Goal: Task Accomplishment & Management: Complete application form

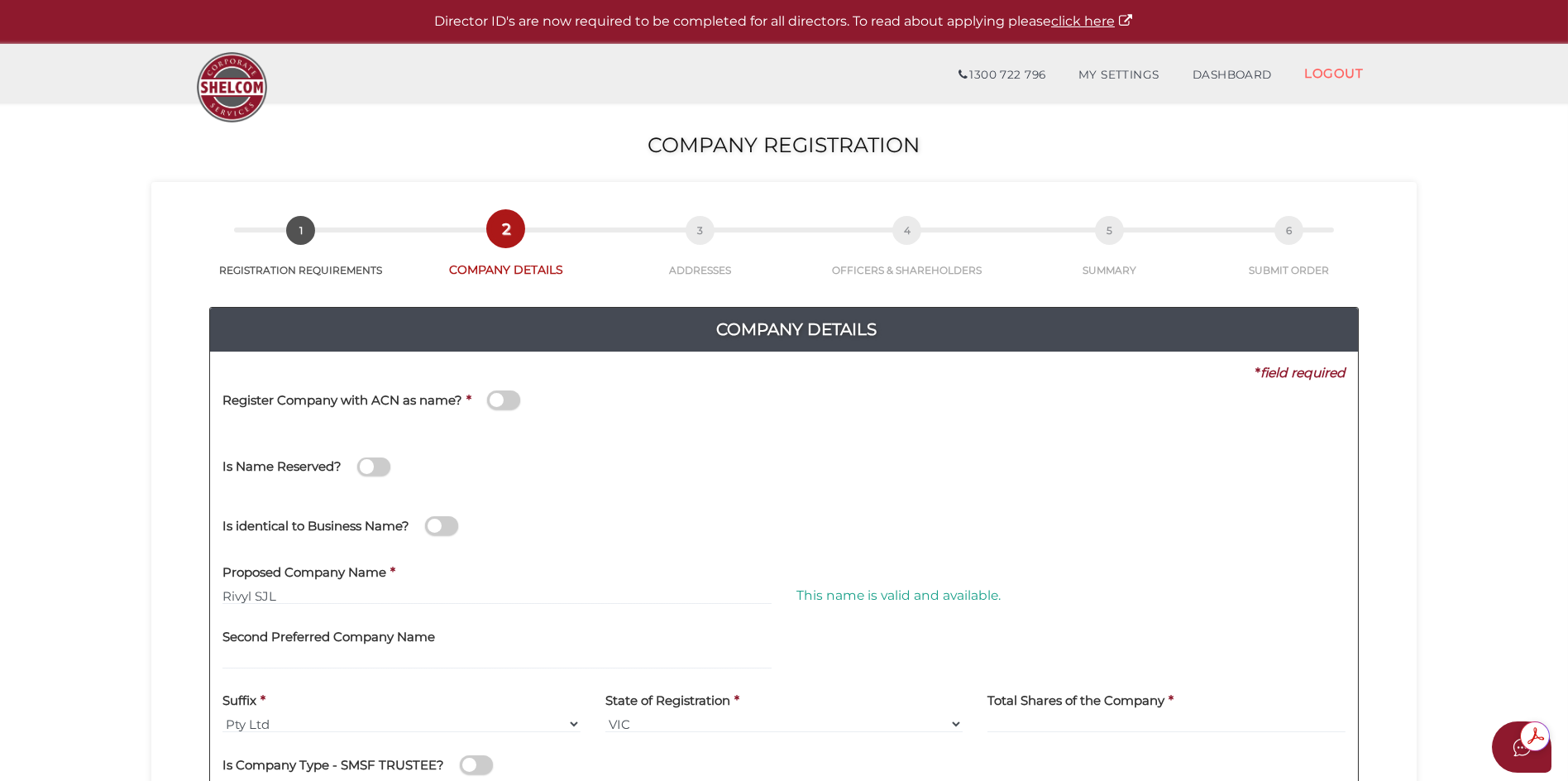
scroll to position [165, 0]
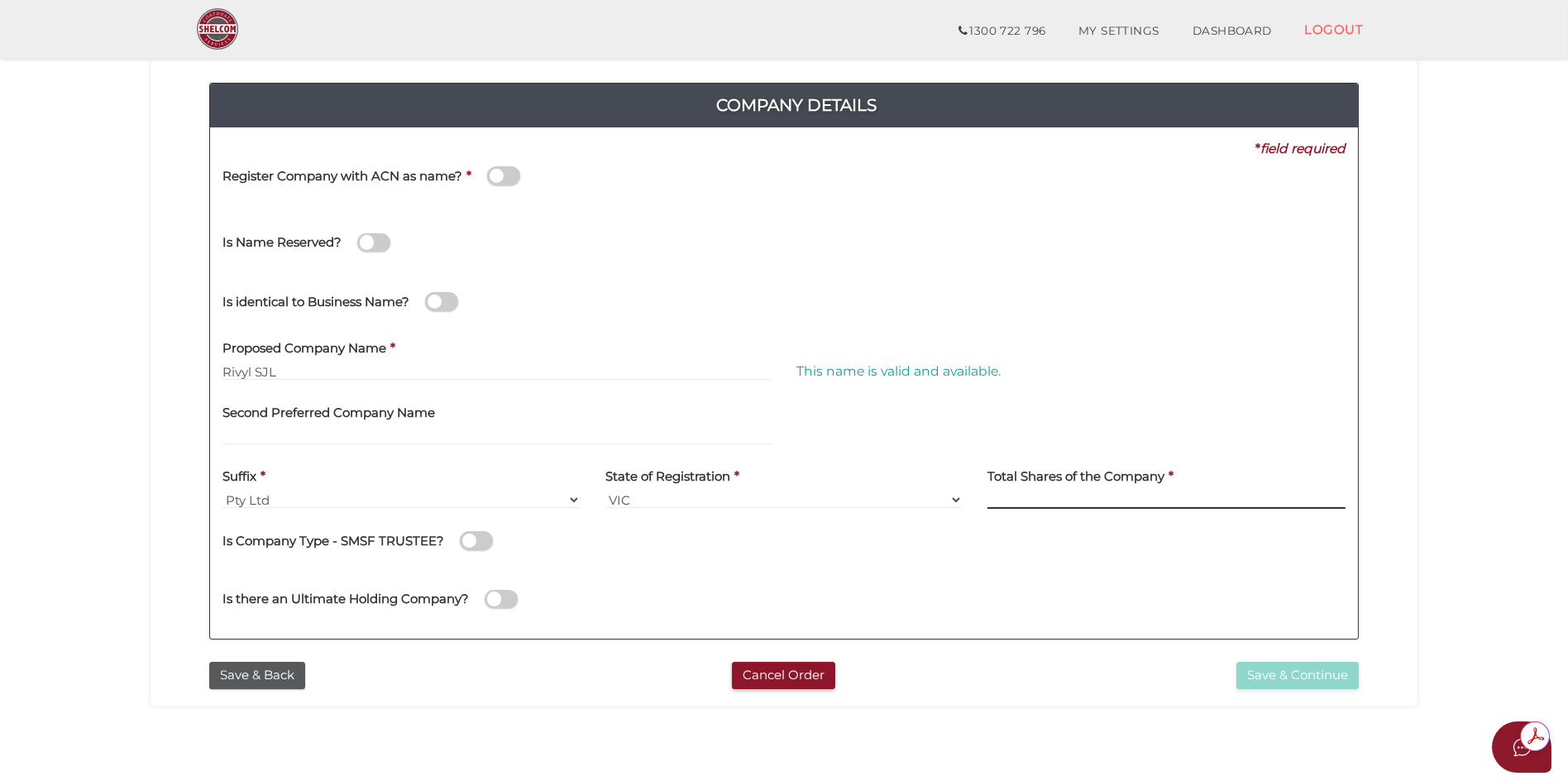
click at [987, 503] on input at bounding box center [1165, 499] width 358 height 18
type input "1000"
click at [1291, 673] on button "Save & Continue" at bounding box center [1297, 675] width 123 height 27
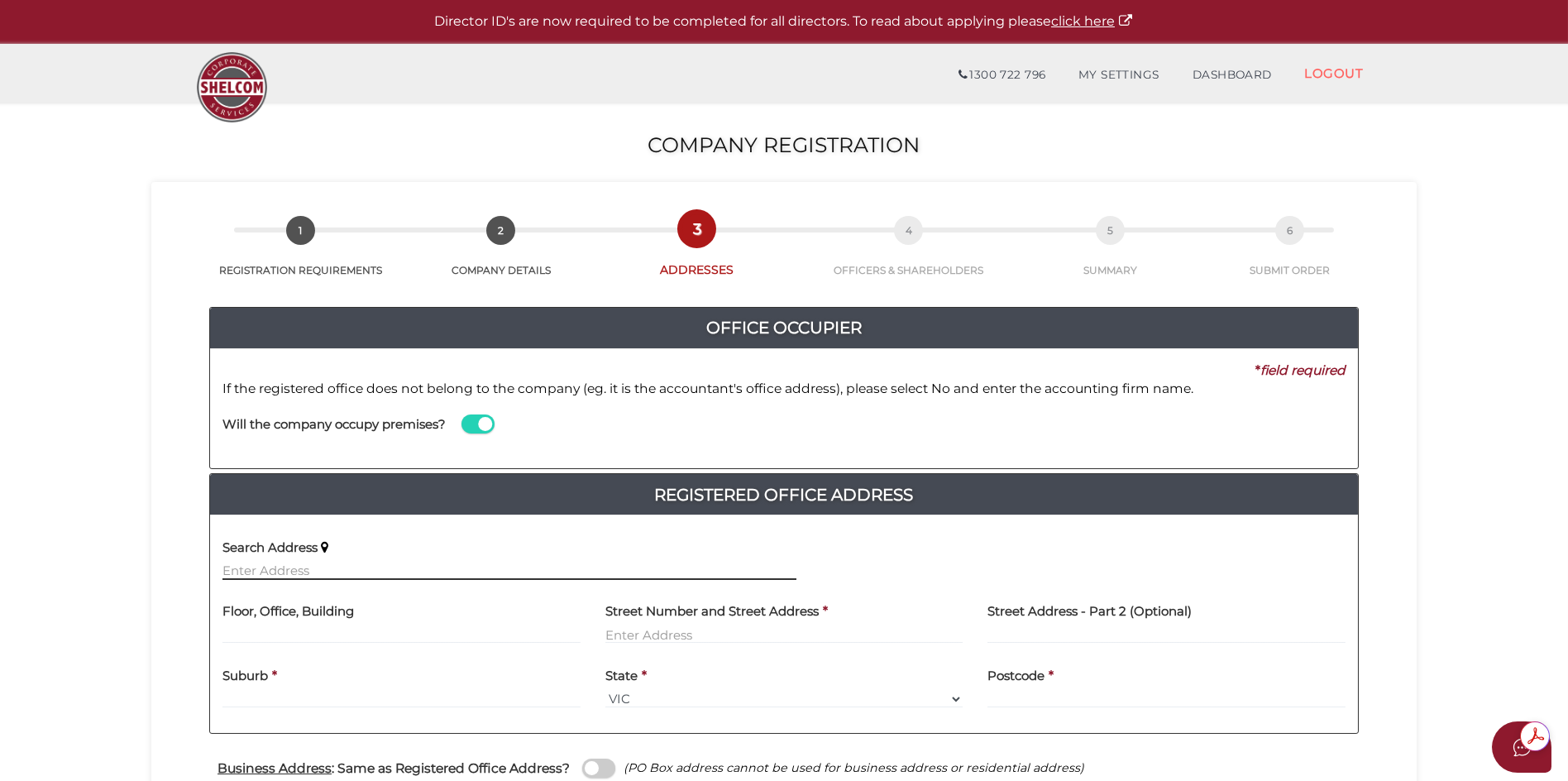
drag, startPoint x: 258, startPoint y: 567, endPoint x: 287, endPoint y: 594, distance: 39.6
click at [258, 569] on input "text" at bounding box center [509, 570] width 574 height 18
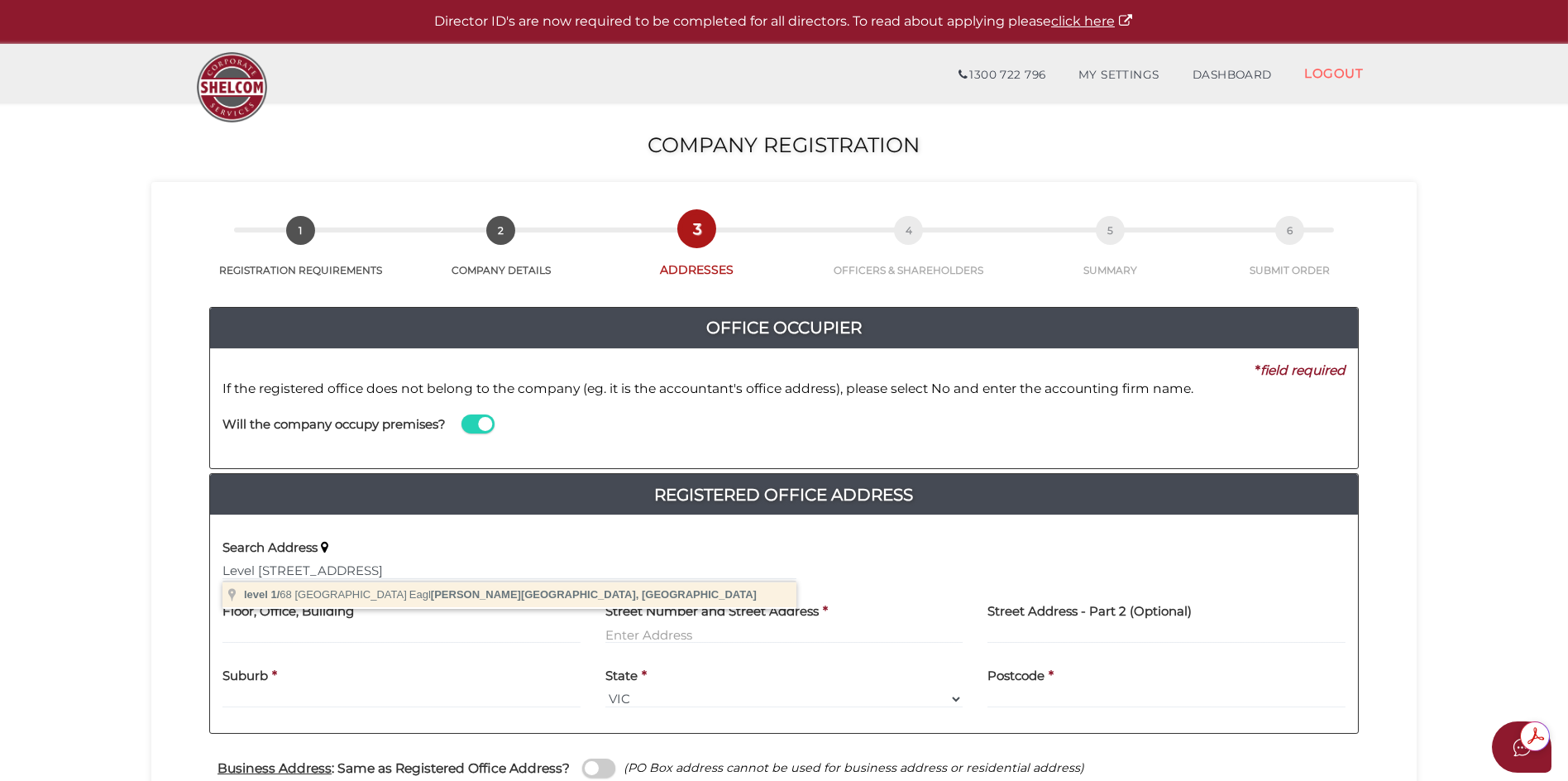
type input "level 1/68 Silverdale Road, Eaglemont VIC, Australia"
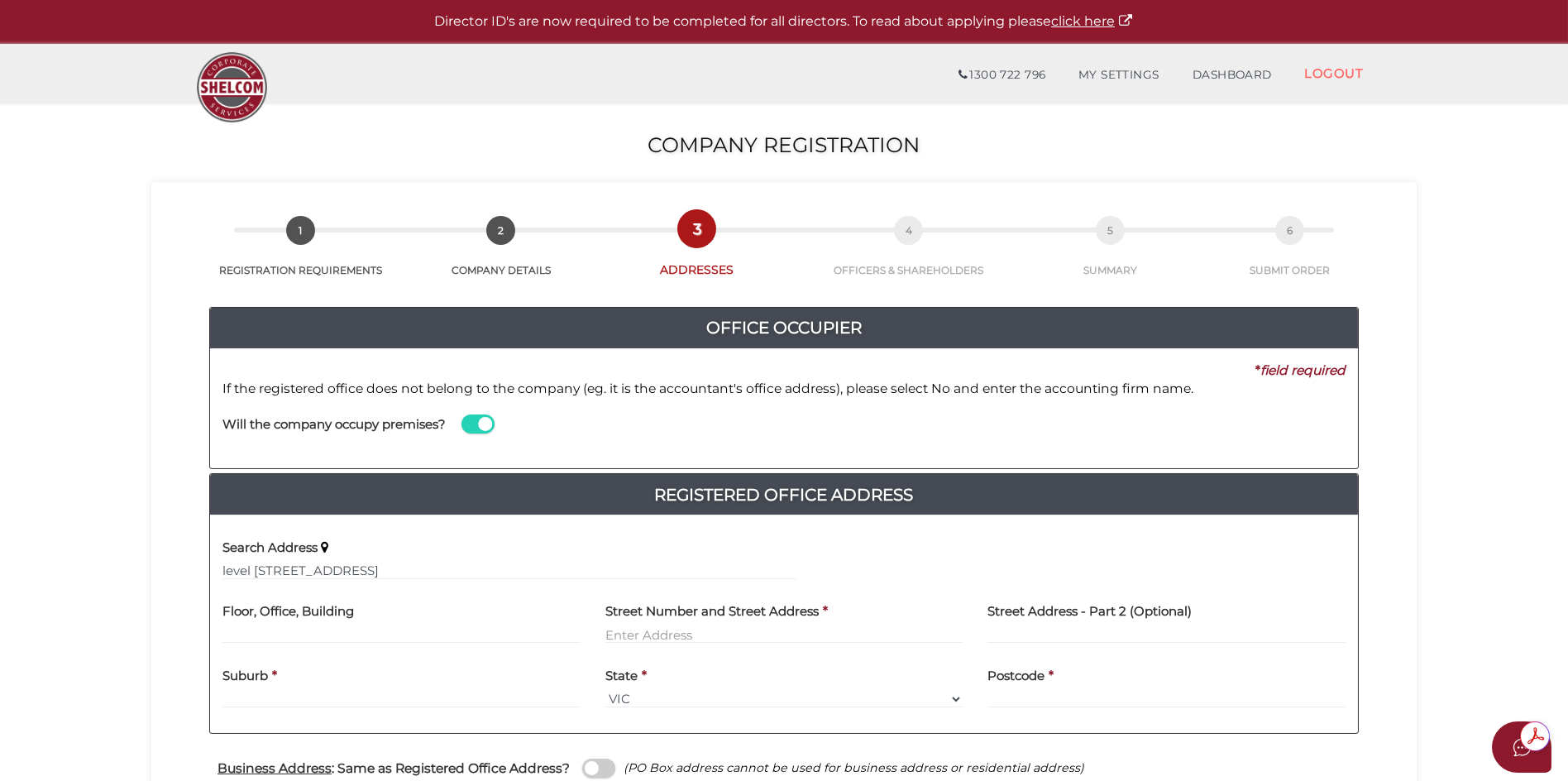
type input "level 1"
type input "68 Silverdale Road"
type input "Eaglemont"
select select "VIC"
type input "3084"
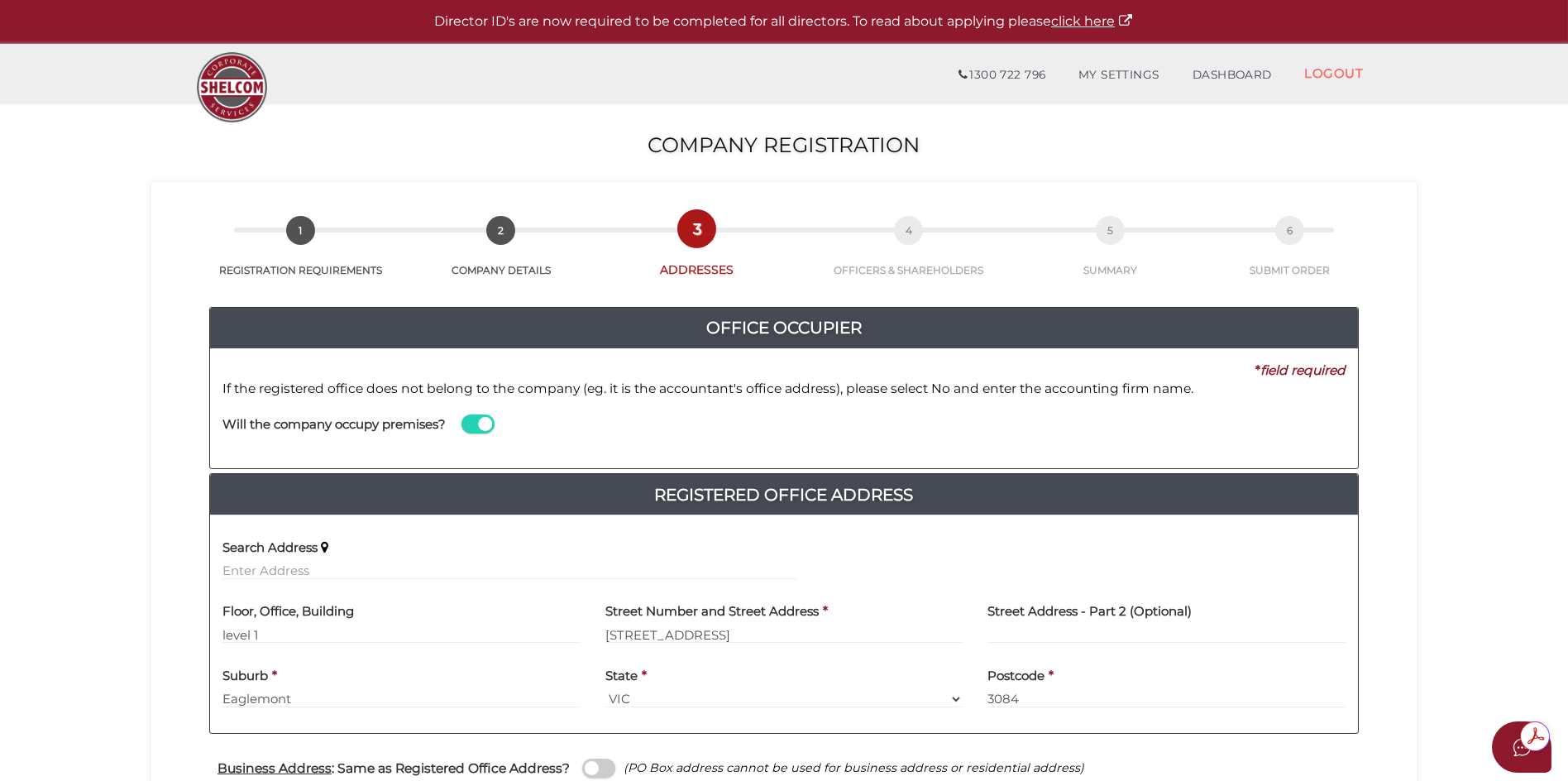
scroll to position [248, 0]
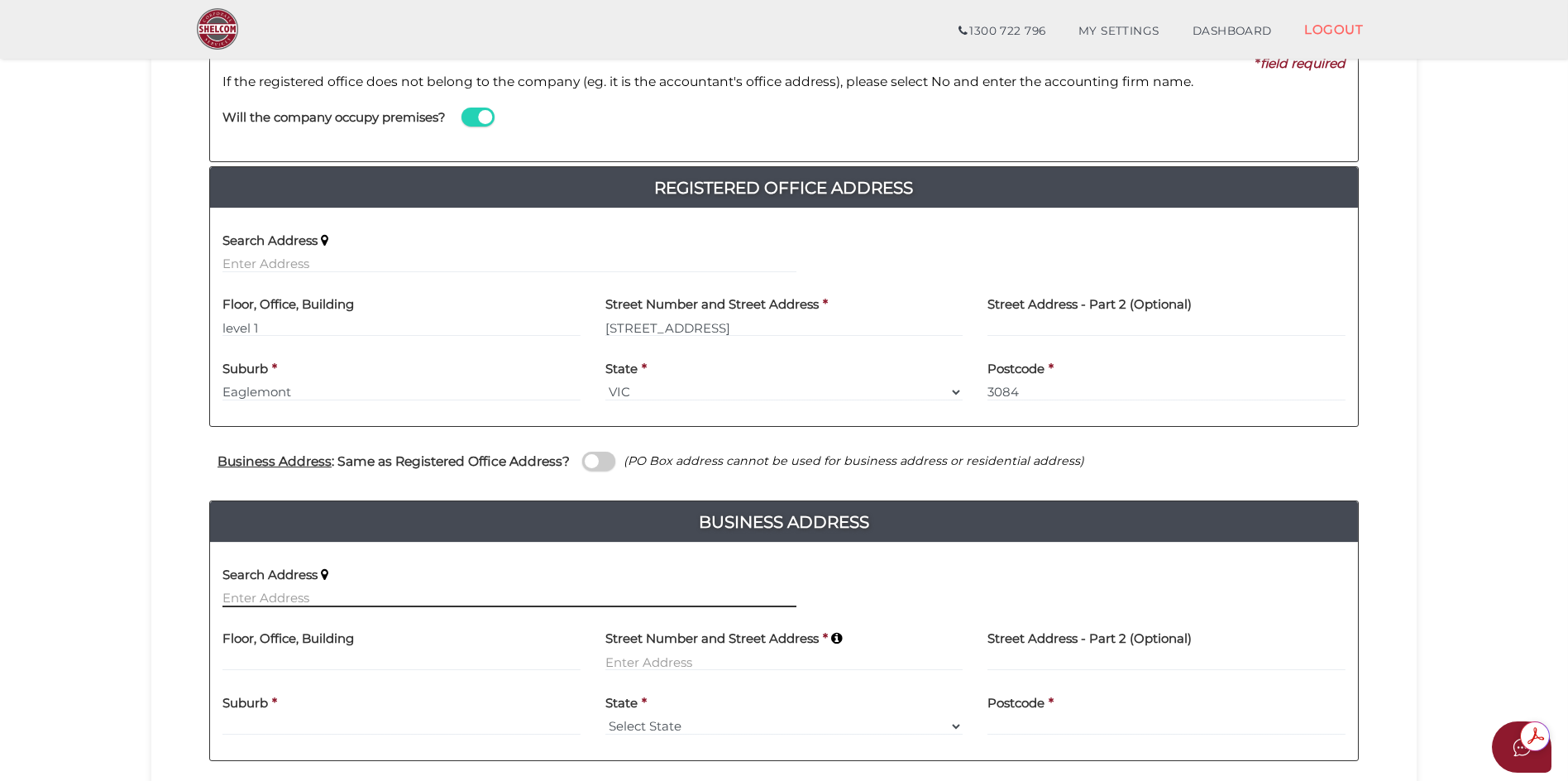
click at [244, 602] on input "text" at bounding box center [509, 598] width 574 height 18
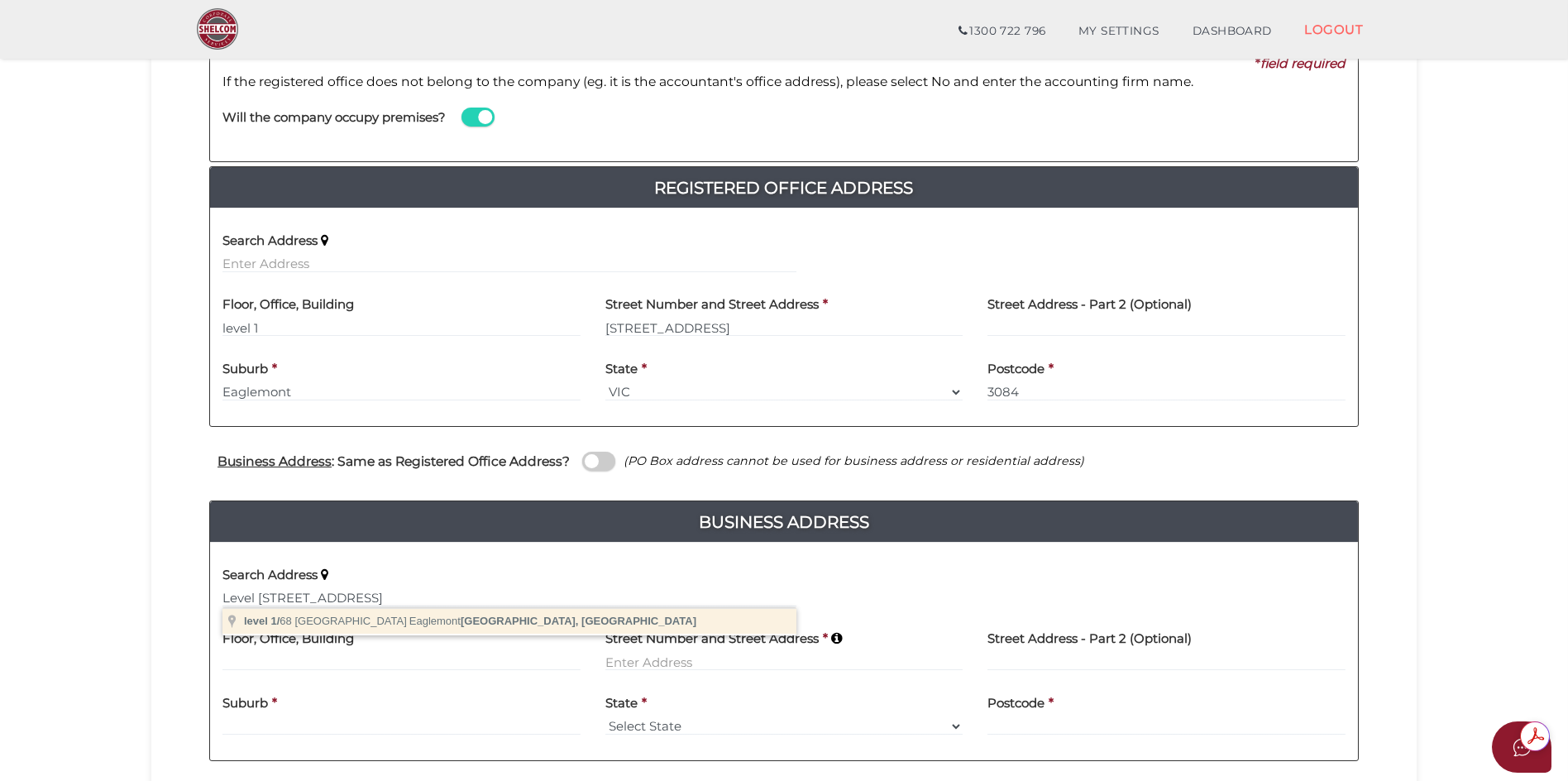
type input "level 1/68 Silverdale Road, Eaglemont VIC, Australia"
type input "level 1"
type input "68 Silverdale Road"
type input "Eaglemont"
select select "VIC"
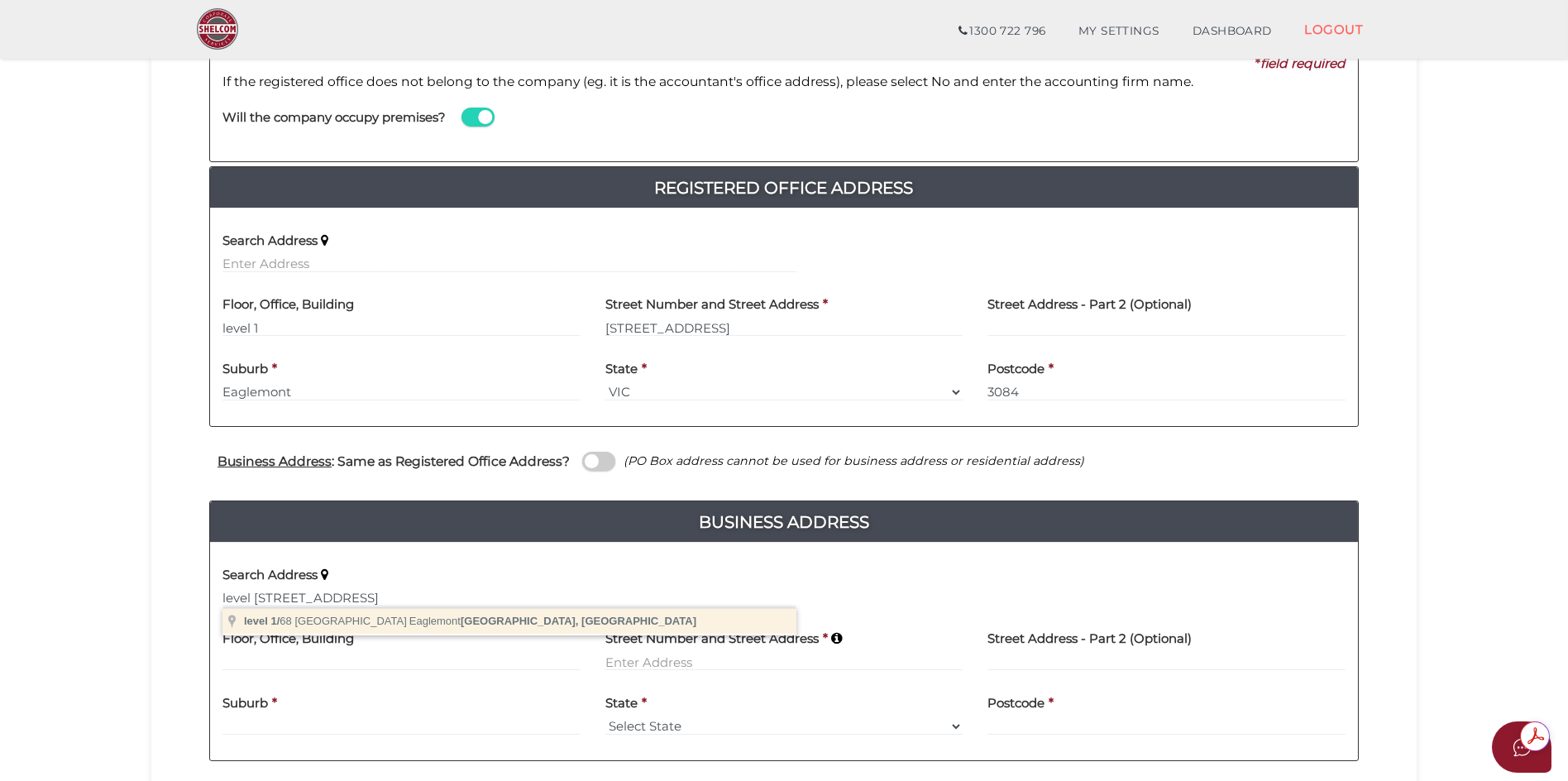
type input "3084"
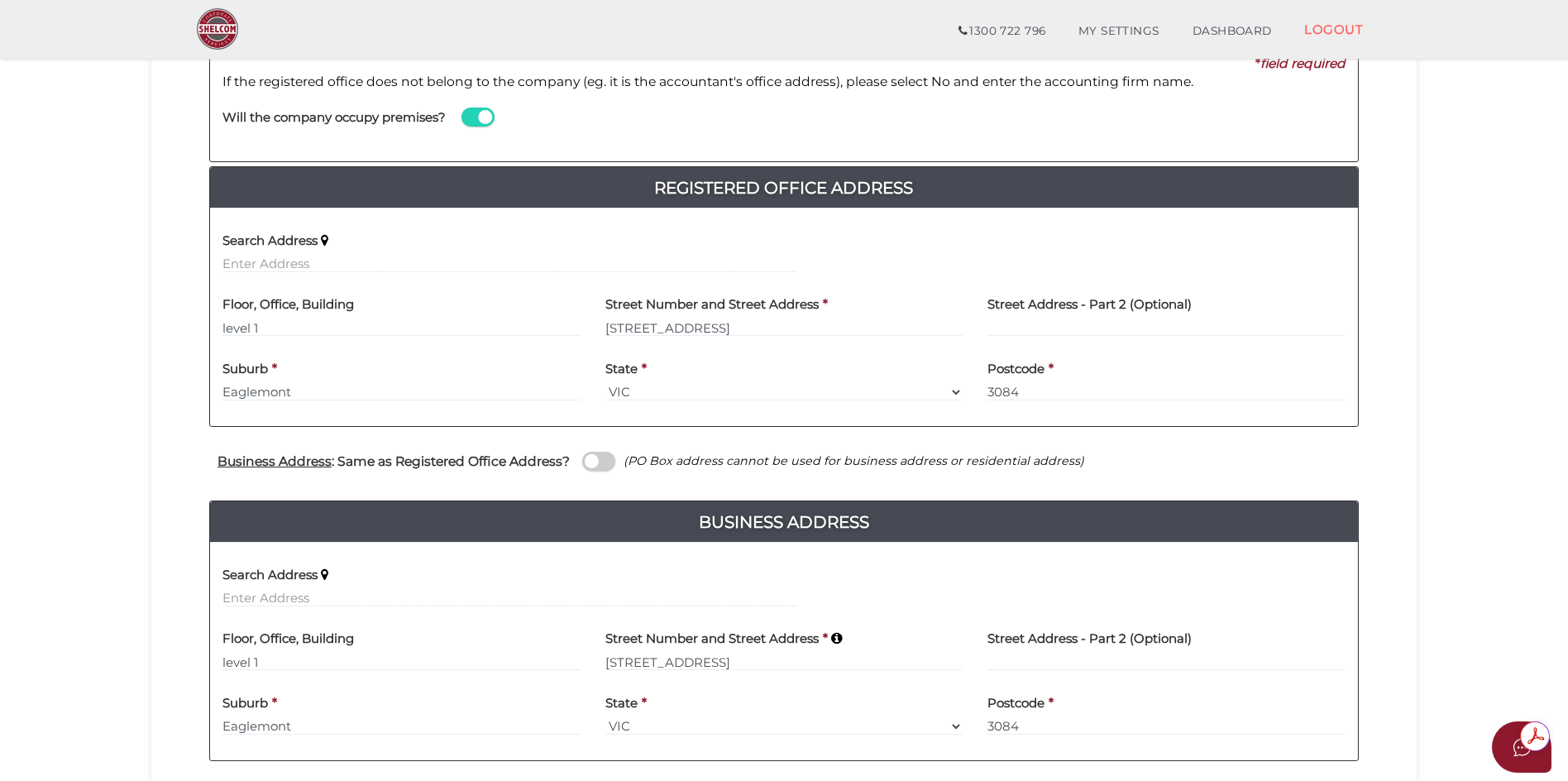
scroll to position [331, 0]
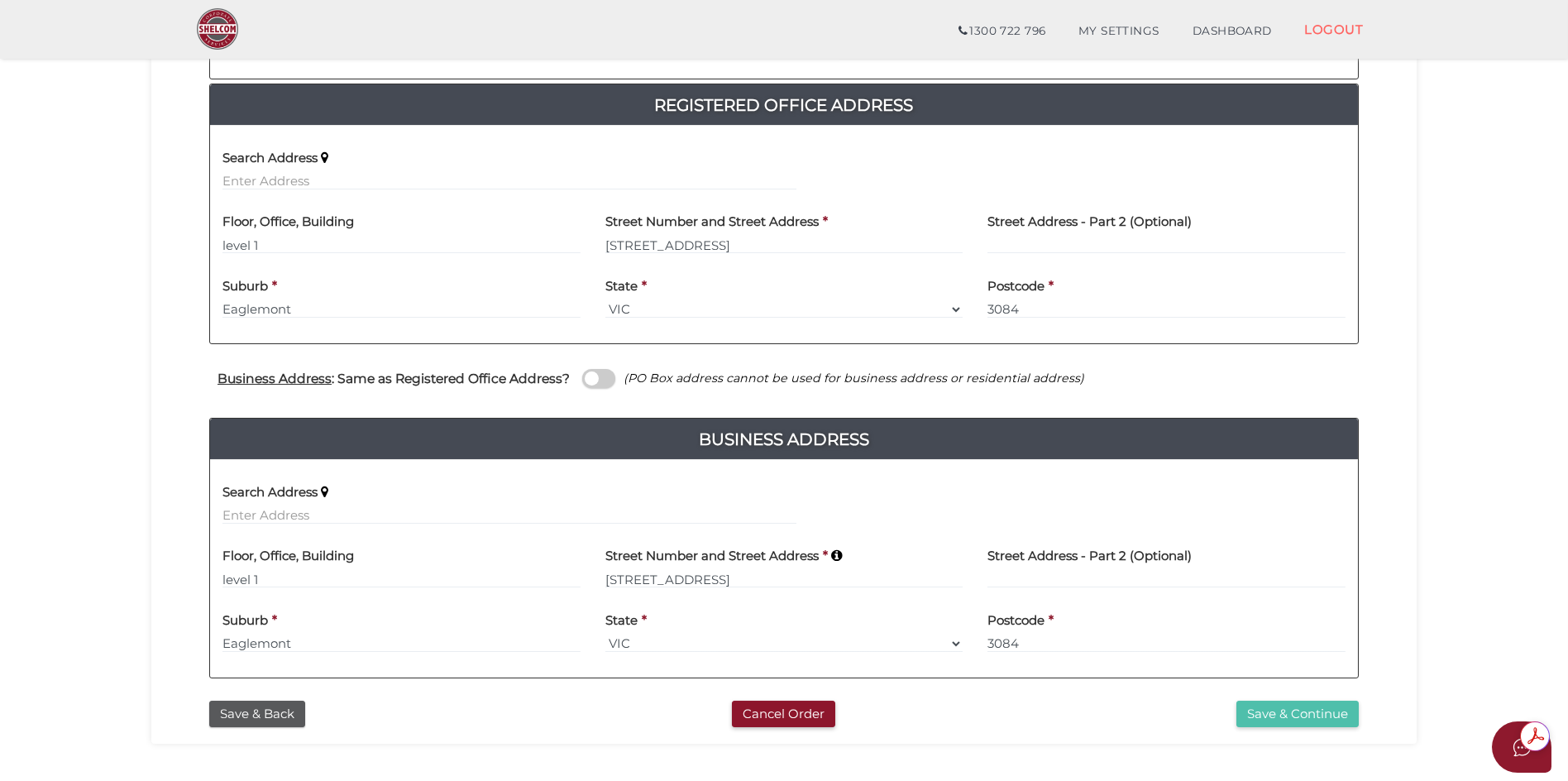
click at [1293, 715] on button "Save & Continue" at bounding box center [1297, 714] width 123 height 27
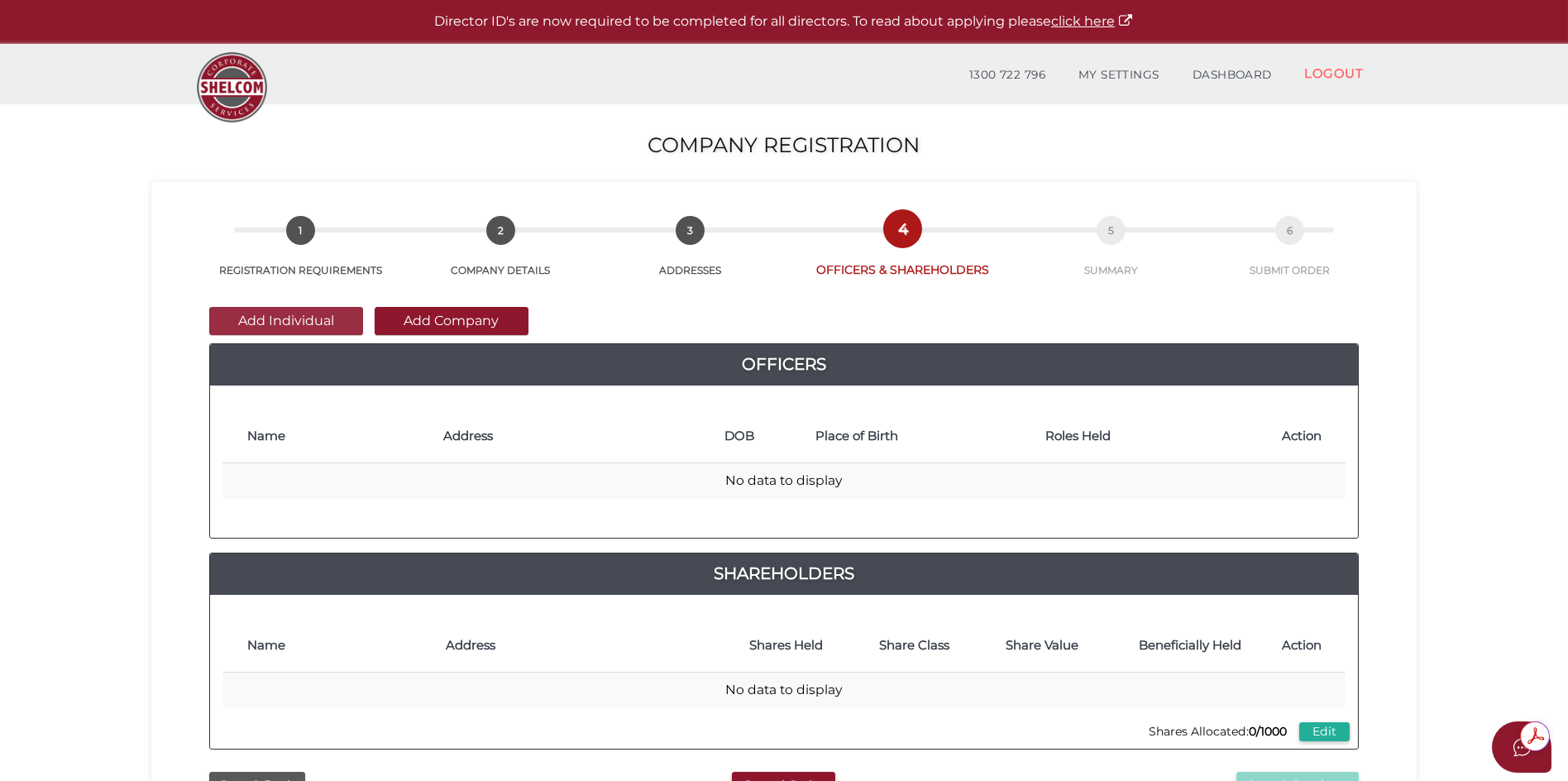
click at [282, 316] on button "Add Individual" at bounding box center [286, 320] width 154 height 28
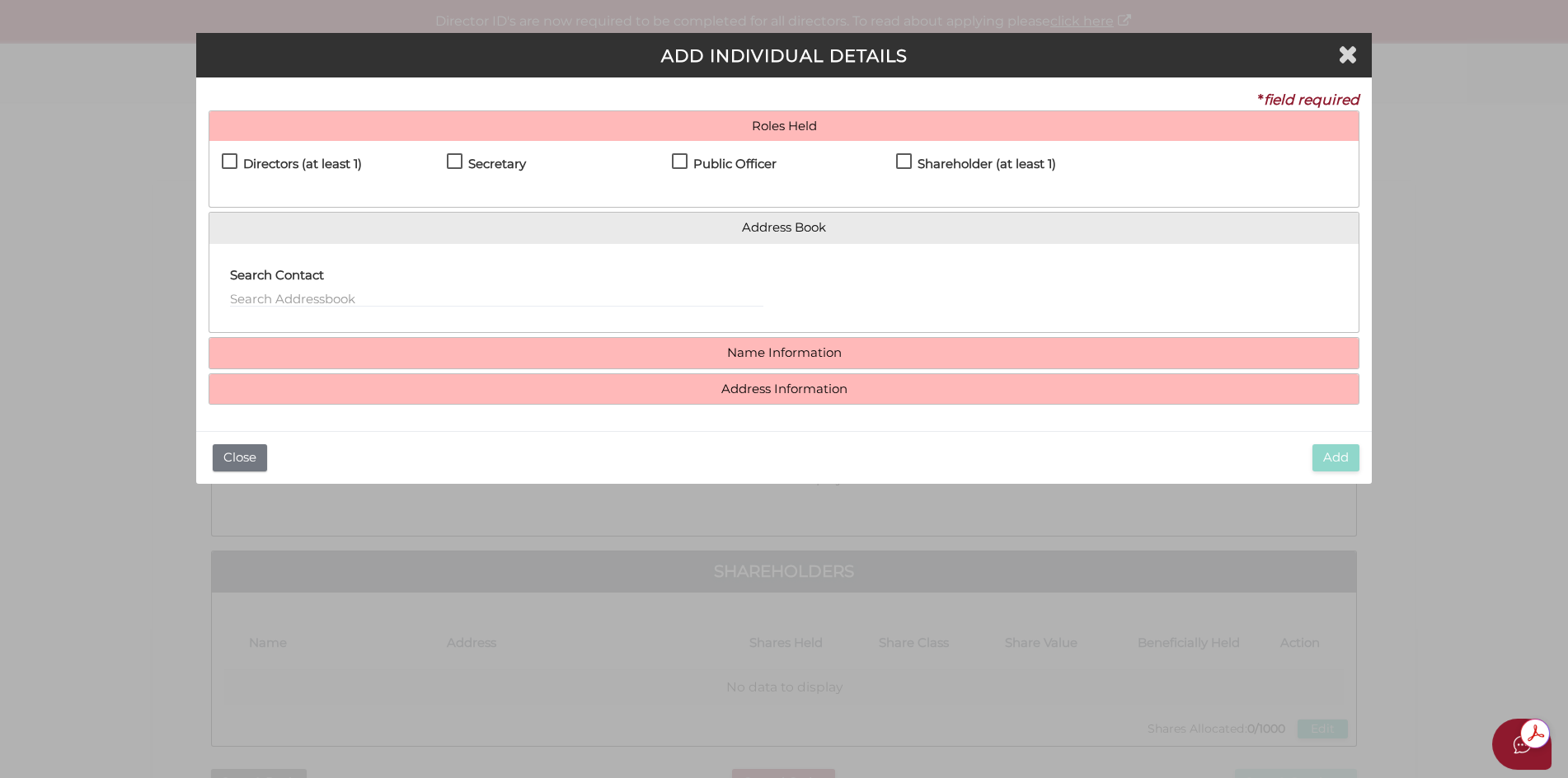
click at [230, 158] on label "Directors (at least 1)" at bounding box center [291, 167] width 140 height 21
checkbox input "true"
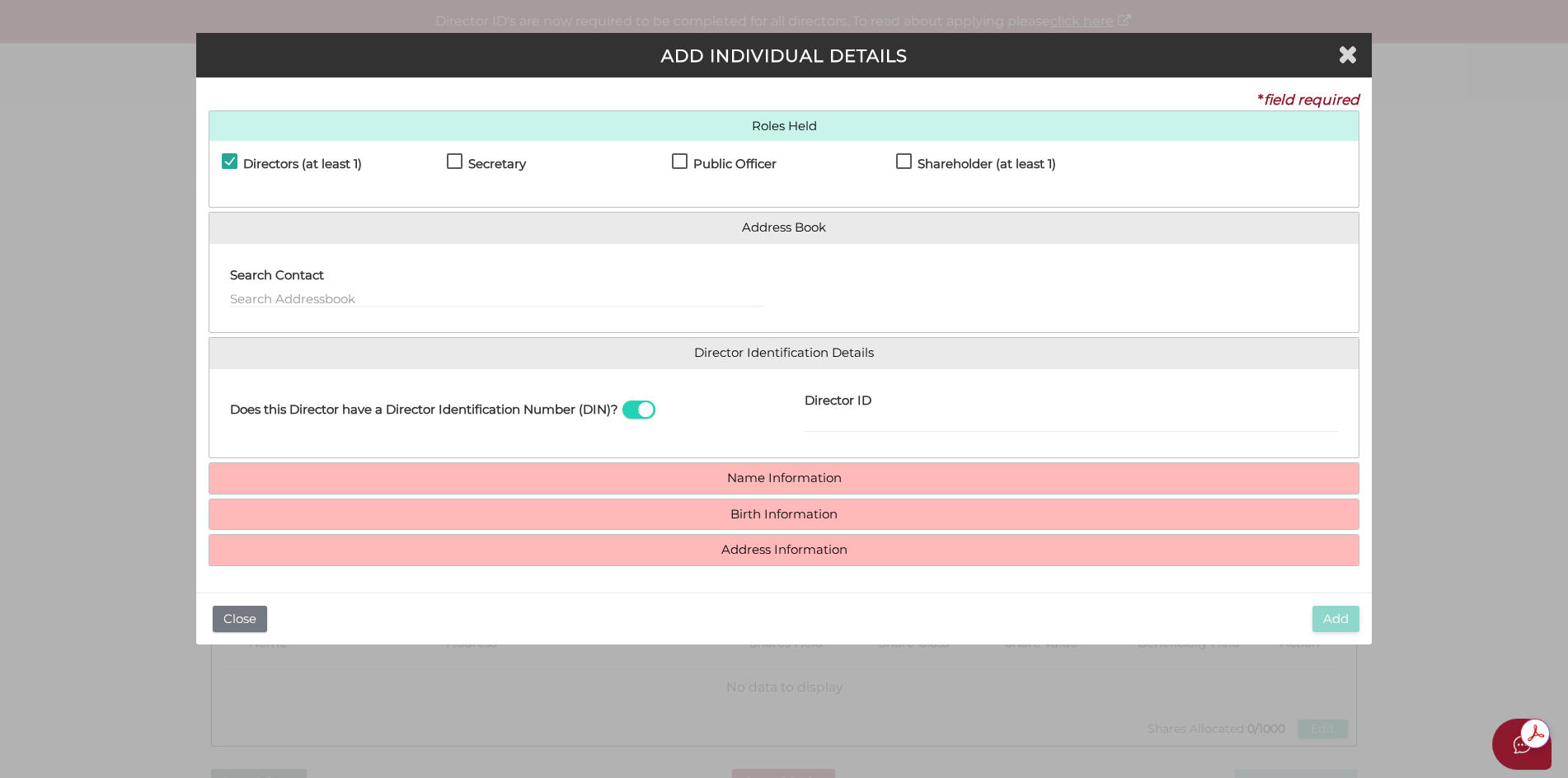
click at [454, 162] on label "Secretary" at bounding box center [486, 167] width 80 height 21
checkbox input "true"
click at [679, 164] on label "Public Officer" at bounding box center [724, 167] width 105 height 21
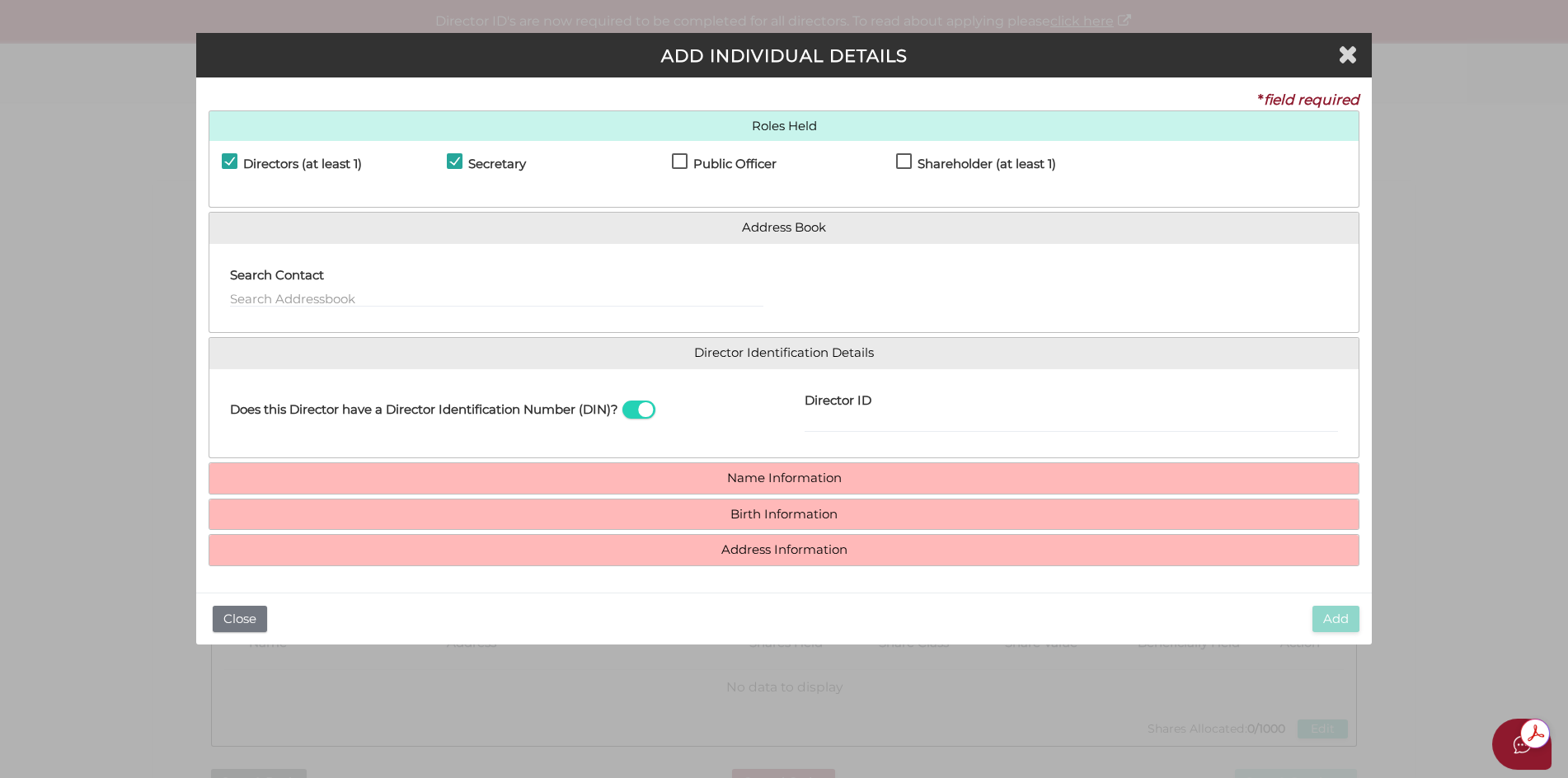
checkbox input "true"
click at [904, 164] on label "Shareholder (at least 1)" at bounding box center [976, 167] width 160 height 21
checkbox input "true"
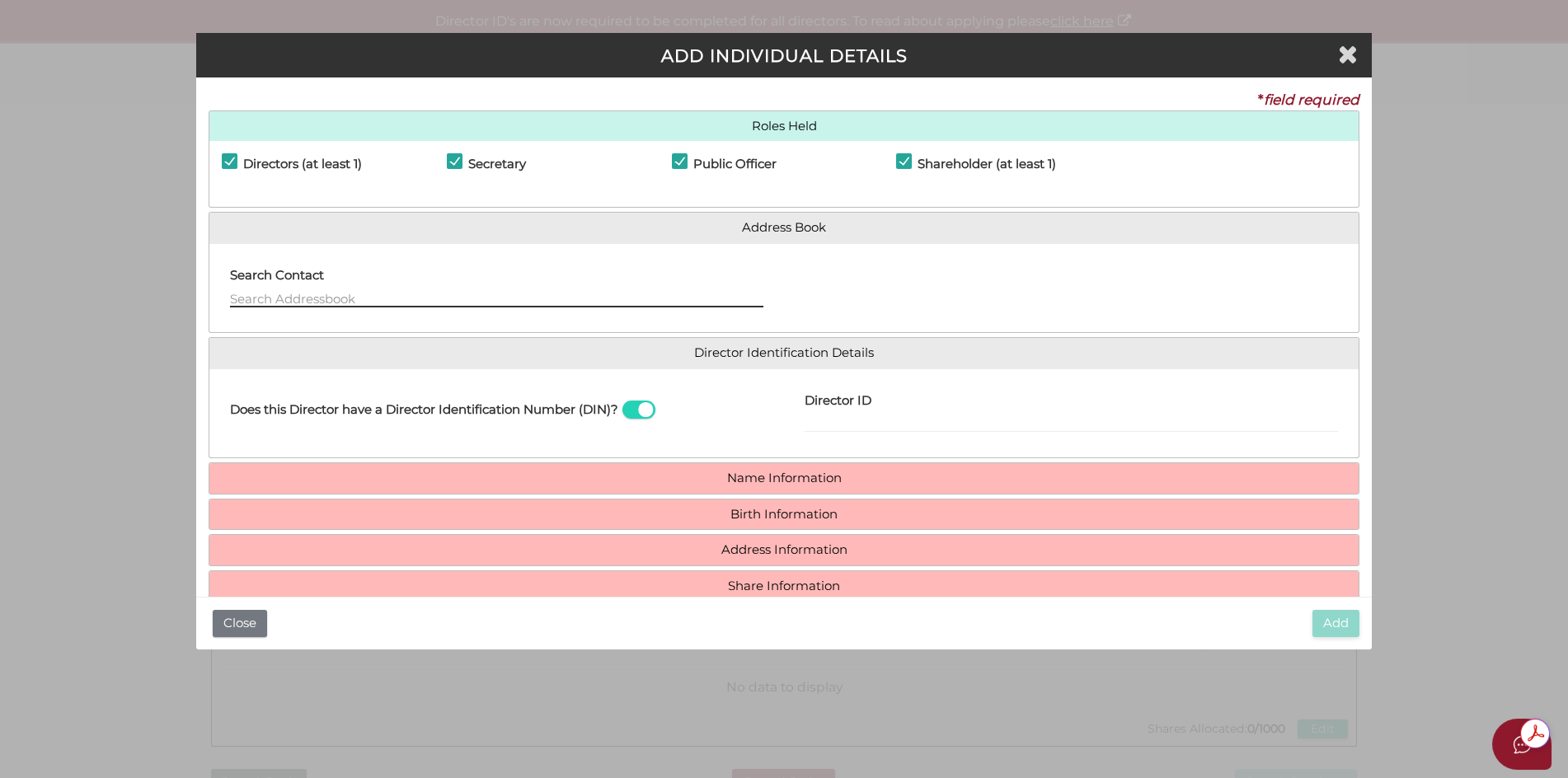
click at [285, 292] on input "text" at bounding box center [496, 298] width 533 height 18
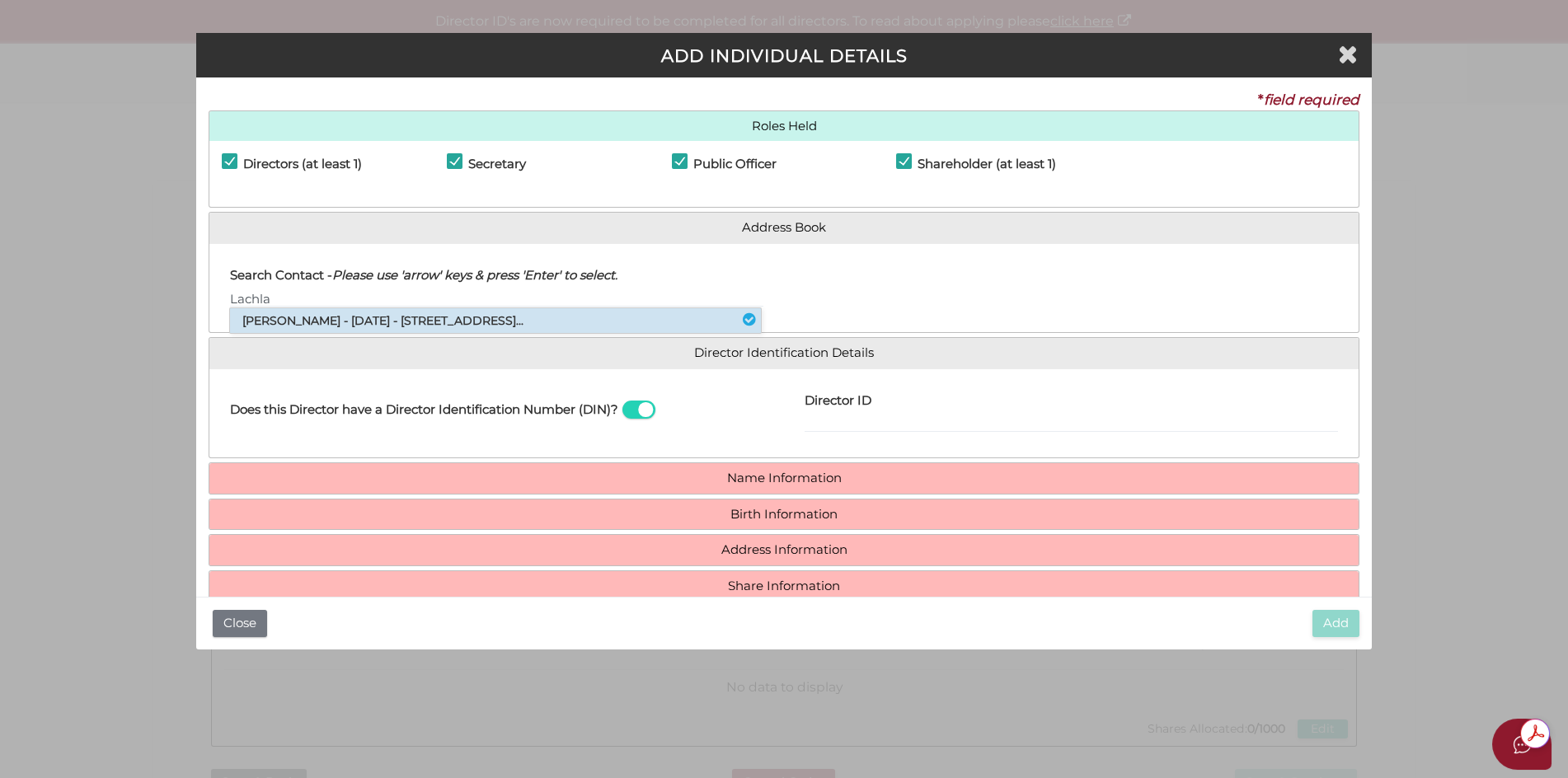
click at [437, 324] on li "Lachlan Robert Cameron - 16/03/1981 - 1 Vista Avenue, Balgowlah Heights, NSW..." at bounding box center [495, 321] width 531 height 25
type input "Lachlan"
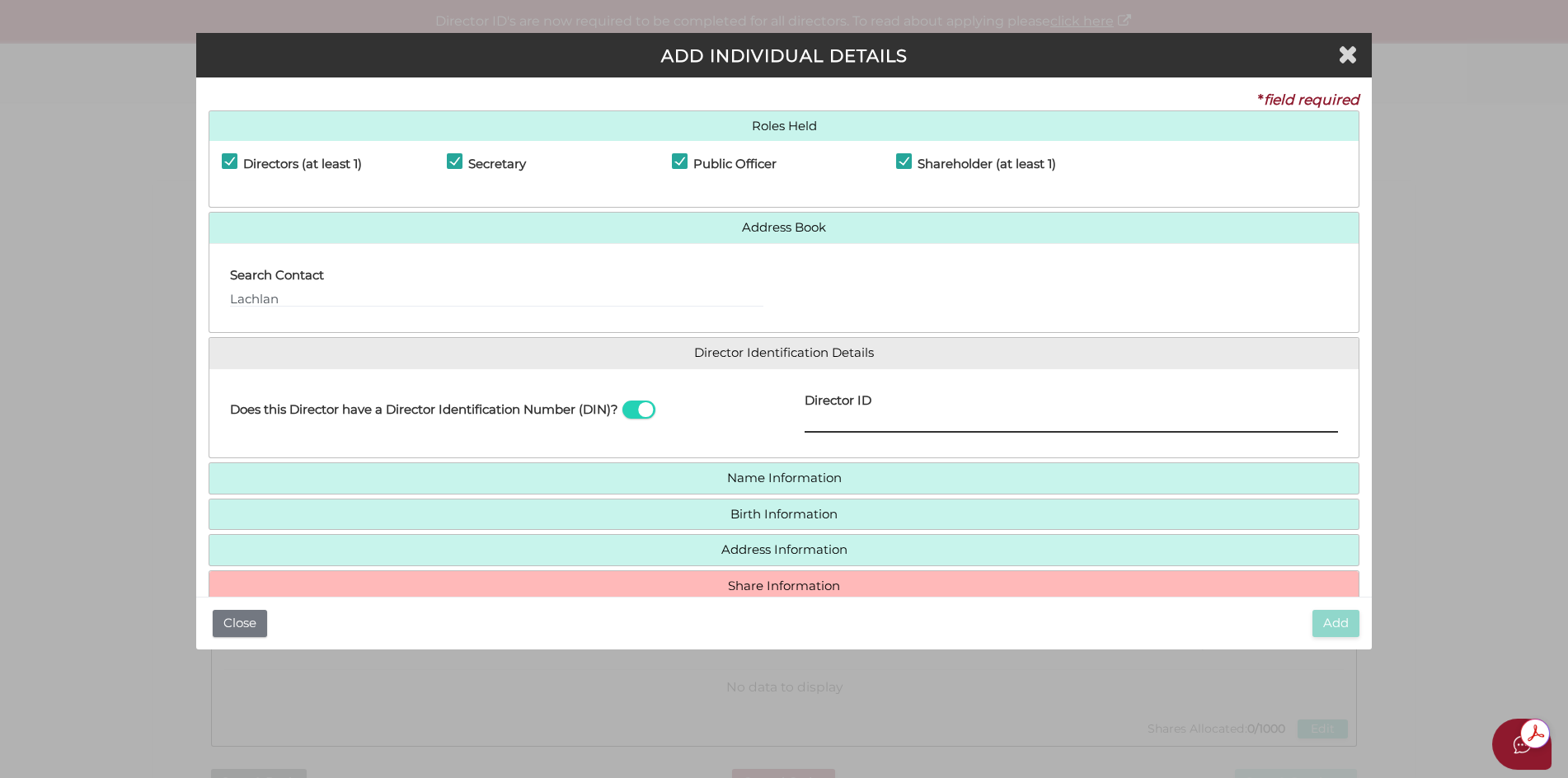
click at [825, 417] on input "Director ID" at bounding box center [1070, 423] width 533 height 18
type input "03671108603167"
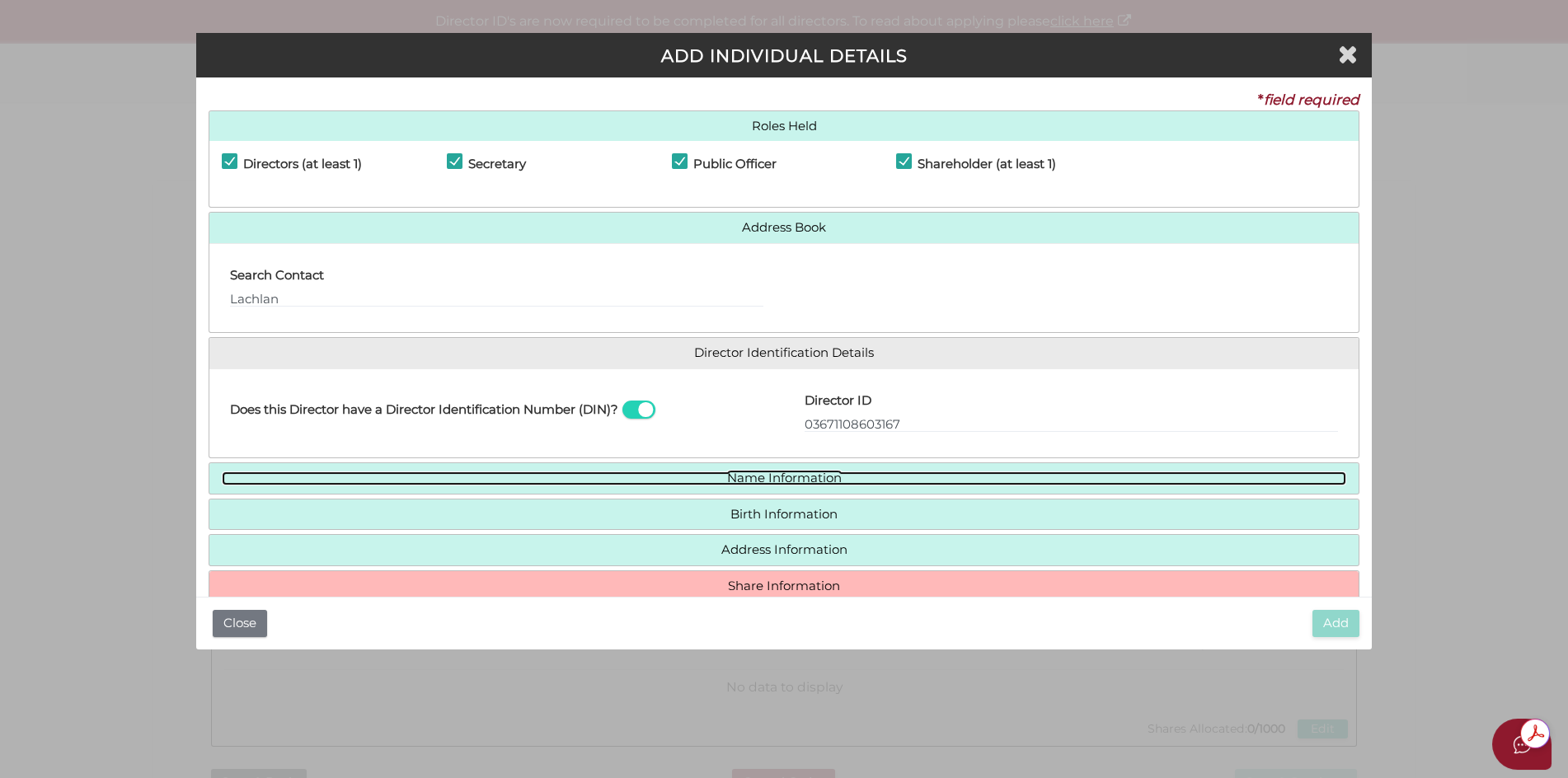
click at [767, 476] on link "Name Information" at bounding box center [784, 479] width 1125 height 14
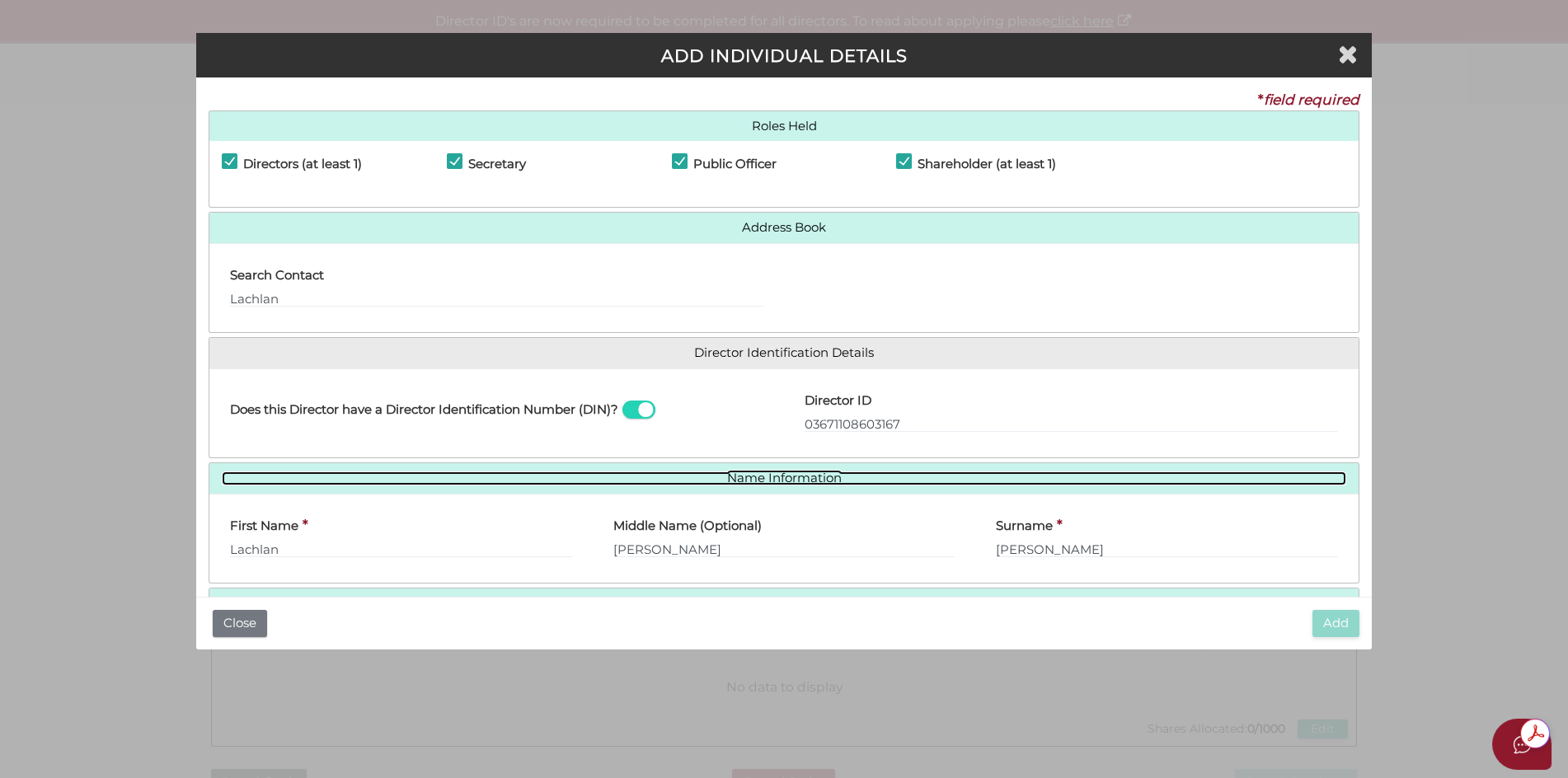
scroll to position [121, 0]
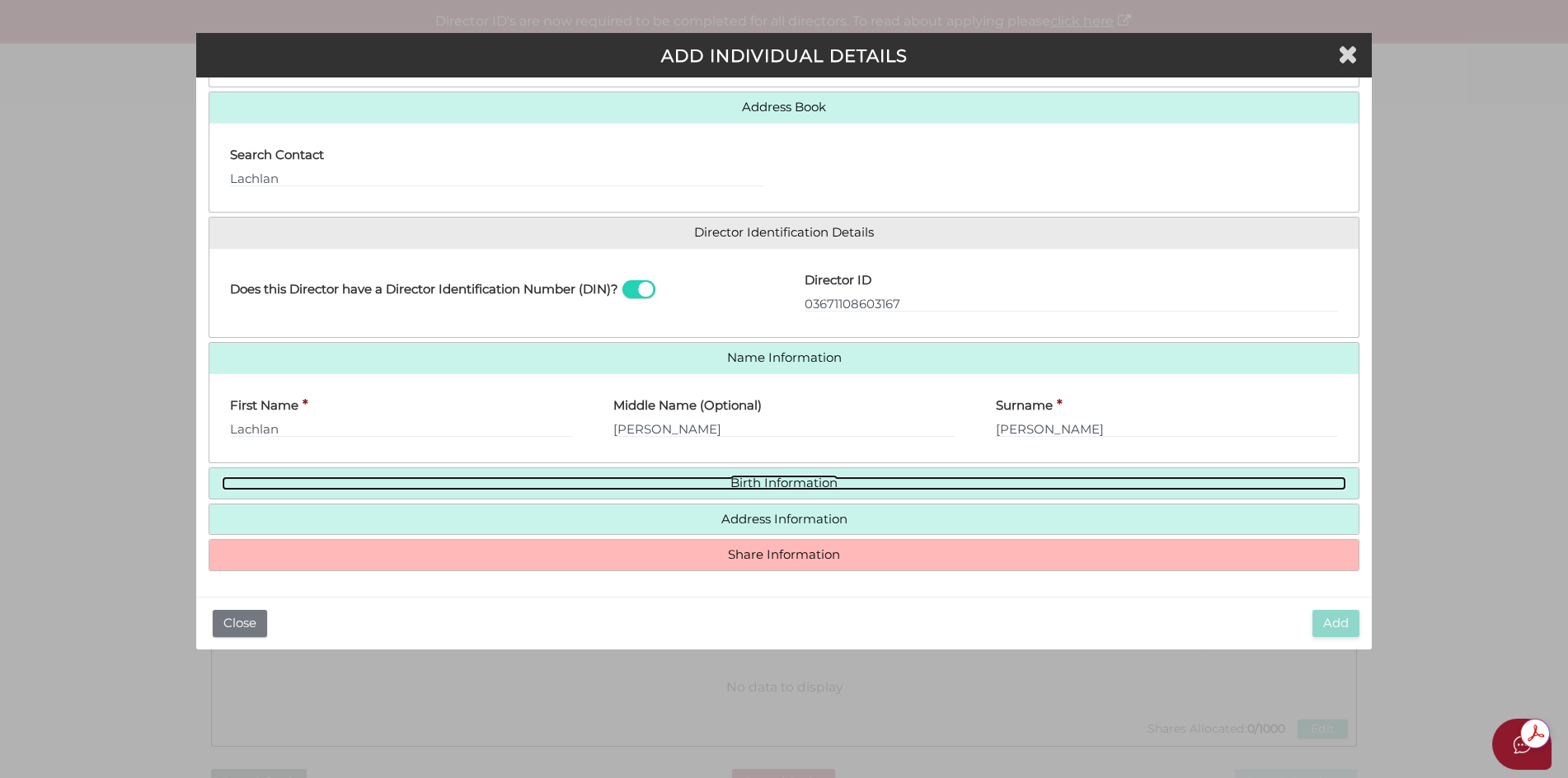
click at [781, 485] on link "Birth Information" at bounding box center [784, 483] width 1125 height 14
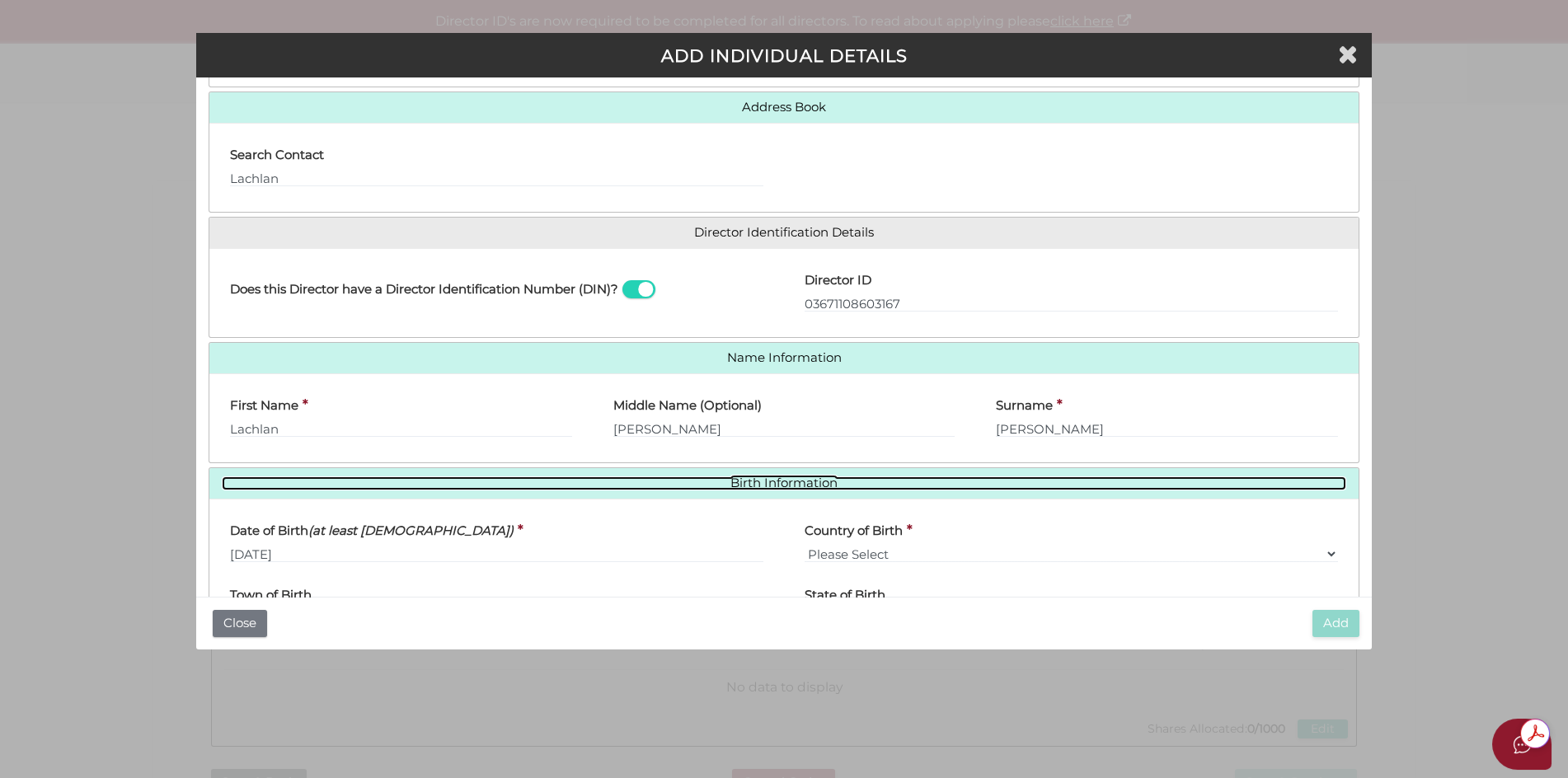
scroll to position [273, 0]
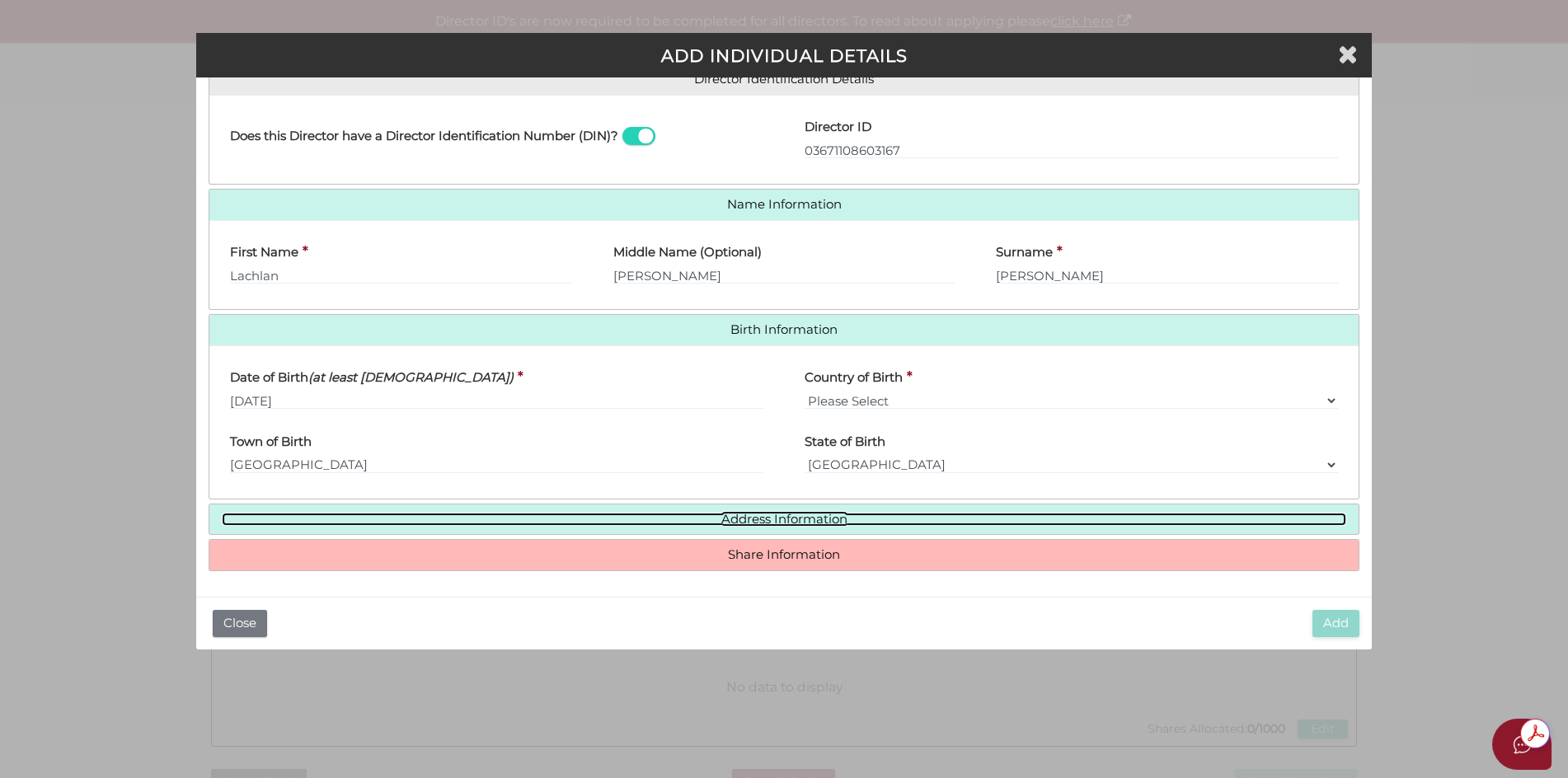
click at [796, 522] on link "Address Information" at bounding box center [784, 520] width 1125 height 14
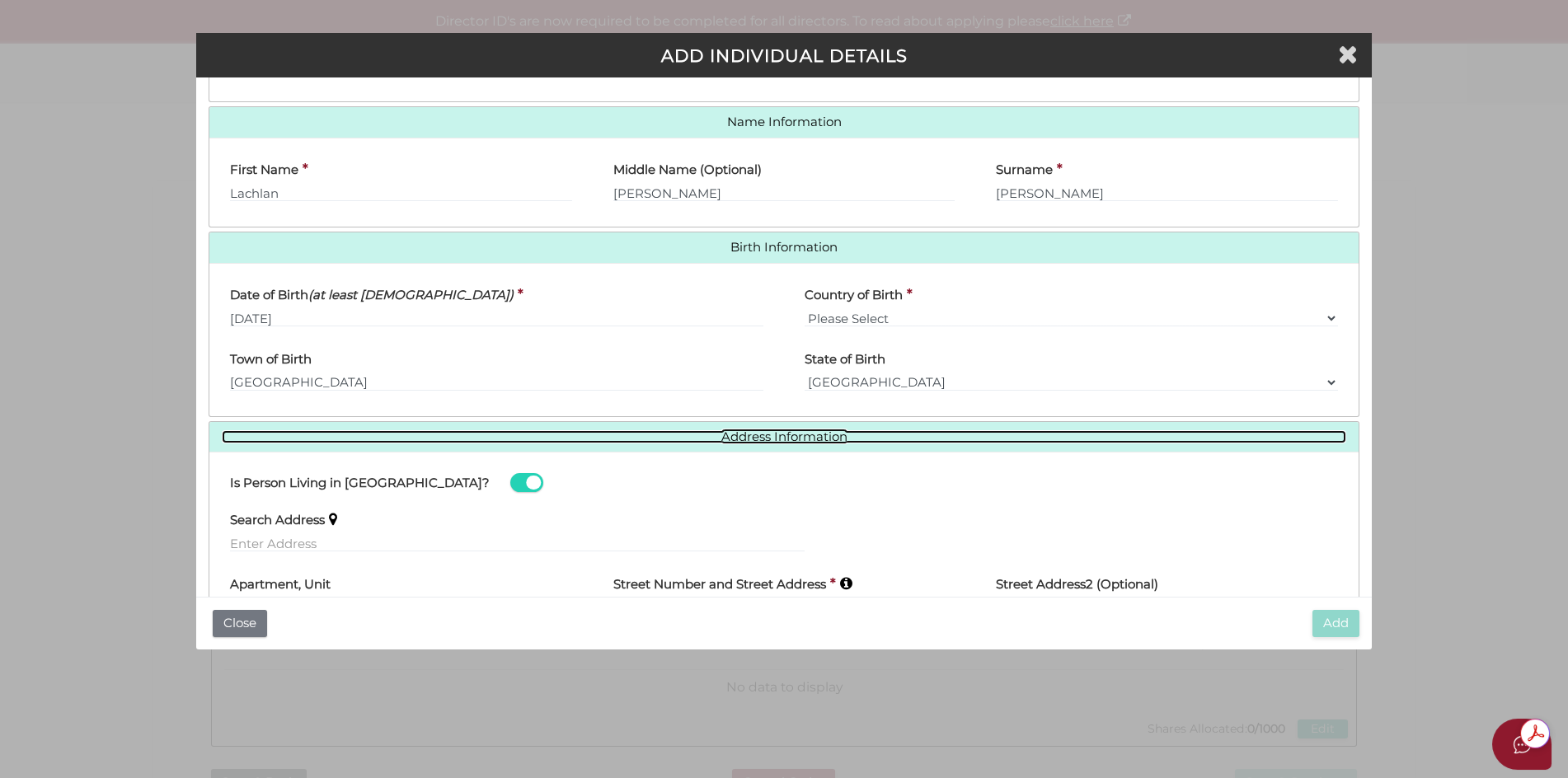
scroll to position [521, 0]
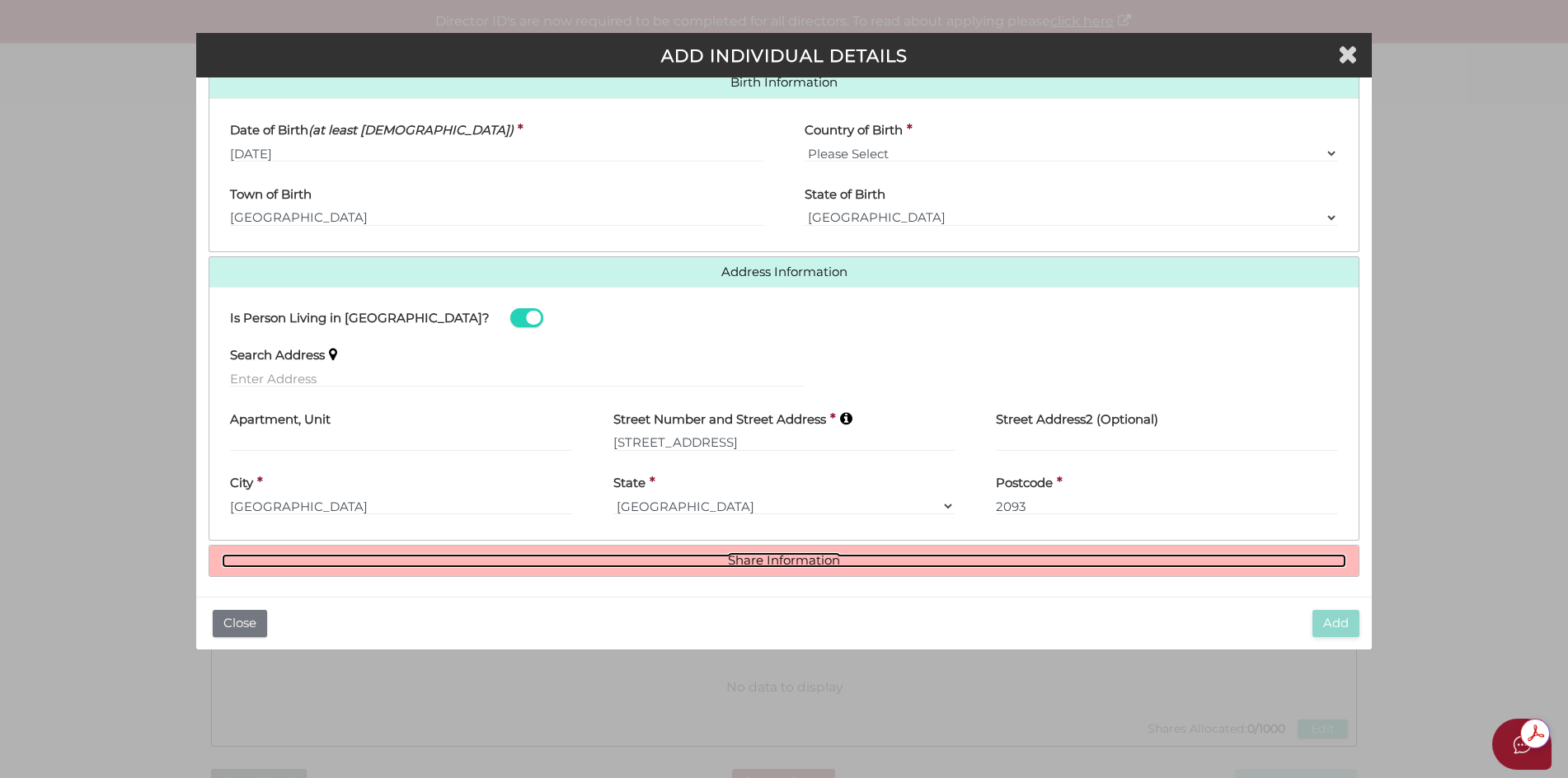
click at [756, 561] on link "Share Information" at bounding box center [784, 561] width 1125 height 14
click at [757, 560] on link "Share Information" at bounding box center [784, 561] width 1125 height 14
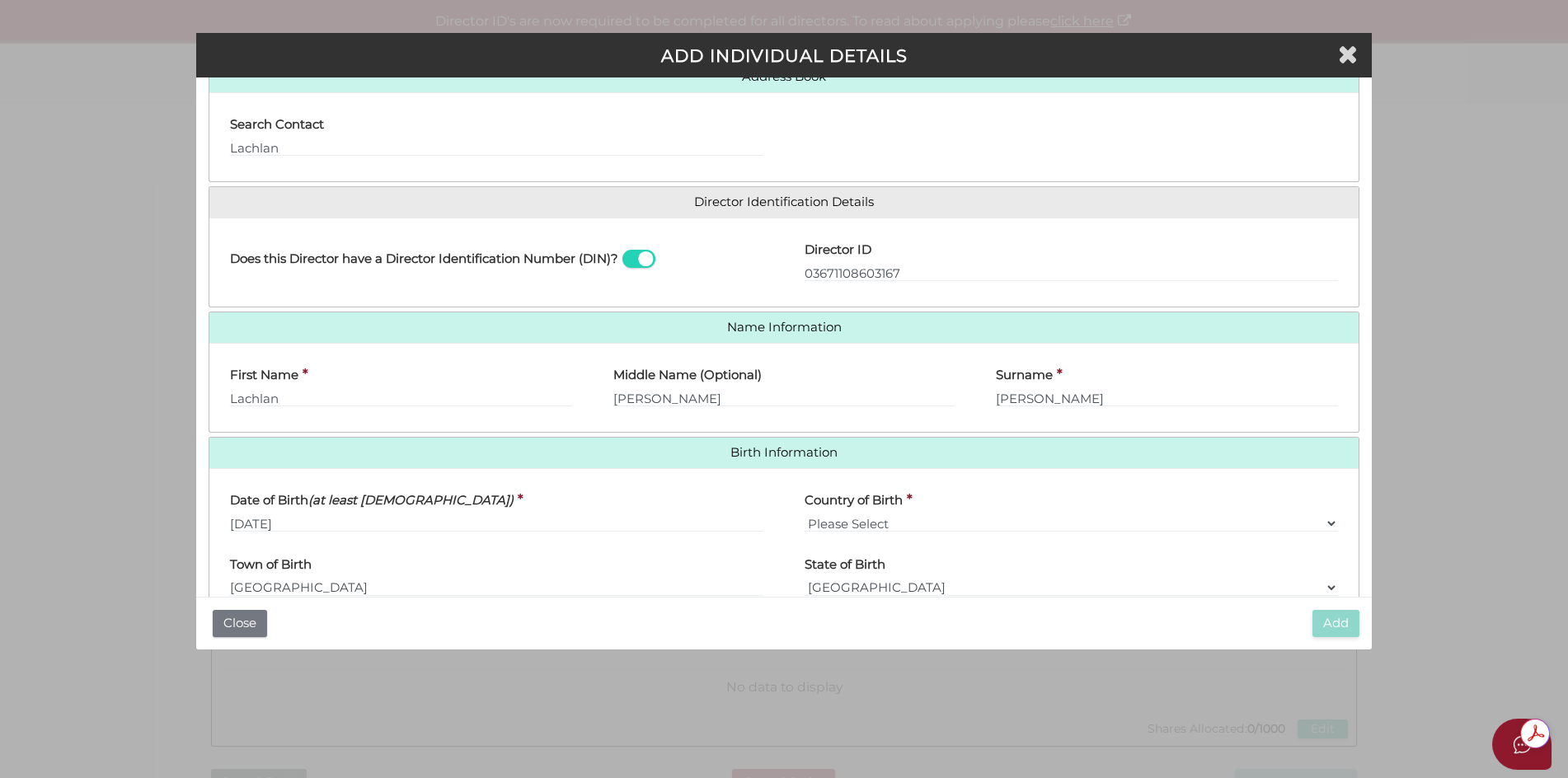
scroll to position [0, 0]
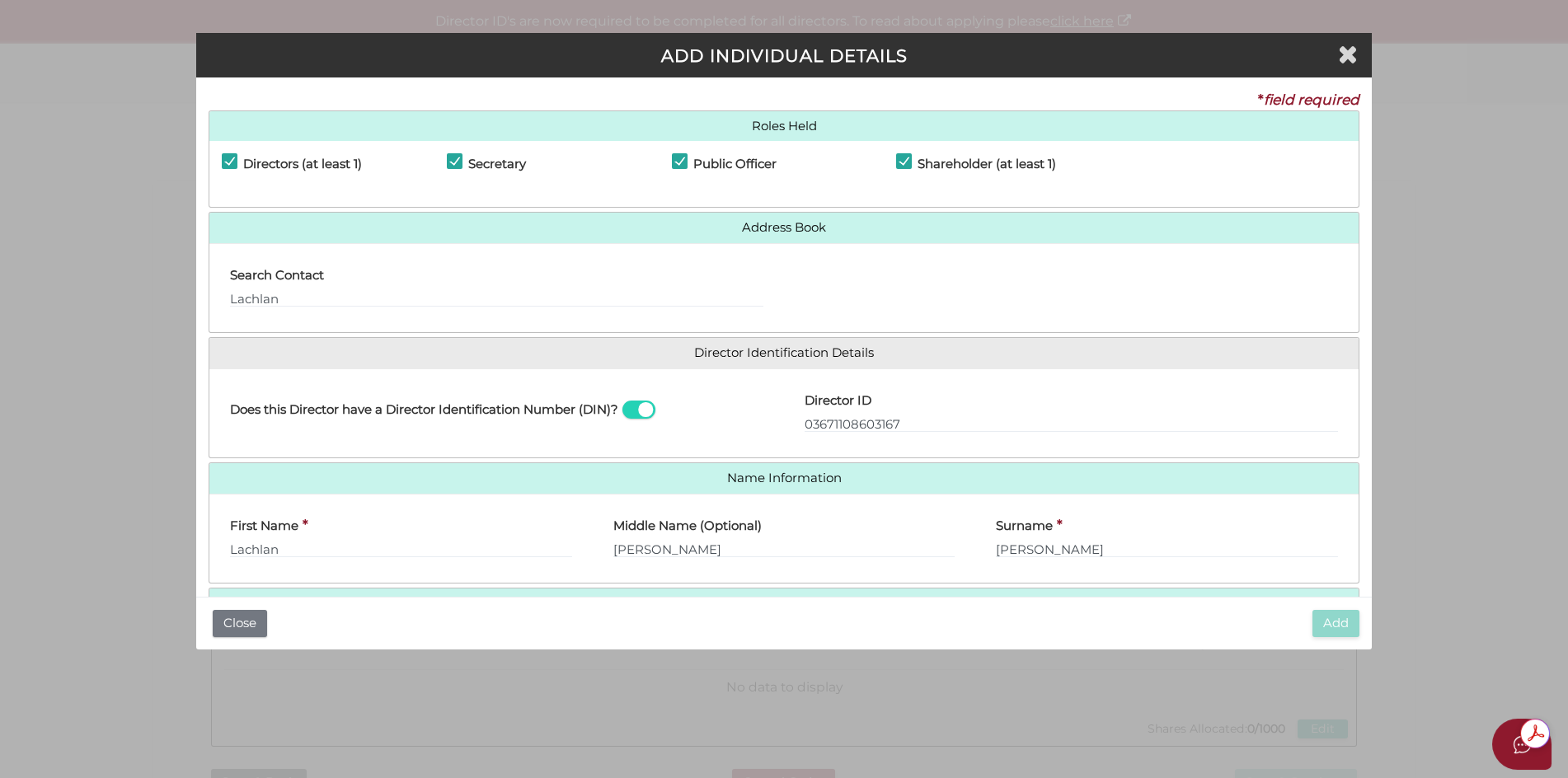
click at [902, 158] on label "Shareholder (at least 1)" at bounding box center [976, 167] width 160 height 21
checkbox input "false"
click at [1333, 622] on button "Add" at bounding box center [1336, 623] width 47 height 27
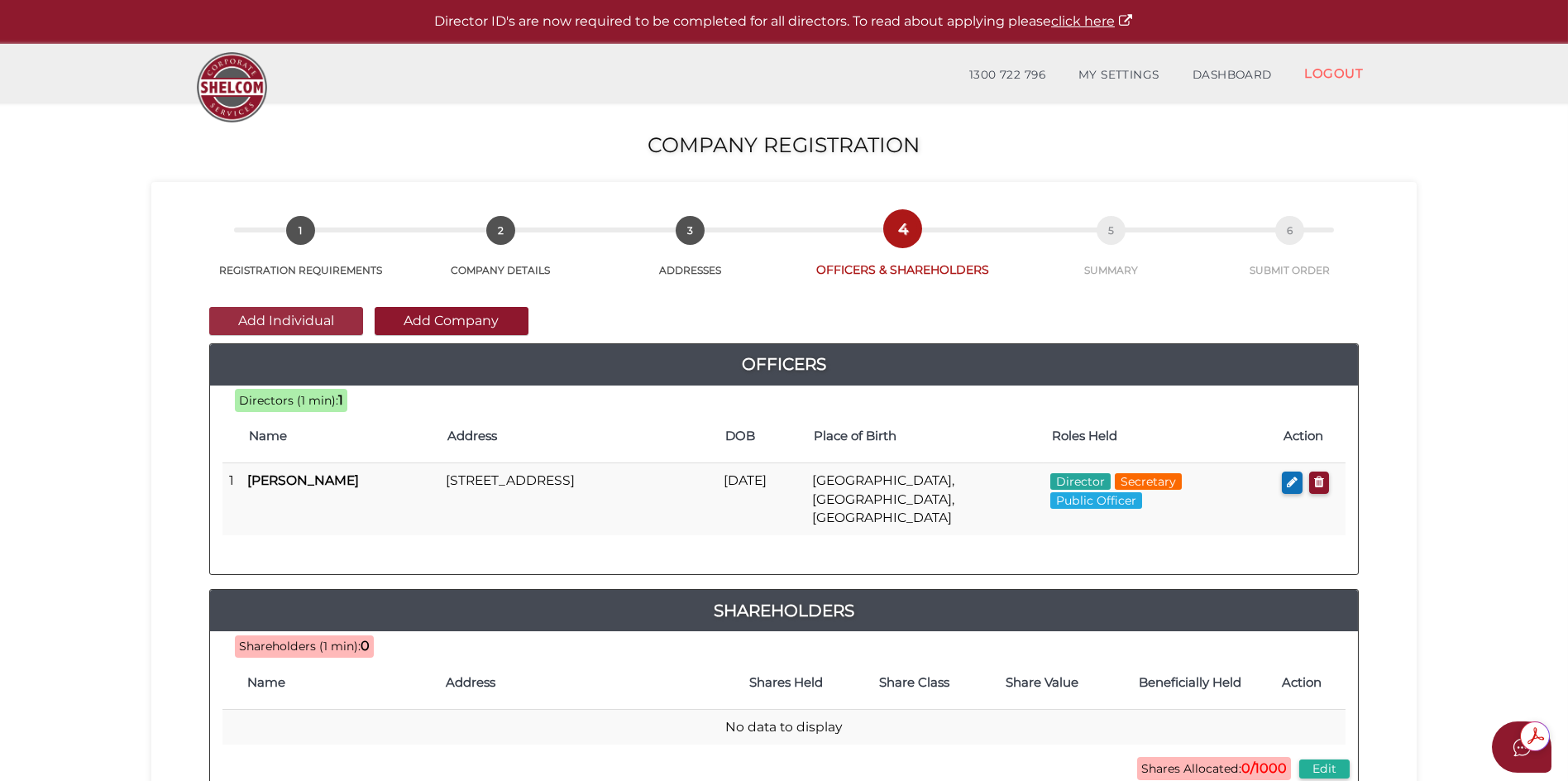
click at [293, 324] on button "Add Individual" at bounding box center [286, 320] width 154 height 28
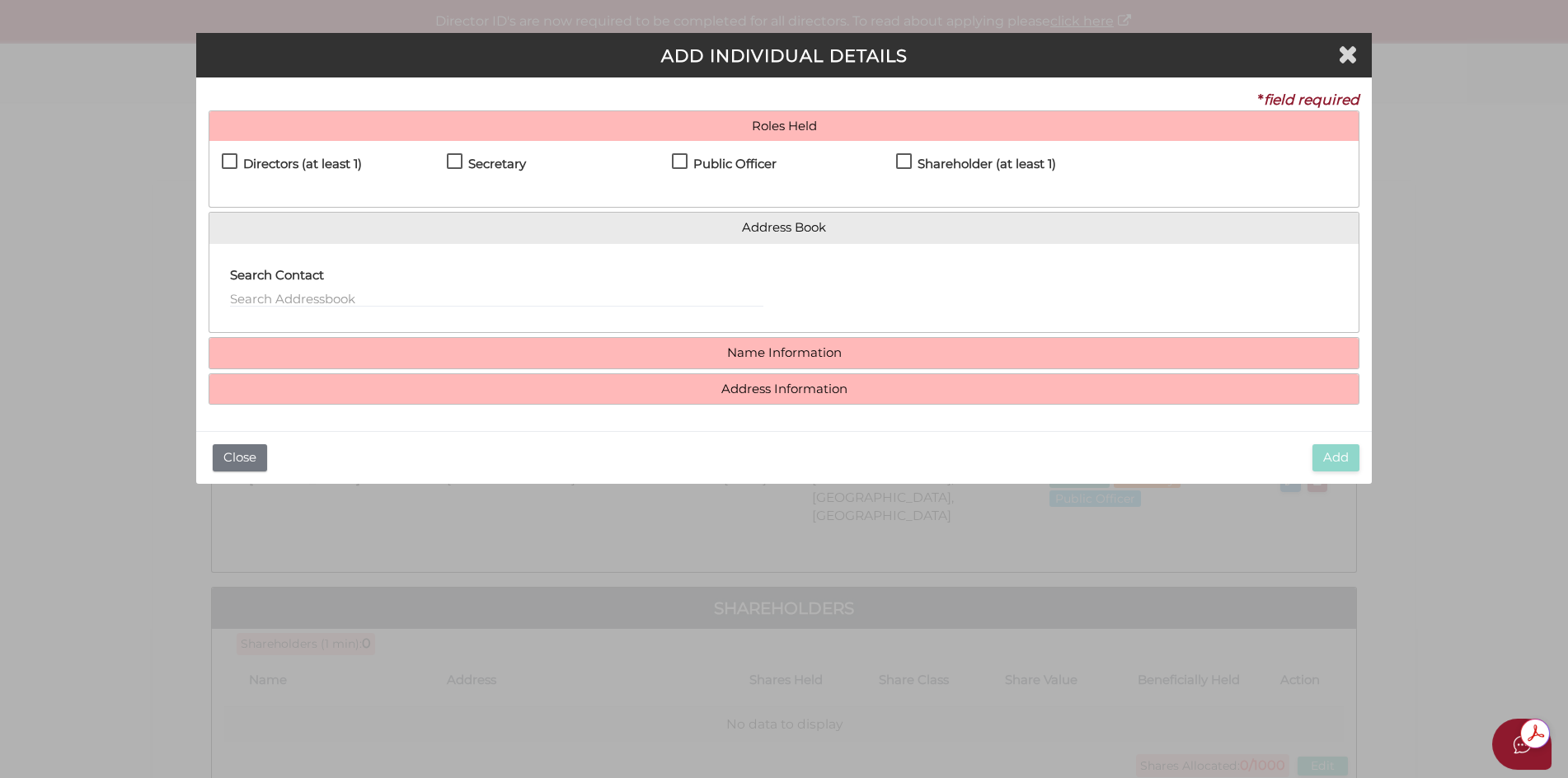
click at [229, 161] on label "Directors (at least 1)" at bounding box center [291, 167] width 140 height 21
checkbox input "true"
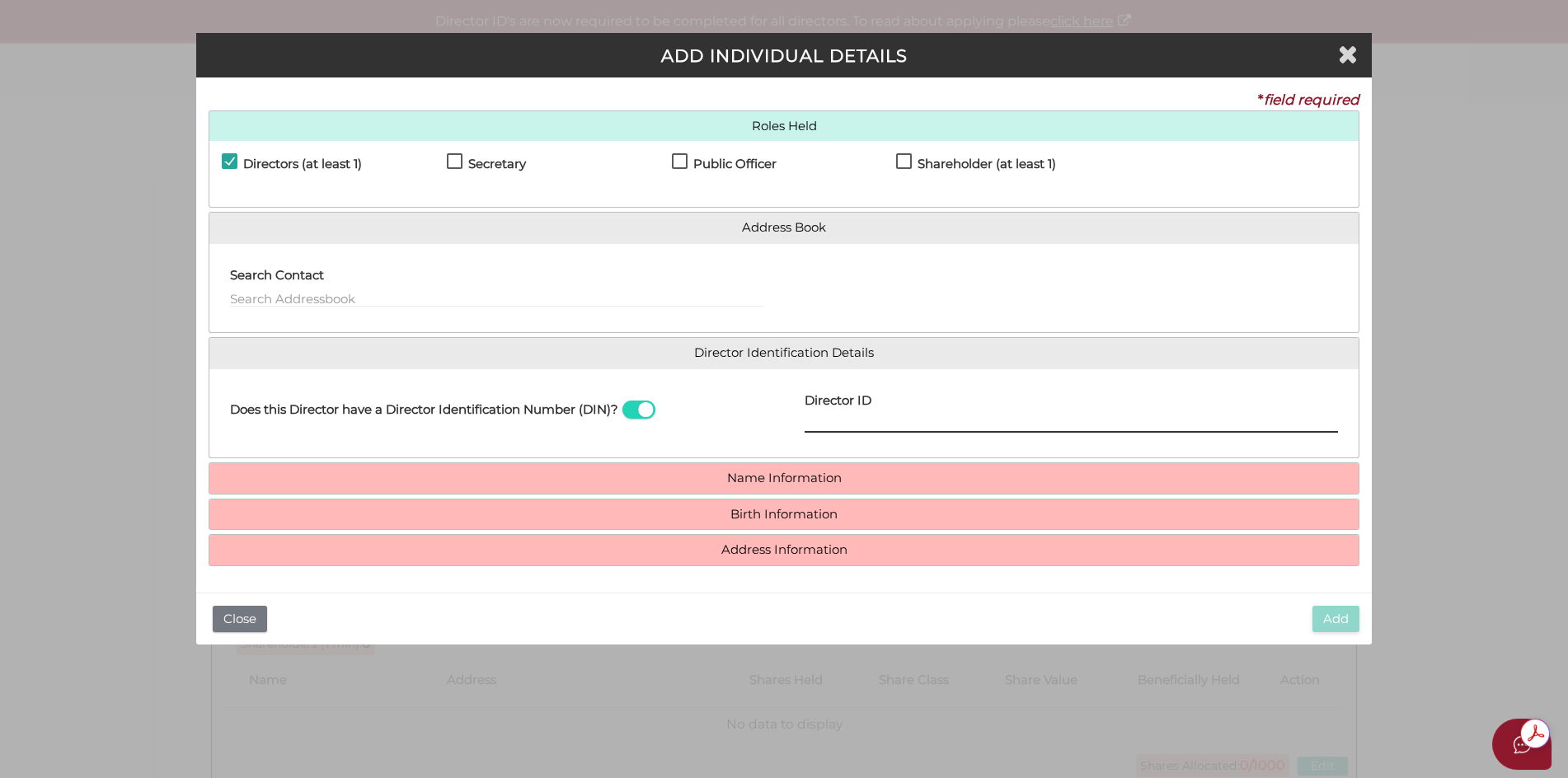
click at [841, 422] on input "Director ID" at bounding box center [1070, 423] width 533 height 18
type input "036878385931657"
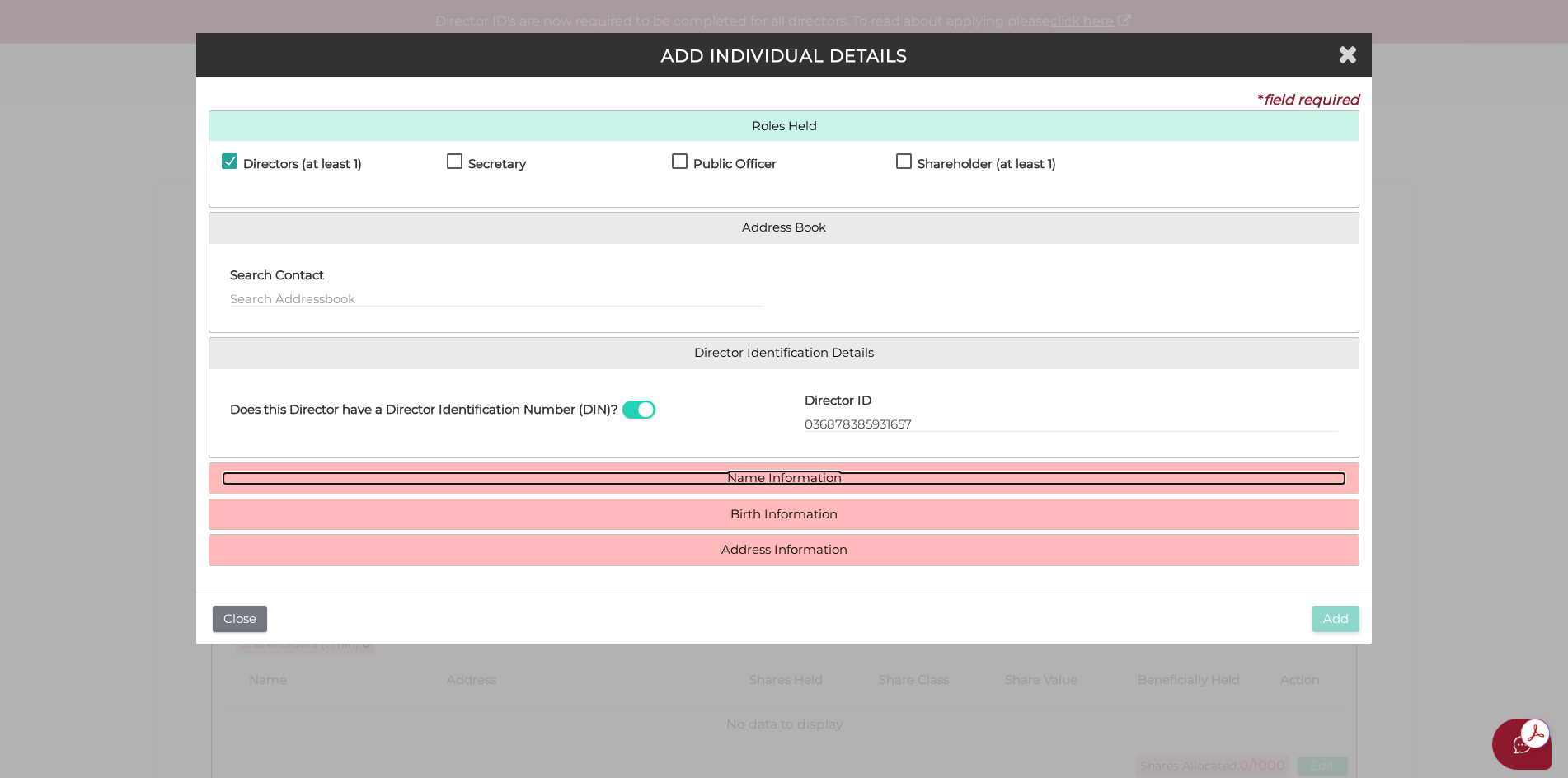
click at [813, 481] on link "Name Information" at bounding box center [784, 479] width 1125 height 14
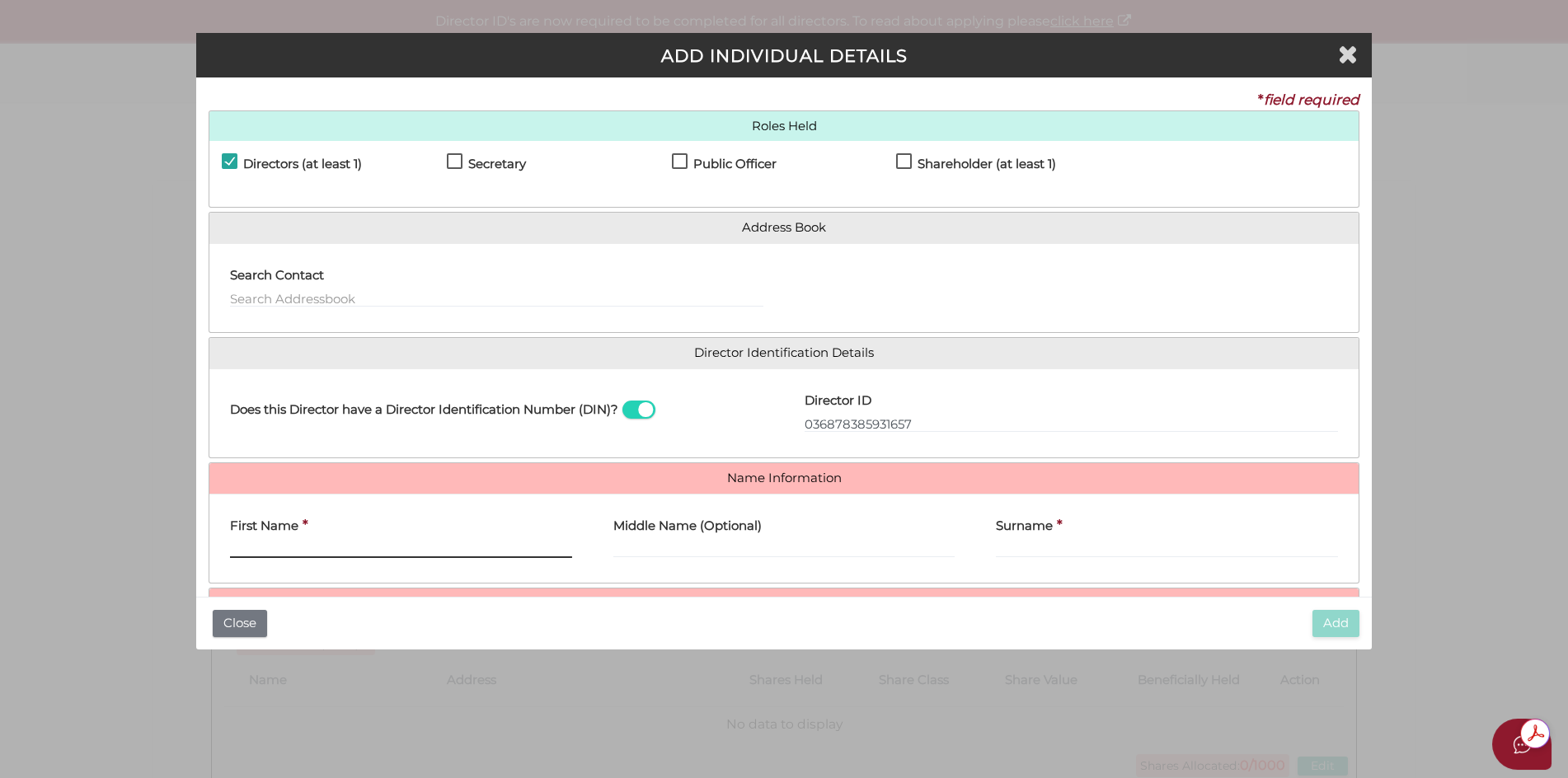
click at [247, 550] on input "First Name" at bounding box center [400, 548] width 342 height 18
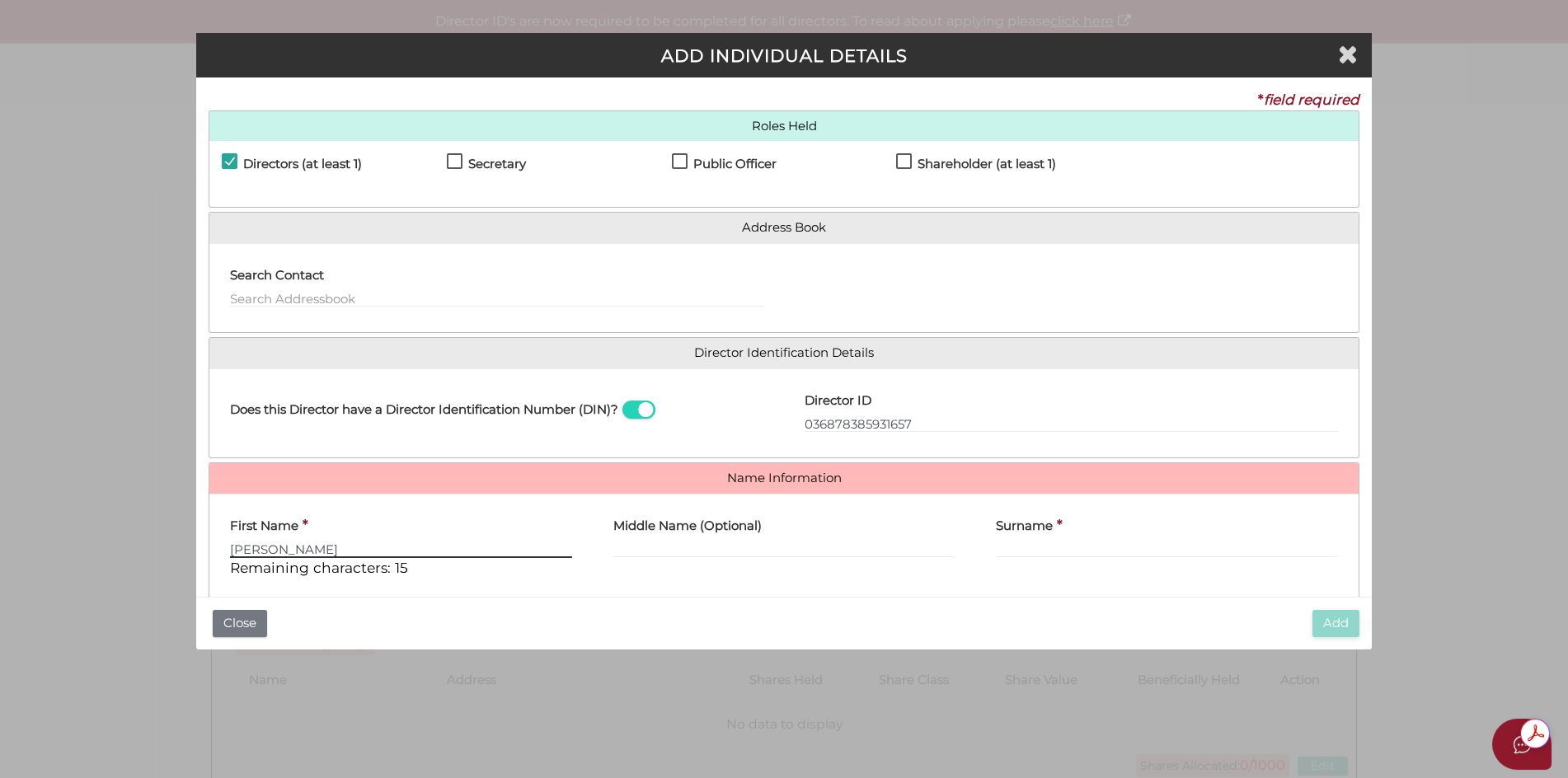
type input "Jason"
type input "Dean"
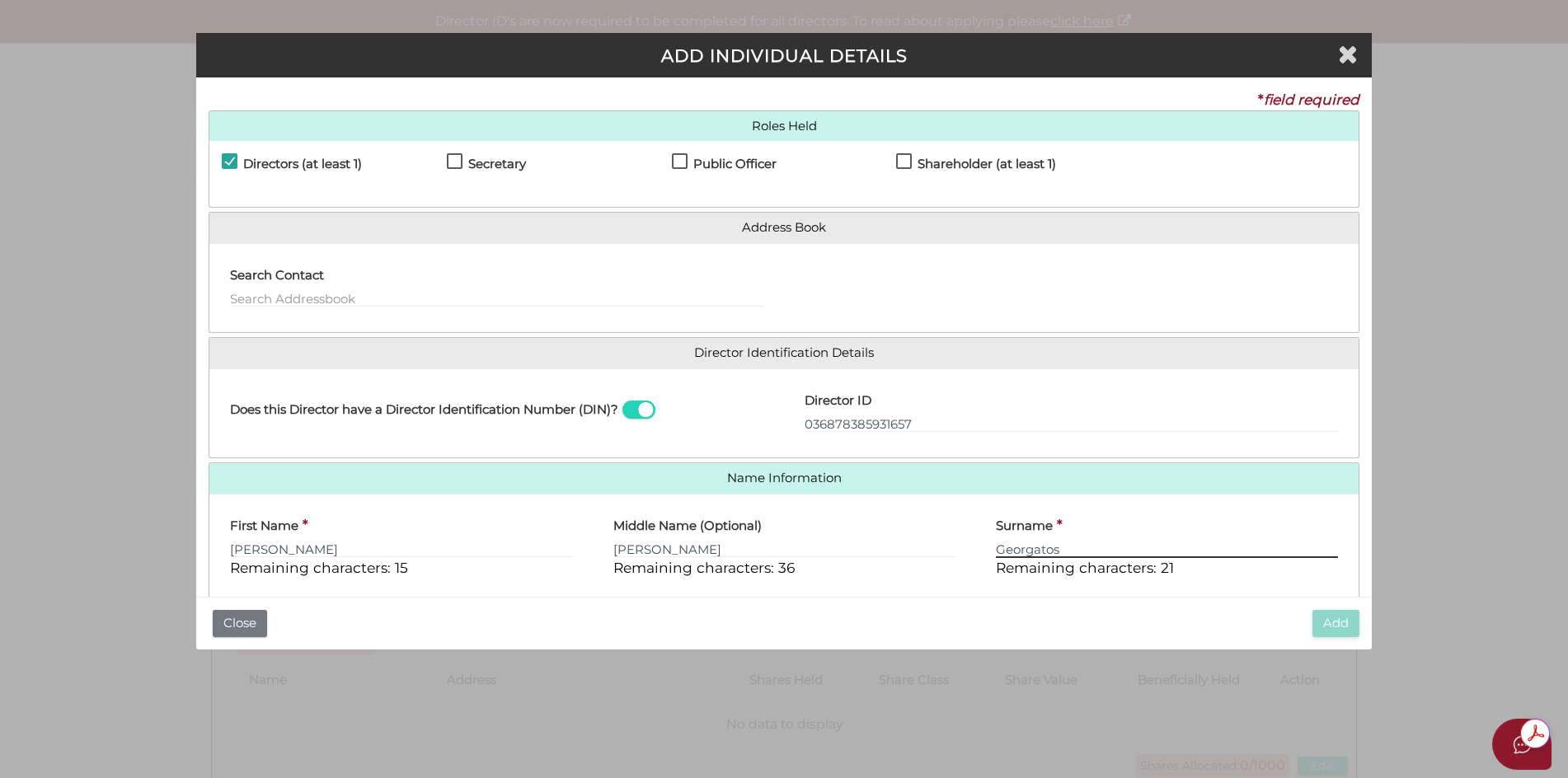
type input "Georgatos"
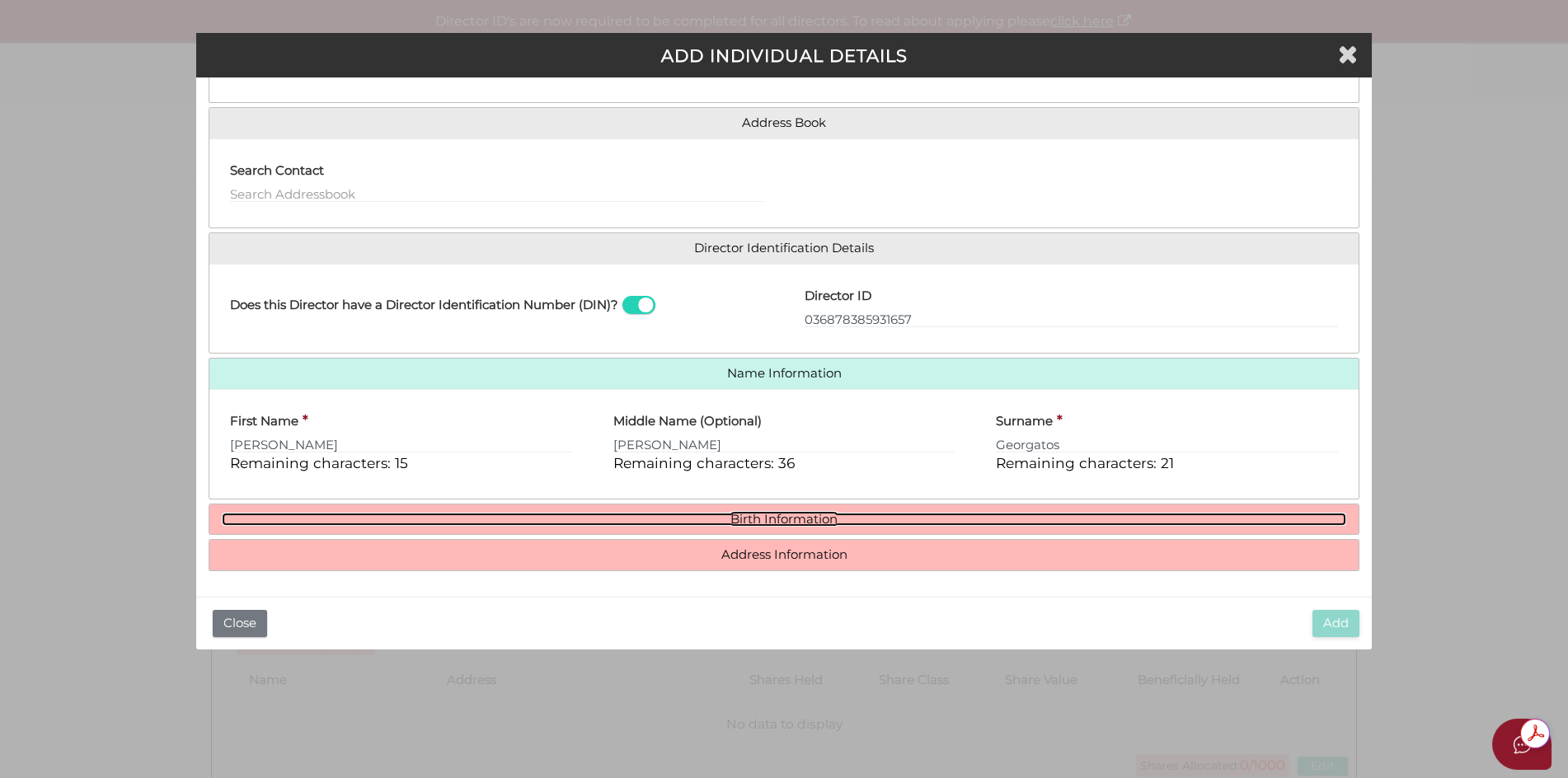
click at [770, 519] on link "Birth Information" at bounding box center [784, 520] width 1125 height 14
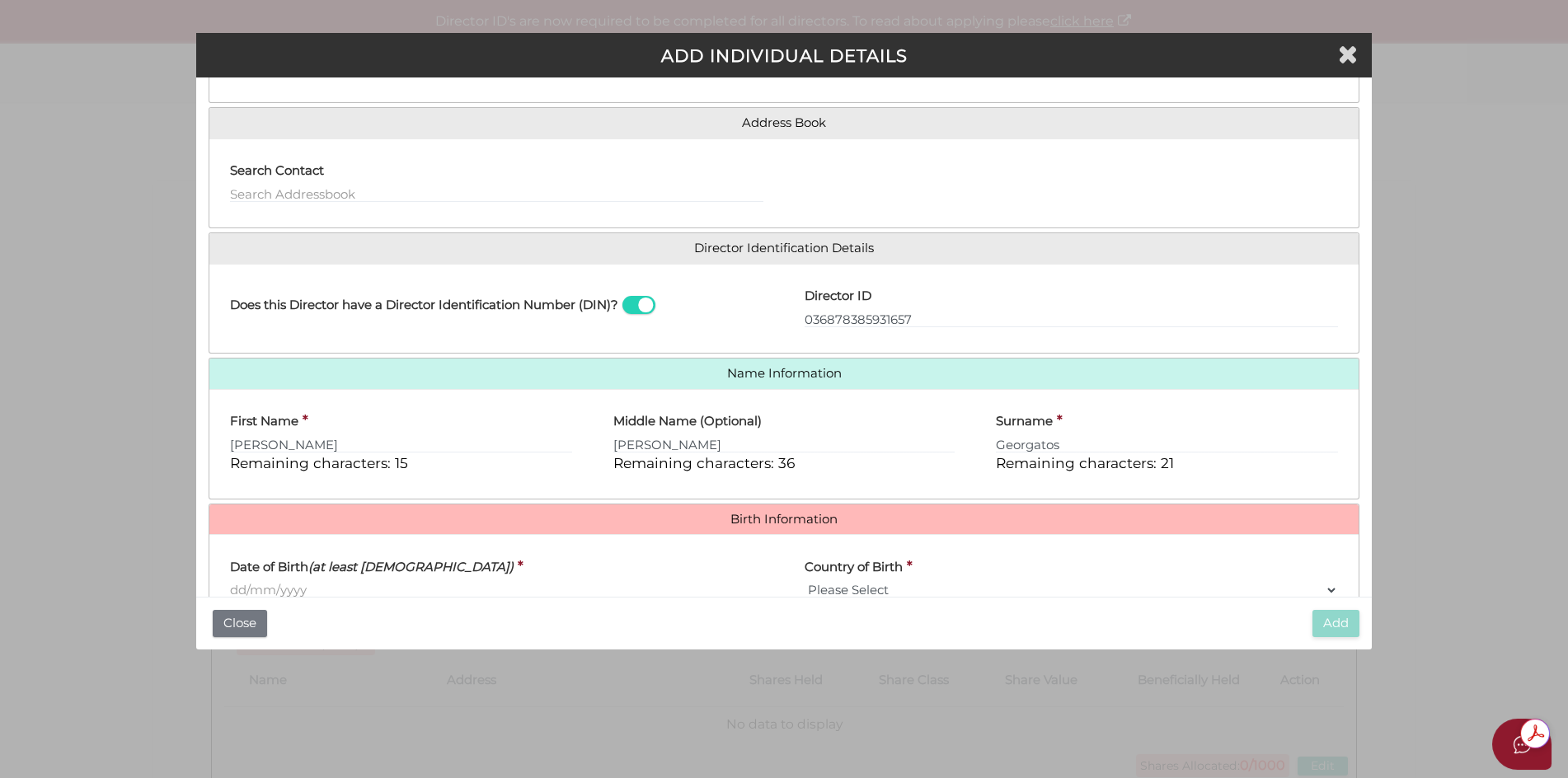
click at [245, 585] on input "Date of Birth (at least 18 years old)" at bounding box center [496, 590] width 533 height 18
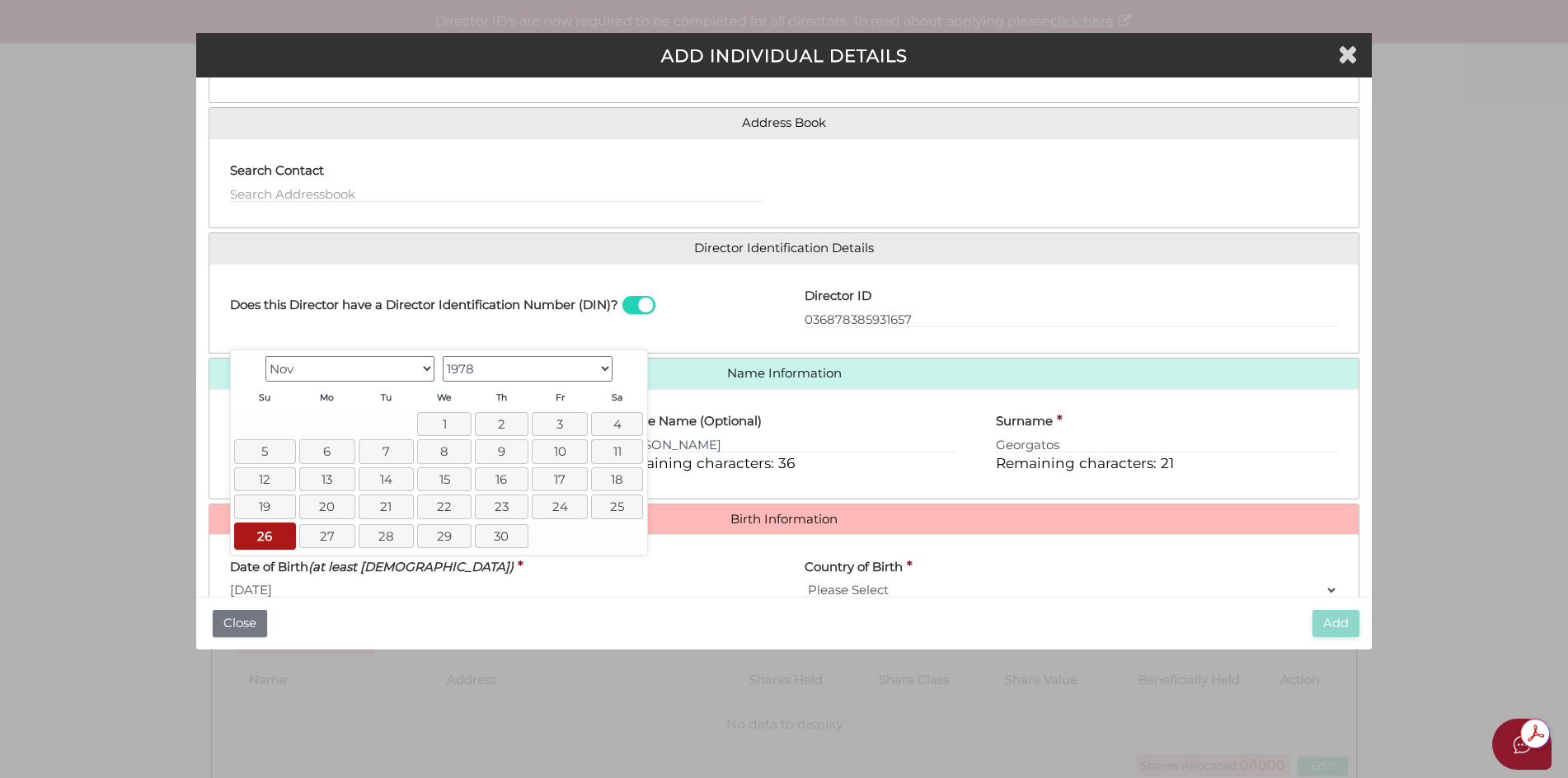
type input "[DATE]"
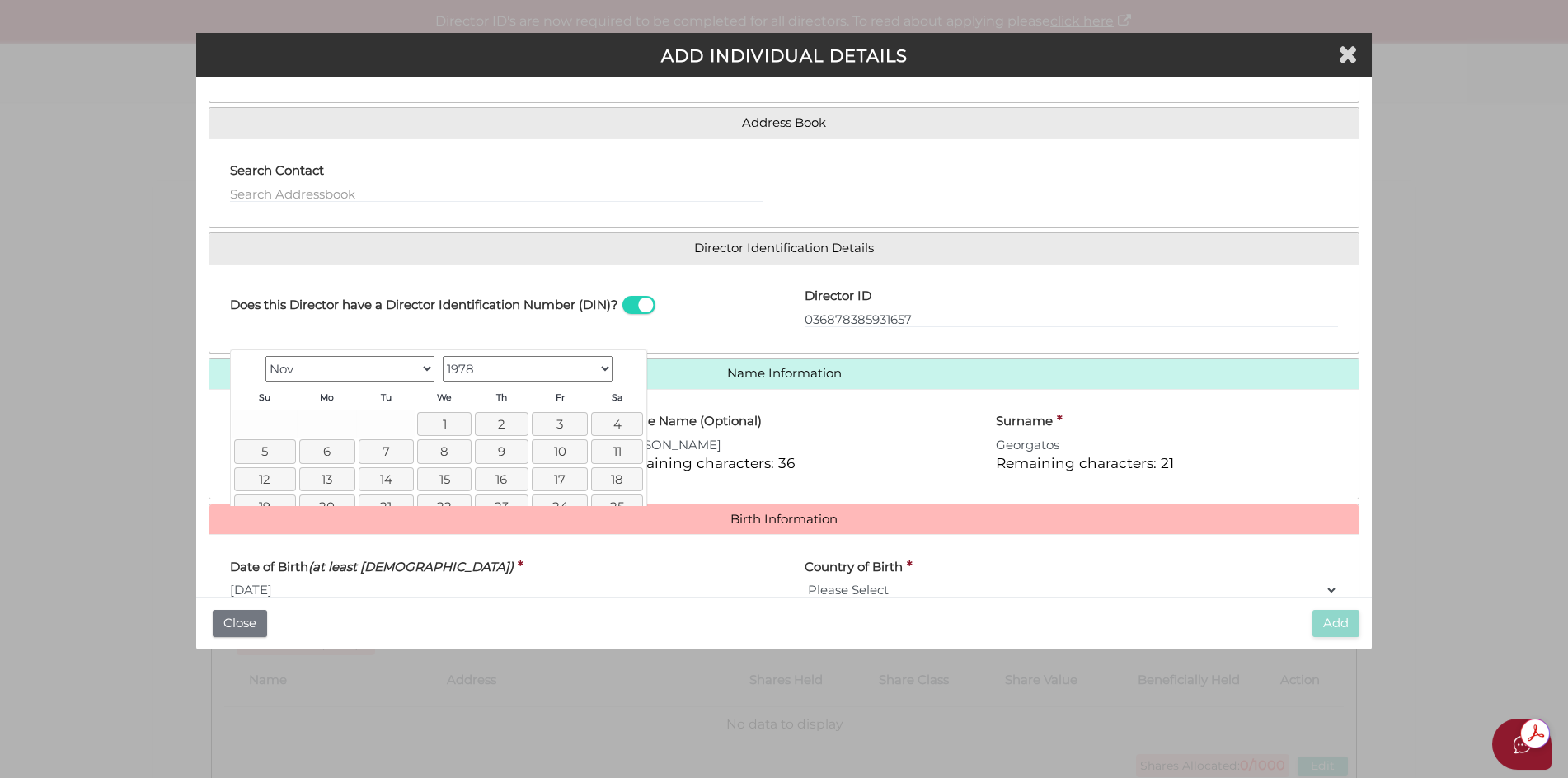
scroll to position [105, 0]
drag, startPoint x: 824, startPoint y: 585, endPoint x: 824, endPoint y: 598, distance: 13.0
click at [824, 585] on select "Please Select v Australia Afghanistan Albania Algeria American Samoa Andorra An…" at bounding box center [1070, 589] width 533 height 18
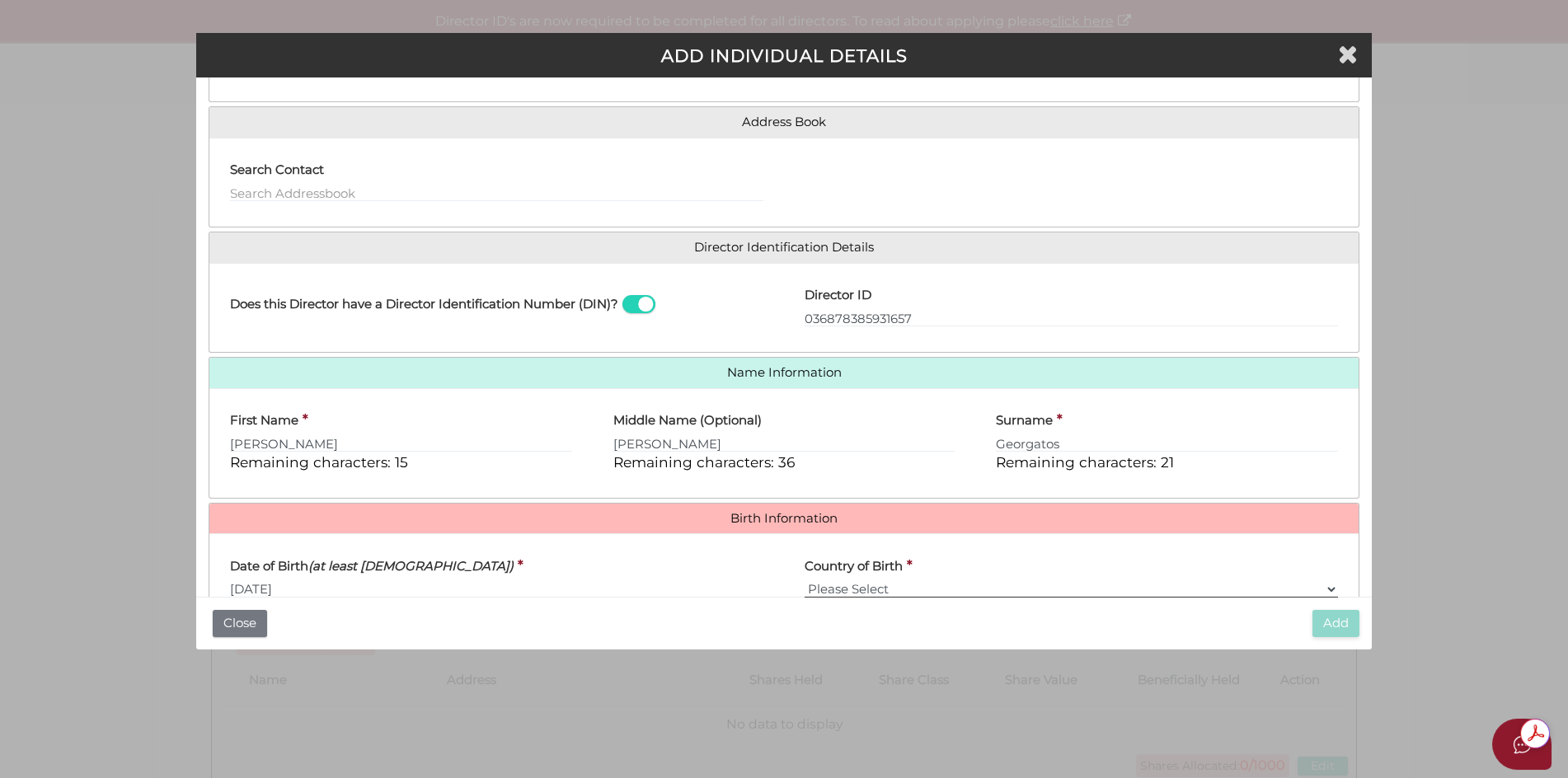
select select "[GEOGRAPHIC_DATA]"
click at [804, 580] on select "Please Select v Australia Afghanistan Albania Algeria American Samoa Andorra An…" at bounding box center [1070, 589] width 533 height 18
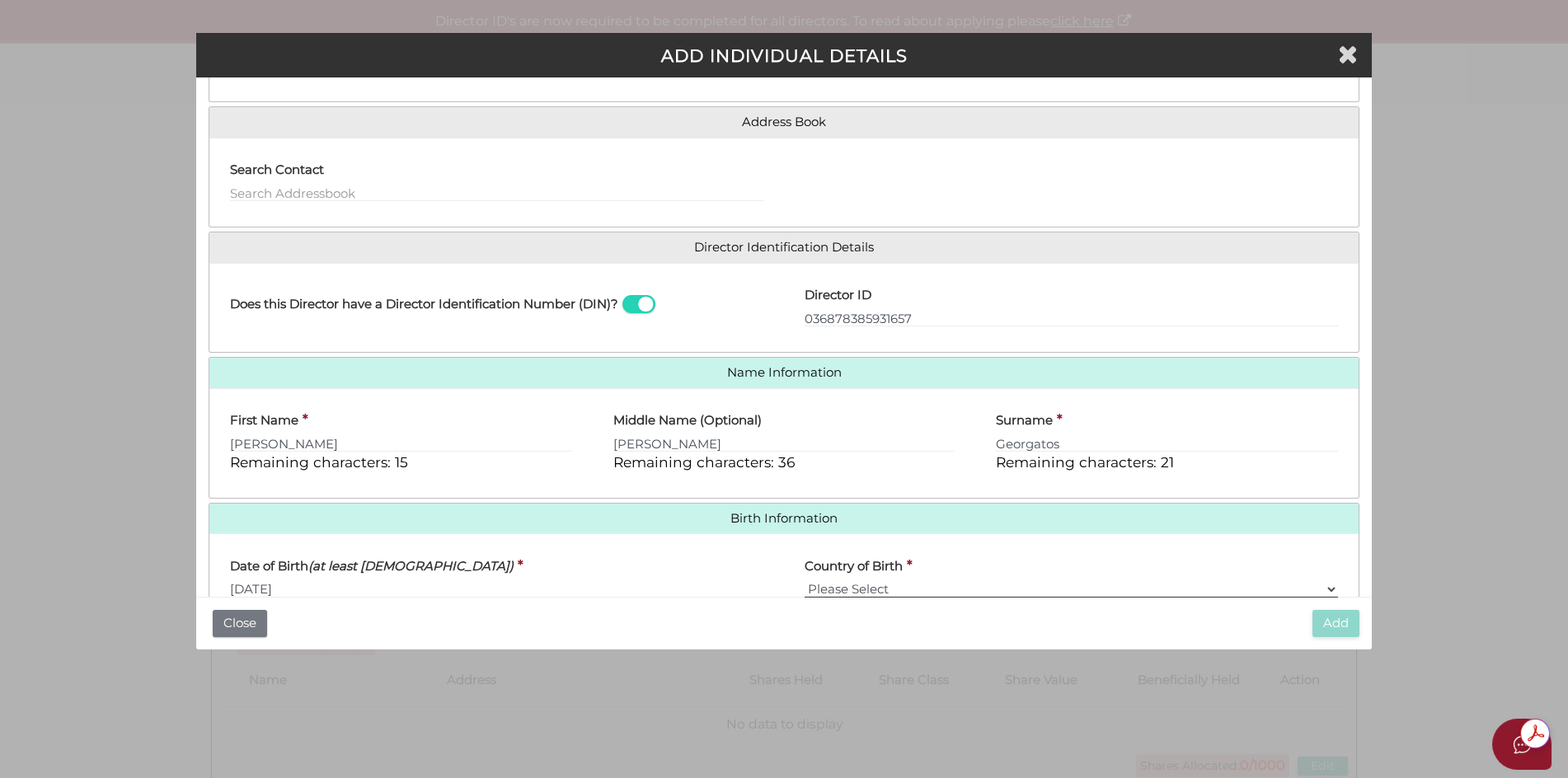
scroll to position [257, 0]
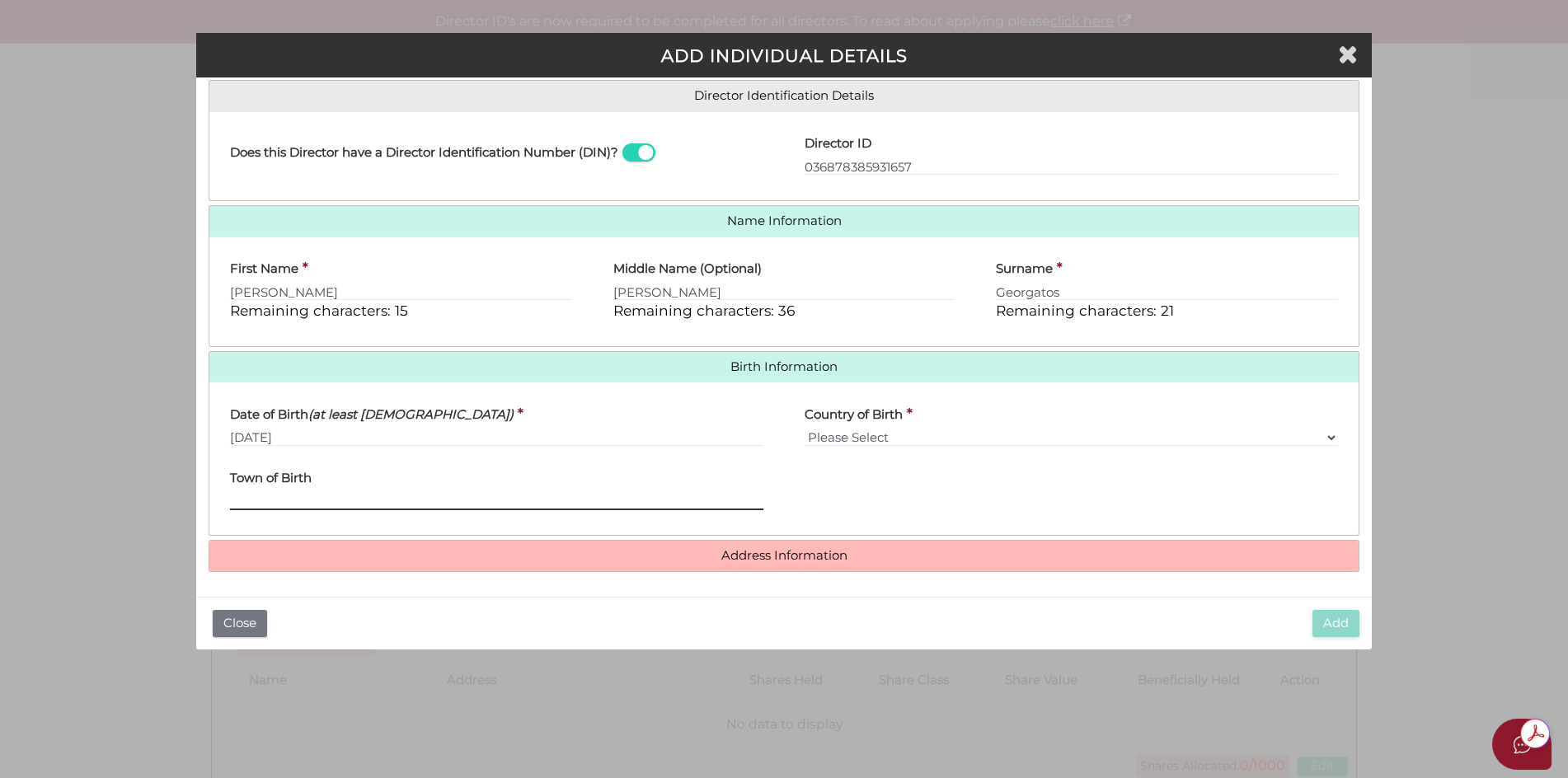
click at [250, 493] on input "Town of Birth" at bounding box center [496, 501] width 533 height 18
type input "San Jose CA"
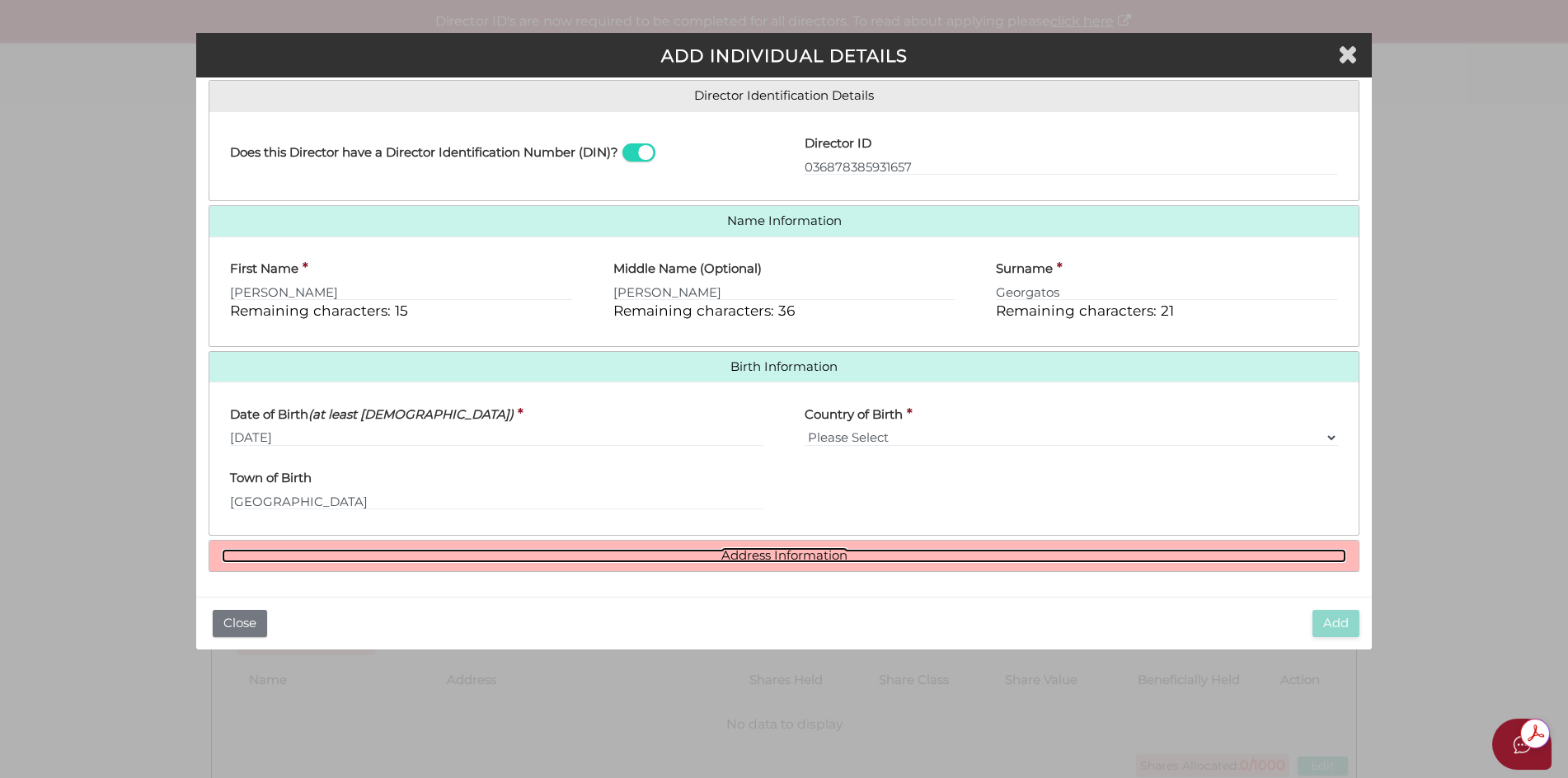
click at [765, 554] on link "Address Information" at bounding box center [784, 556] width 1125 height 14
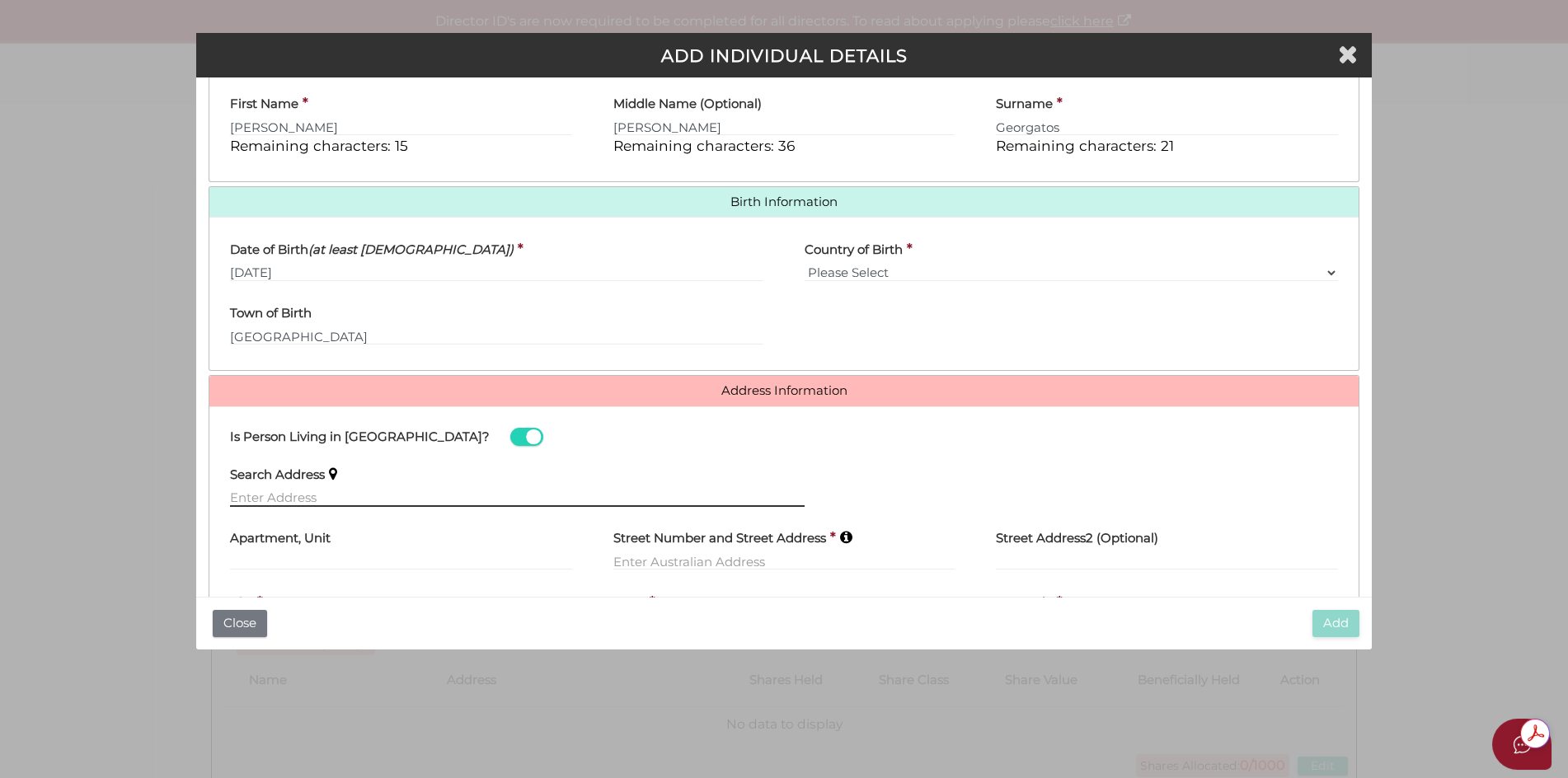
click at [252, 489] on input "text" at bounding box center [516, 498] width 574 height 18
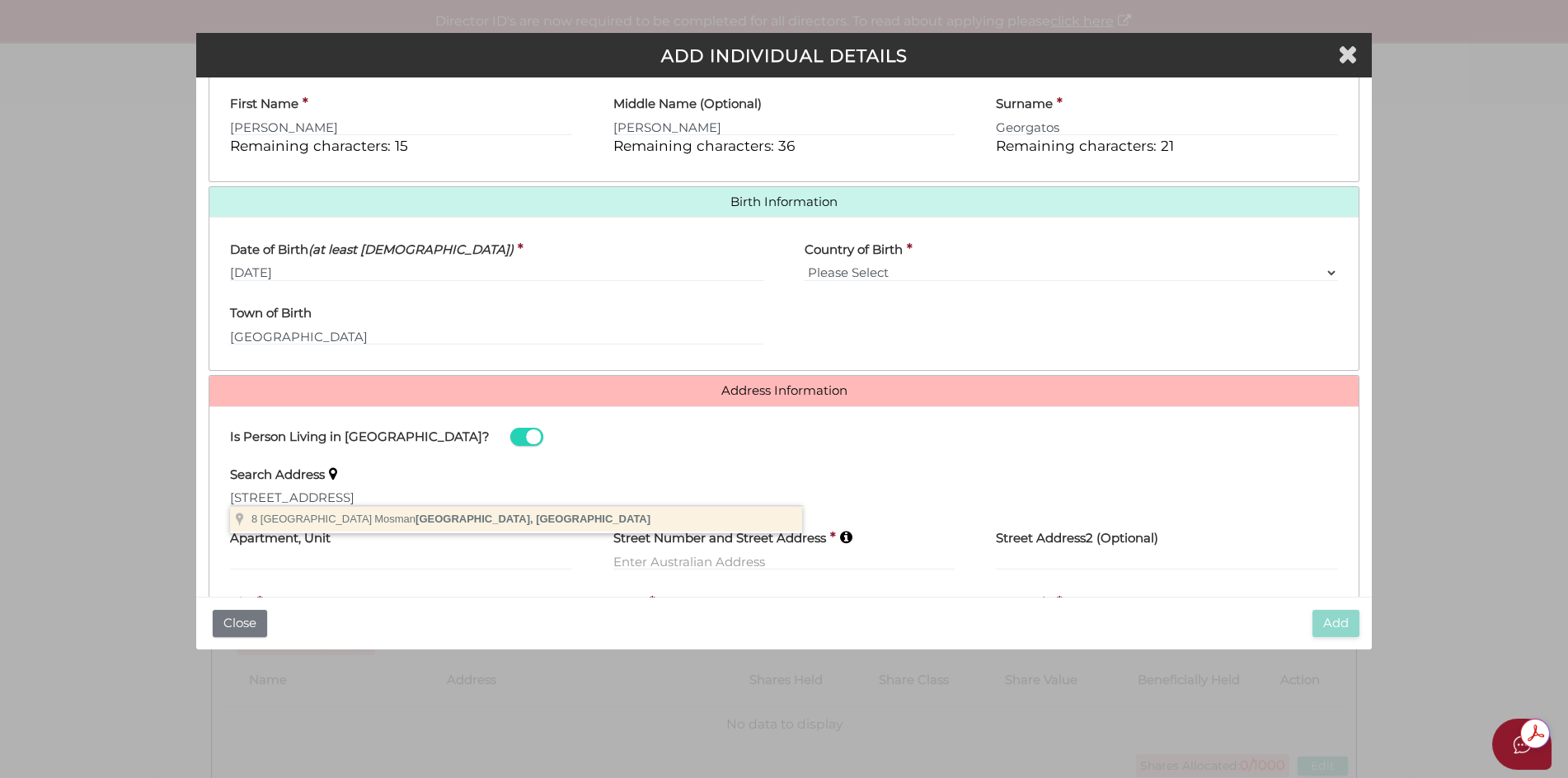
type input "8 Queen Street, Mosman NSW, Australia"
type input "8 Queen Street"
type input "Mosman"
select select "[GEOGRAPHIC_DATA]"
type input "2088"
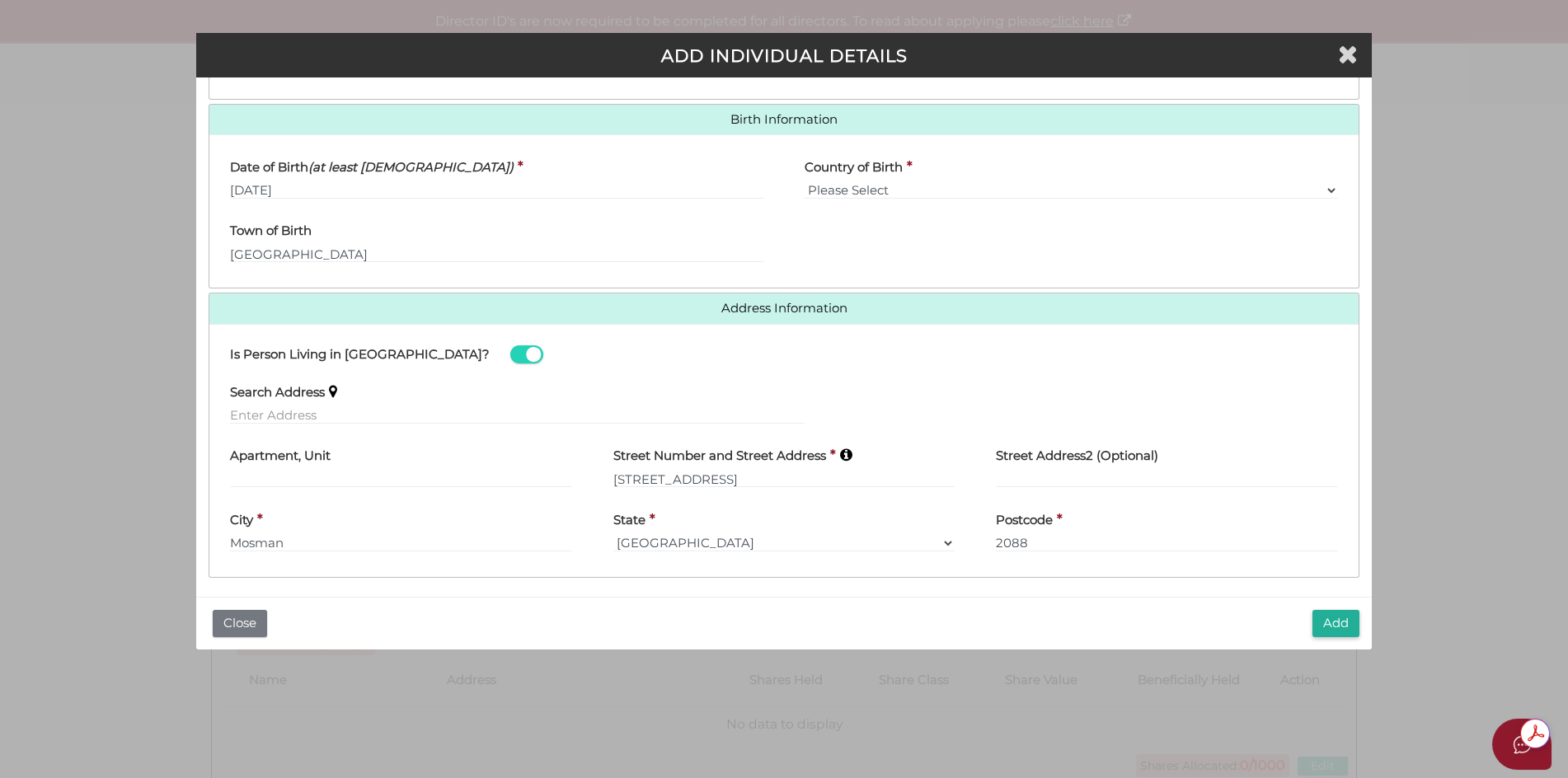
scroll to position [510, 0]
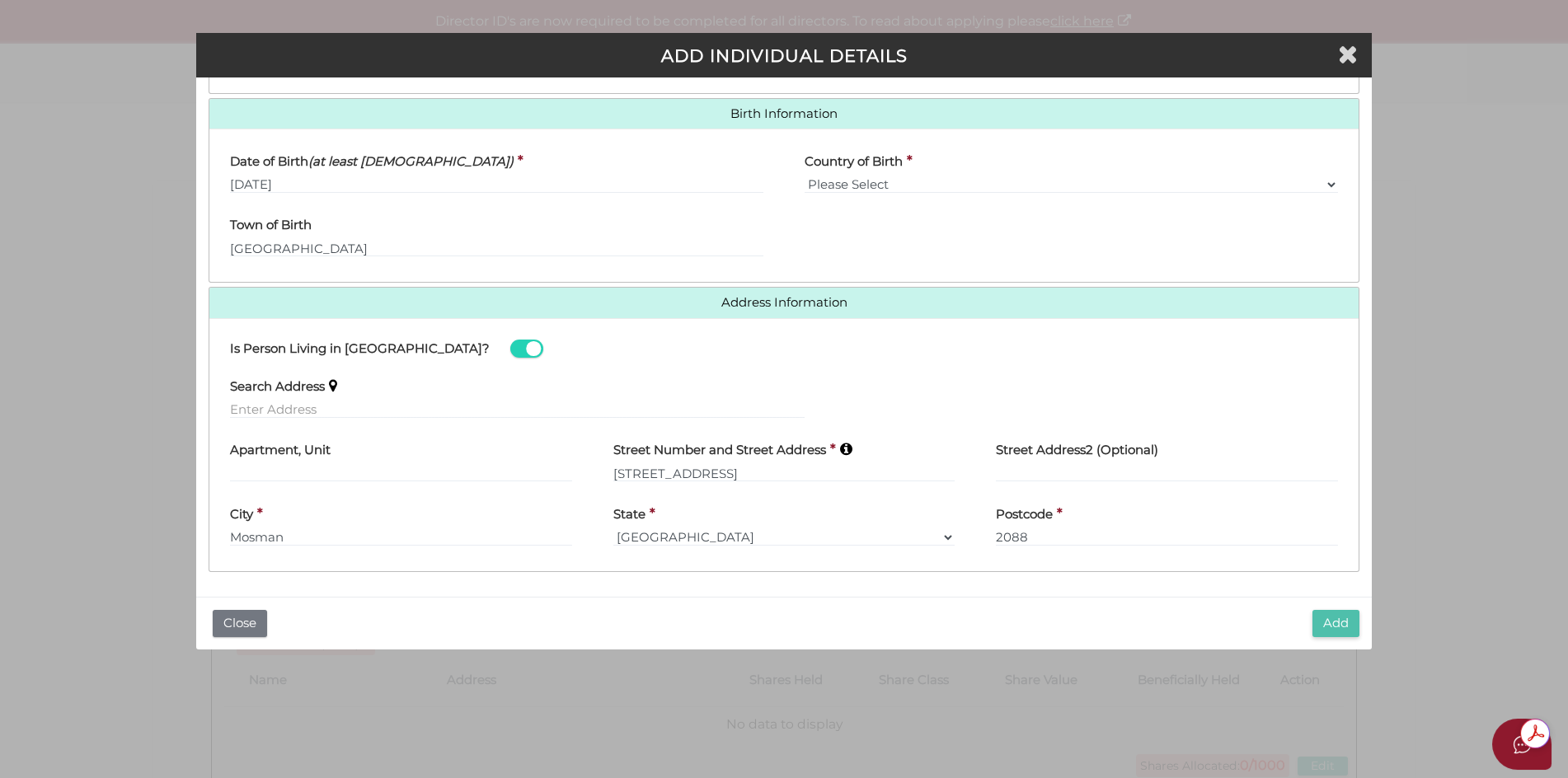
click at [1334, 630] on button "Add" at bounding box center [1336, 623] width 47 height 27
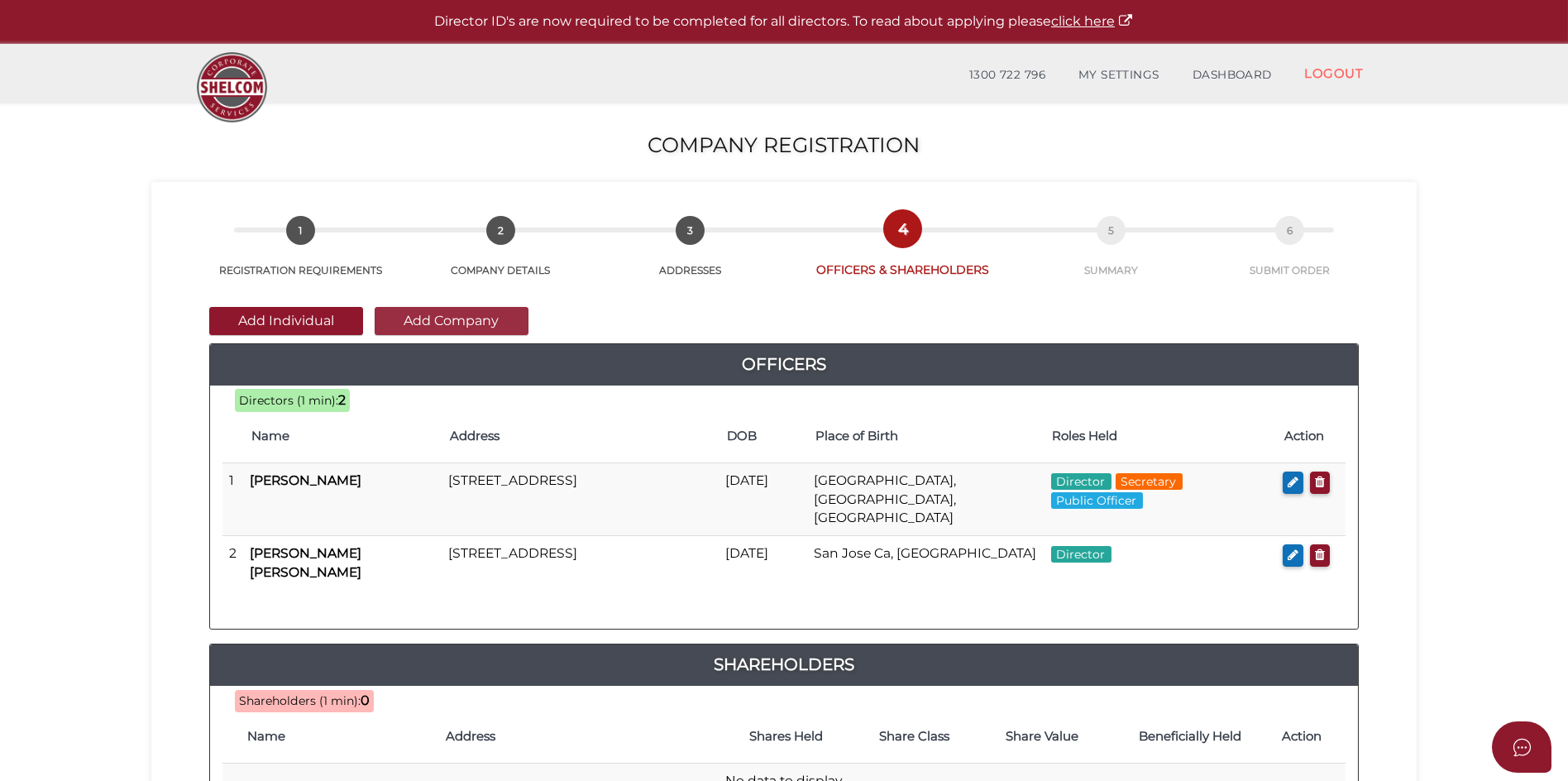
click at [439, 326] on button "Add Company" at bounding box center [452, 320] width 154 height 28
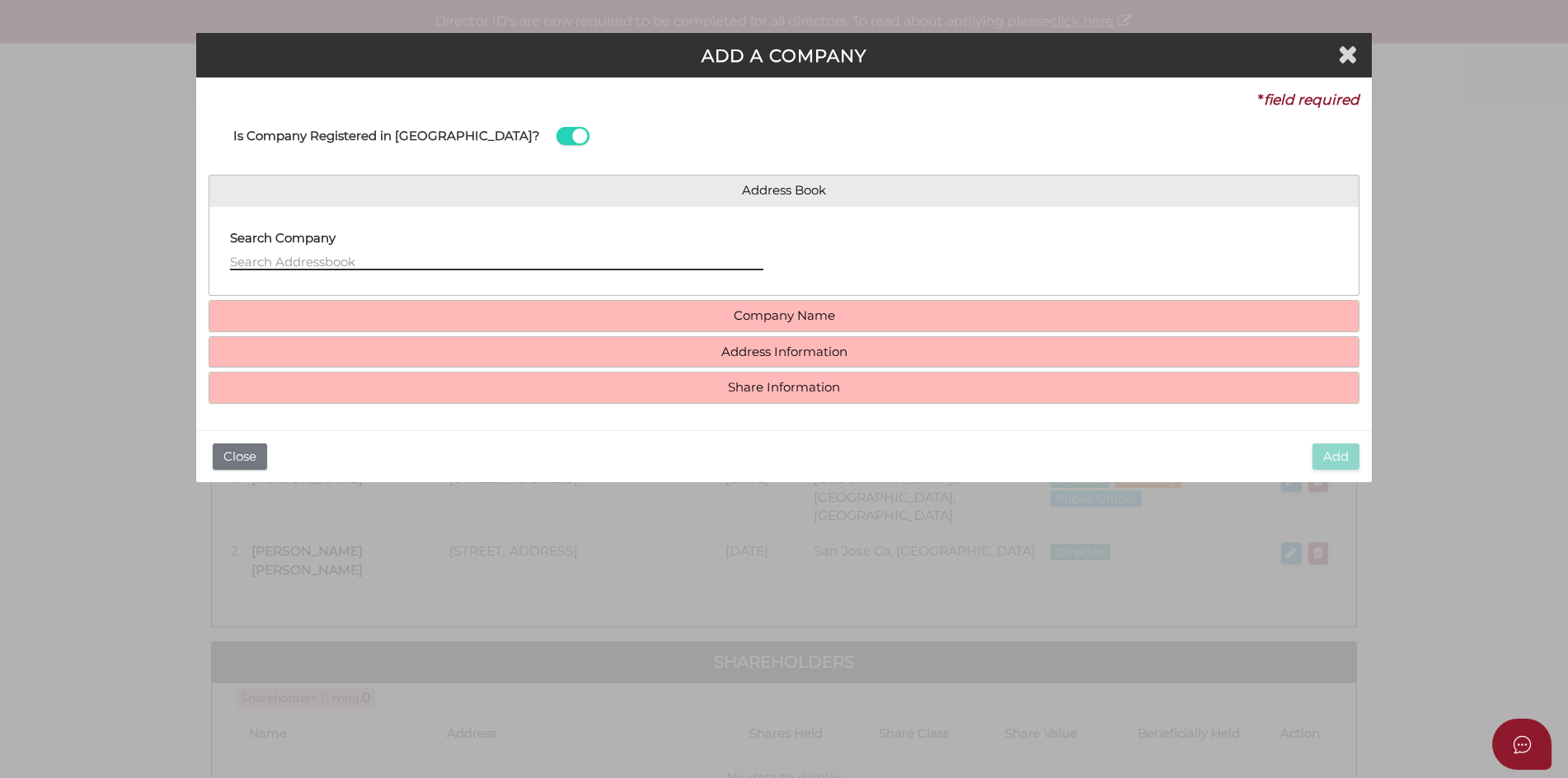
click at [238, 261] on input "text" at bounding box center [496, 261] width 533 height 18
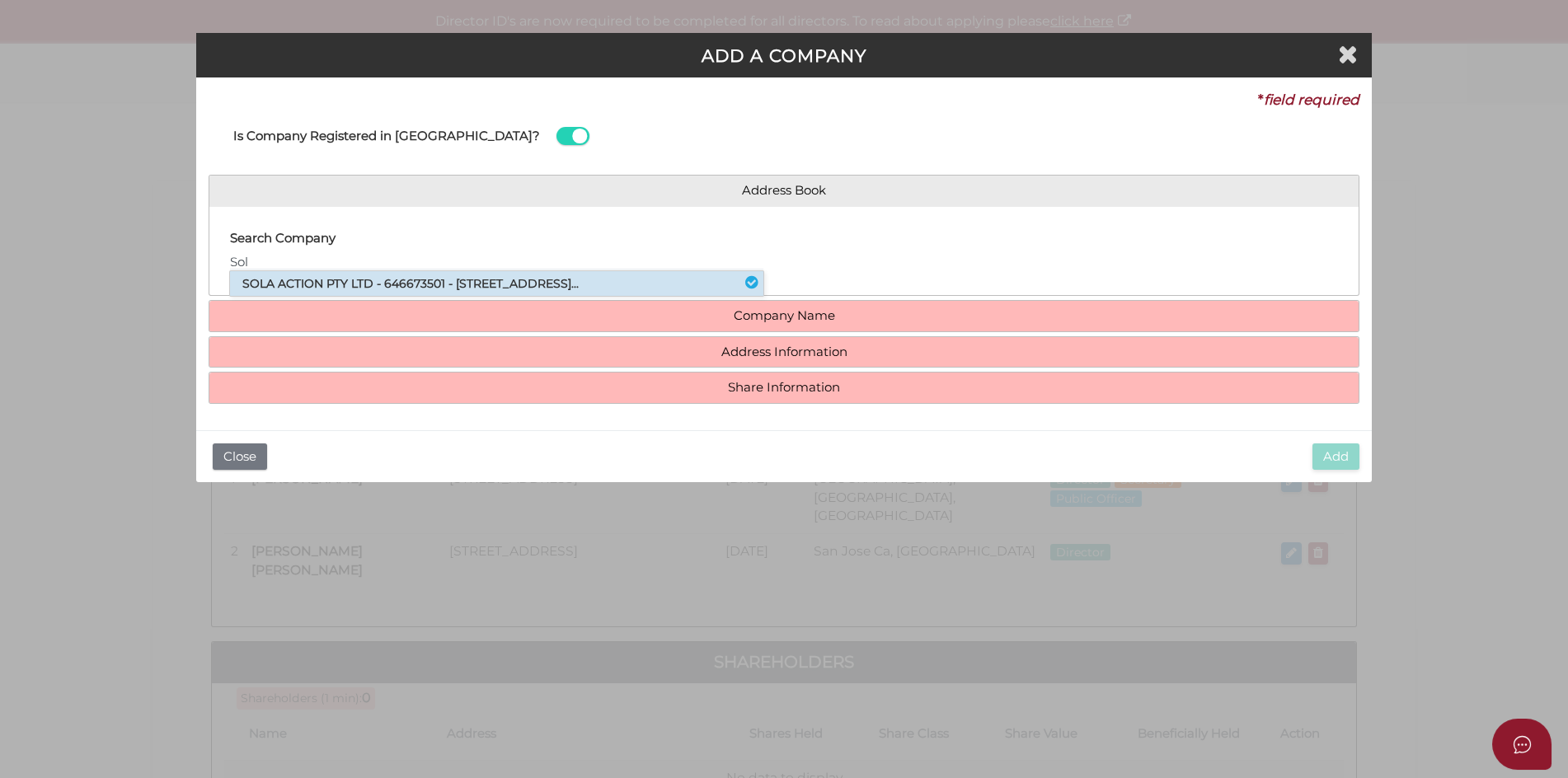
click at [359, 280] on li "SOLA ACTION PTY LTD - 646673501 - [STREET_ADDRESS]..." at bounding box center [496, 283] width 533 height 25
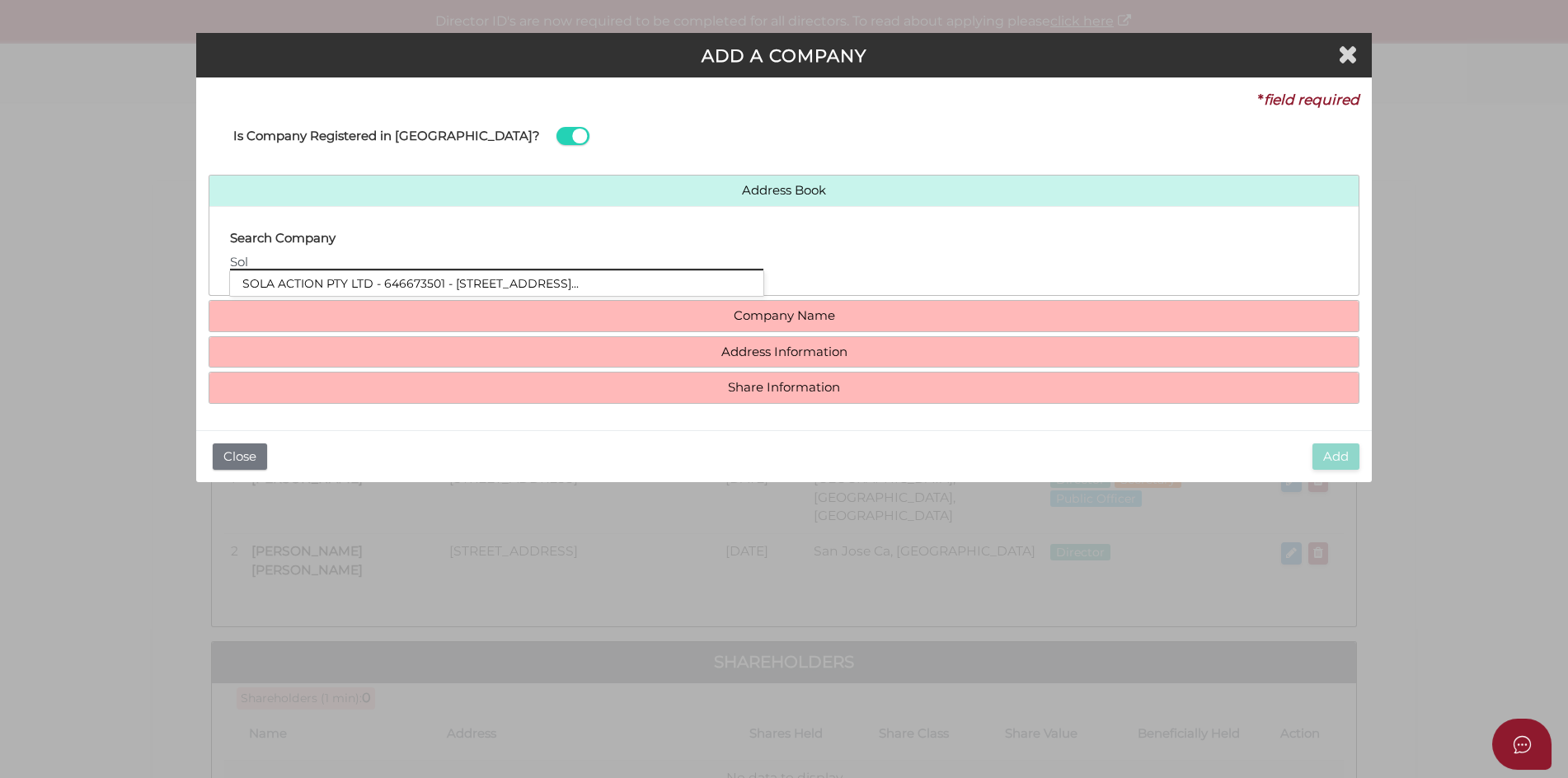
click at [272, 255] on input "Sol" at bounding box center [496, 261] width 533 height 18
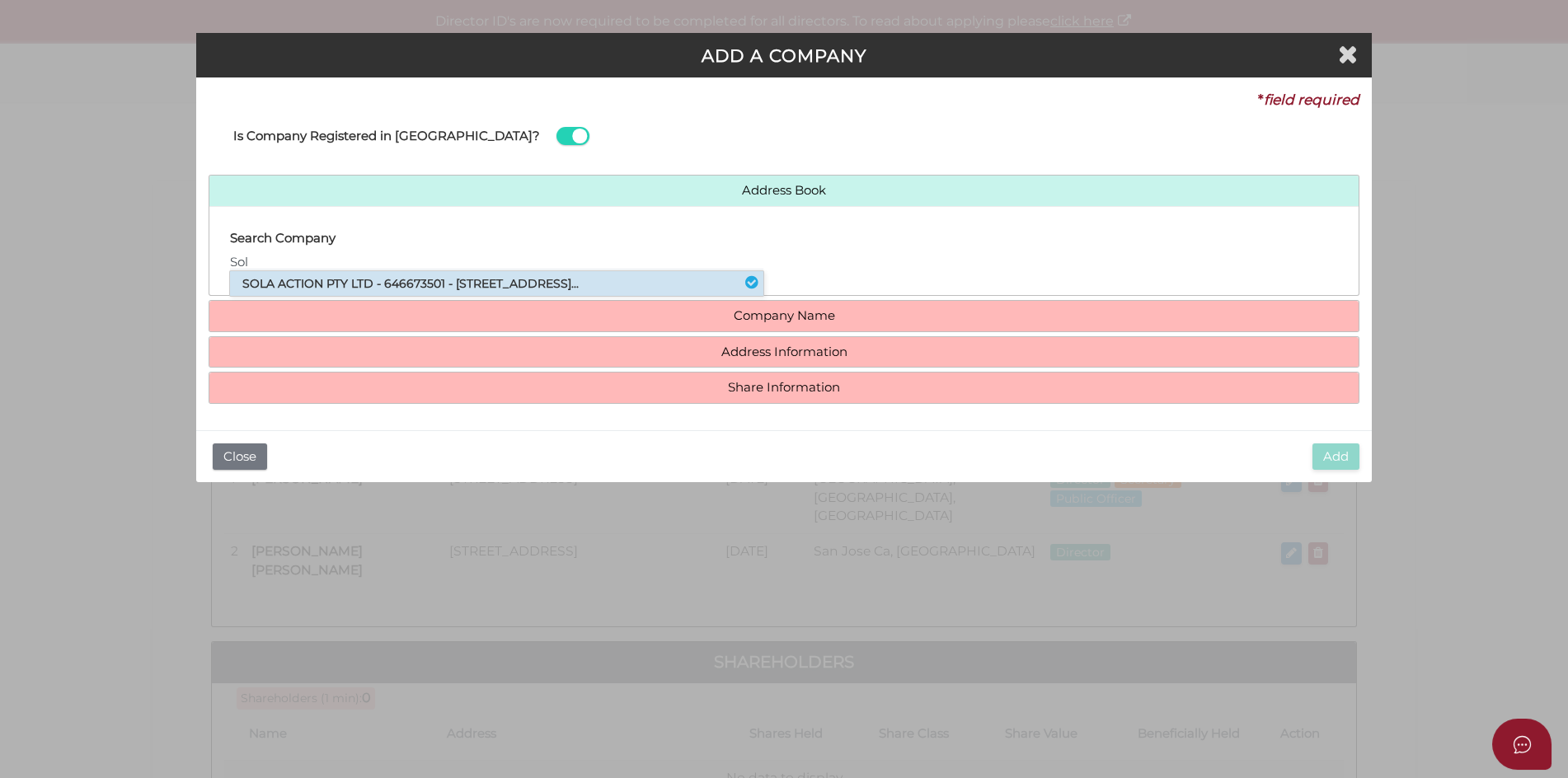
click at [286, 287] on li "SOLA ACTION PTY LTD - 646673501 - [STREET_ADDRESS]..." at bounding box center [496, 283] width 533 height 25
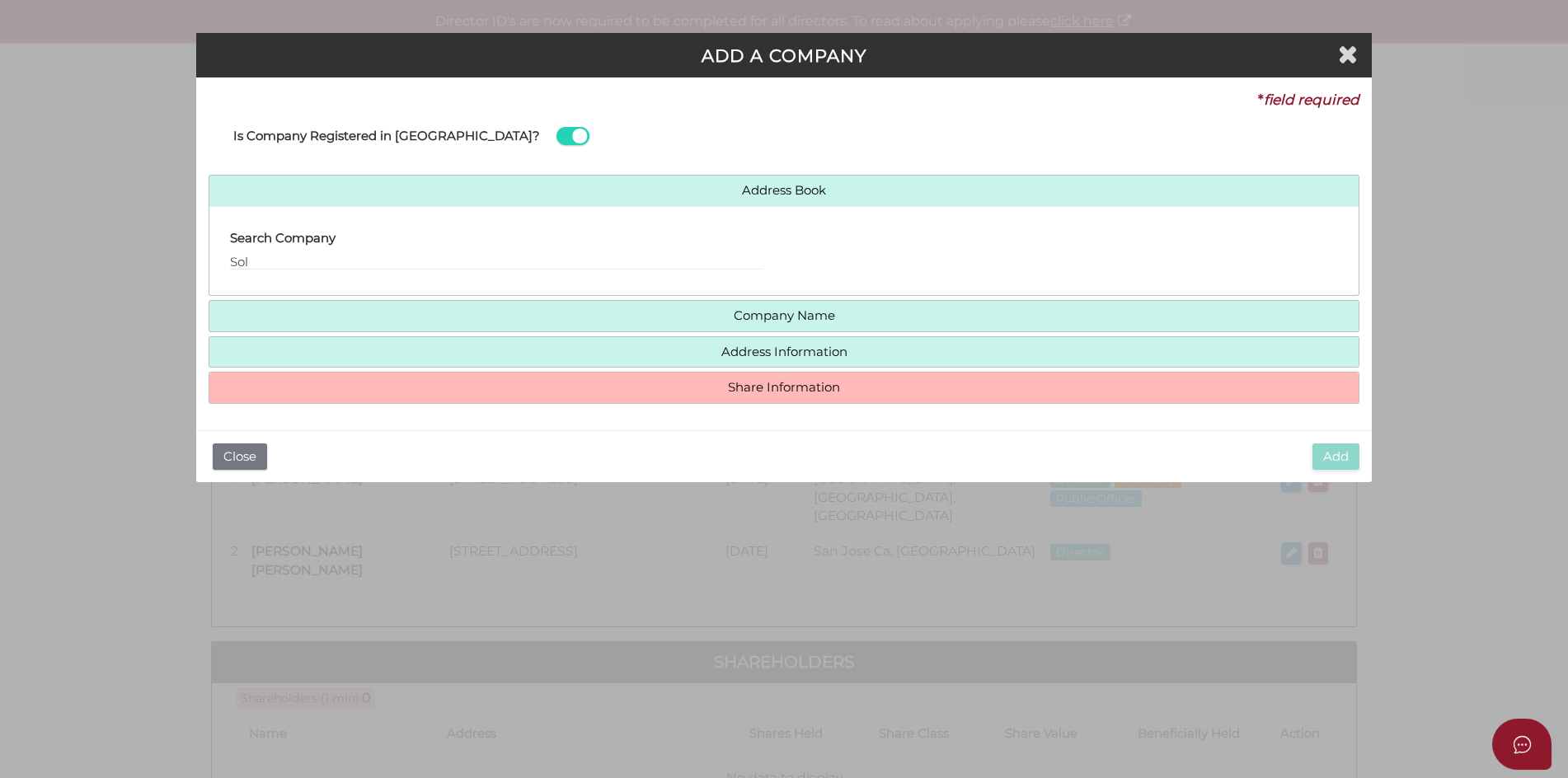
click at [261, 268] on div "Search Company Sol" at bounding box center [496, 251] width 574 height 64
click at [260, 263] on input "Sol" at bounding box center [496, 261] width 533 height 18
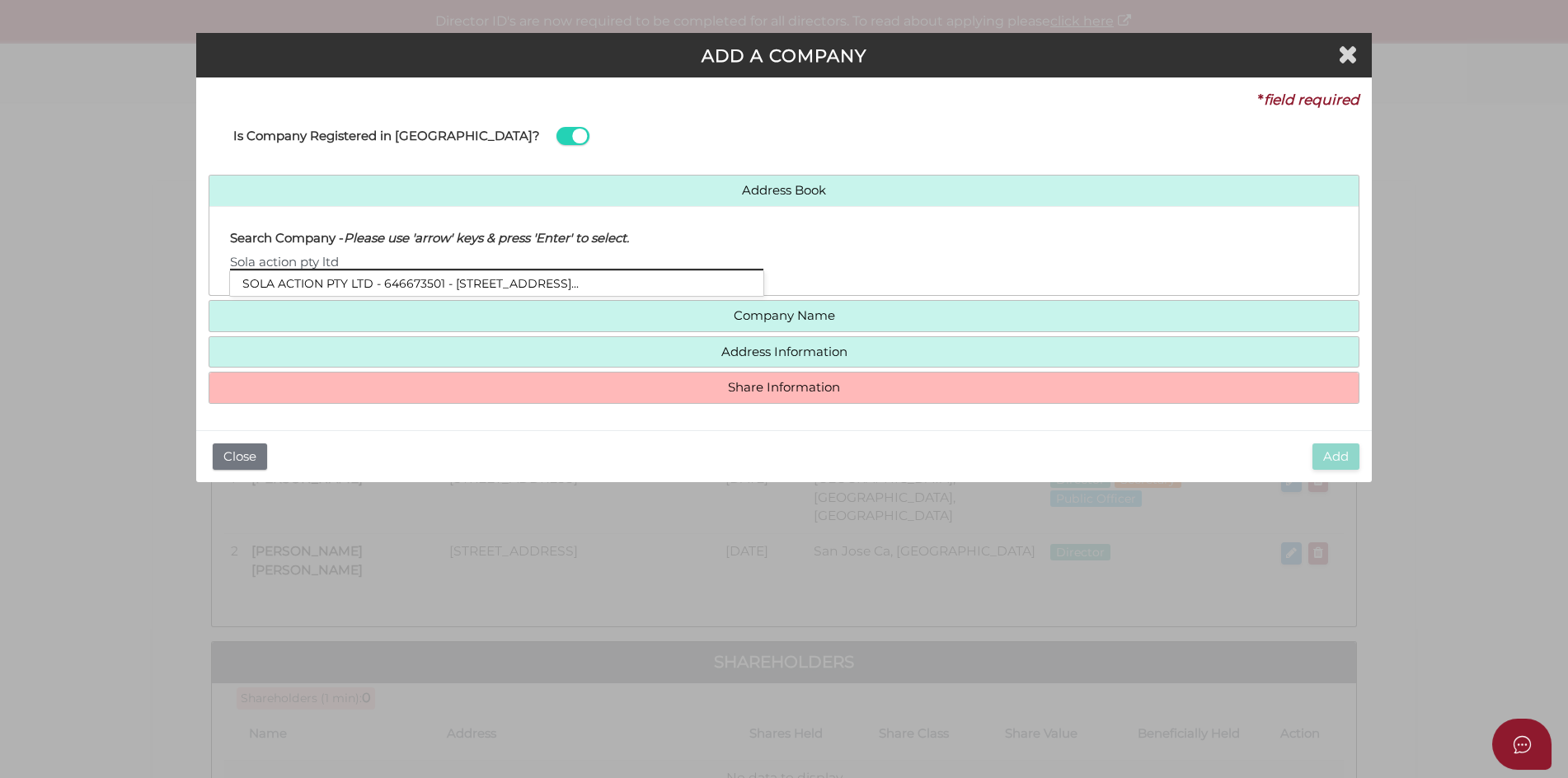
type input "Sola action pty ltd"
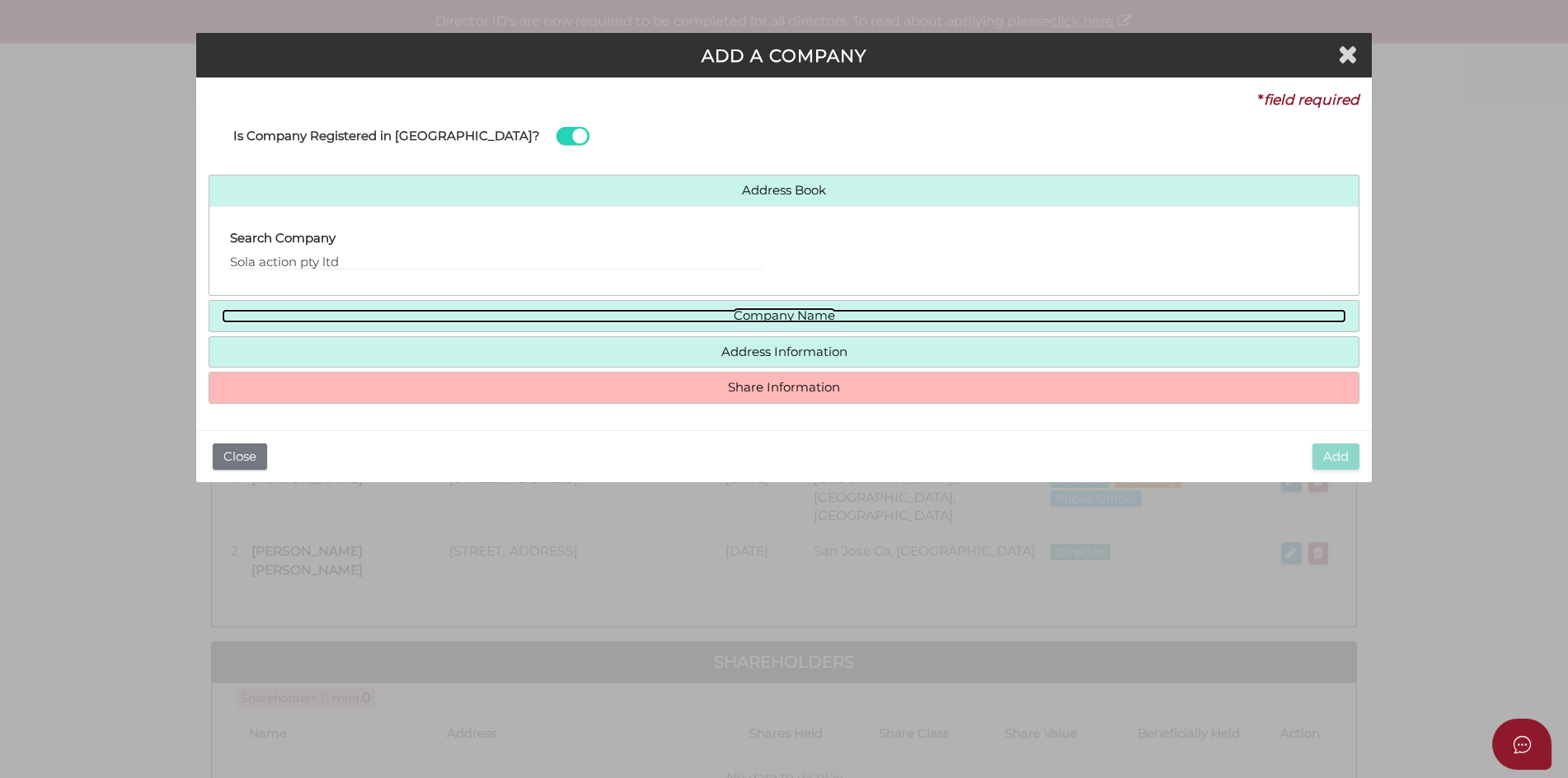
click at [783, 314] on link "Company Name" at bounding box center [784, 316] width 1125 height 14
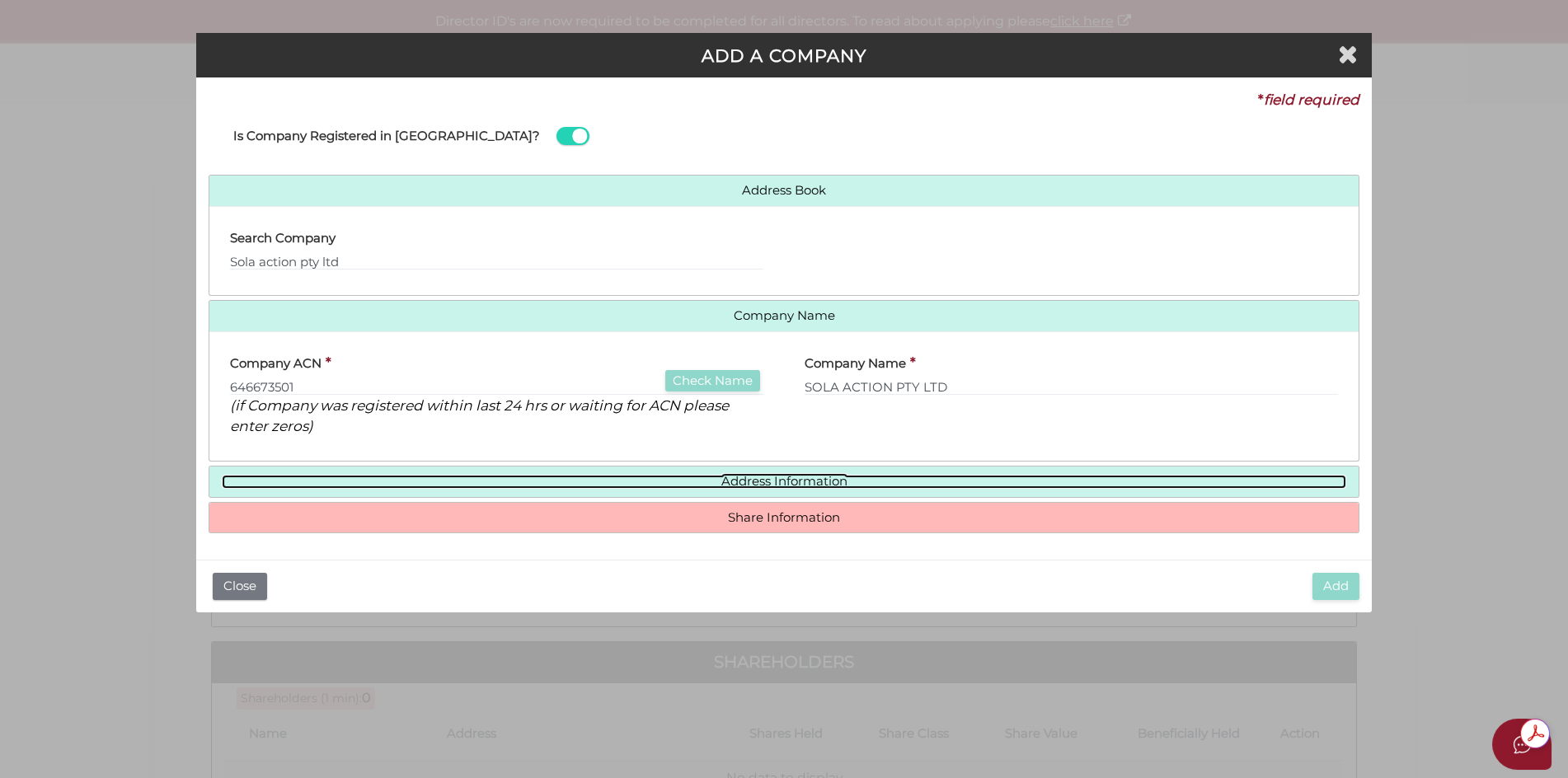
click at [757, 483] on link "Address Information" at bounding box center [784, 481] width 1125 height 14
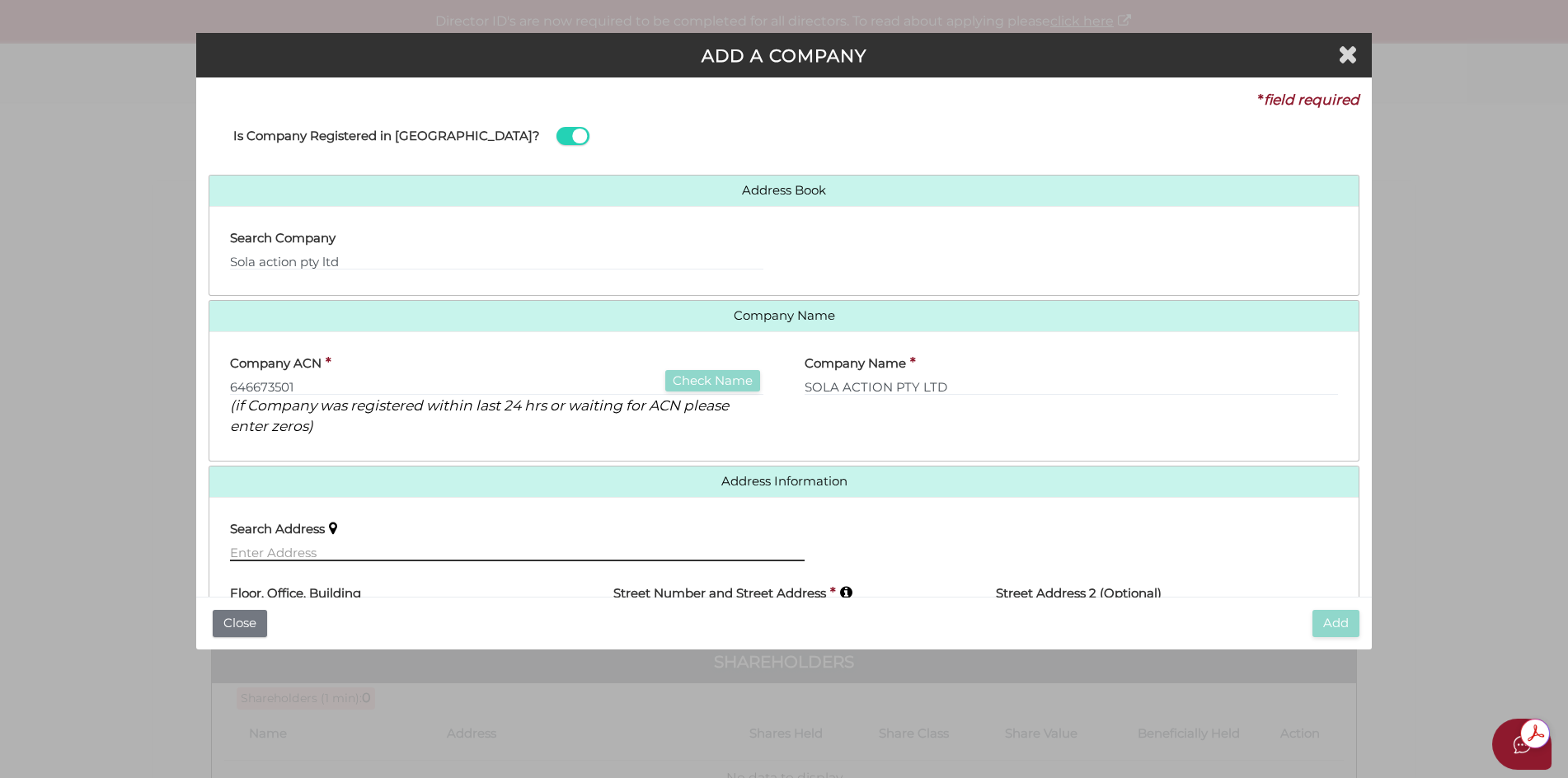
click at [241, 553] on input "text" at bounding box center [516, 552] width 574 height 18
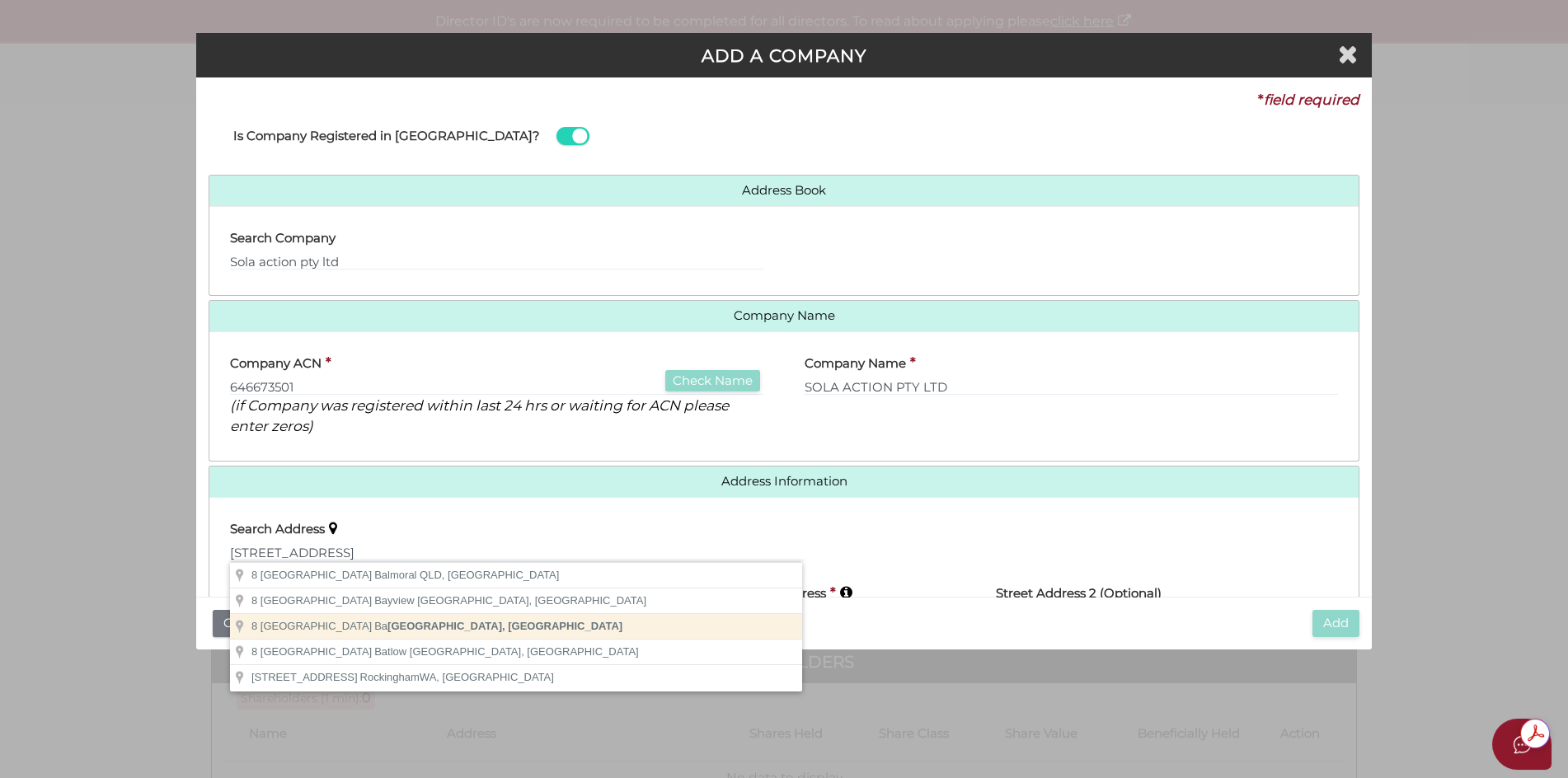
type input "8 Vista Ave, Balgowlah Heights NSW, Australia"
type input "[STREET_ADDRESS]"
type input "[GEOGRAPHIC_DATA]"
select select "[GEOGRAPHIC_DATA]"
type input "2093"
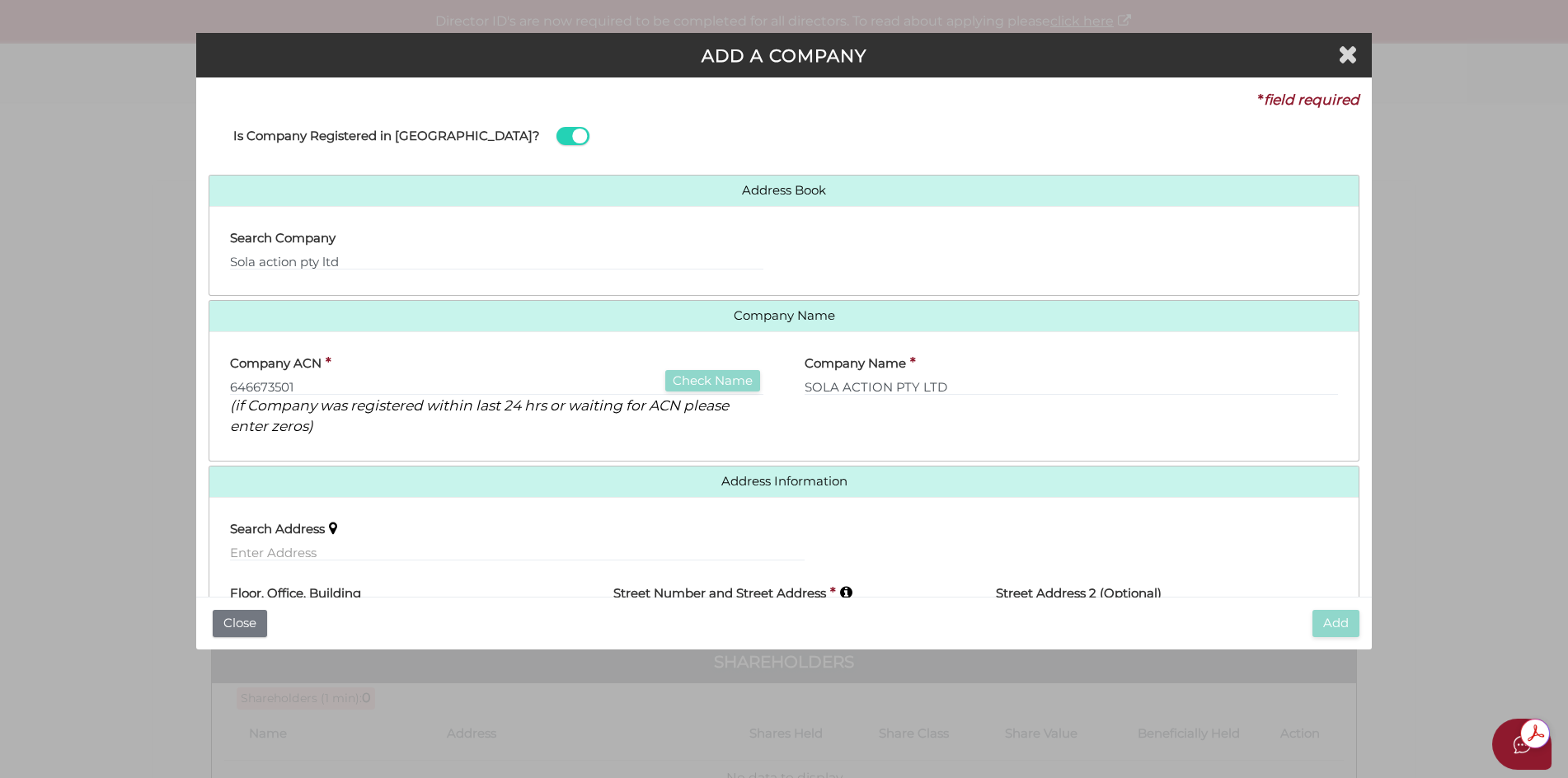
scroll to position [180, 0]
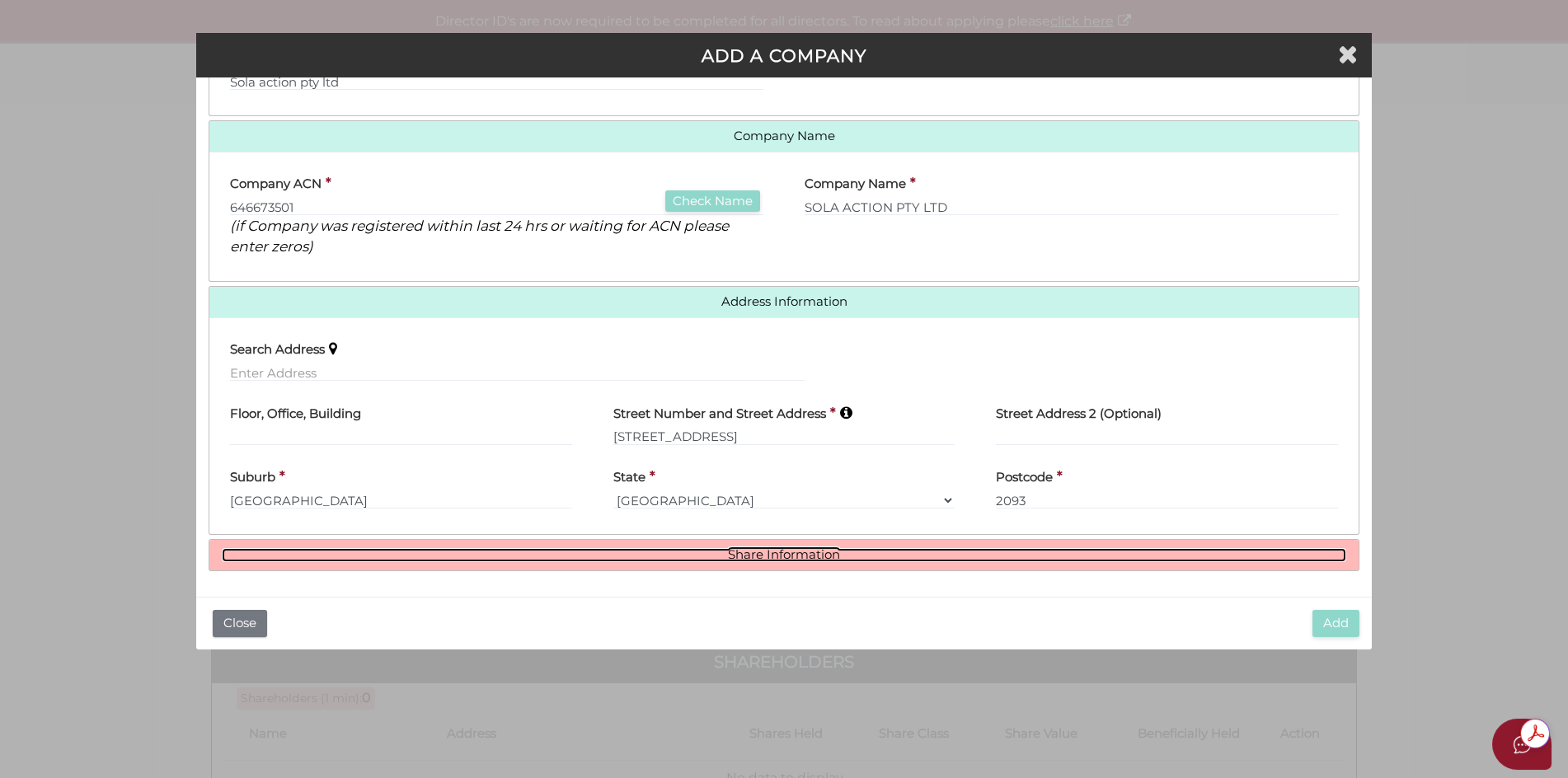
click at [767, 553] on link "Share Information" at bounding box center [784, 555] width 1125 height 14
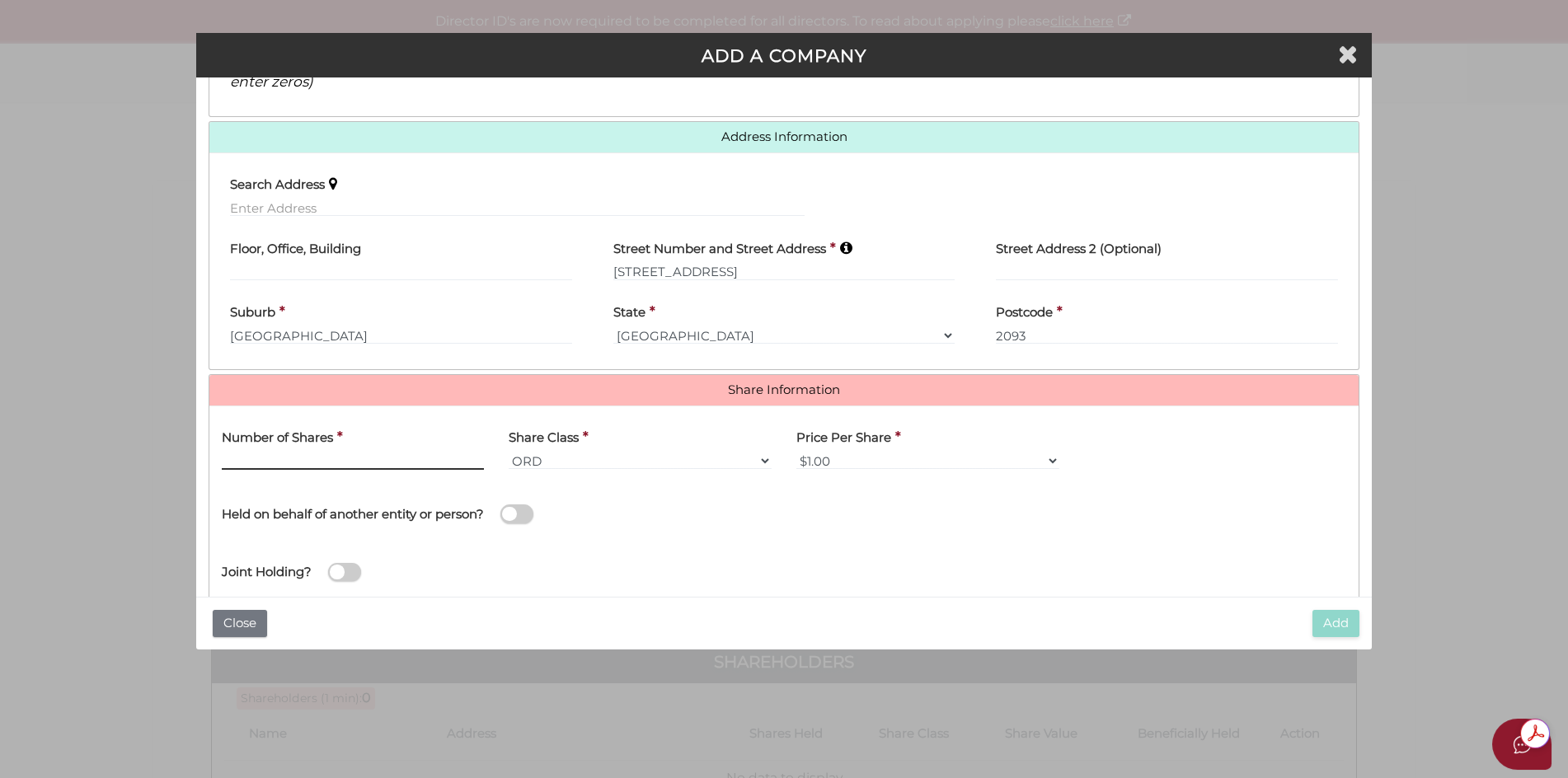
click at [240, 452] on input "text" at bounding box center [353, 461] width 263 height 18
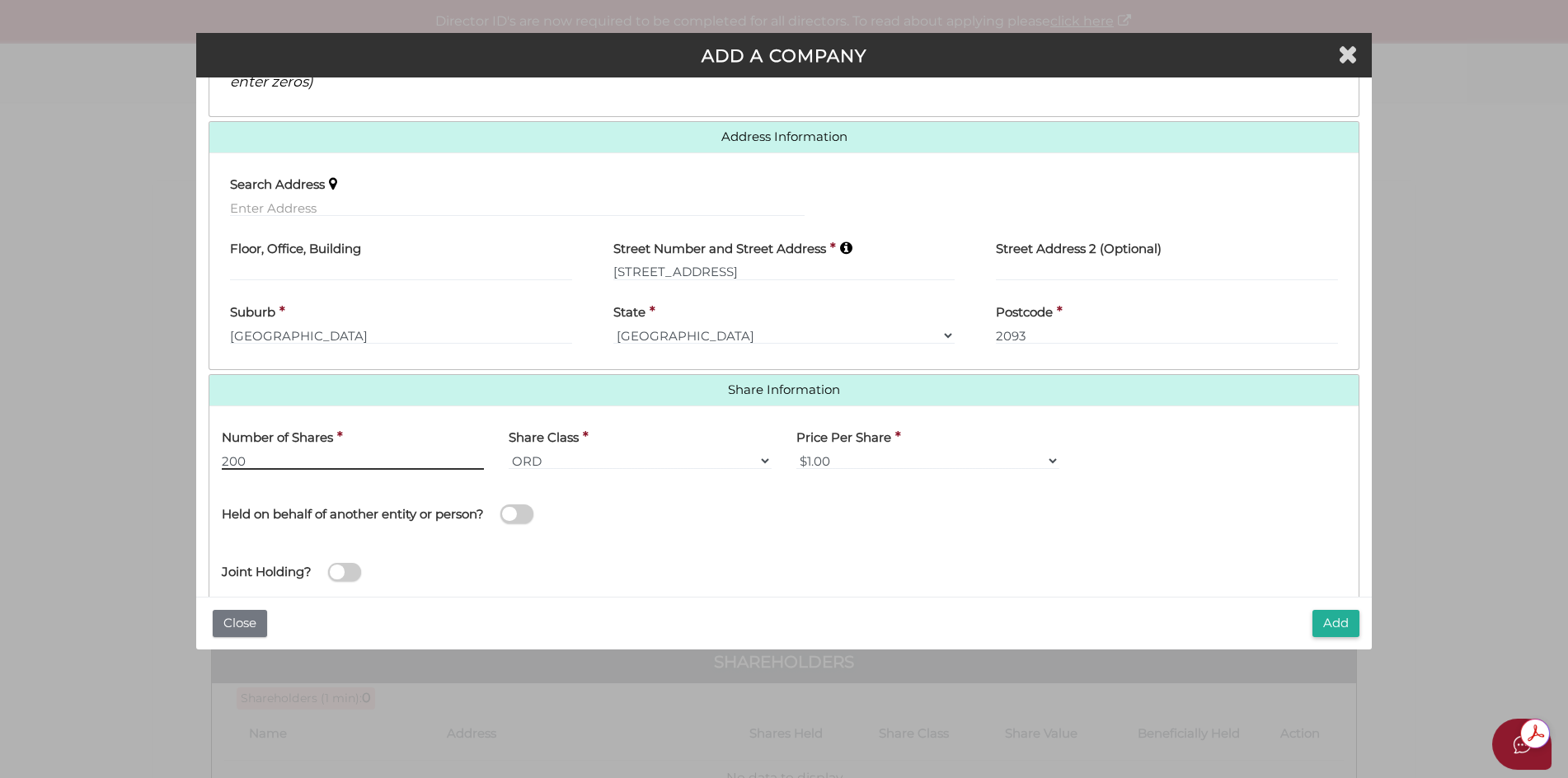
type input "200"
click at [508, 514] on span at bounding box center [516, 514] width 33 height 19
click at [0, 0] on input "checkbox" at bounding box center [0, 0] width 0 height 0
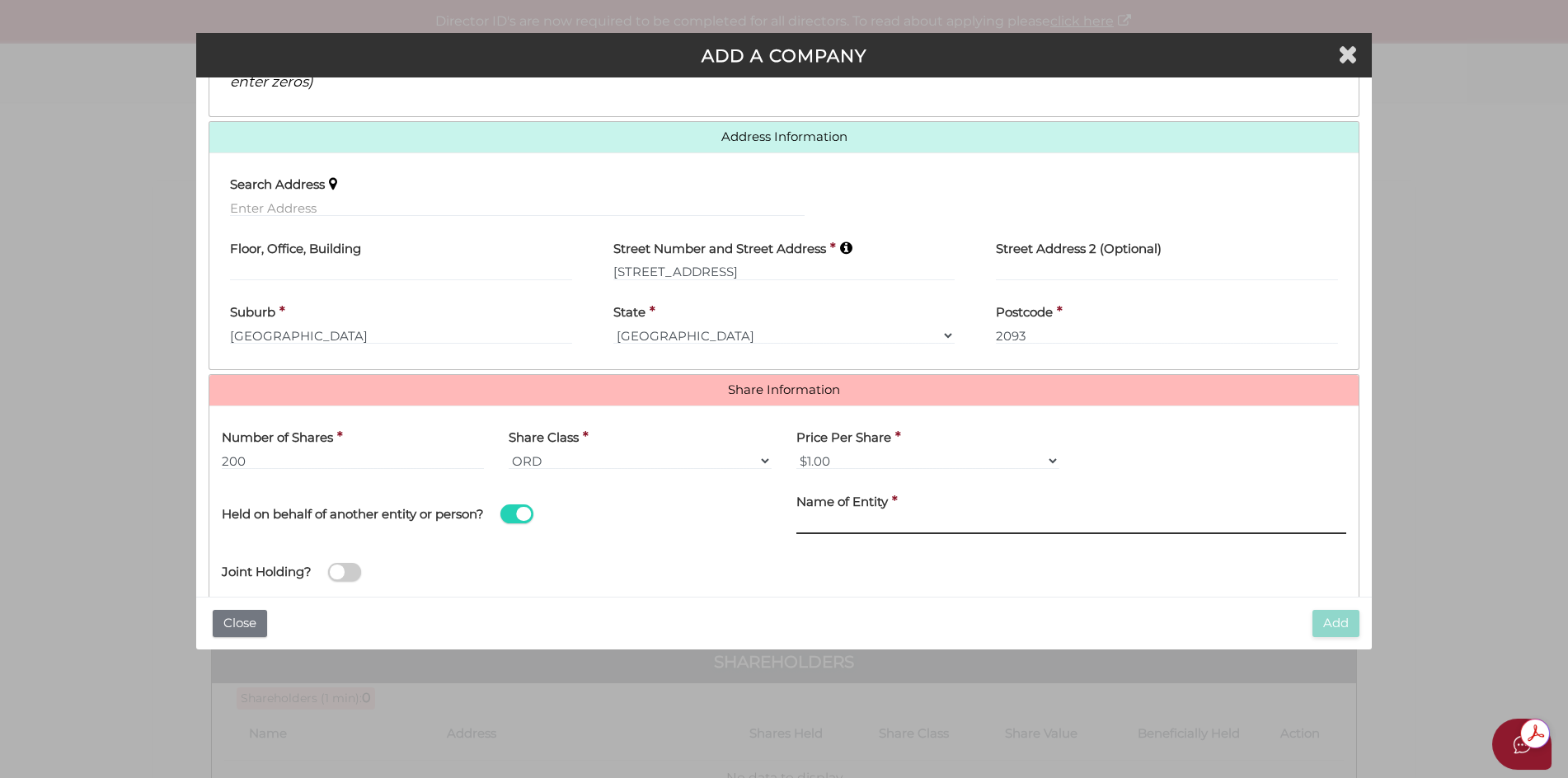
drag, startPoint x: 813, startPoint y: 519, endPoint x: 826, endPoint y: 538, distance: 23.0
click at [814, 519] on input "text" at bounding box center [1070, 524] width 549 height 18
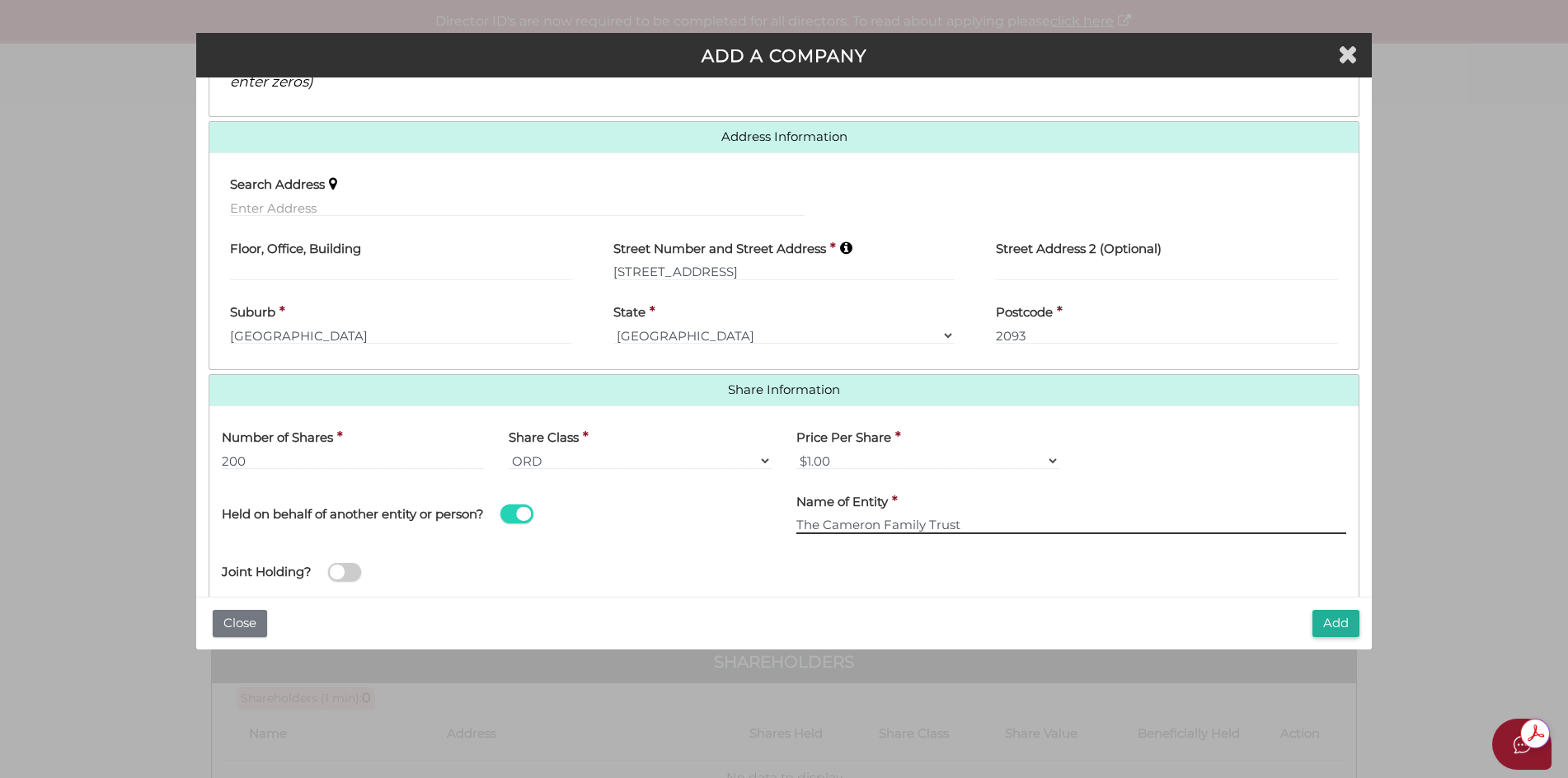
type input "The Cameron Family Trust"
click at [1052, 462] on select "$1.00 $0.01 $0.001 $0.0001 $0.10 $0.50 $2.00 $5.00 $10.00 Other" at bounding box center [927, 461] width 263 height 18
click at [1051, 462] on select "$1.00 $0.01 $0.001 $0.0001 $0.10 $0.50 $2.00 $5.00 $10.00 Other" at bounding box center [927, 461] width 263 height 18
click at [1330, 623] on button "Add" at bounding box center [1336, 623] width 47 height 27
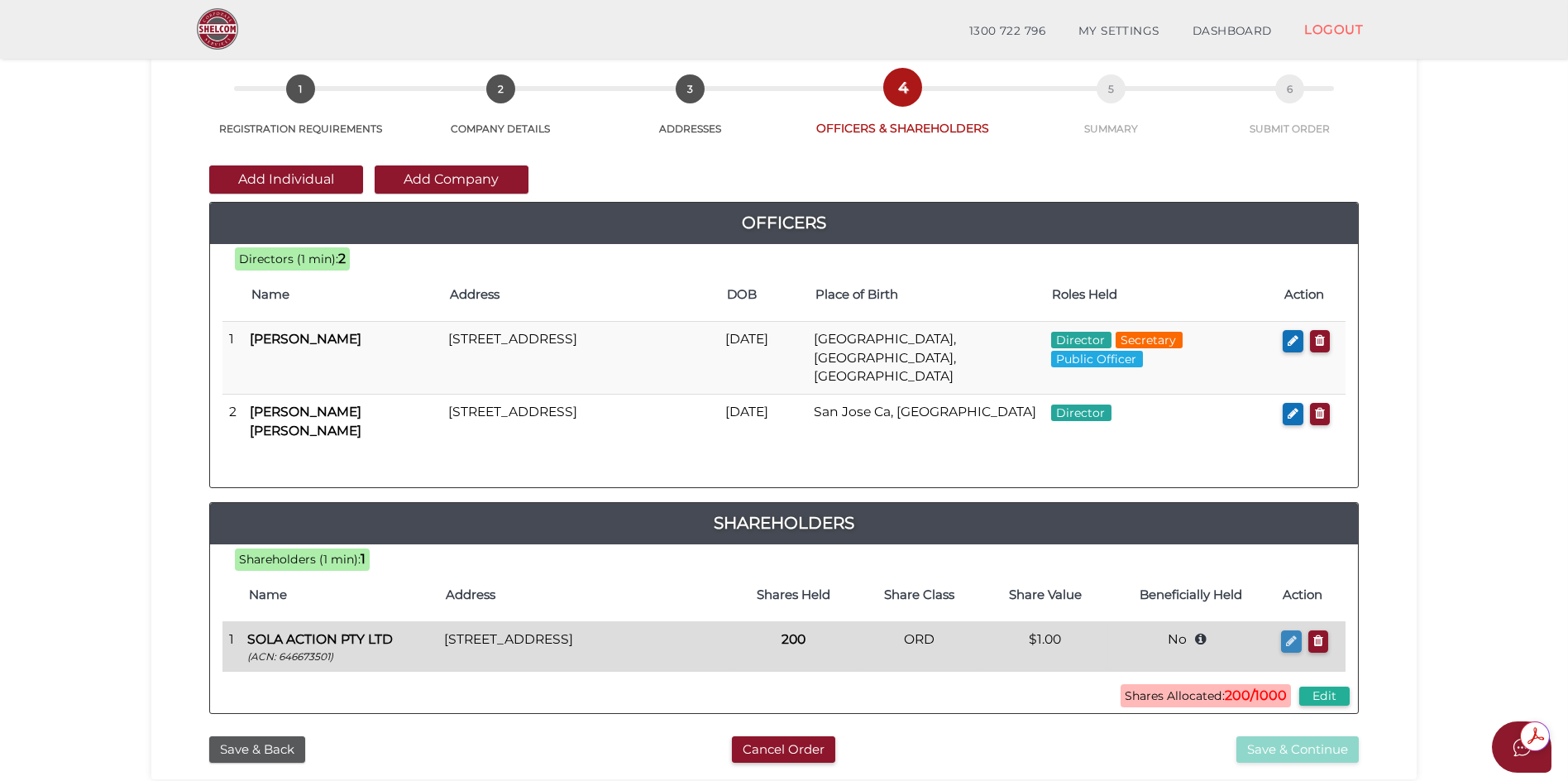
click at [1289, 635] on icon "button" at bounding box center [1291, 641] width 11 height 13
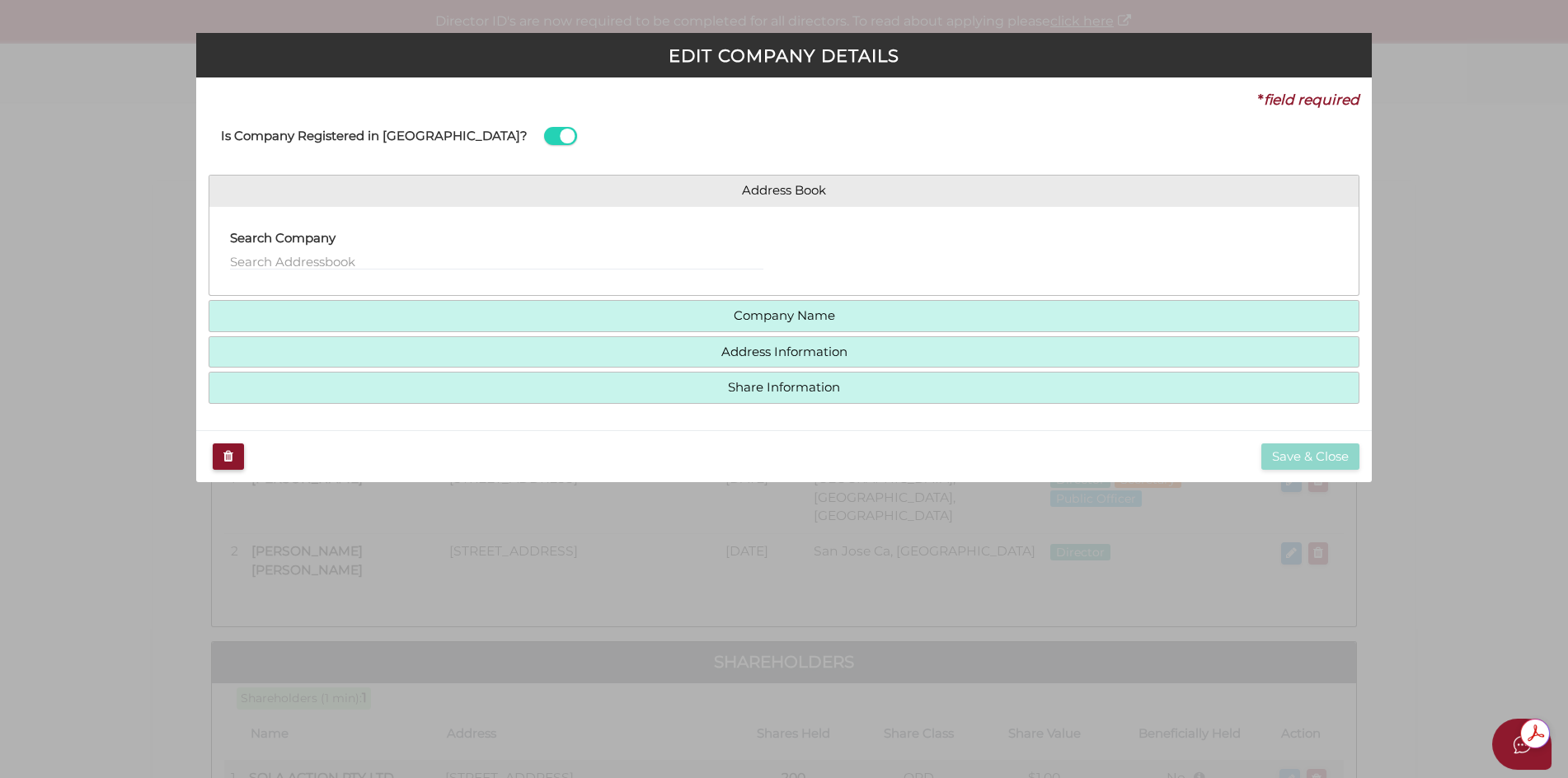
type input "200"
type input "The Cameron Family Trust"
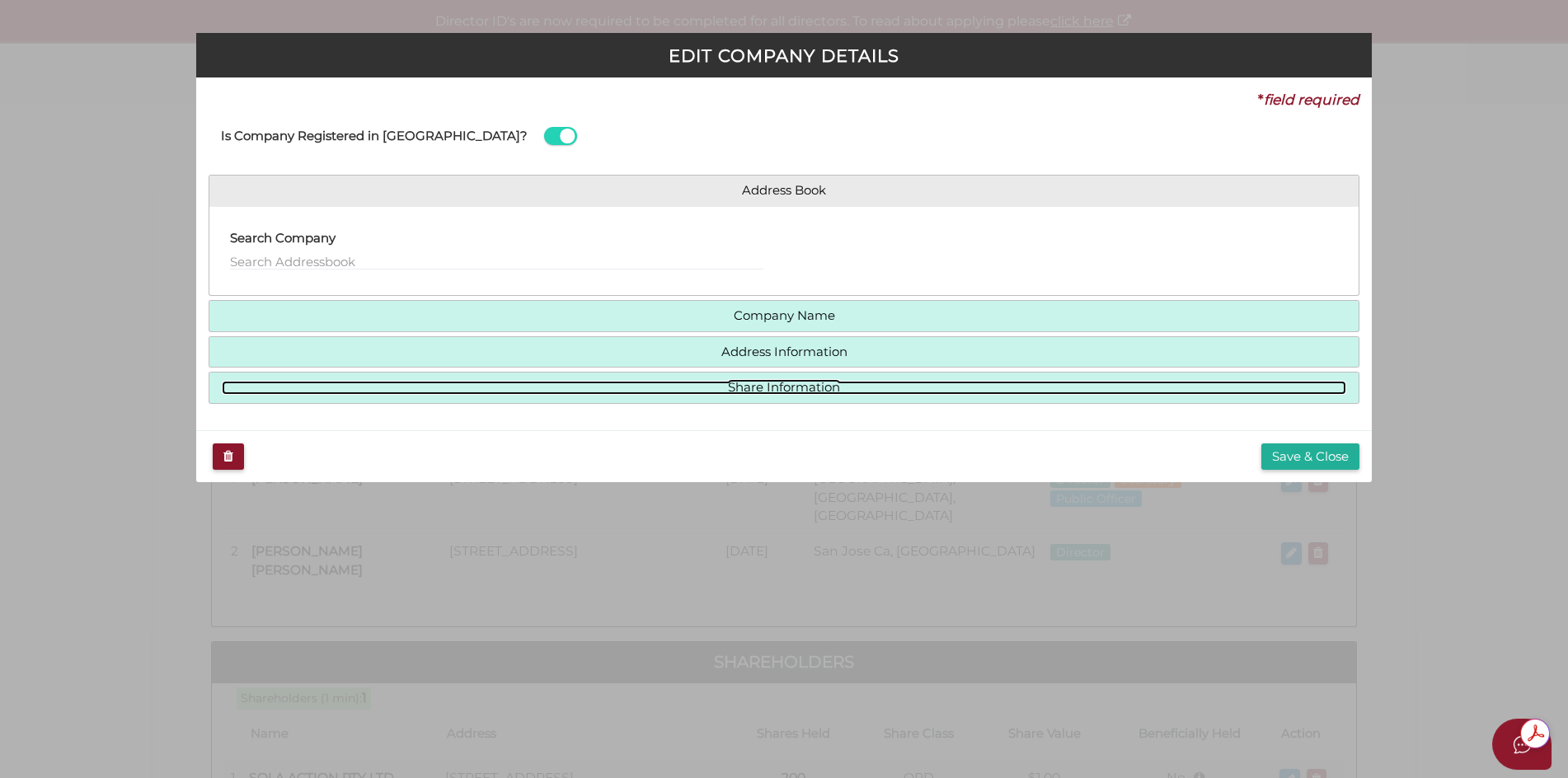
click at [789, 389] on link "Share Information" at bounding box center [784, 388] width 1125 height 14
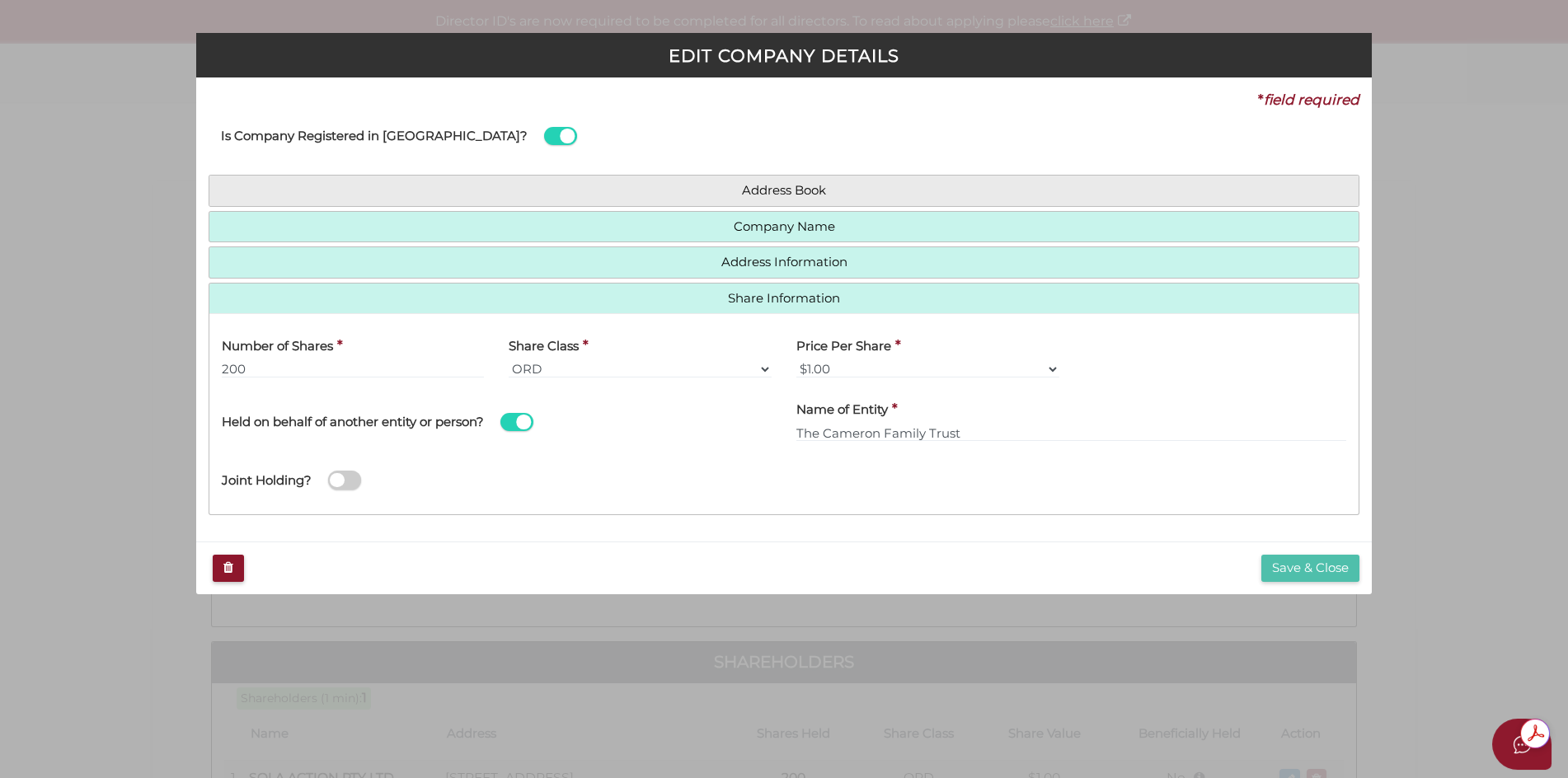
click at [1295, 570] on button "Save & Close" at bounding box center [1310, 568] width 98 height 27
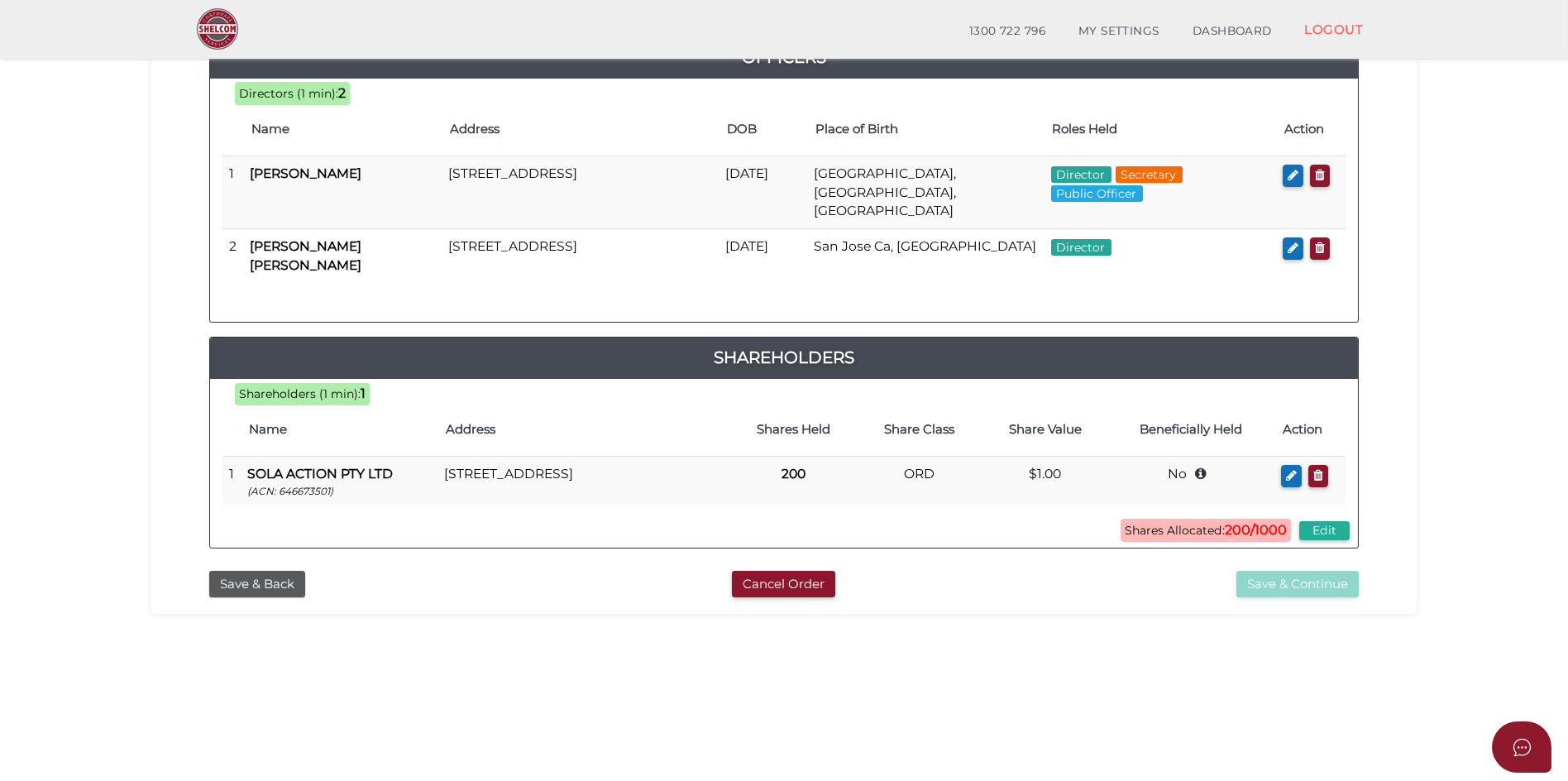
scroll to position [82, 0]
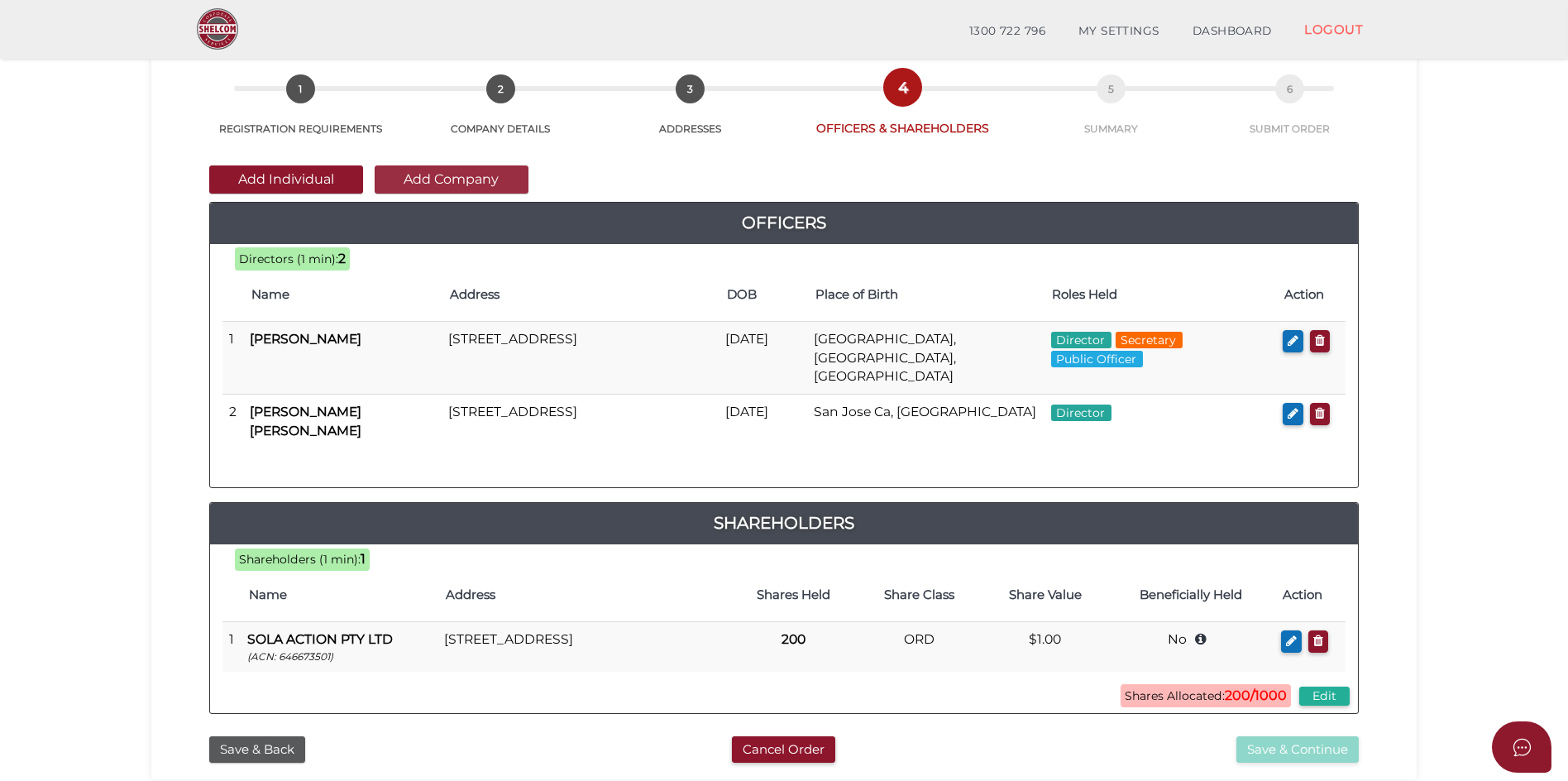
click at [461, 176] on button "Add Company" at bounding box center [452, 178] width 154 height 28
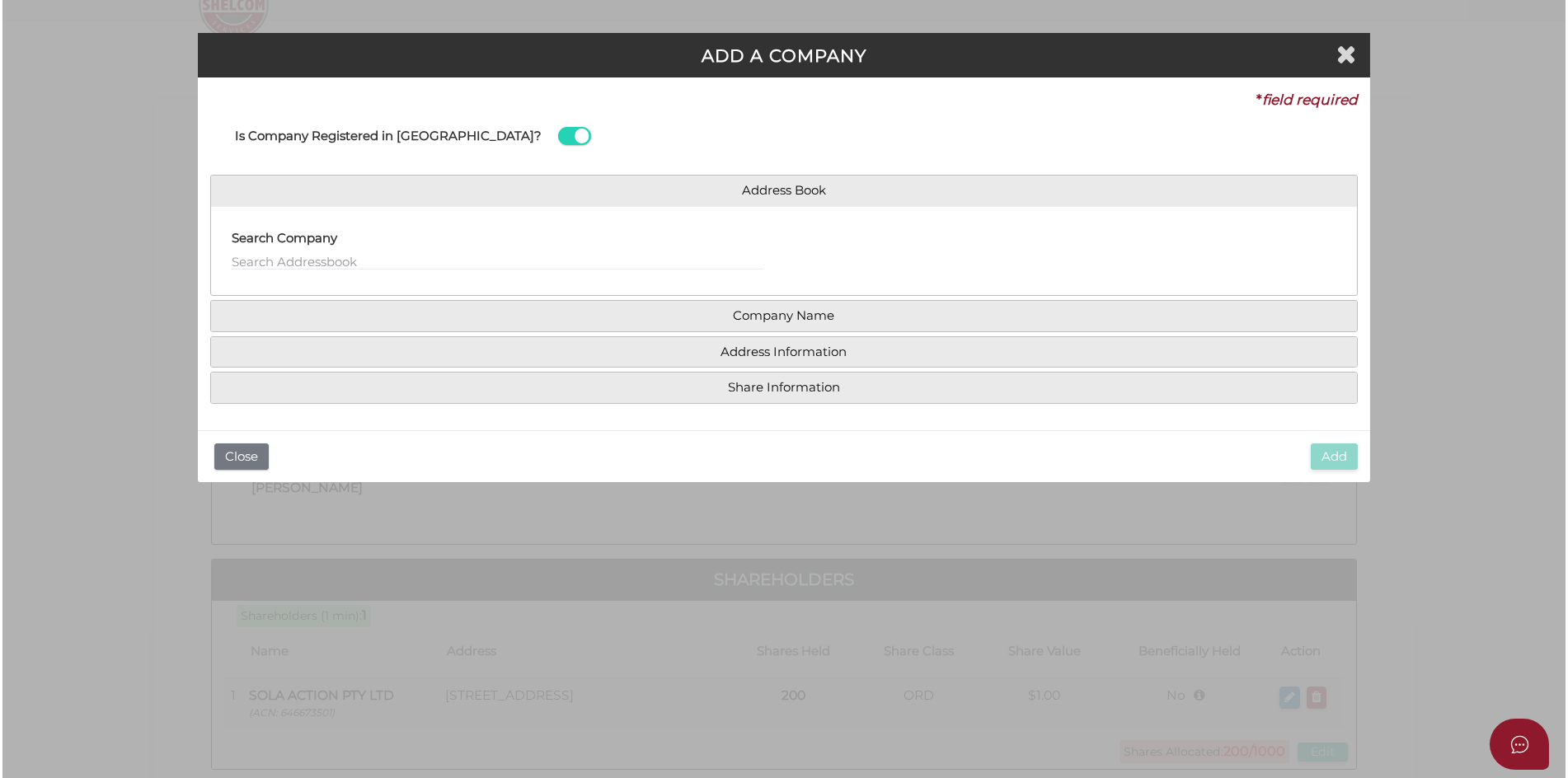
scroll to position [0, 0]
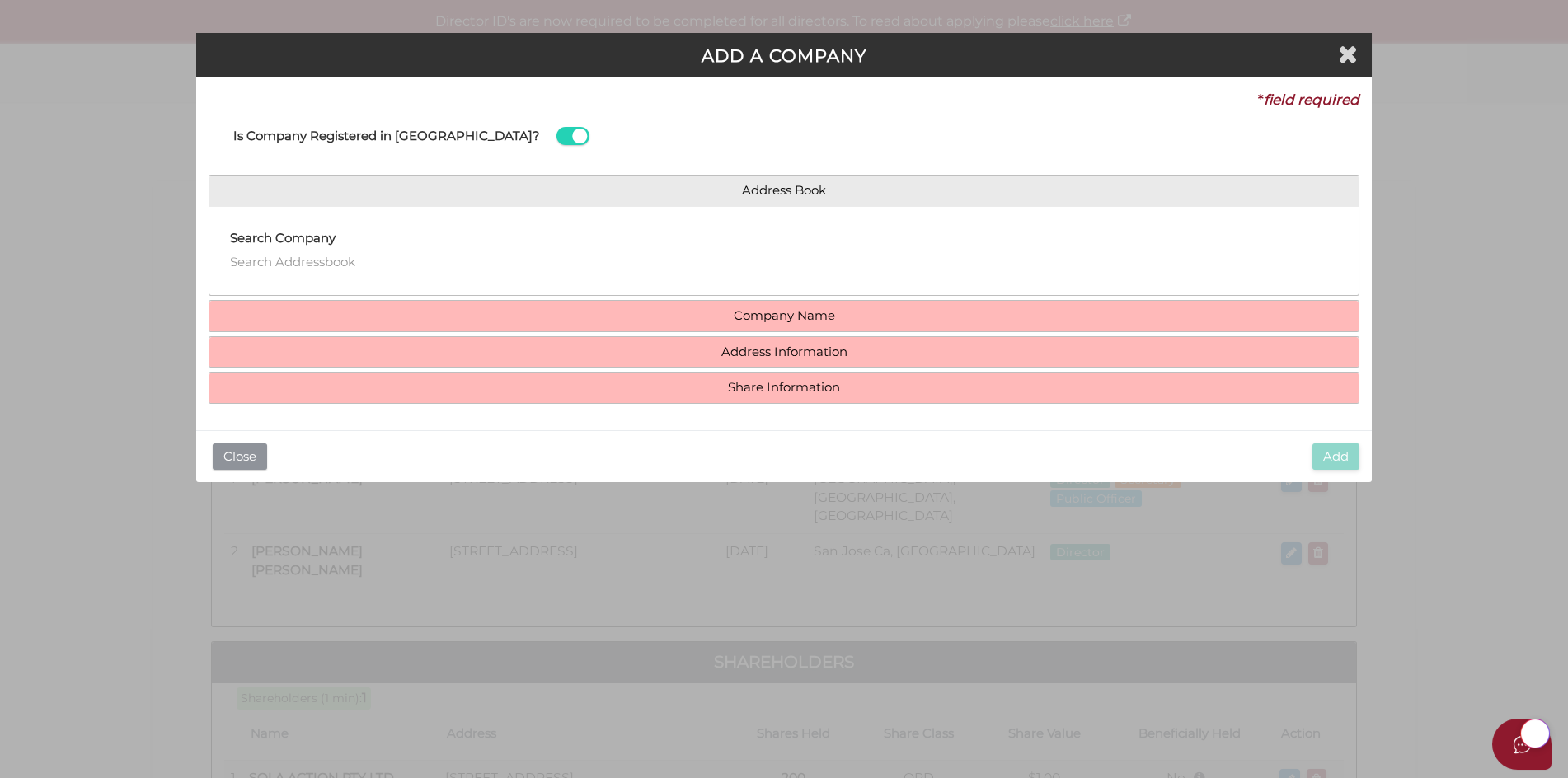
click at [239, 455] on button "Close" at bounding box center [239, 456] width 55 height 27
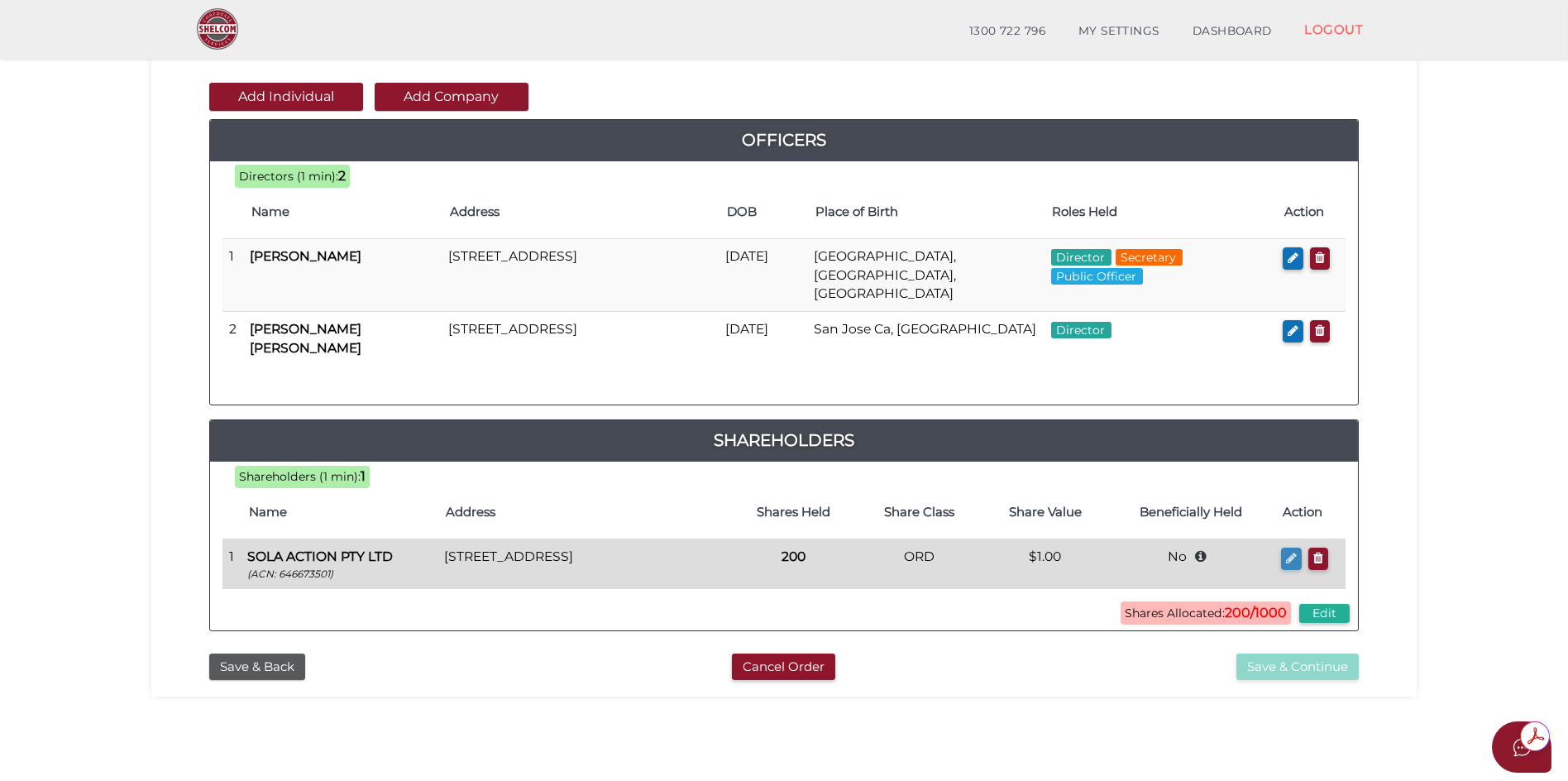
click at [1295, 551] on icon "button" at bounding box center [1291, 558] width 11 height 13
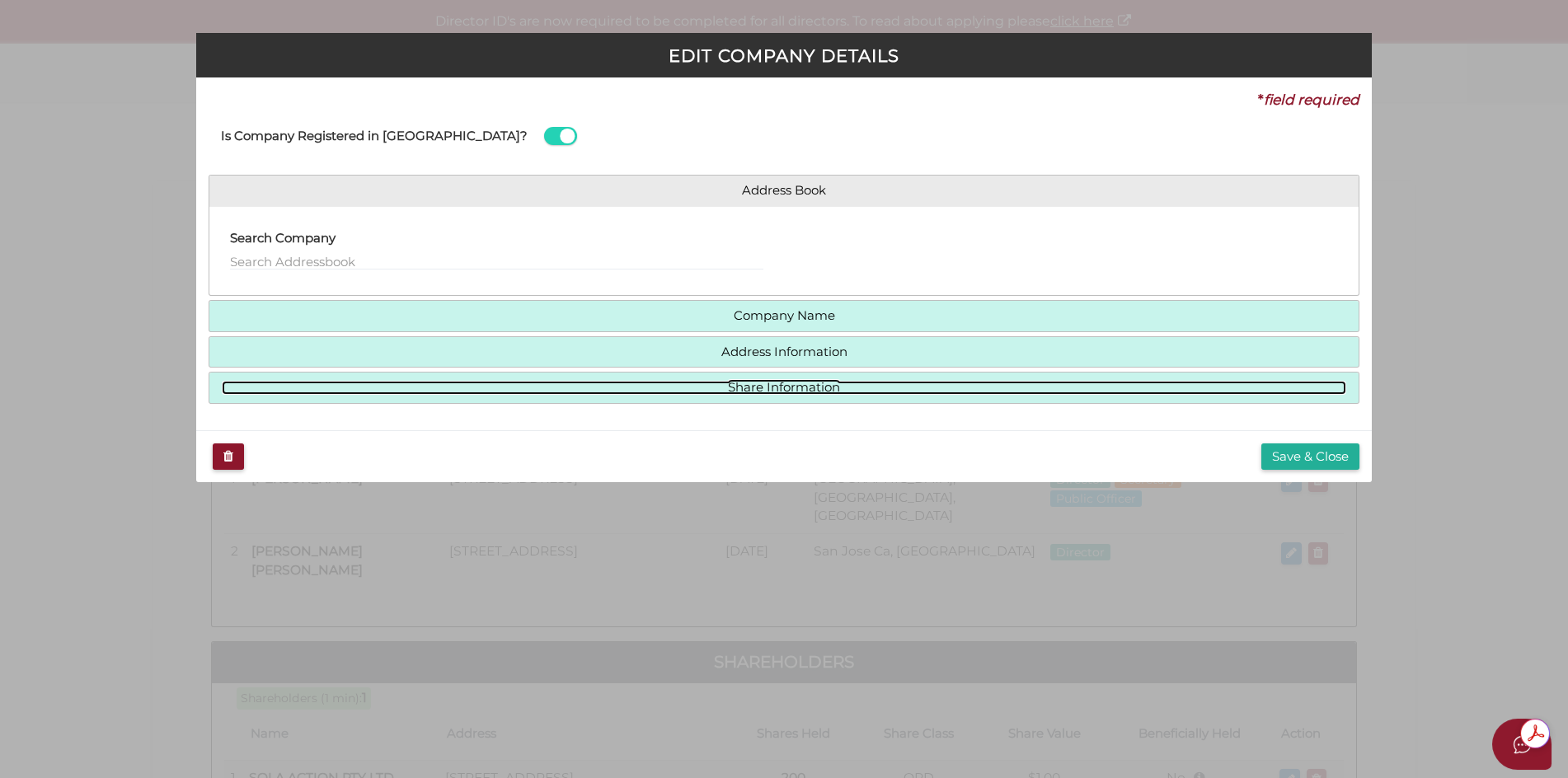
click at [804, 388] on link "Share Information" at bounding box center [784, 388] width 1125 height 14
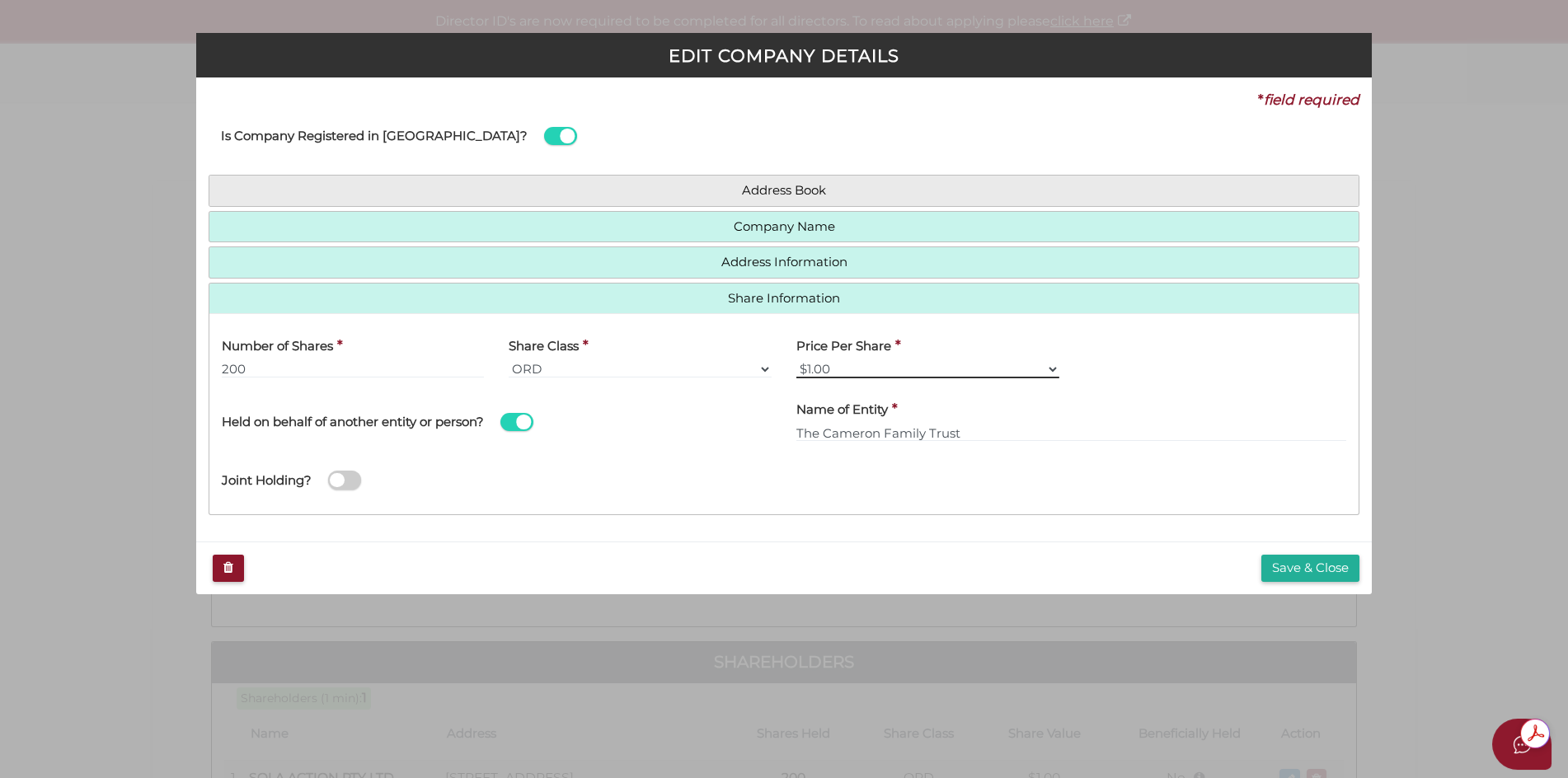
click at [1055, 366] on select "$1.00 $0.01 $0.001 $0.0001 $0.10 $0.50 $2.00 $5.00 $10.00 Other" at bounding box center [927, 369] width 263 height 18
select select "$0.01"
click at [796, 360] on select "$1.00 $0.01 $0.001 $0.0001 $0.10 $0.50 $2.00 $5.00 $10.00 Other" at bounding box center [927, 369] width 263 height 18
click at [1321, 568] on button "Save & Close" at bounding box center [1310, 568] width 98 height 27
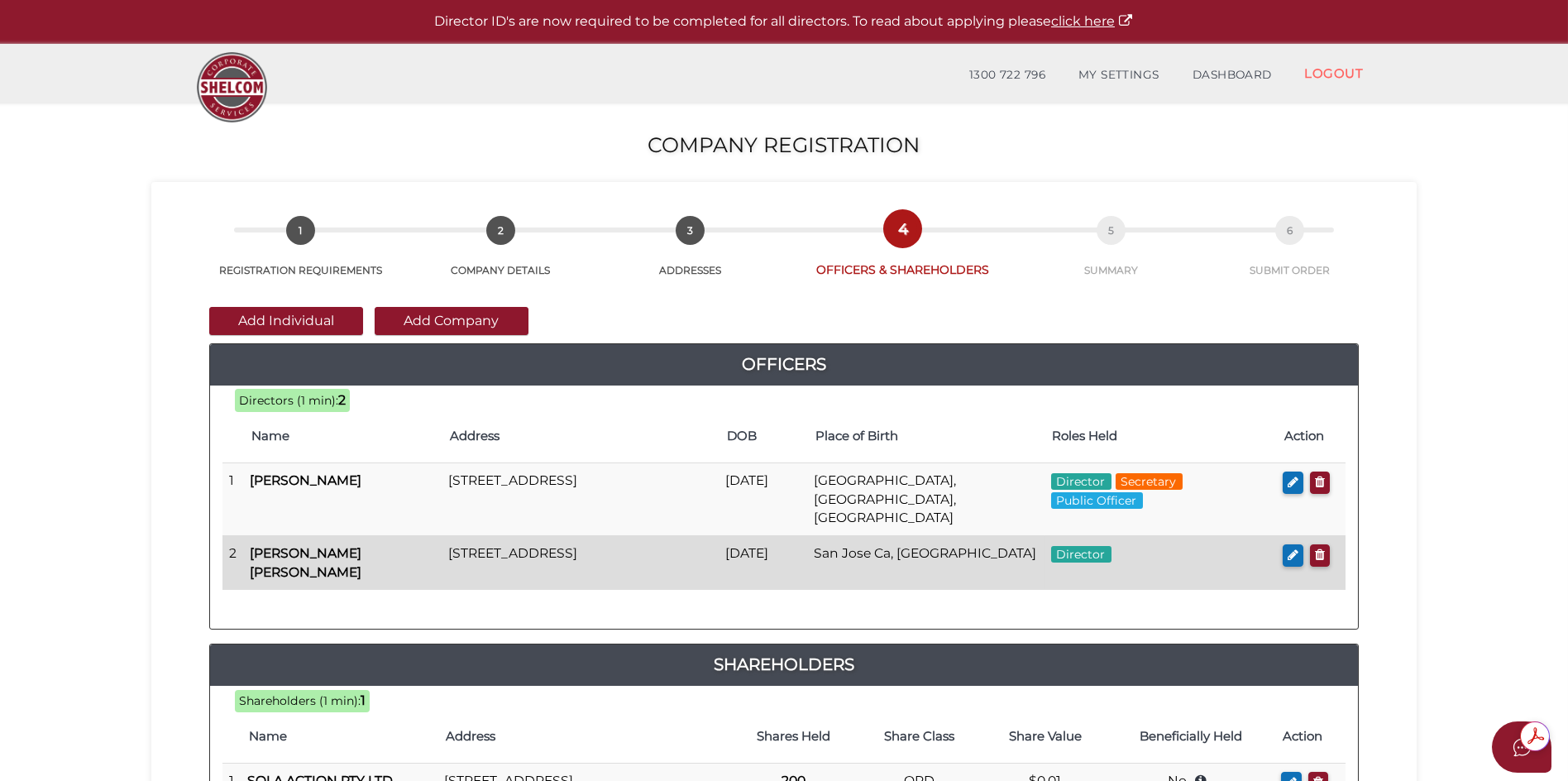
scroll to position [165, 0]
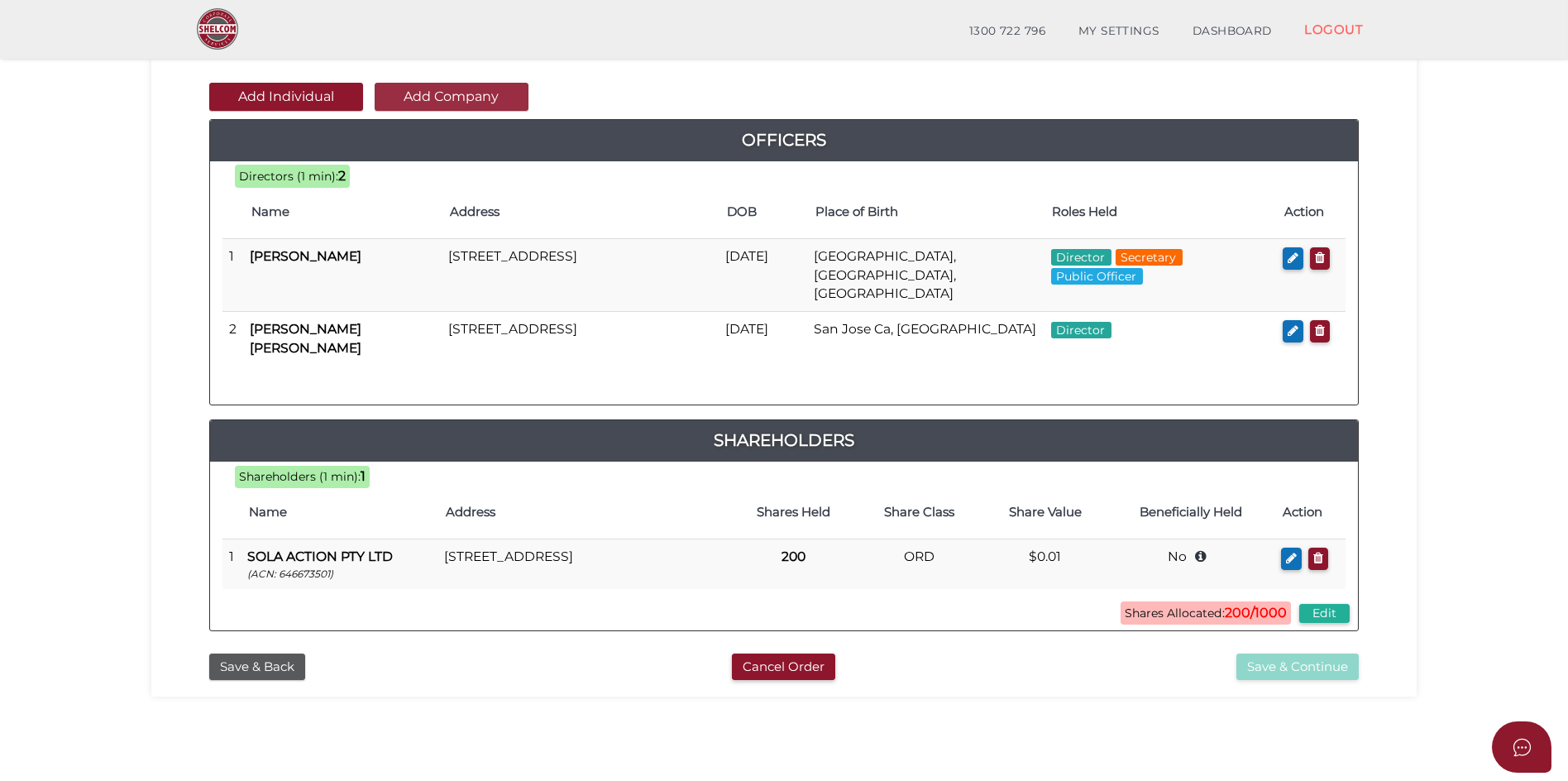
click at [444, 92] on button "Add Company" at bounding box center [452, 96] width 154 height 28
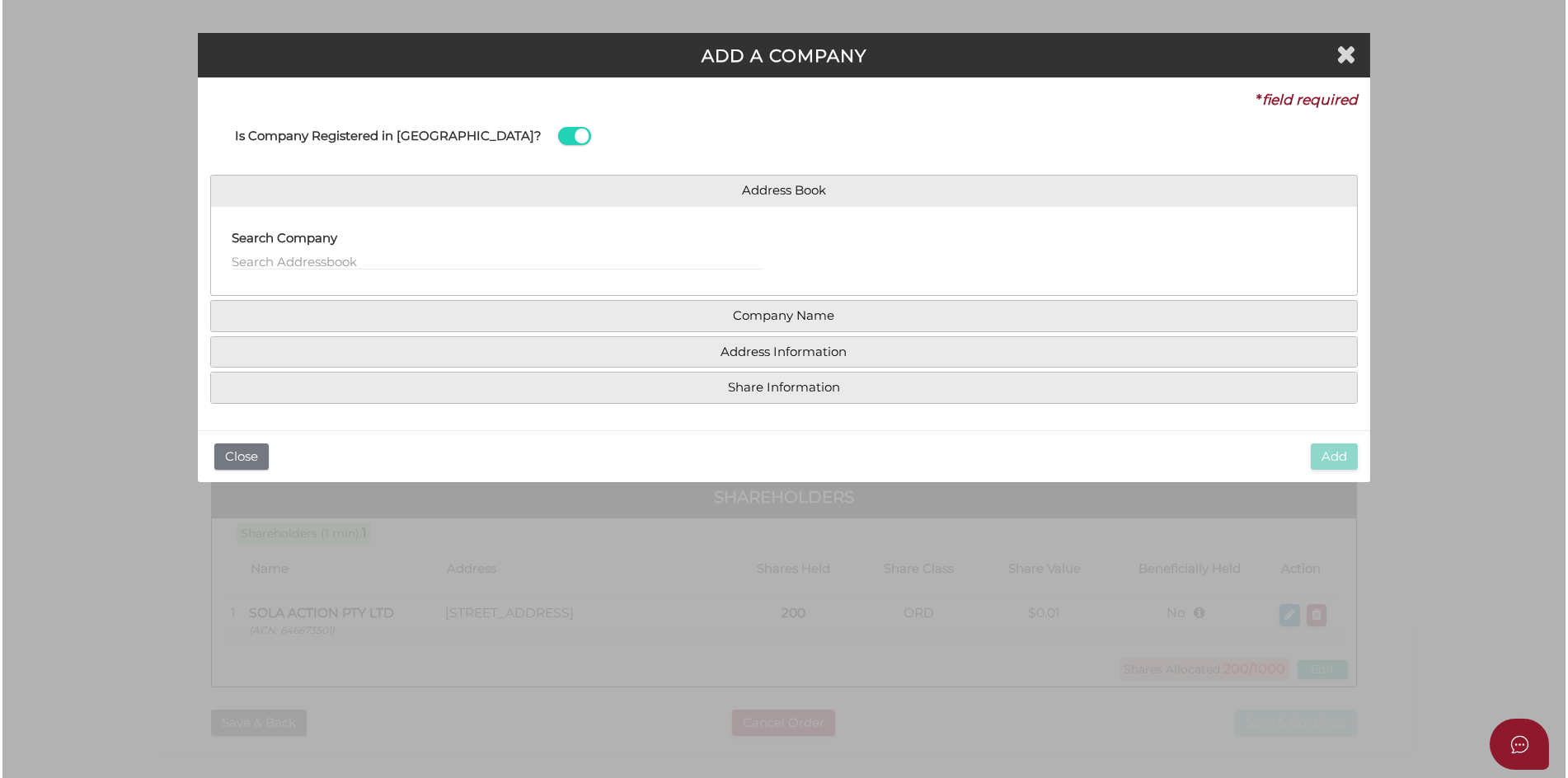
scroll to position [0, 0]
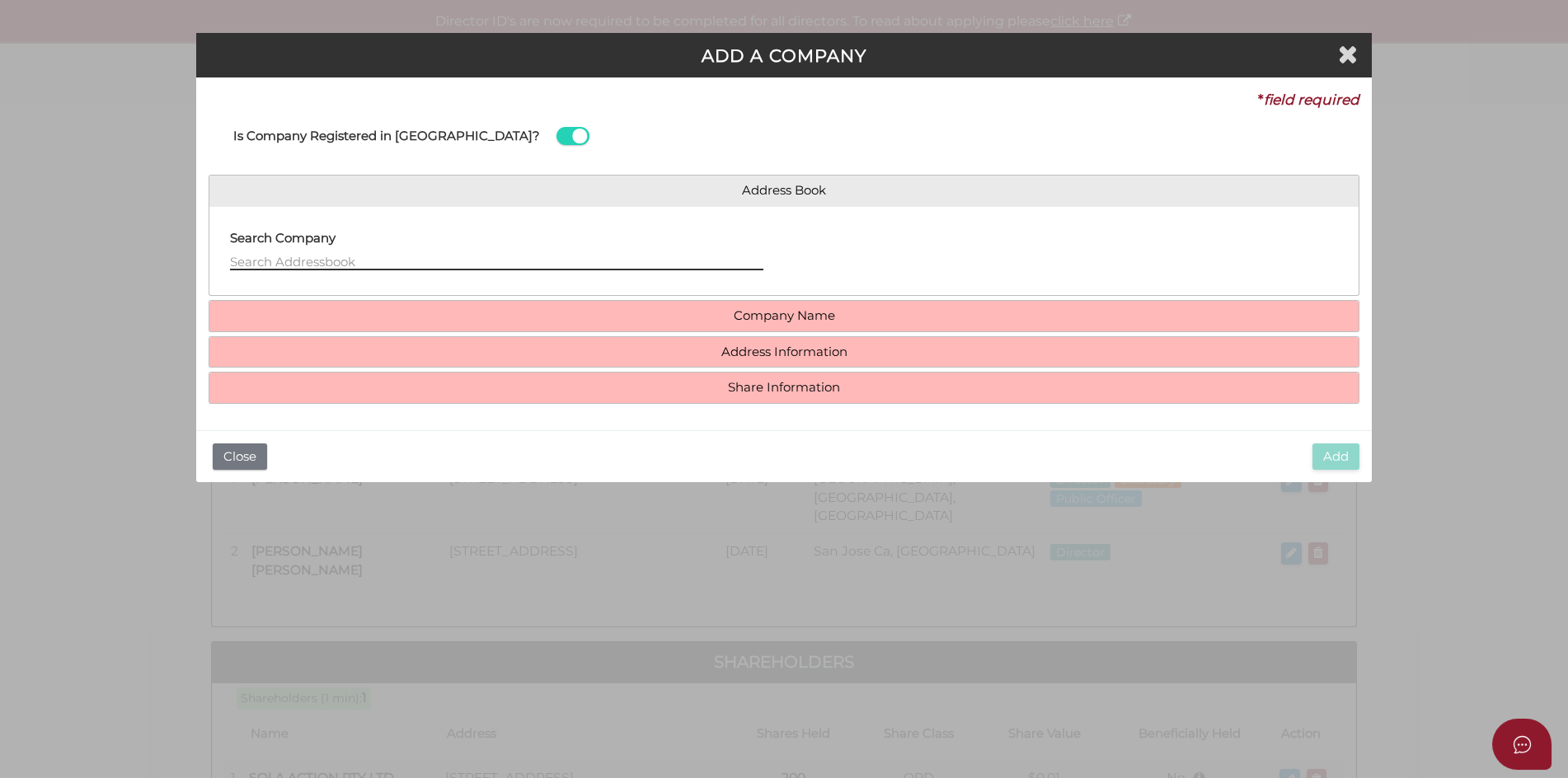
click at [246, 255] on input "text" at bounding box center [496, 261] width 533 height 18
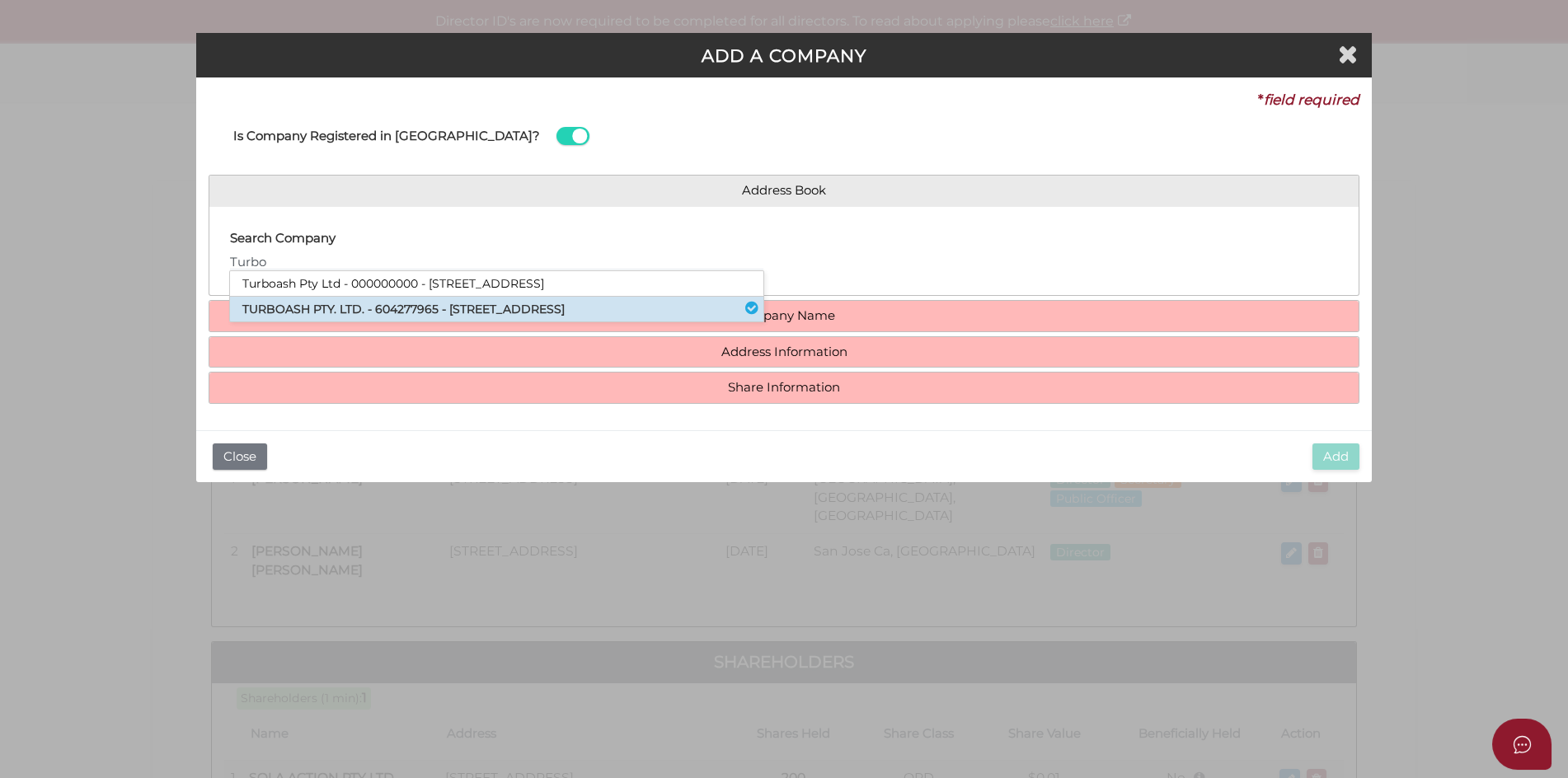
click at [366, 313] on li "TURBOASH PTY. LTD. - 604277965 - 68 Silverdale Road, Eaglemont, VIC, 3084" at bounding box center [496, 309] width 533 height 25
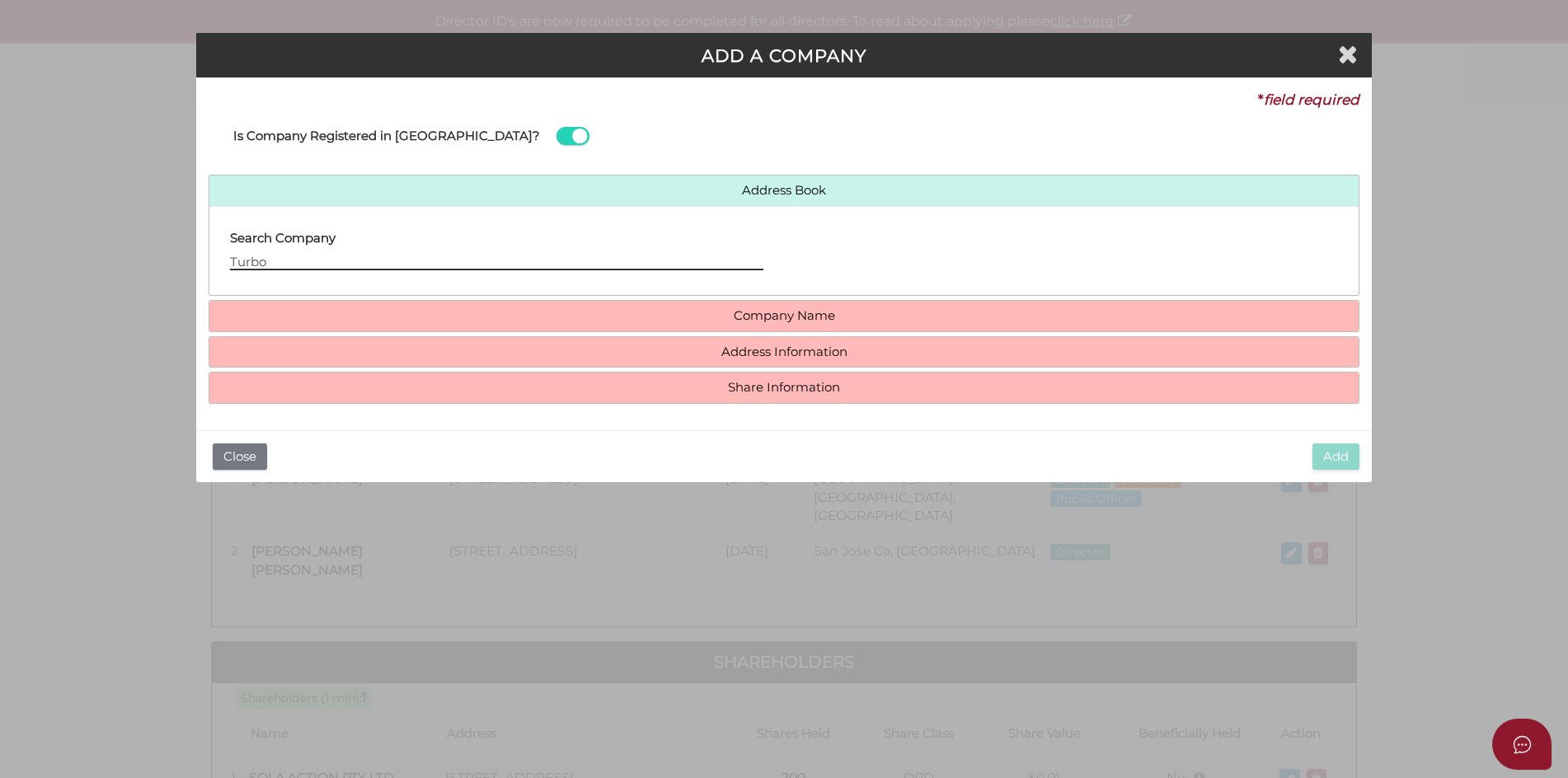
drag, startPoint x: 267, startPoint y: 255, endPoint x: 281, endPoint y: 264, distance: 16.6
click at [271, 256] on input "Turbo" at bounding box center [496, 261] width 533 height 18
type input "Turboash pty ltd"
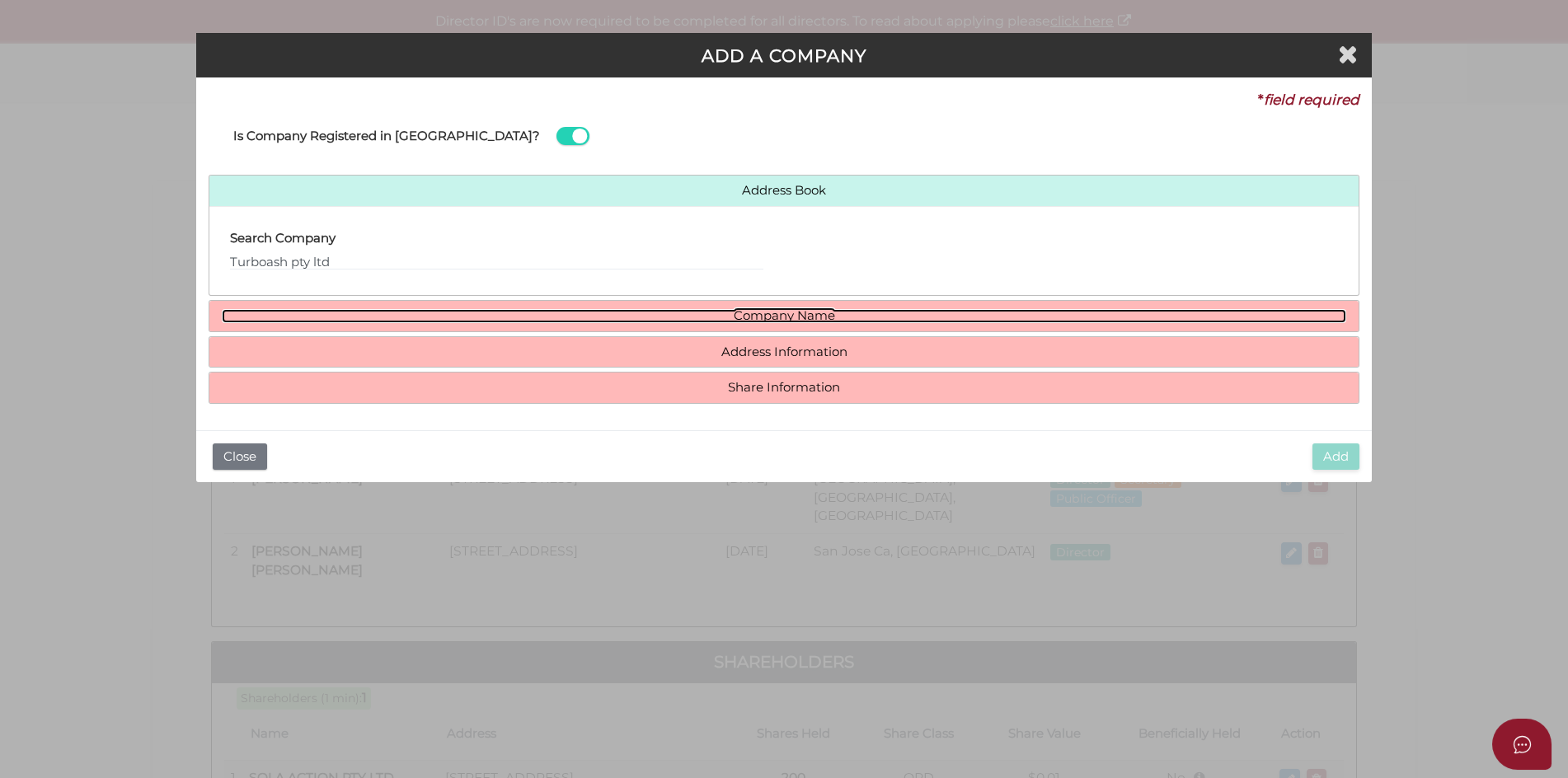
click at [791, 319] on link "Company Name" at bounding box center [784, 316] width 1125 height 14
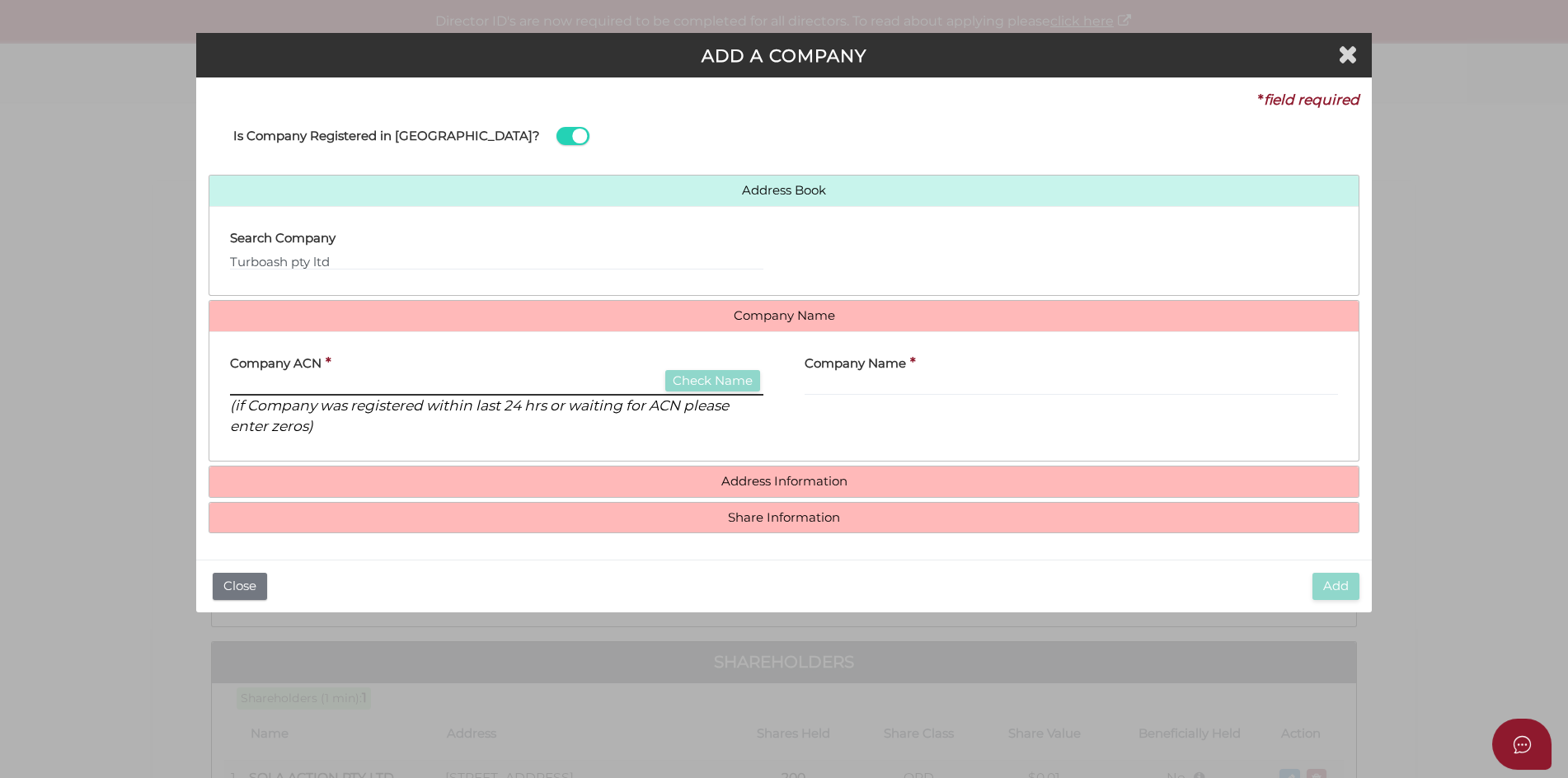
drag, startPoint x: 247, startPoint y: 379, endPoint x: 291, endPoint y: 403, distance: 50.1
click at [247, 379] on input "text" at bounding box center [496, 386] width 533 height 18
type input "604277965"
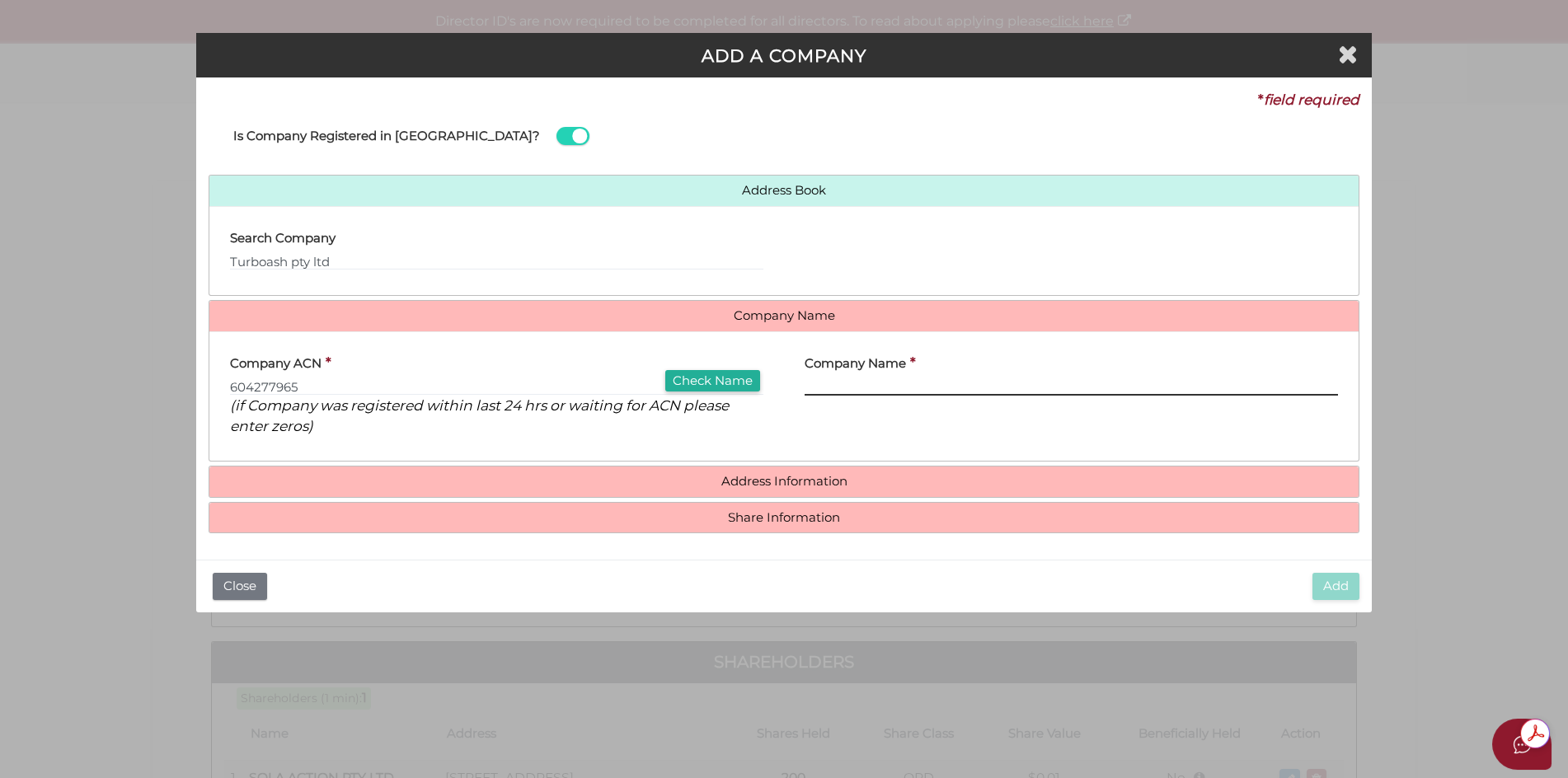
click at [813, 385] on input "text" at bounding box center [1070, 386] width 533 height 18
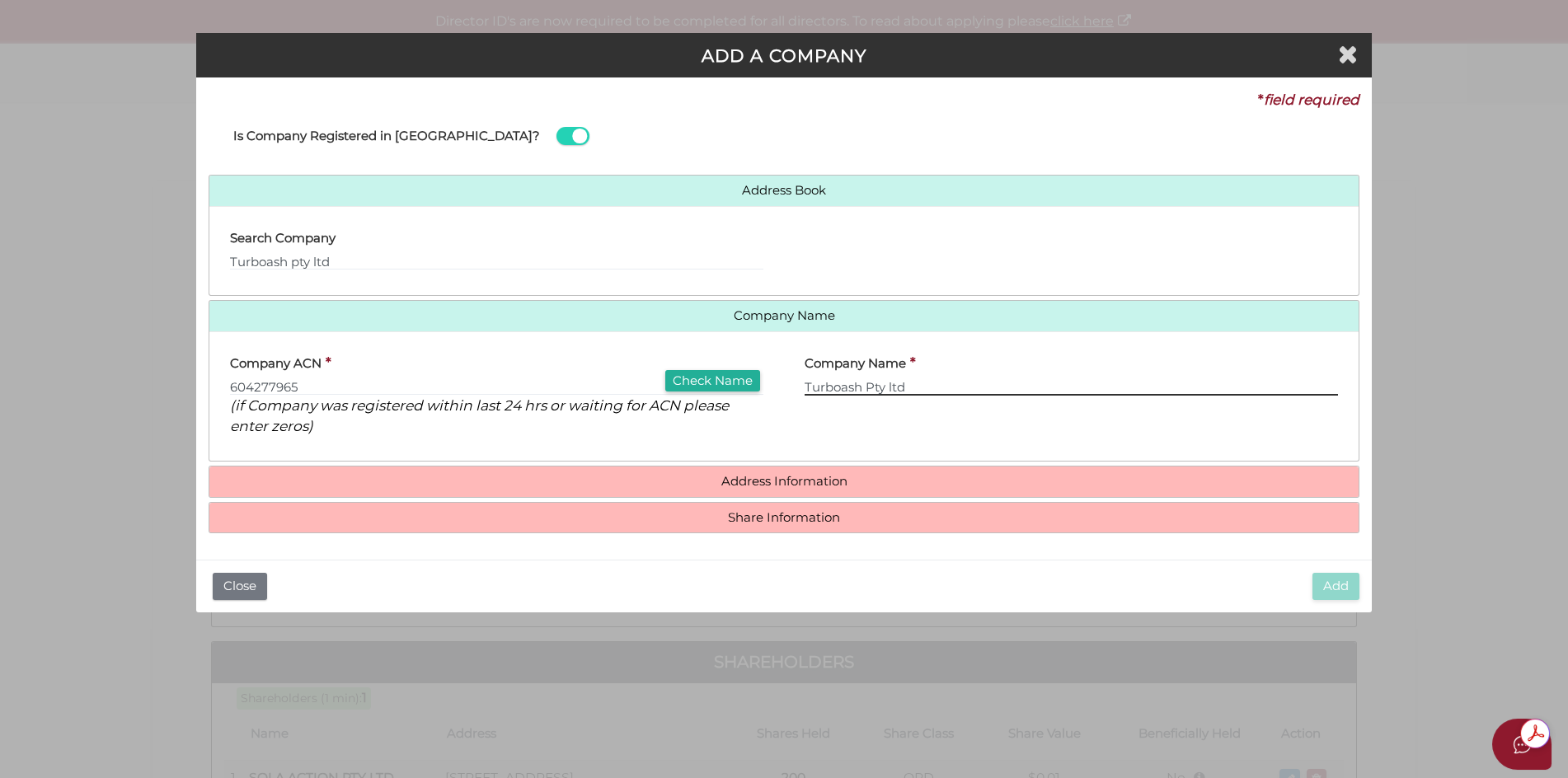
click at [892, 385] on input "Turboash Pty ltd" at bounding box center [1070, 386] width 533 height 18
click at [718, 384] on button "Check Name" at bounding box center [712, 381] width 95 height 22
type input "TURBOASH PTY. LTD."
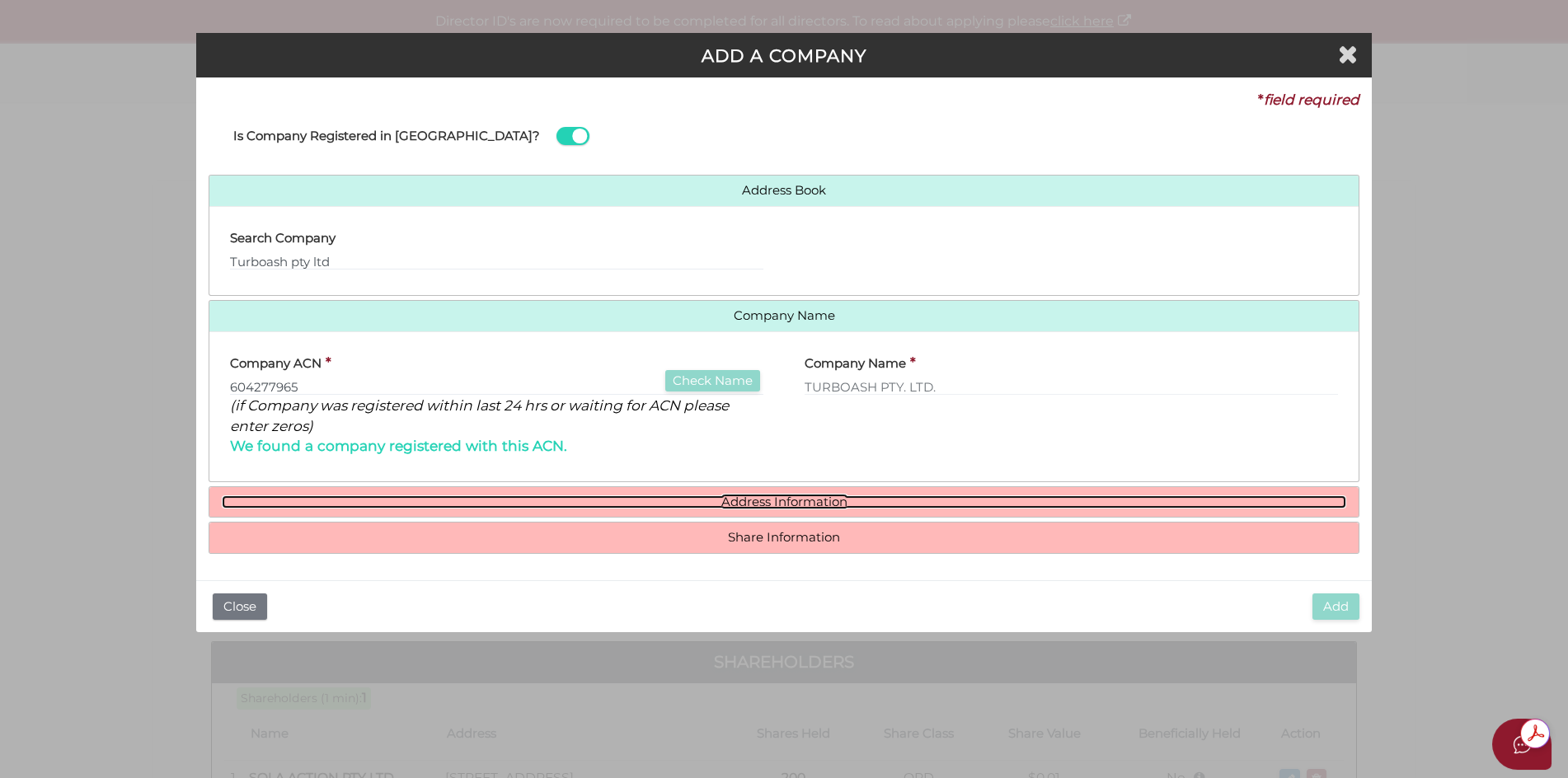
click at [809, 503] on link "Address Information" at bounding box center [784, 502] width 1125 height 14
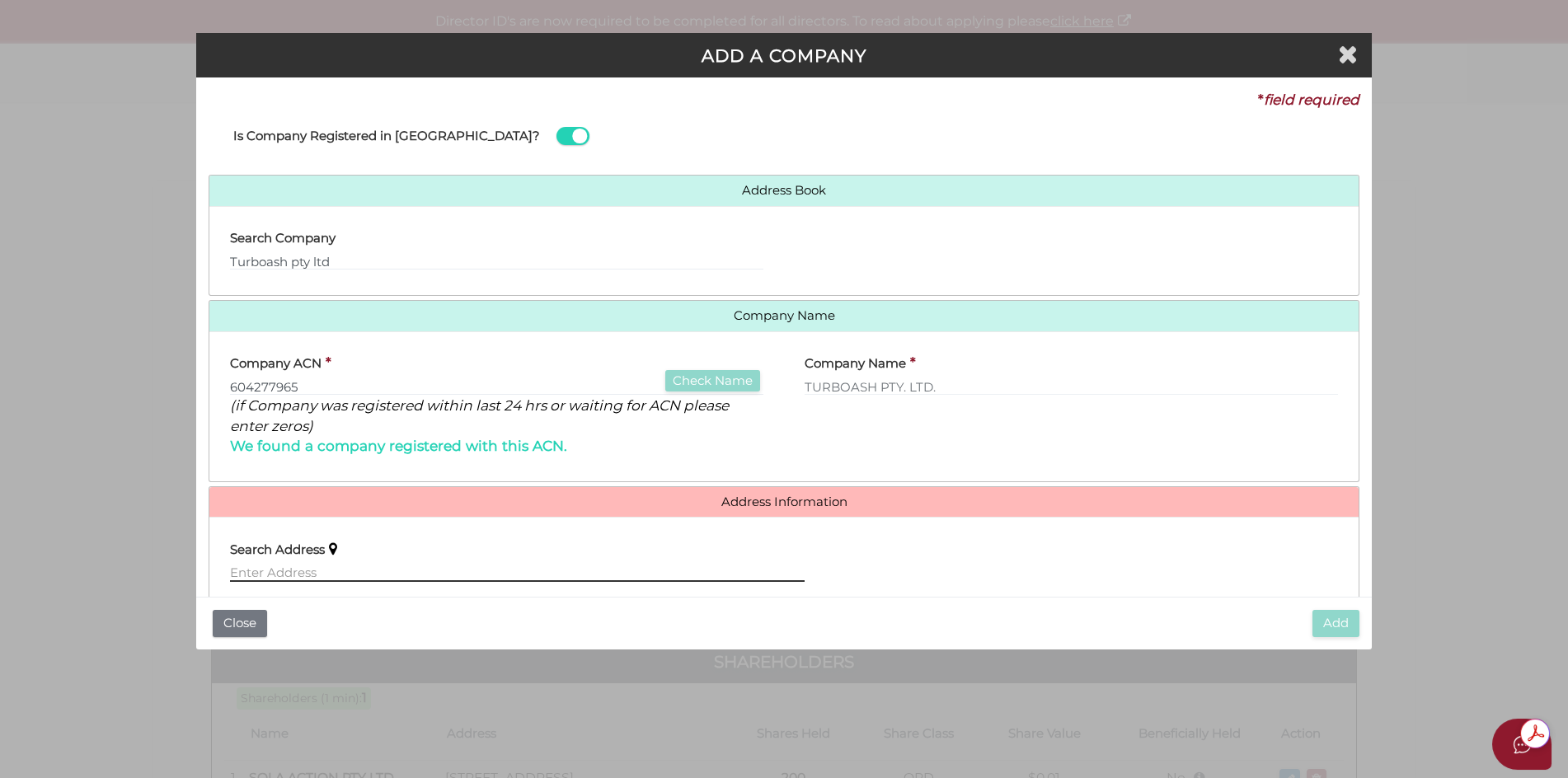
click at [271, 572] on input "text" at bounding box center [516, 573] width 574 height 18
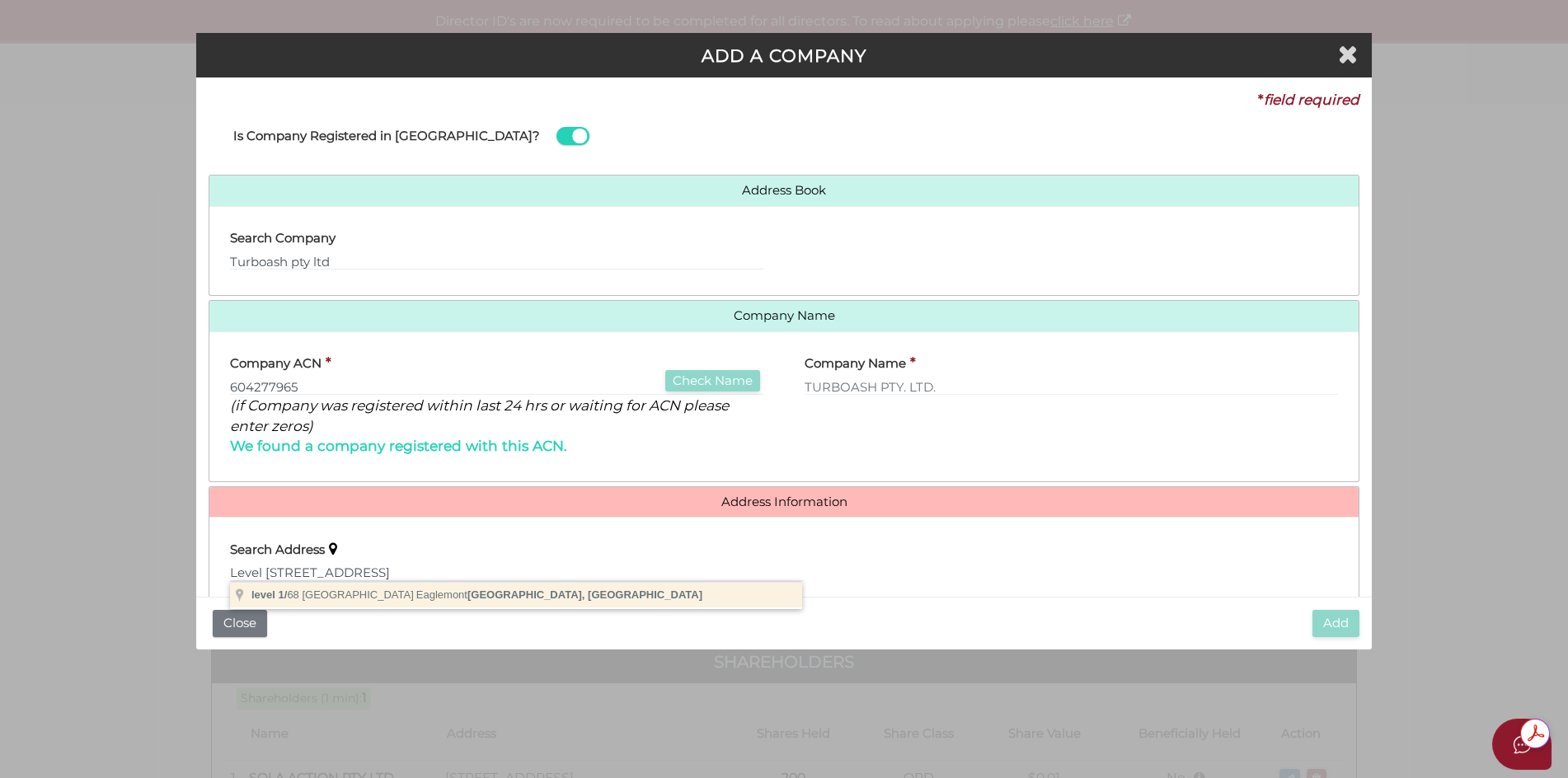
type input "level 1/68 Silverdale Road, Eaglemont VIC, Australia"
type input "level 1"
type input "68 Silverdale Road"
type input "Eaglemont"
select select "VIC"
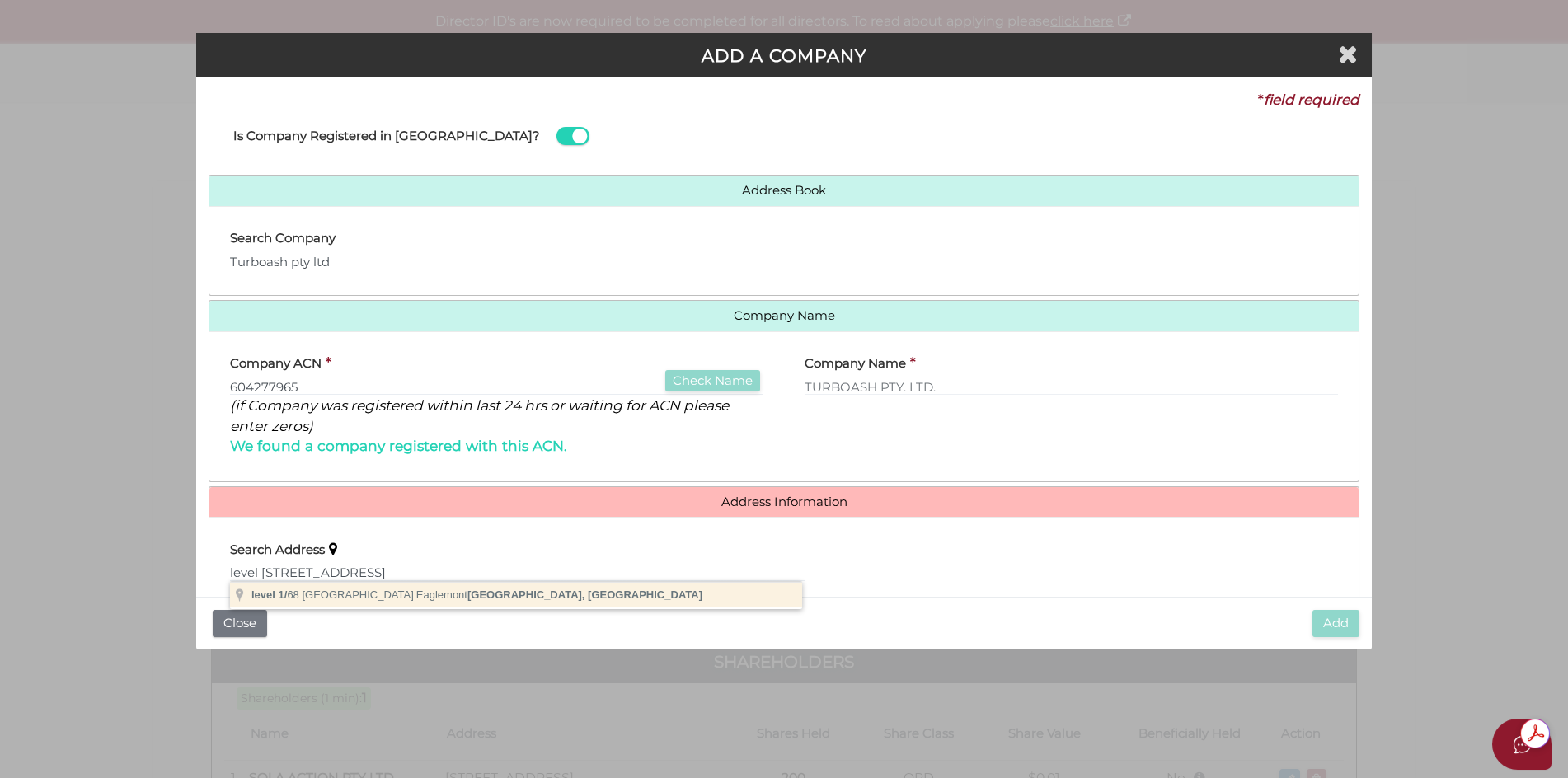
type input "3084"
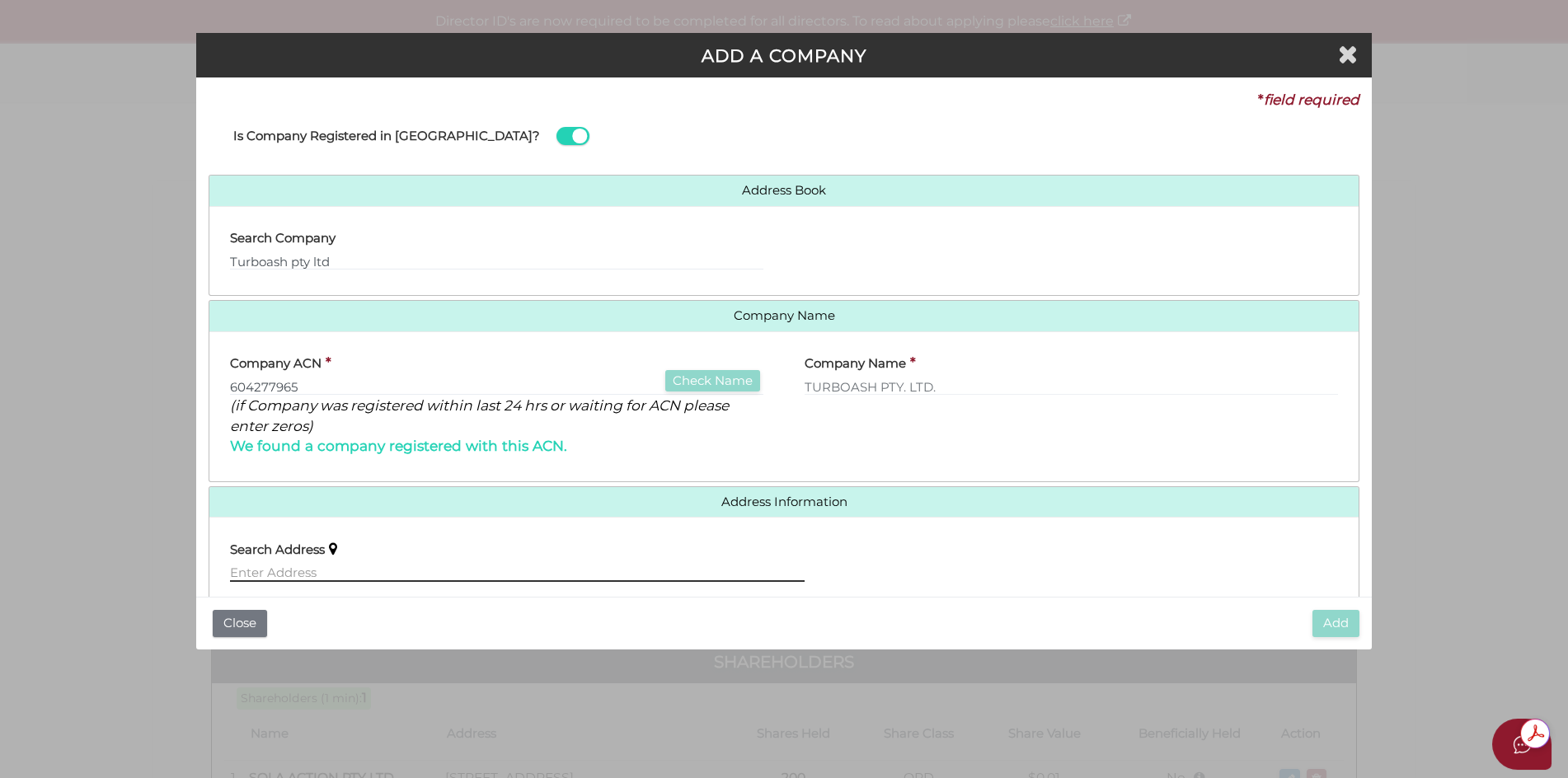
click at [283, 572] on input "text" at bounding box center [516, 573] width 574 height 18
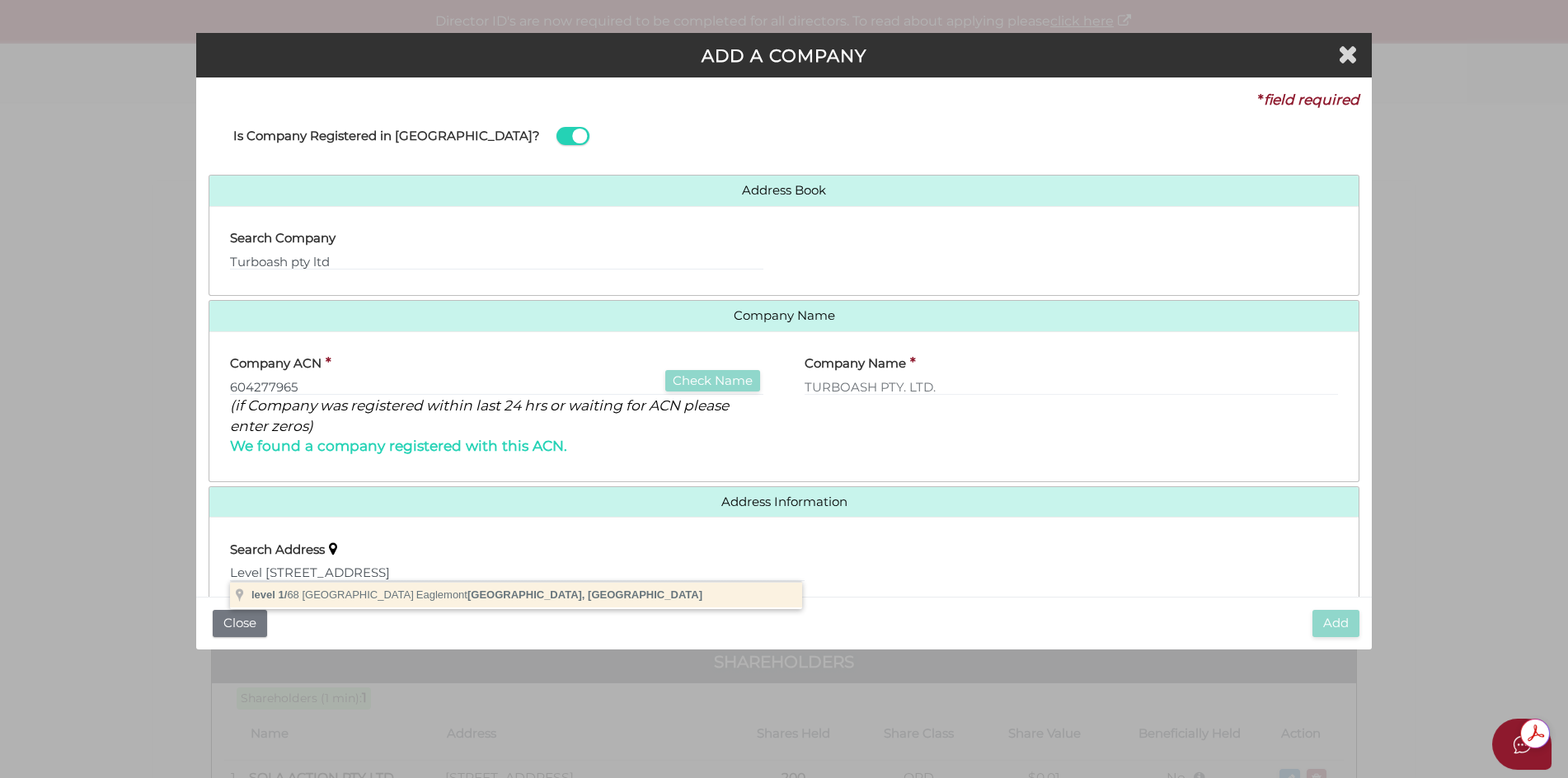
type input "level 1/68 Silverdale Road, Eaglemont VIC, Australia"
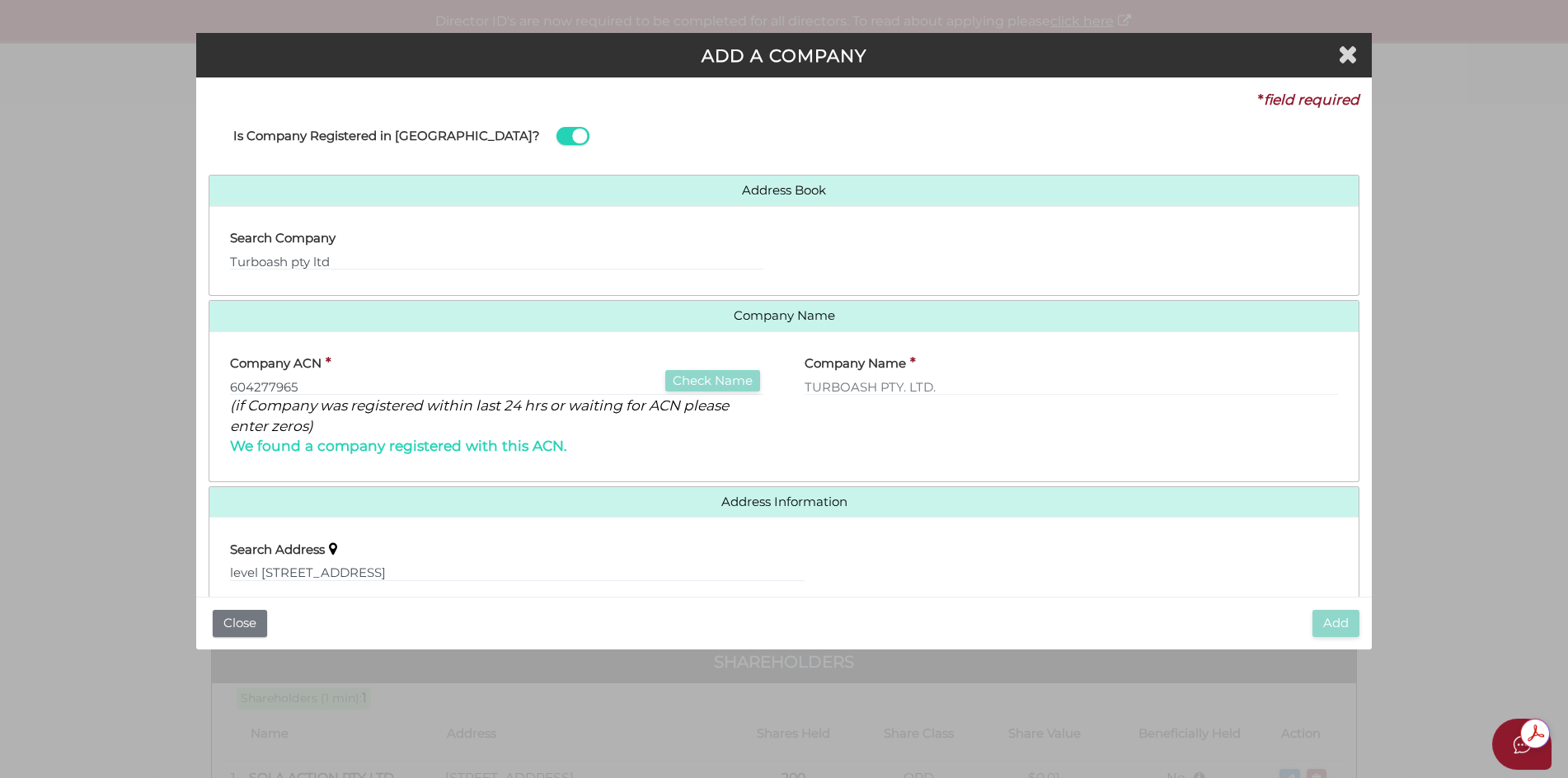
type input "68 Silverdale Road"
type input "Eaglemont"
select select "VIC"
type input "3084"
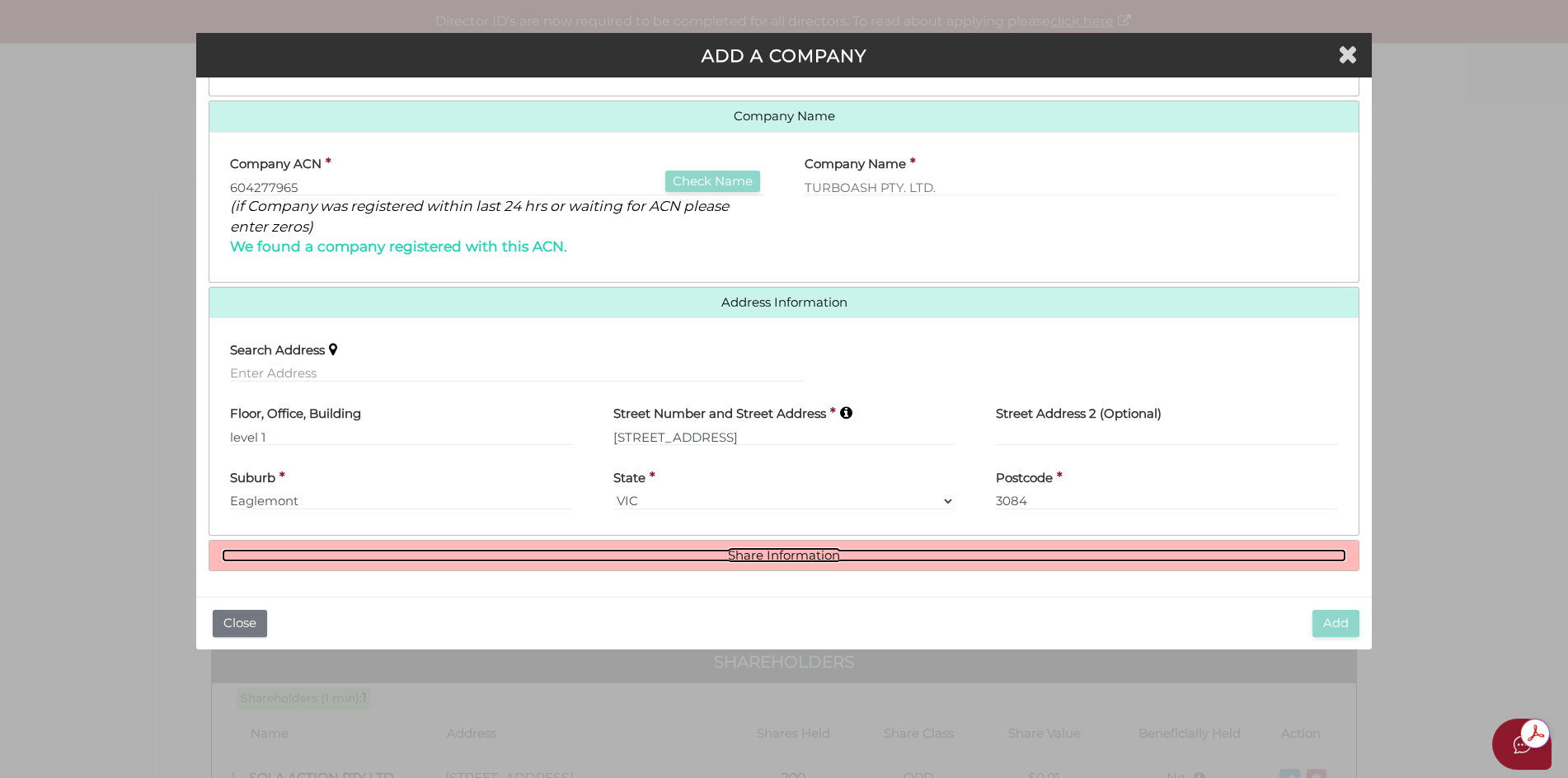
click at [794, 558] on link "Share Information" at bounding box center [784, 556] width 1125 height 14
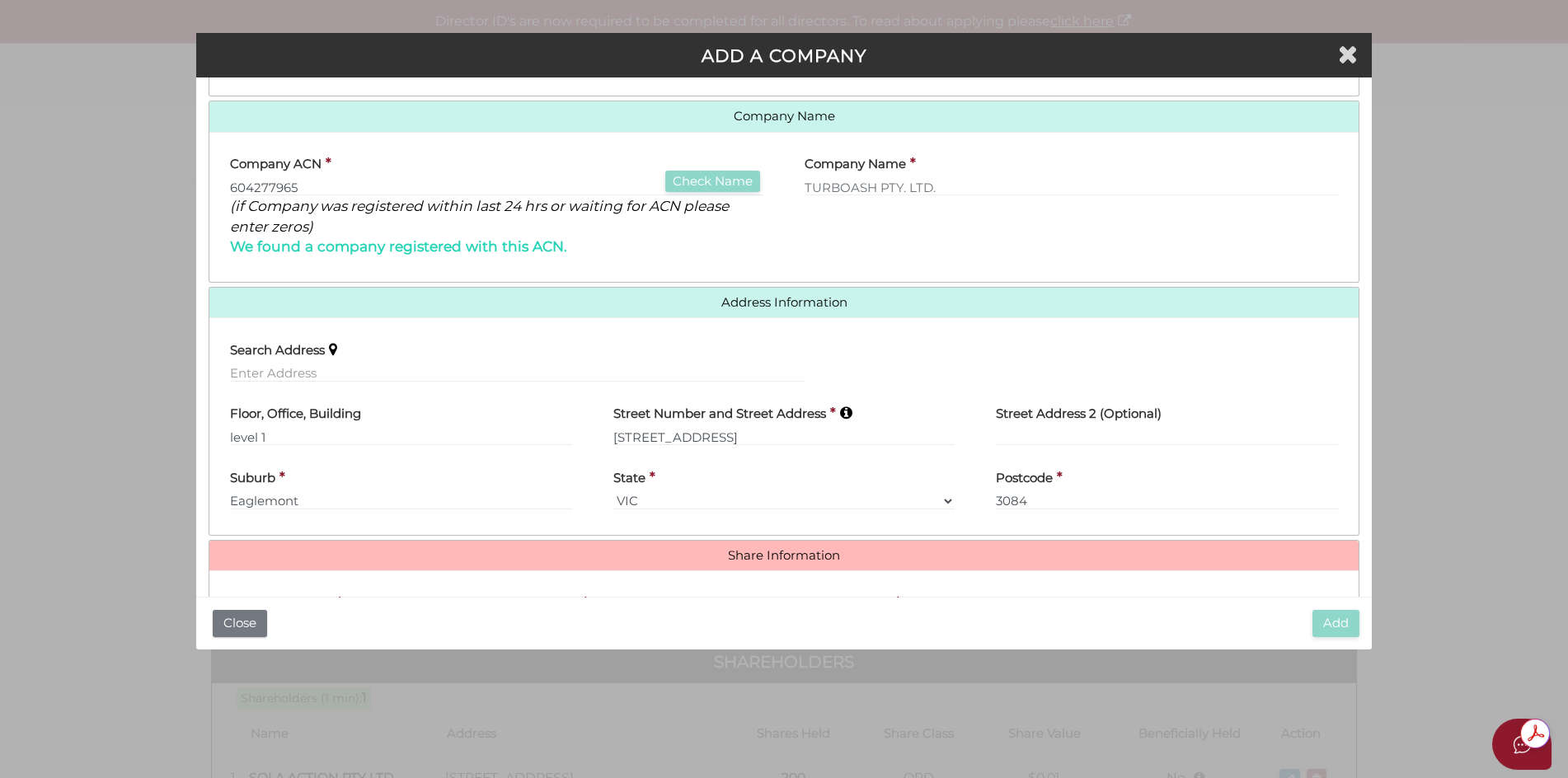
scroll to position [401, 0]
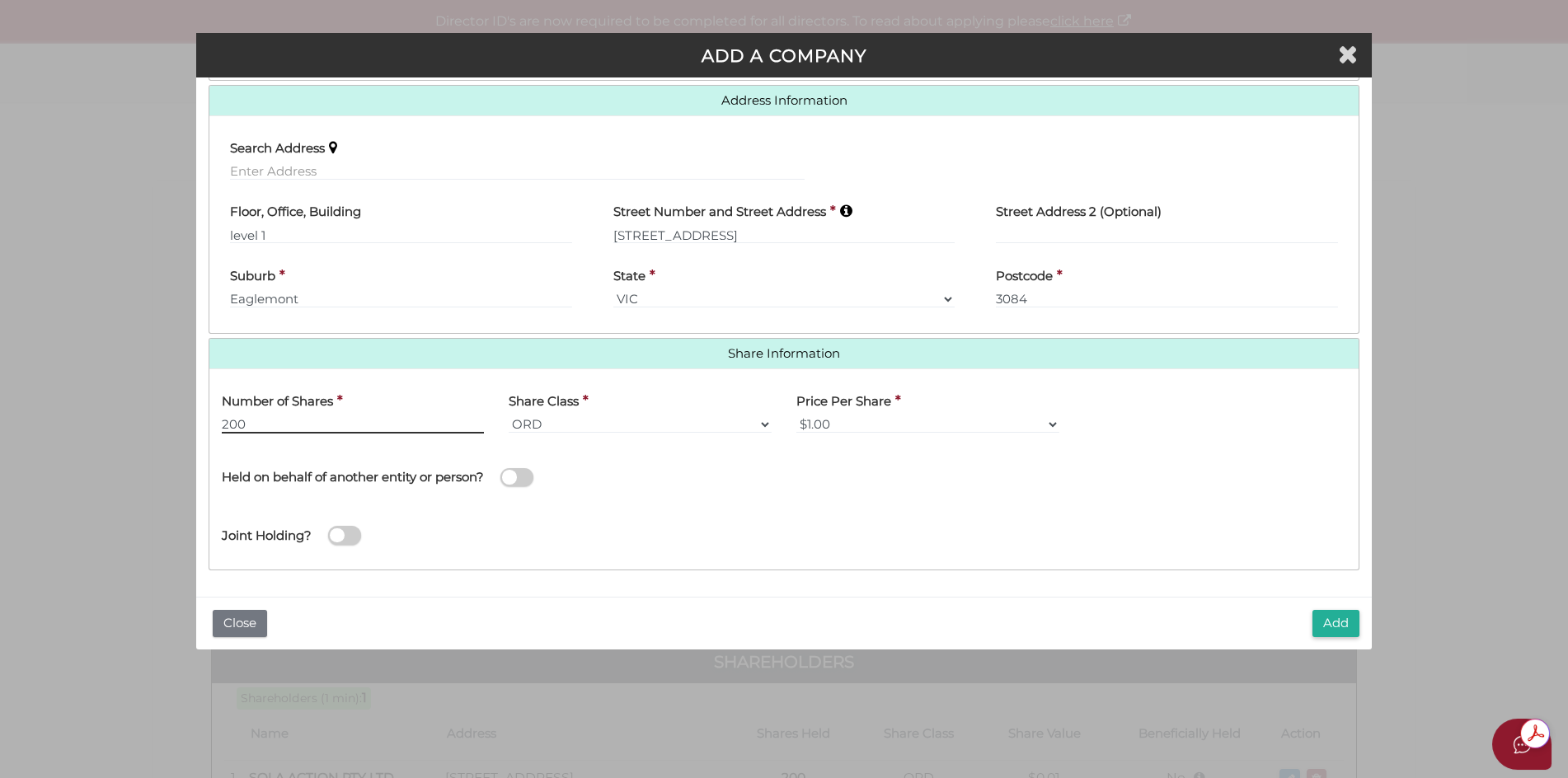
type input "200"
click at [1050, 422] on select "$1.00 $0.01 $0.001 $0.0001 $0.10 $0.50 $2.00 $5.00 $10.00 Other" at bounding box center [927, 424] width 263 height 18
select select "$0.01"
click at [796, 415] on select "$1.00 $0.01 $0.001 $0.0001 $0.10 $0.50 $2.00 $5.00 $10.00 Other" at bounding box center [927, 424] width 263 height 18
click at [506, 479] on span at bounding box center [516, 477] width 33 height 19
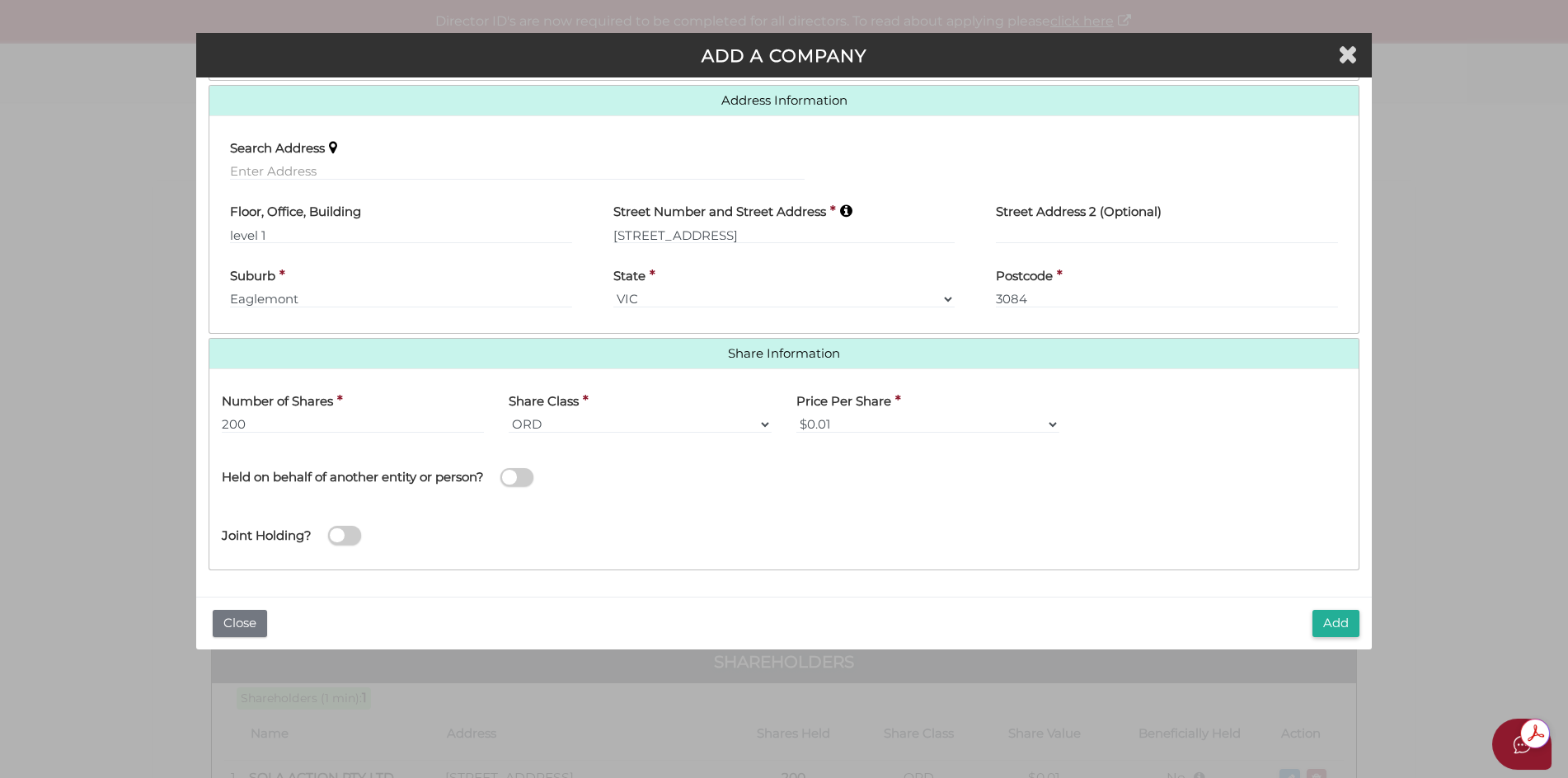
click at [0, 0] on input "checkbox" at bounding box center [0, 0] width 0 height 0
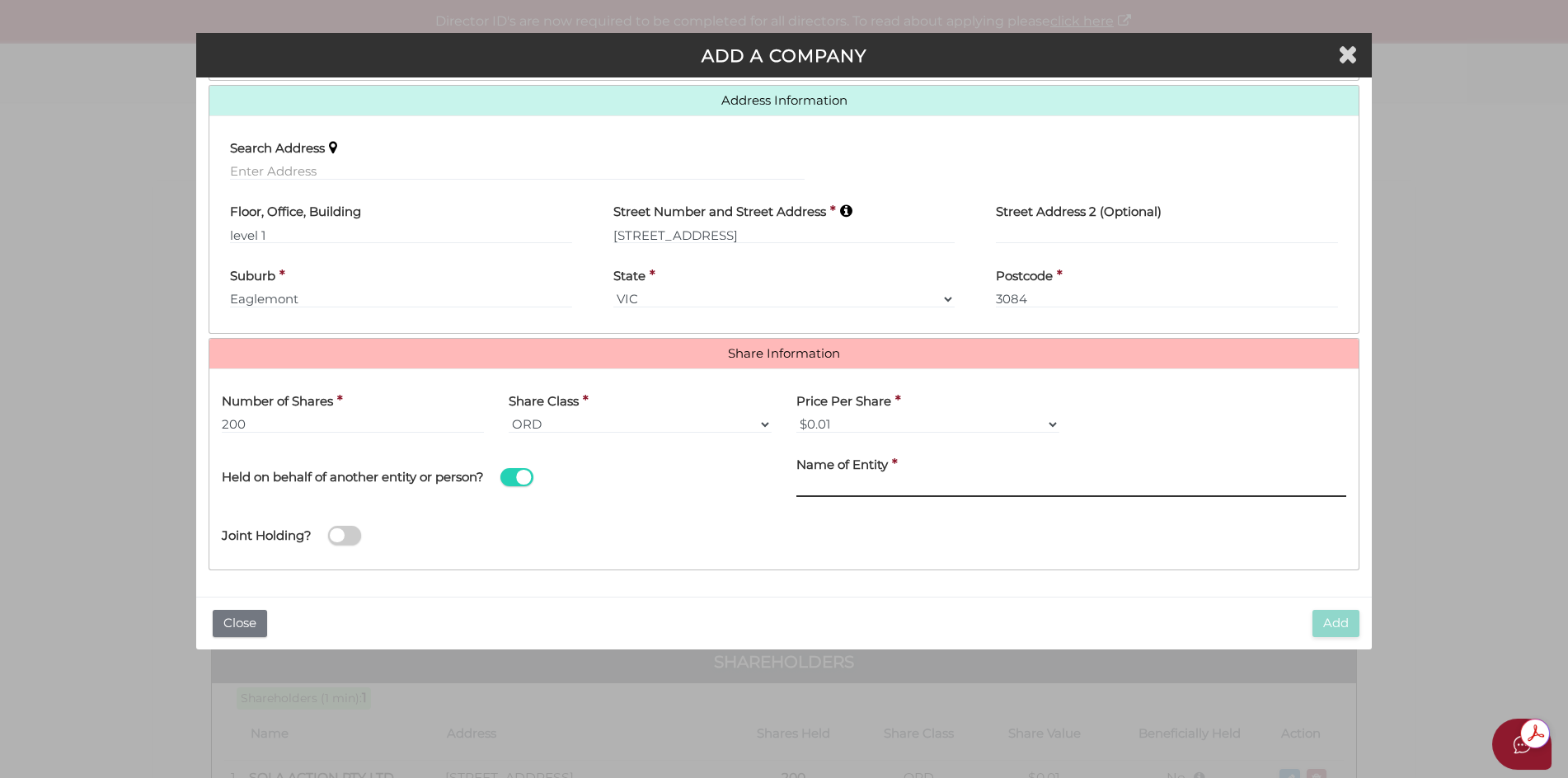
drag, startPoint x: 817, startPoint y: 482, endPoint x: 860, endPoint y: 535, distance: 68.2
click at [816, 482] on input "text" at bounding box center [1070, 488] width 549 height 18
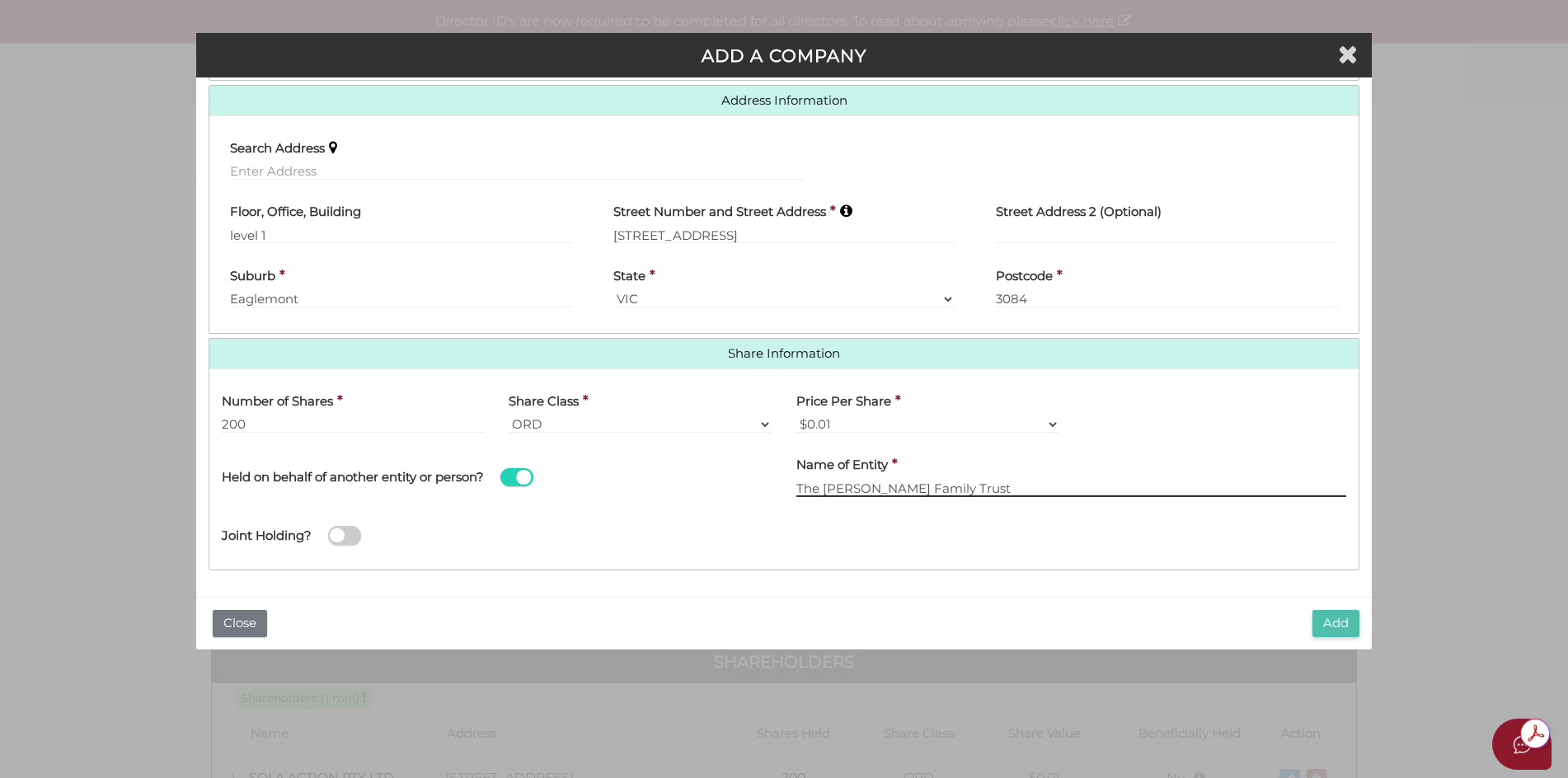
type input "The [PERSON_NAME] Family Trust"
click at [1334, 620] on button "Add" at bounding box center [1336, 623] width 47 height 27
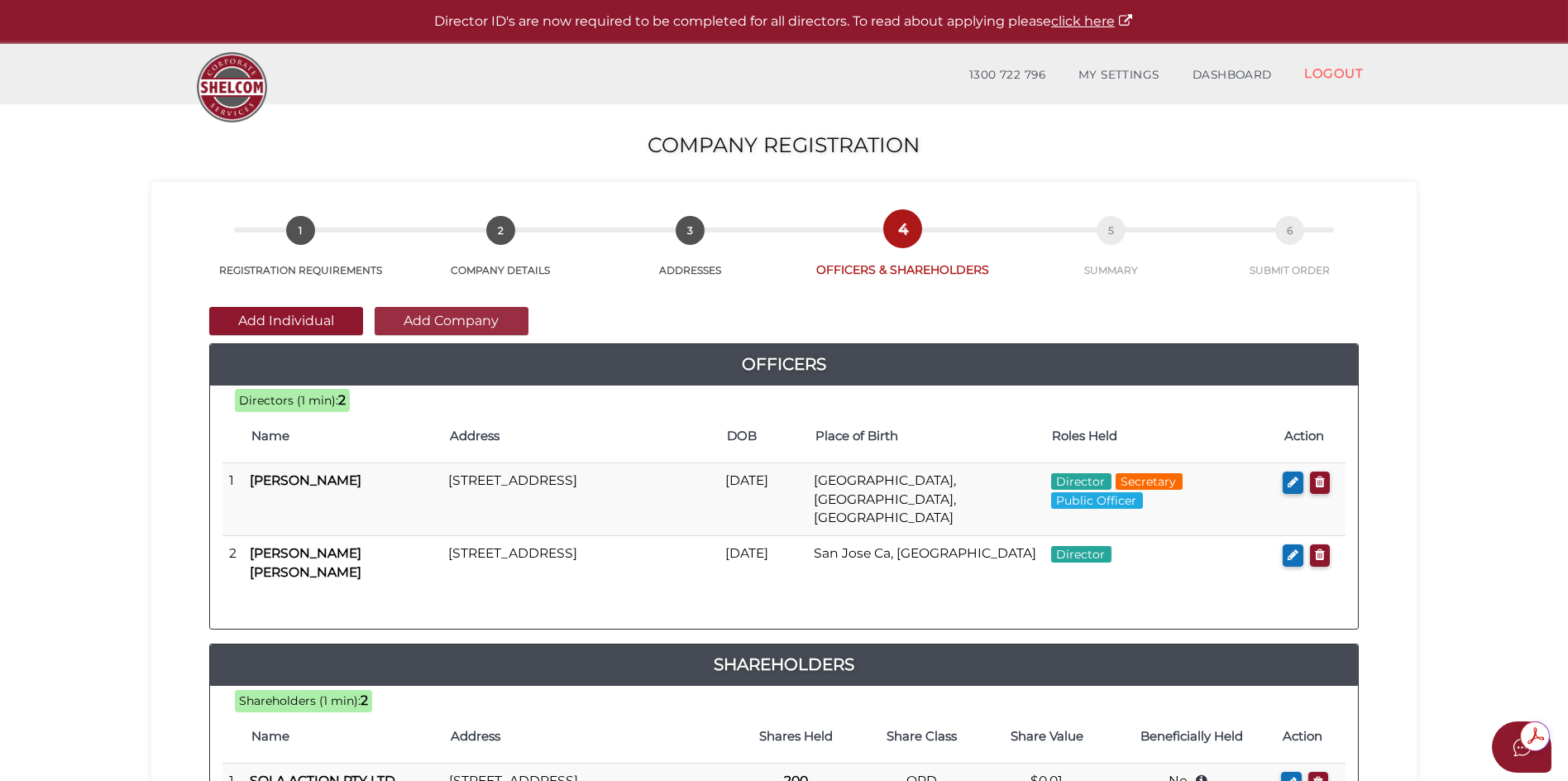
click at [432, 325] on button "Add Company" at bounding box center [452, 320] width 154 height 28
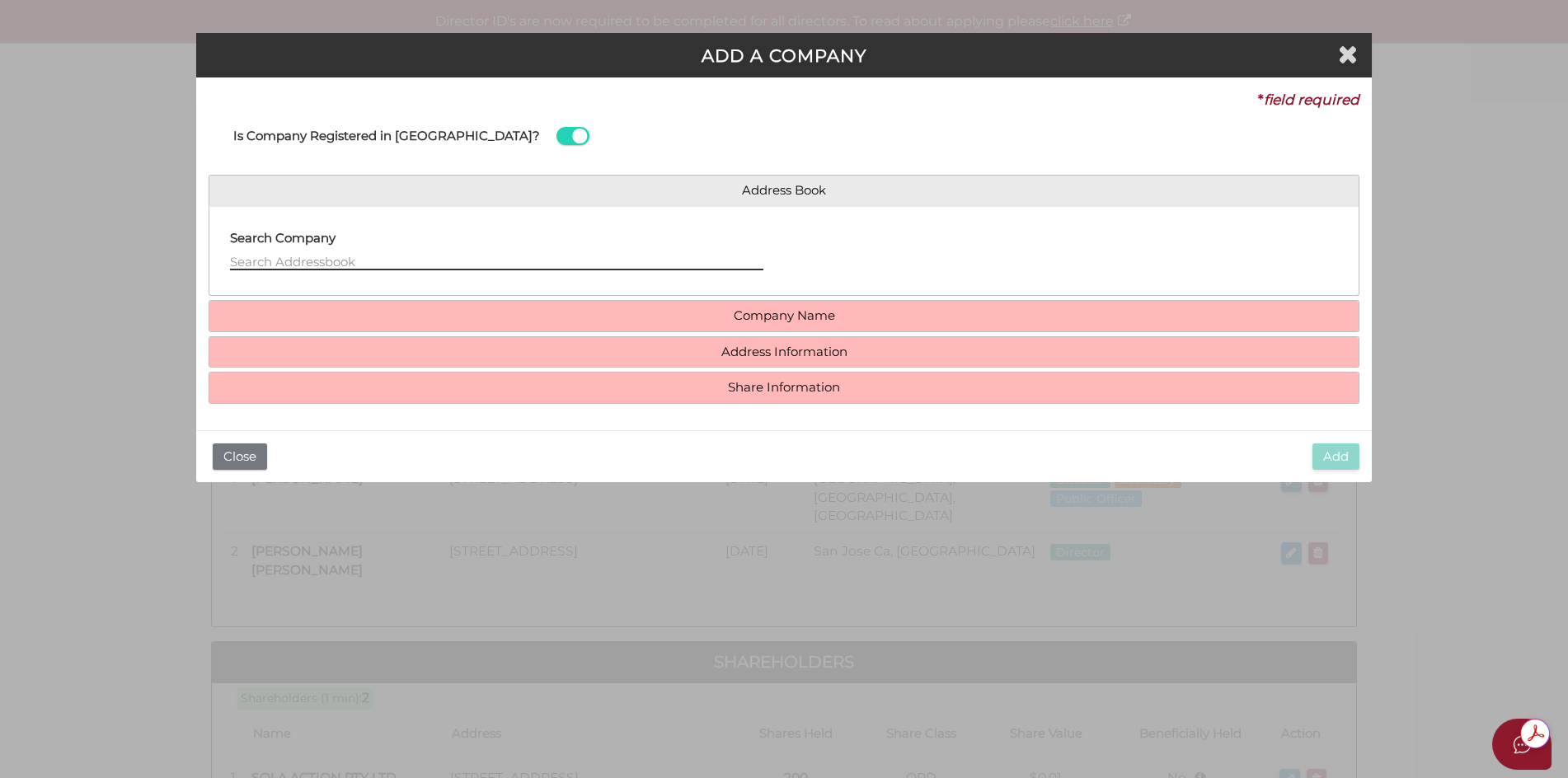
click at [245, 256] on input "text" at bounding box center [496, 261] width 533 height 18
type input "Cubed Pty ltd"
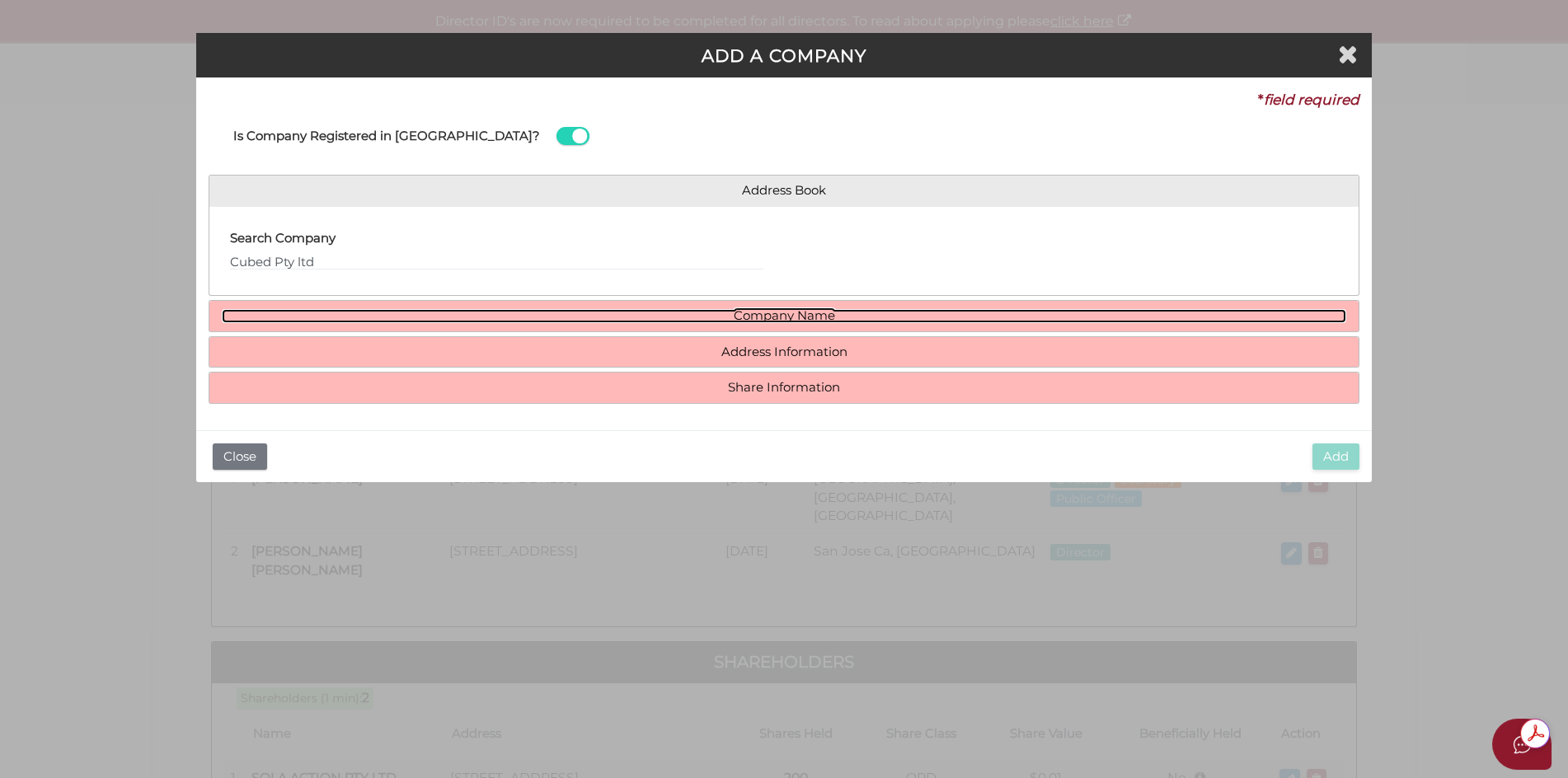
click at [784, 322] on link "Company Name" at bounding box center [784, 316] width 1125 height 14
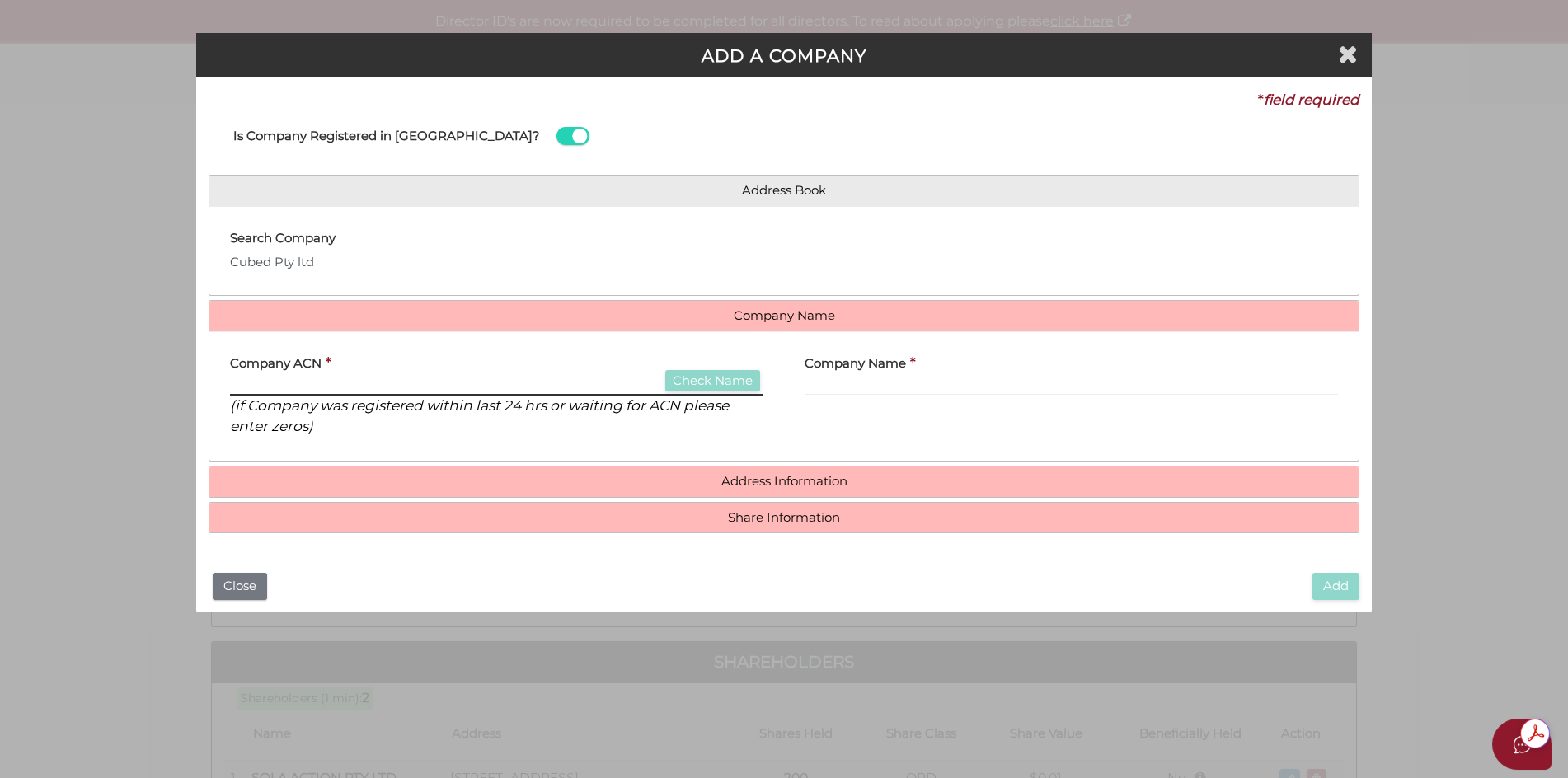
click at [253, 387] on input "text" at bounding box center [496, 386] width 533 height 18
type input "664276564"
click at [710, 381] on button "Check Name" at bounding box center [712, 381] width 95 height 22
type input "CUBED PTY LTD"
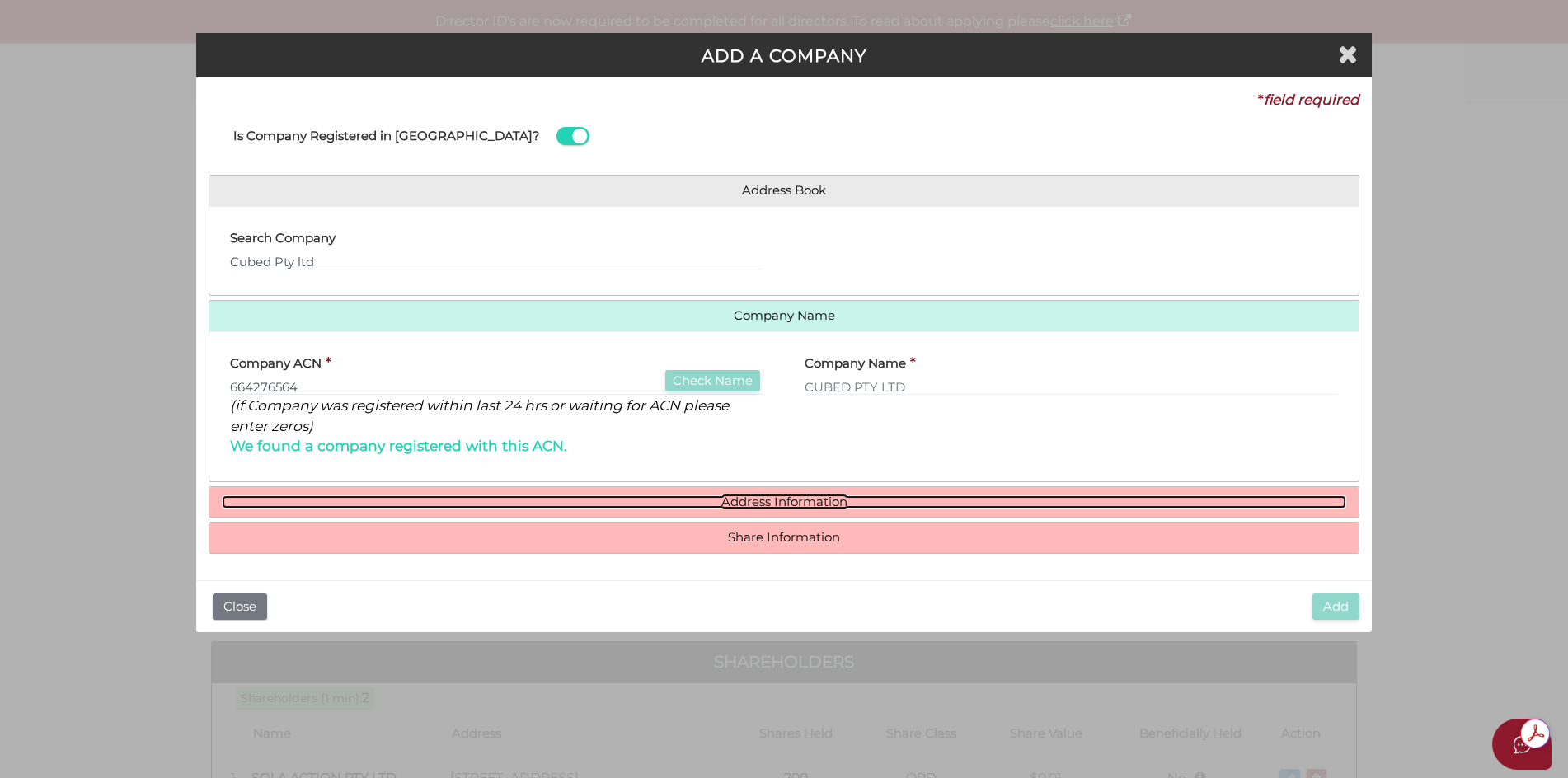
click at [753, 498] on link "Address Information" at bounding box center [784, 502] width 1125 height 14
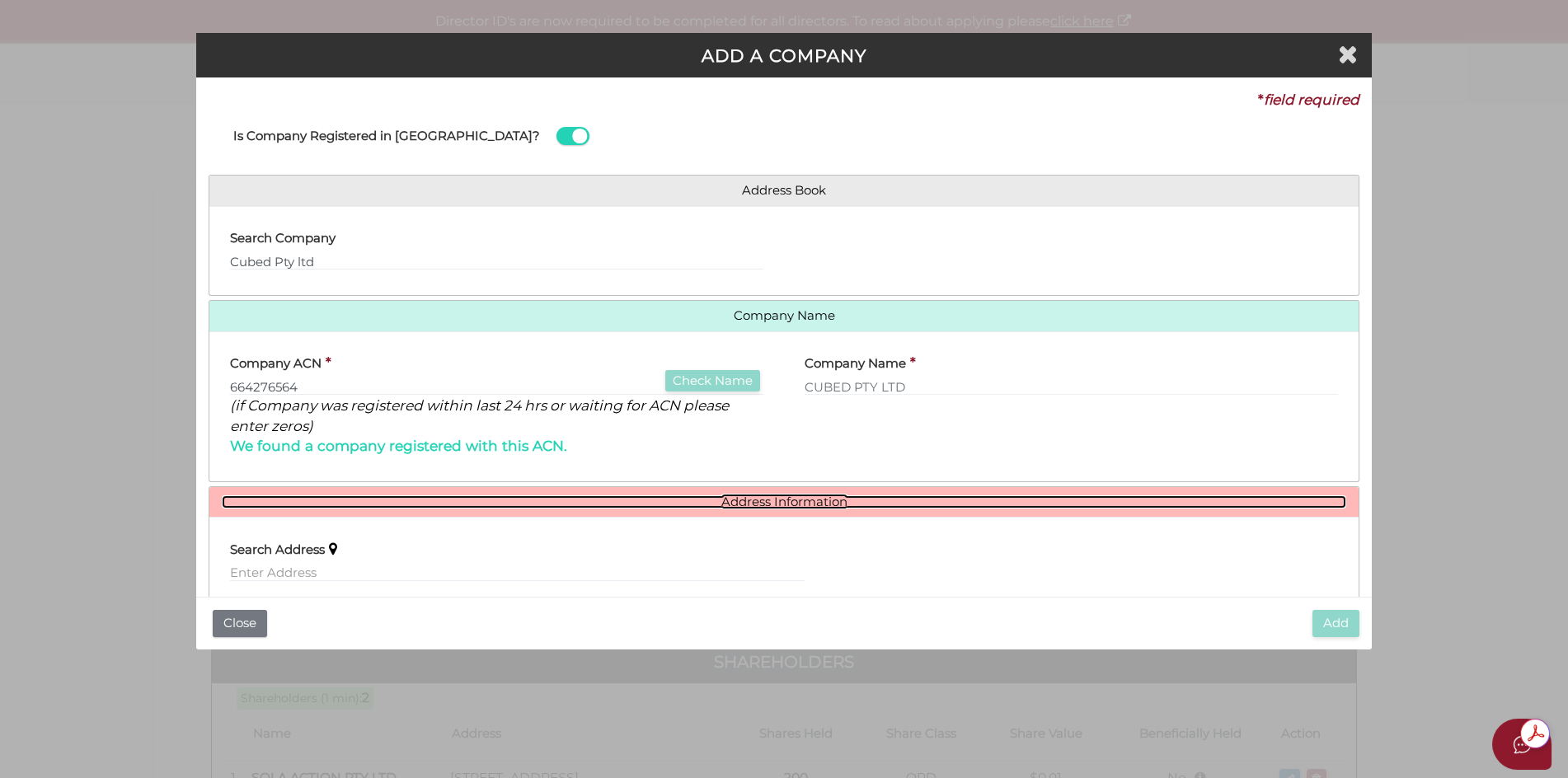
scroll to position [164, 0]
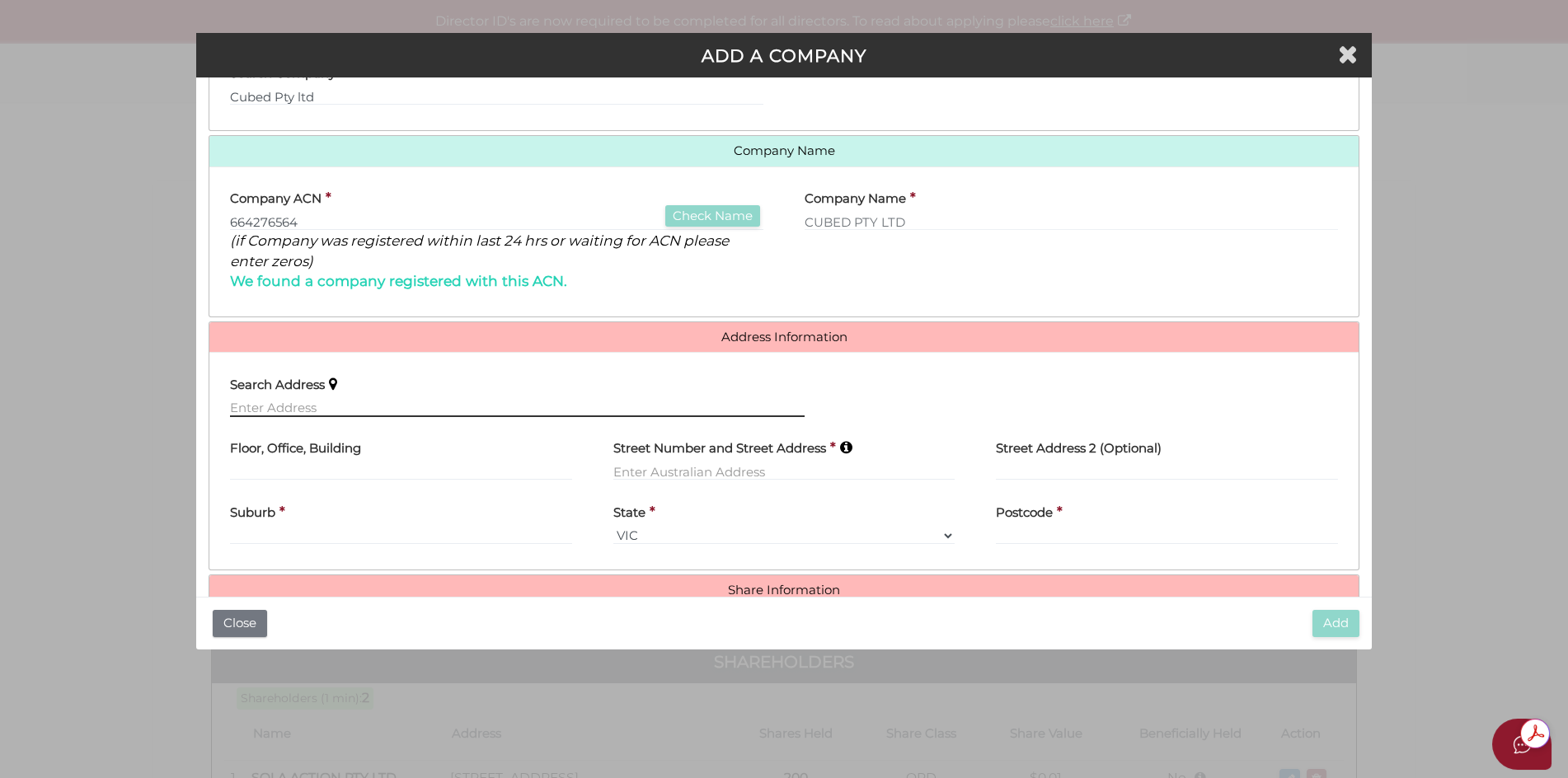
click at [245, 408] on input "text" at bounding box center [516, 407] width 574 height 18
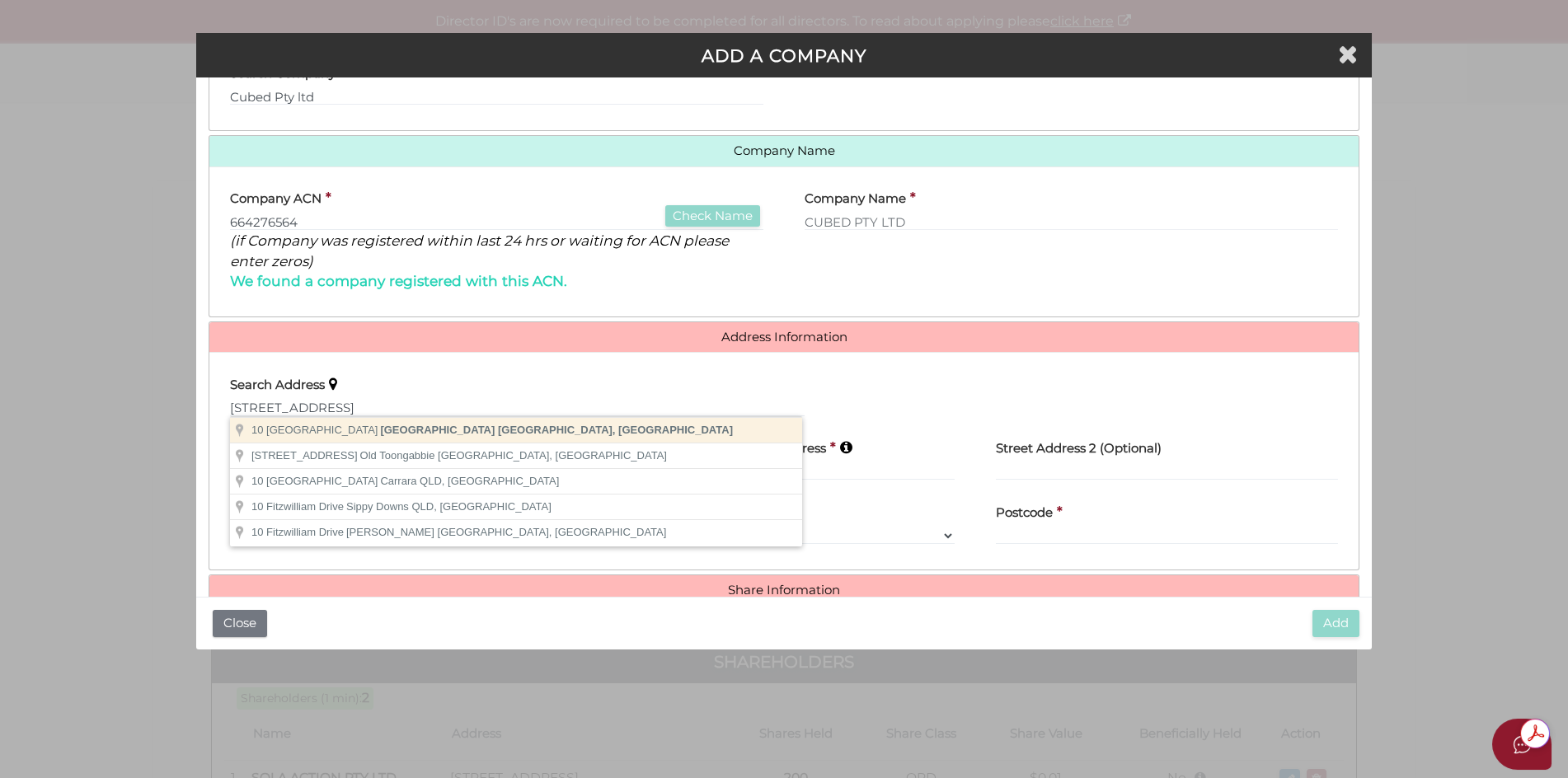
type input "10 Fitzwilliam Road, Vaucluse NSW, Australia"
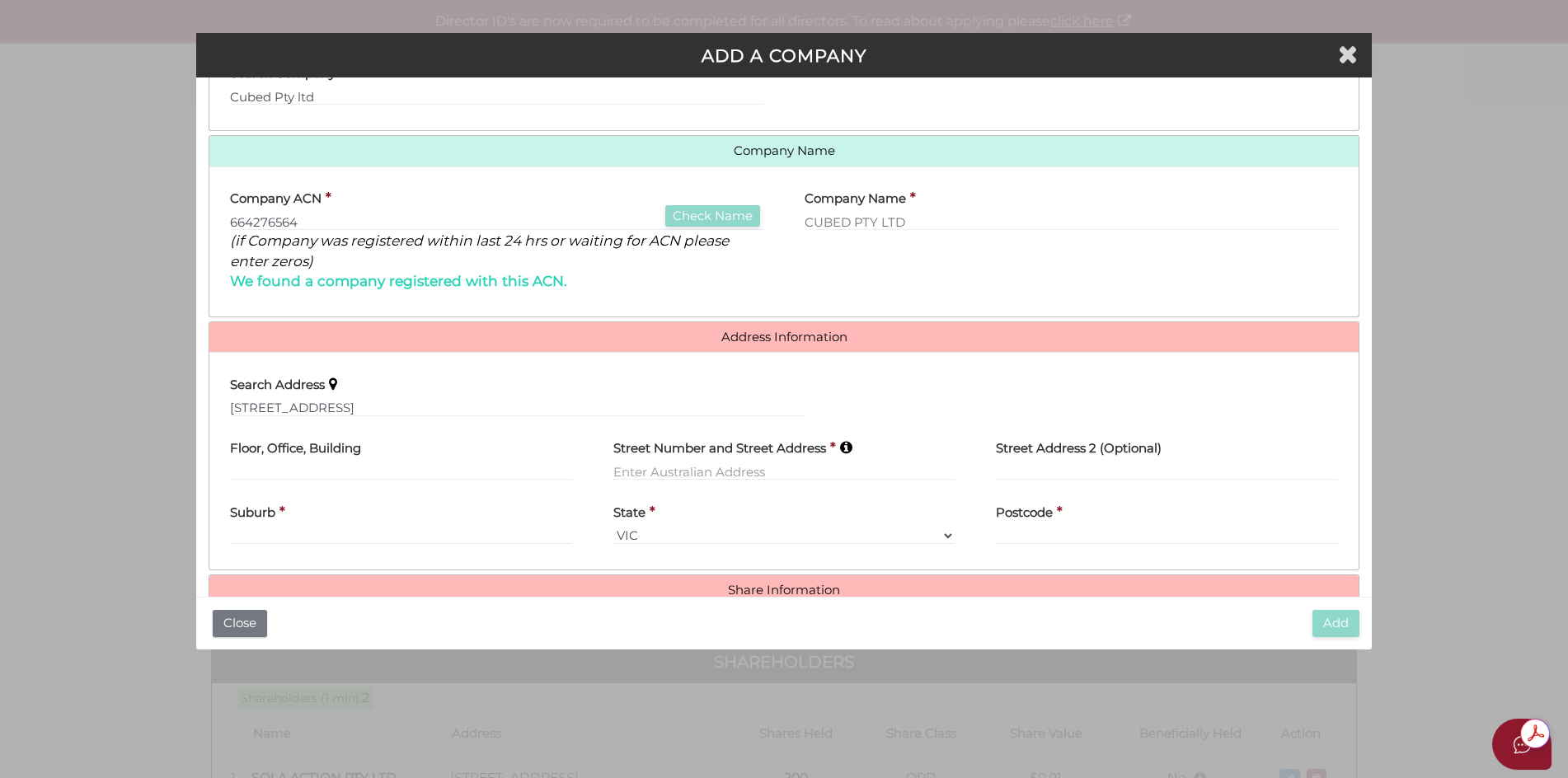
type input "10 Fitzwilliam Road"
type input "Vaucluse"
select select "[GEOGRAPHIC_DATA]"
type input "2030"
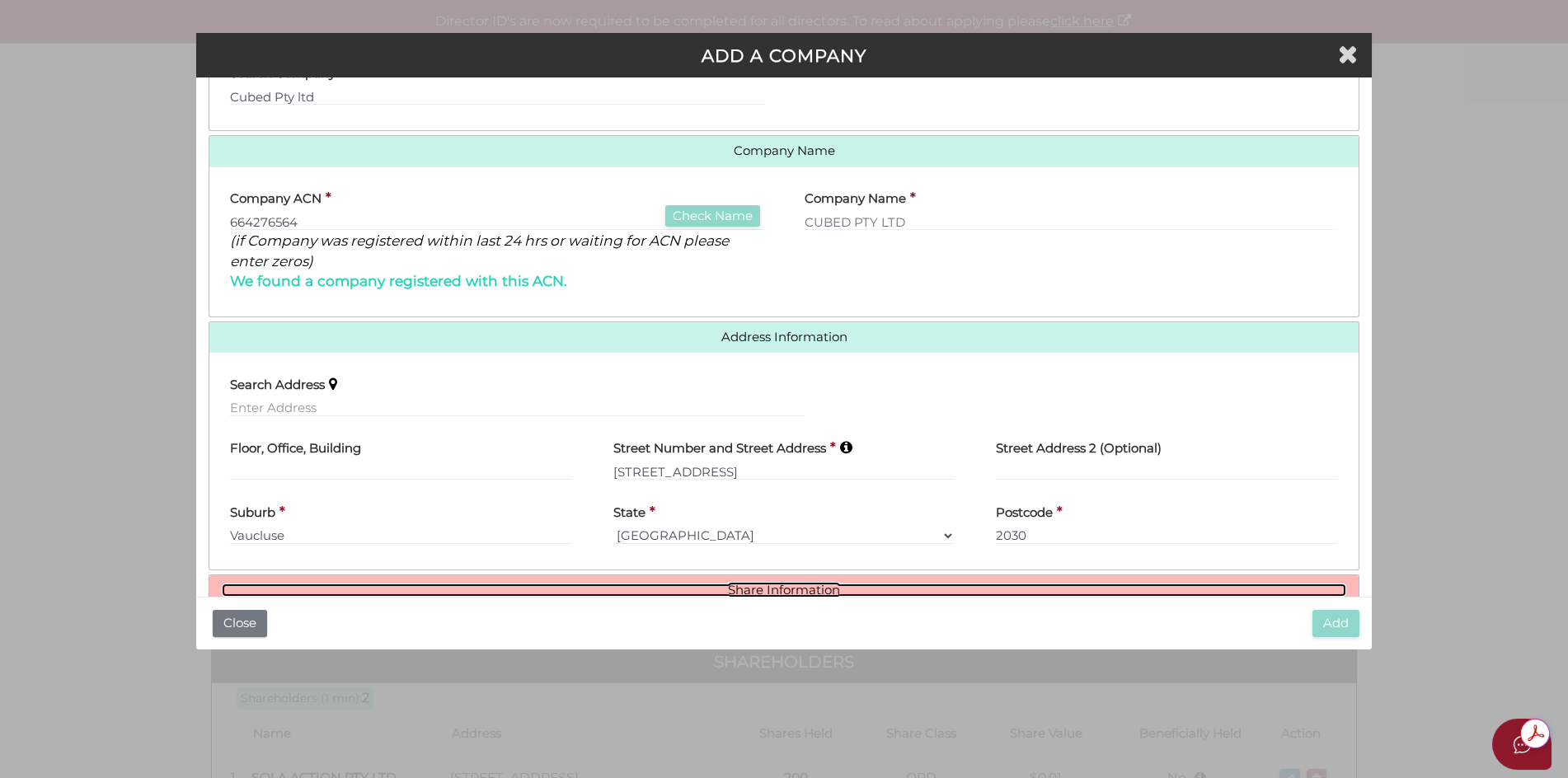
click at [791, 590] on link "Share Information" at bounding box center [784, 590] width 1125 height 14
click at [784, 588] on link "Share Information" at bounding box center [784, 590] width 1125 height 14
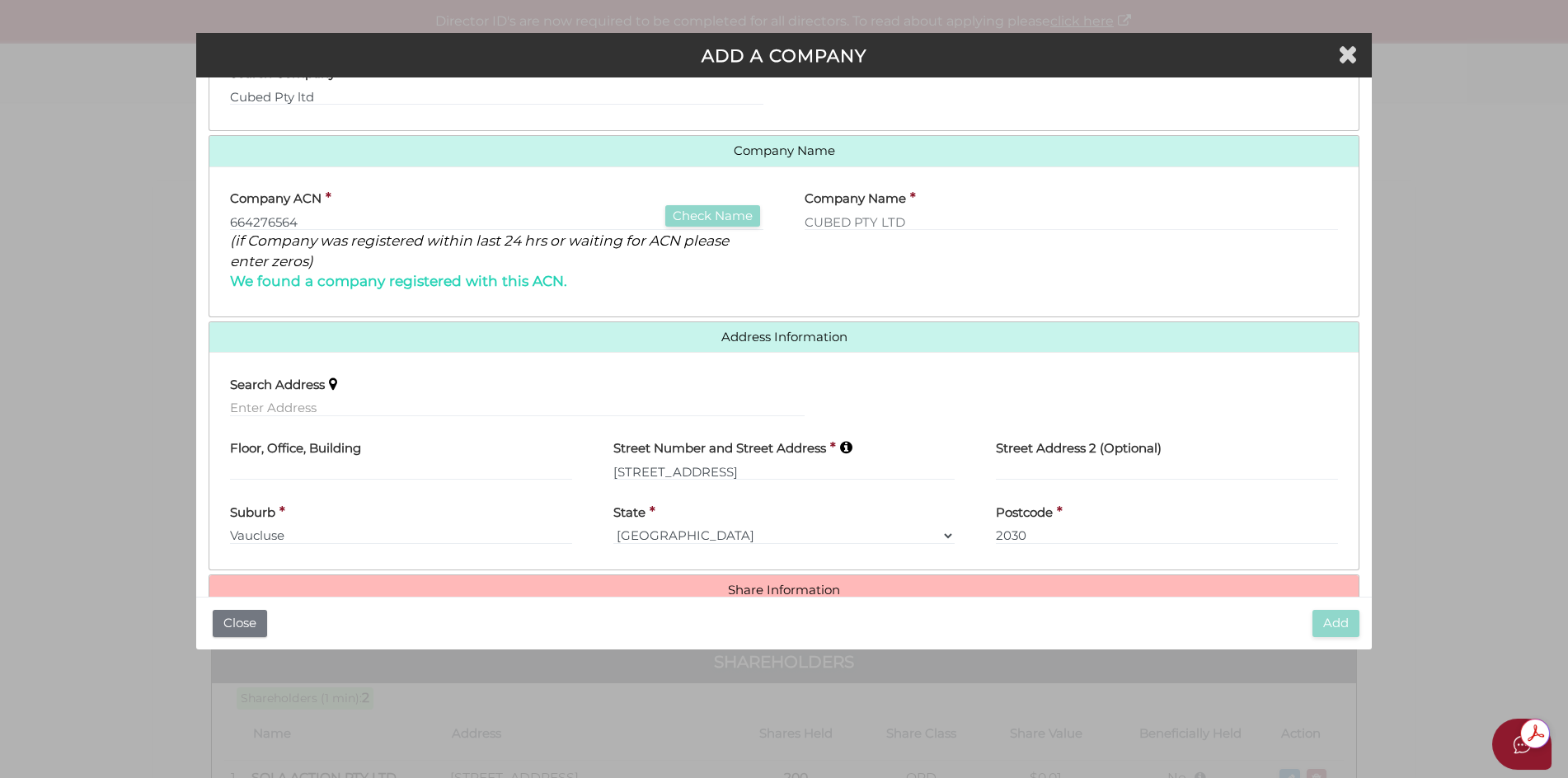
scroll to position [401, 0]
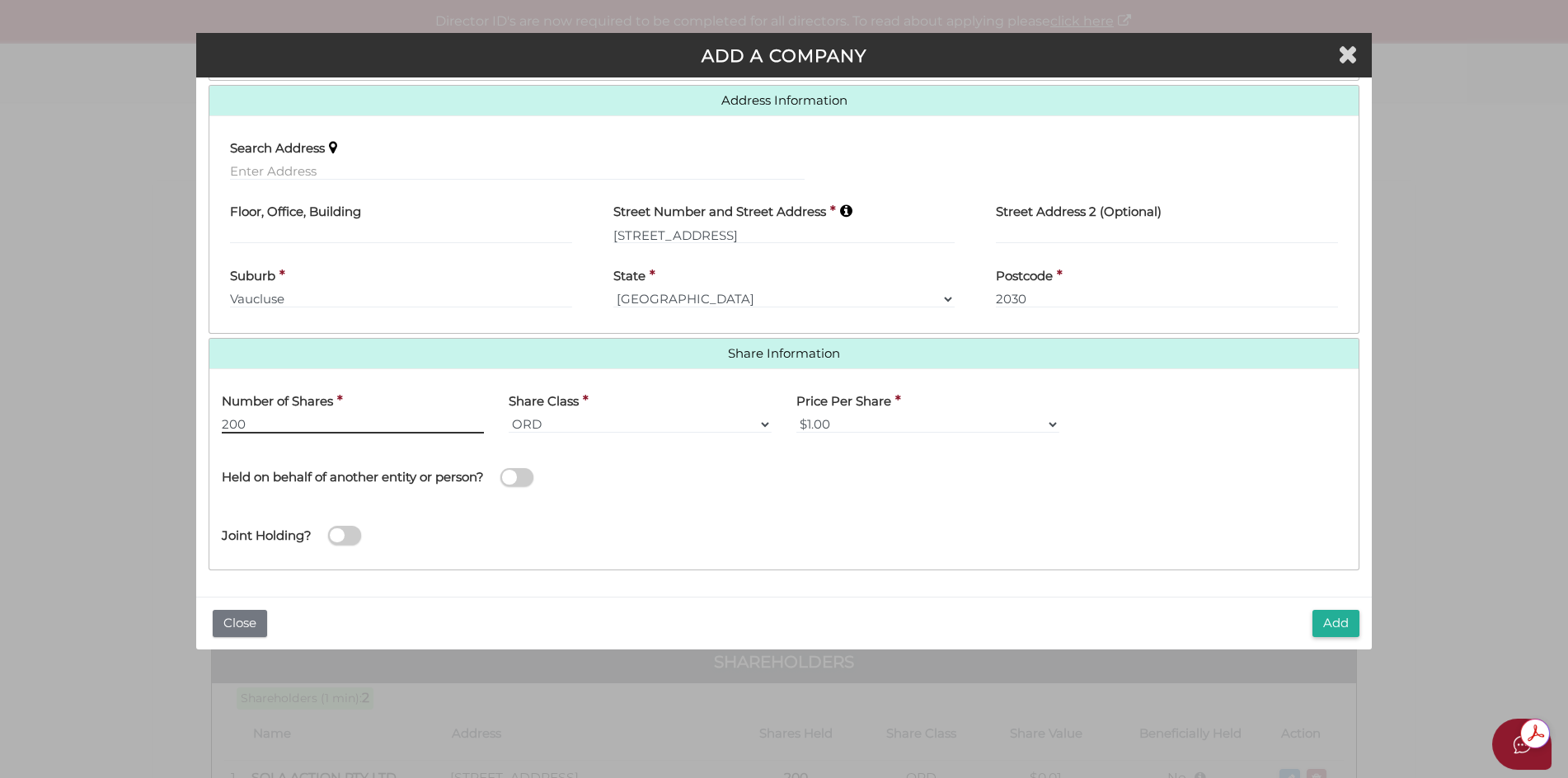
type input "200"
click at [1047, 424] on select "$1.00 $0.01 $0.001 $0.0001 $0.10 $0.50 $2.00 $5.00 $10.00 Other" at bounding box center [927, 424] width 263 height 18
select select "$0.01"
click at [796, 415] on select "$1.00 $0.01 $0.001 $0.0001 $0.10 $0.50 $2.00 $5.00 $10.00 Other" at bounding box center [927, 424] width 263 height 18
click at [505, 478] on span at bounding box center [516, 477] width 33 height 19
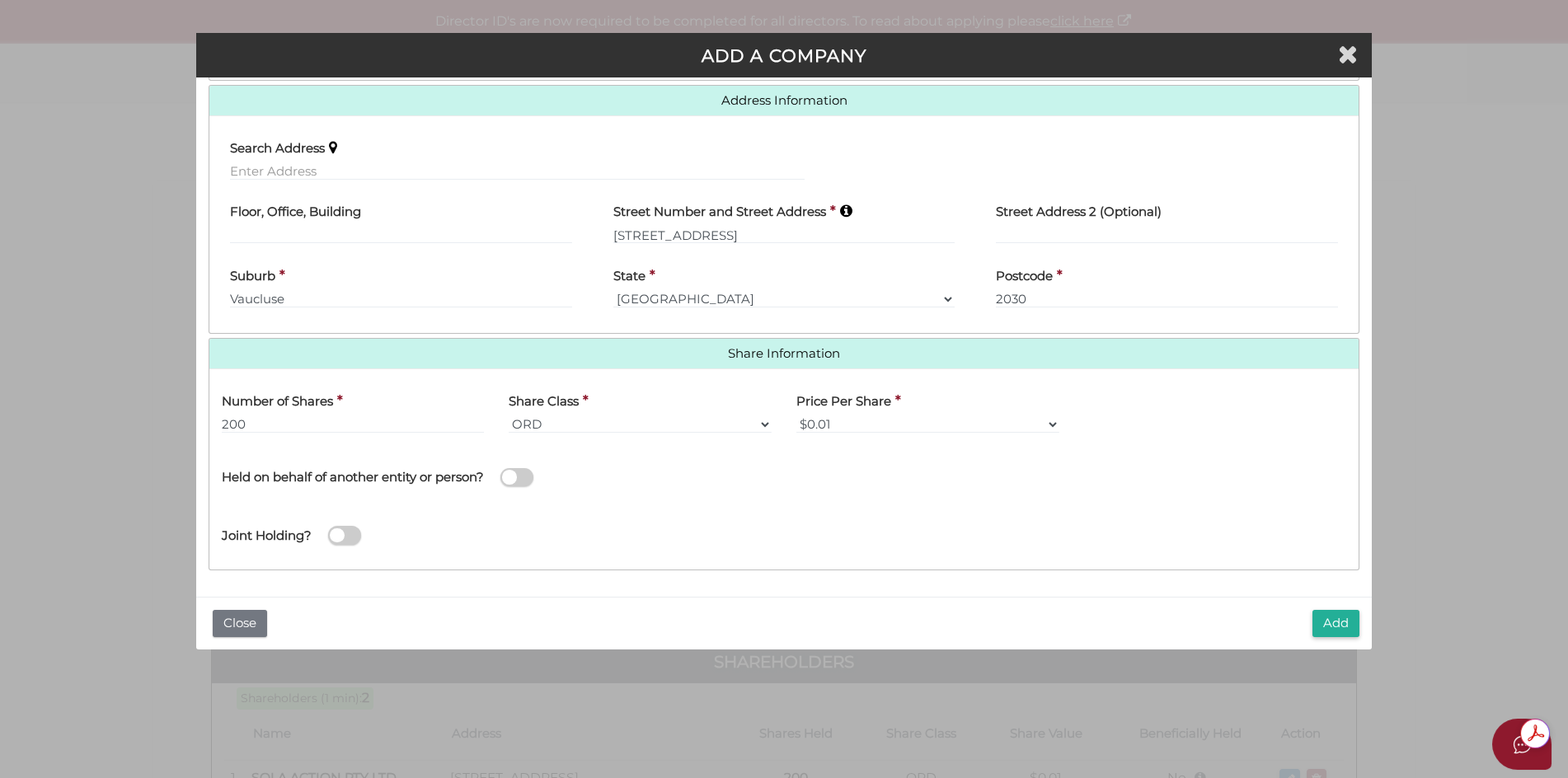
click at [0, 0] on input "checkbox" at bounding box center [0, 0] width 0 height 0
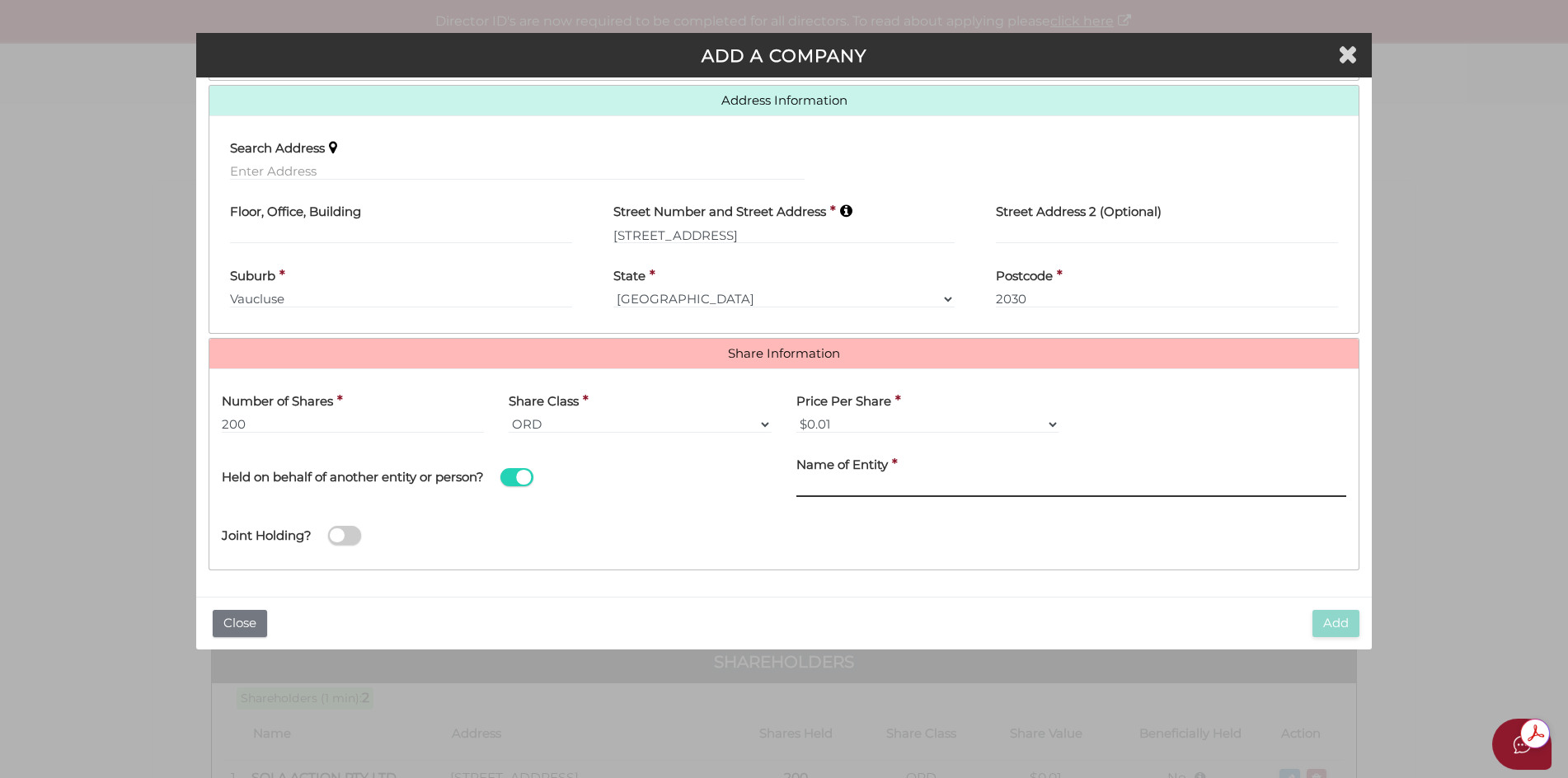
drag, startPoint x: 810, startPoint y: 484, endPoint x: 887, endPoint y: 573, distance: 117.7
click at [811, 483] on input "text" at bounding box center [1070, 488] width 549 height 18
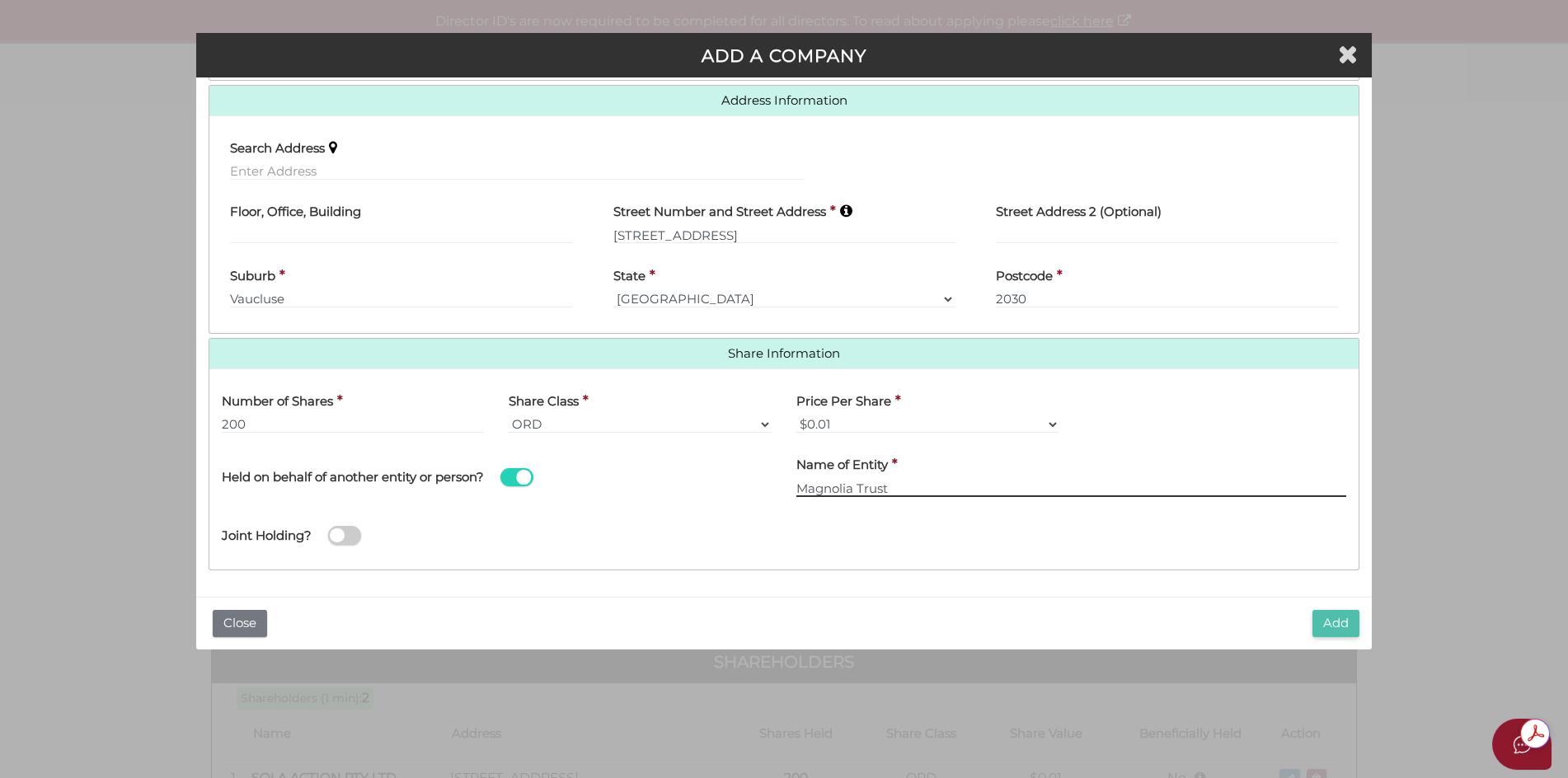
type input "Magnolia Trust"
click at [1335, 623] on button "Add" at bounding box center [1336, 623] width 47 height 27
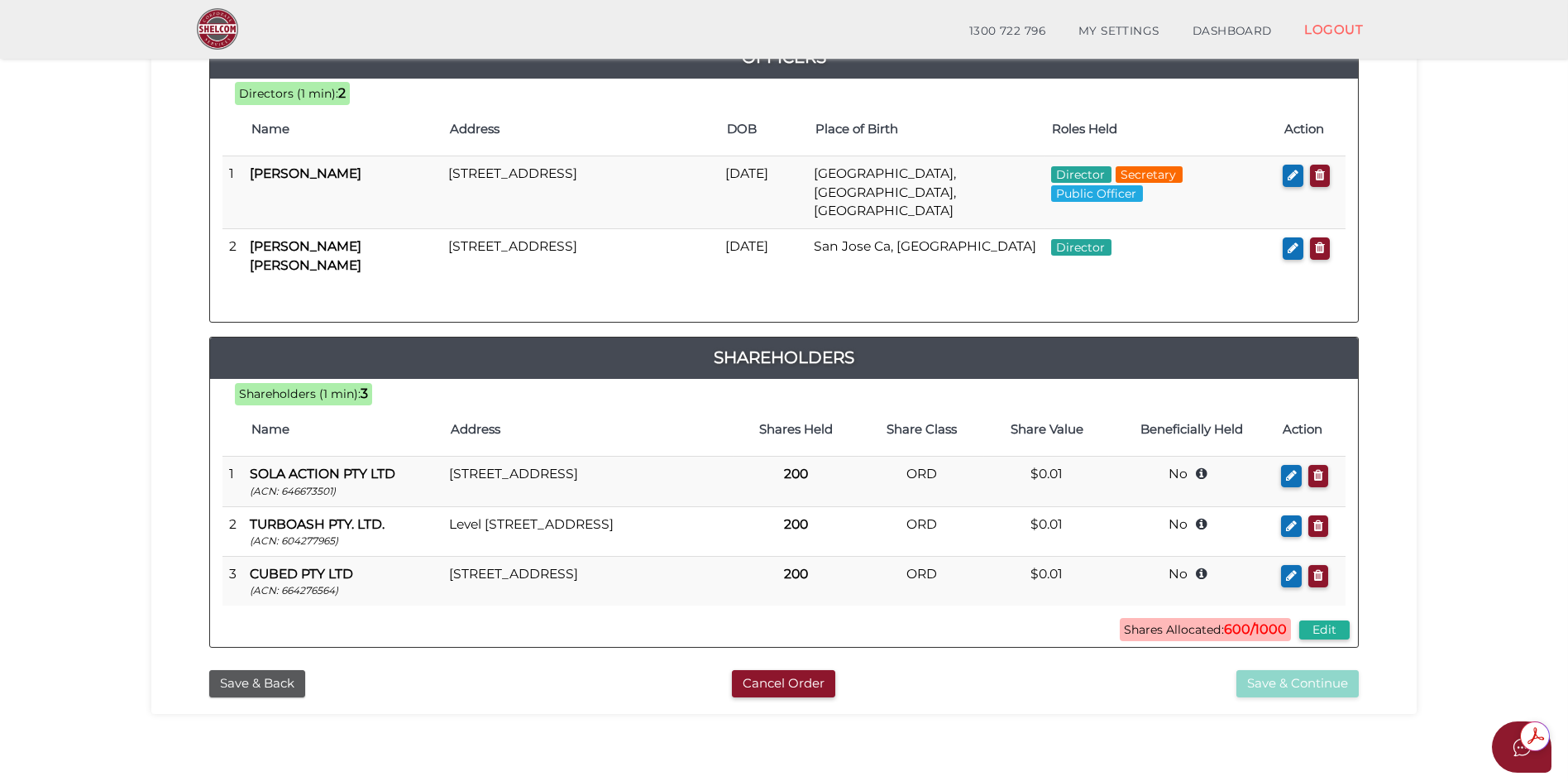
scroll to position [82, 0]
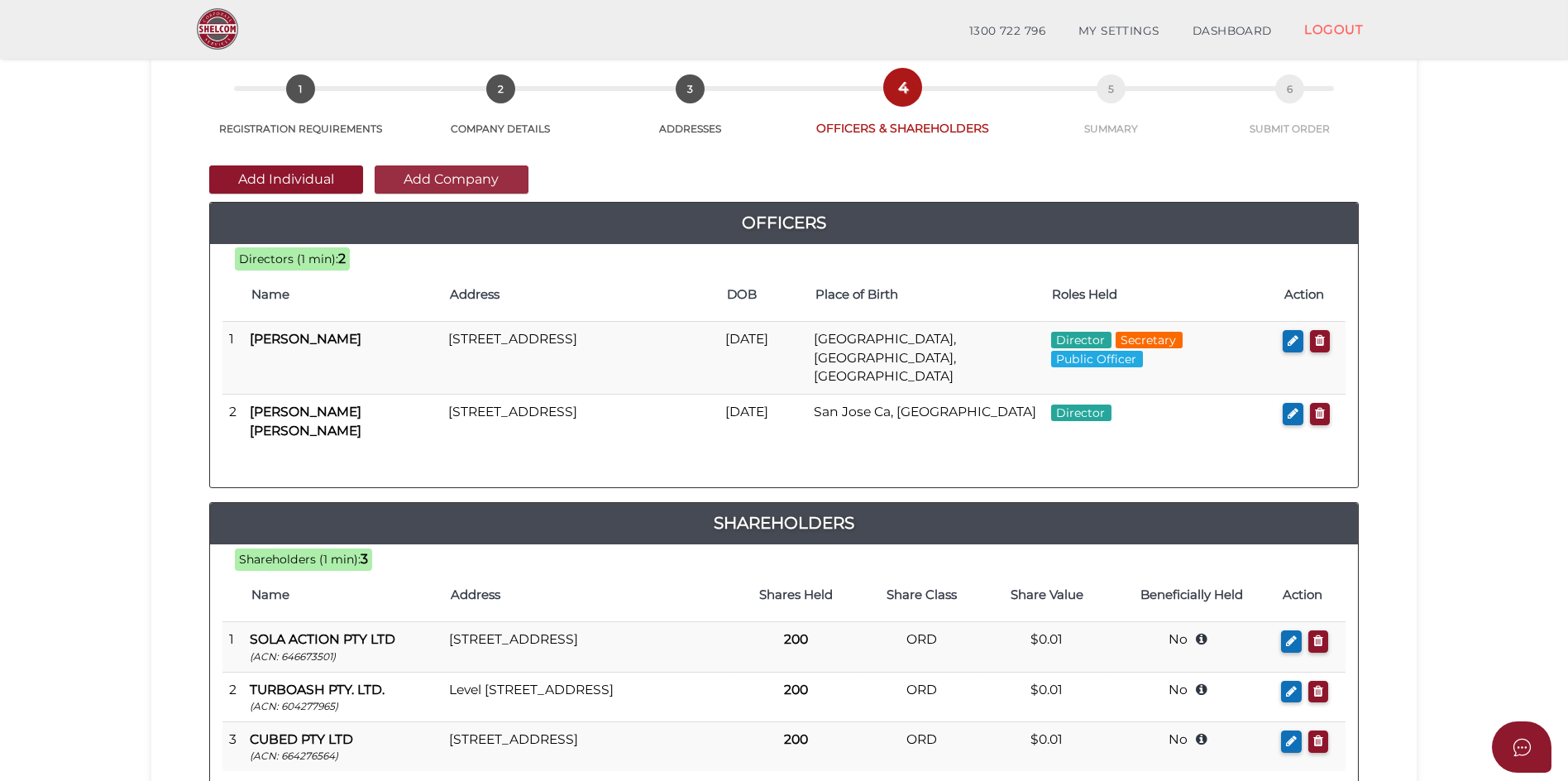
click at [458, 178] on button "Add Company" at bounding box center [452, 178] width 154 height 28
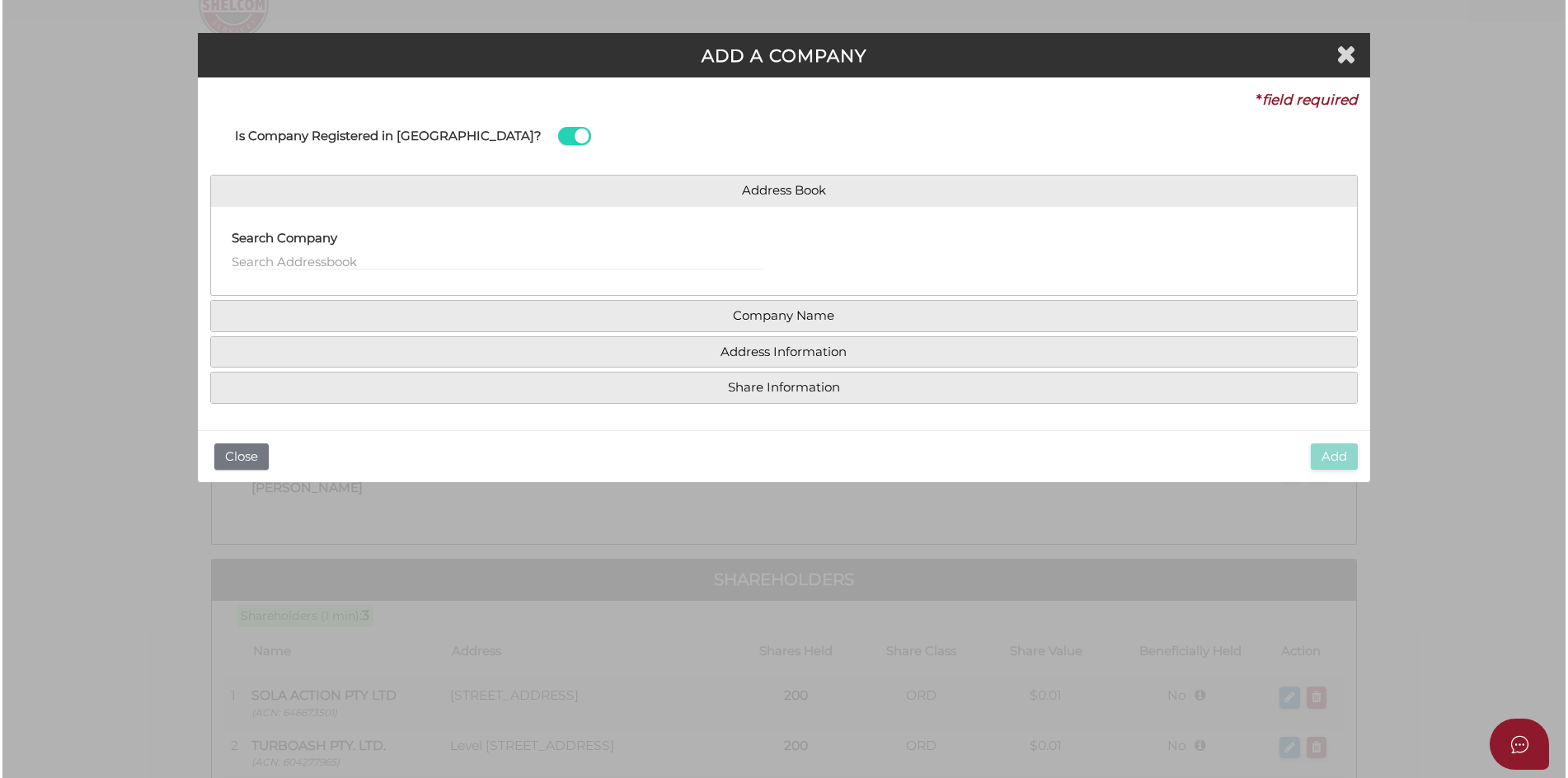
scroll to position [0, 0]
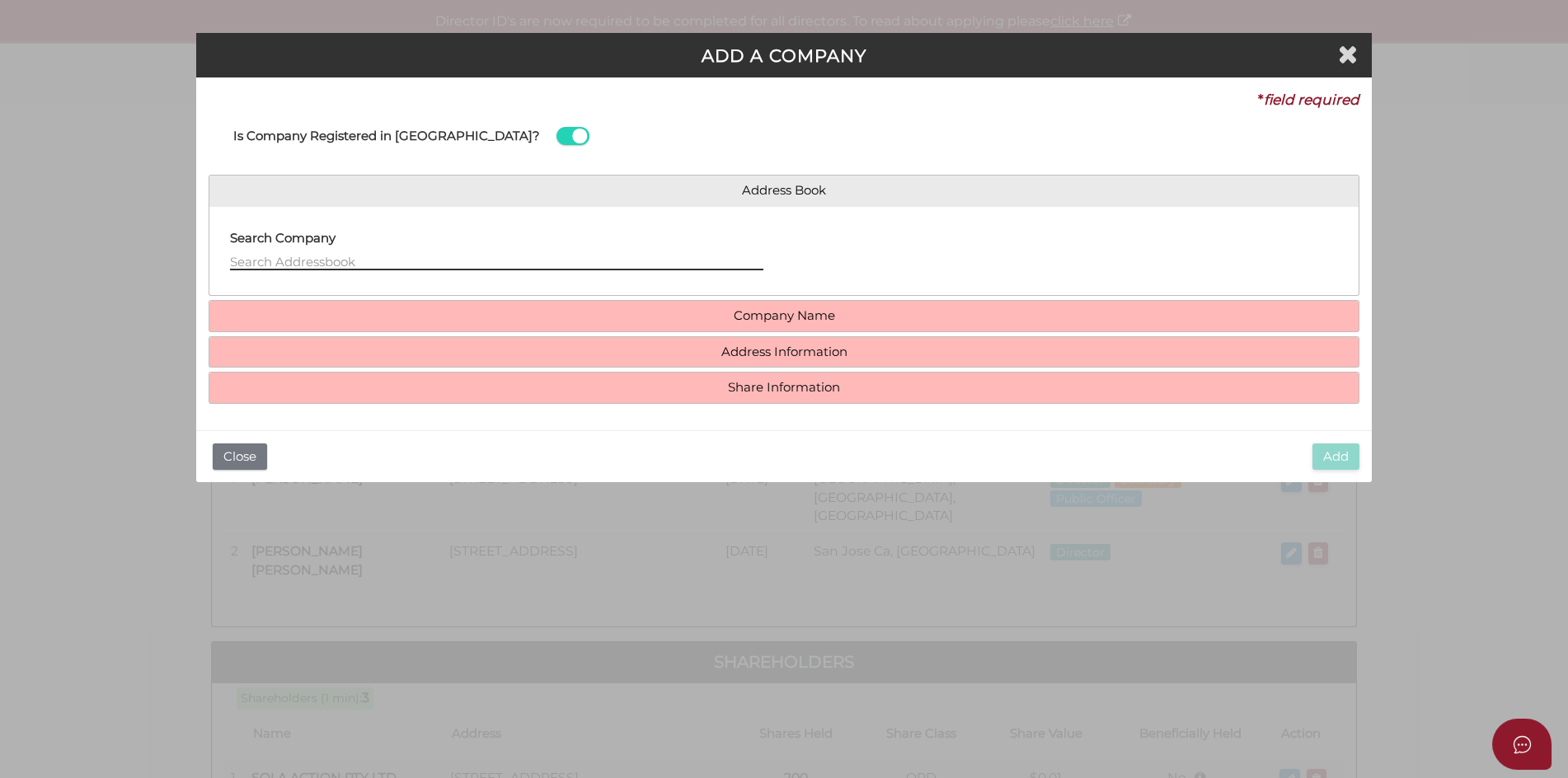
click at [251, 261] on input "text" at bounding box center [496, 261] width 533 height 18
type input "Ionian Blue Capital Pty Ltd"
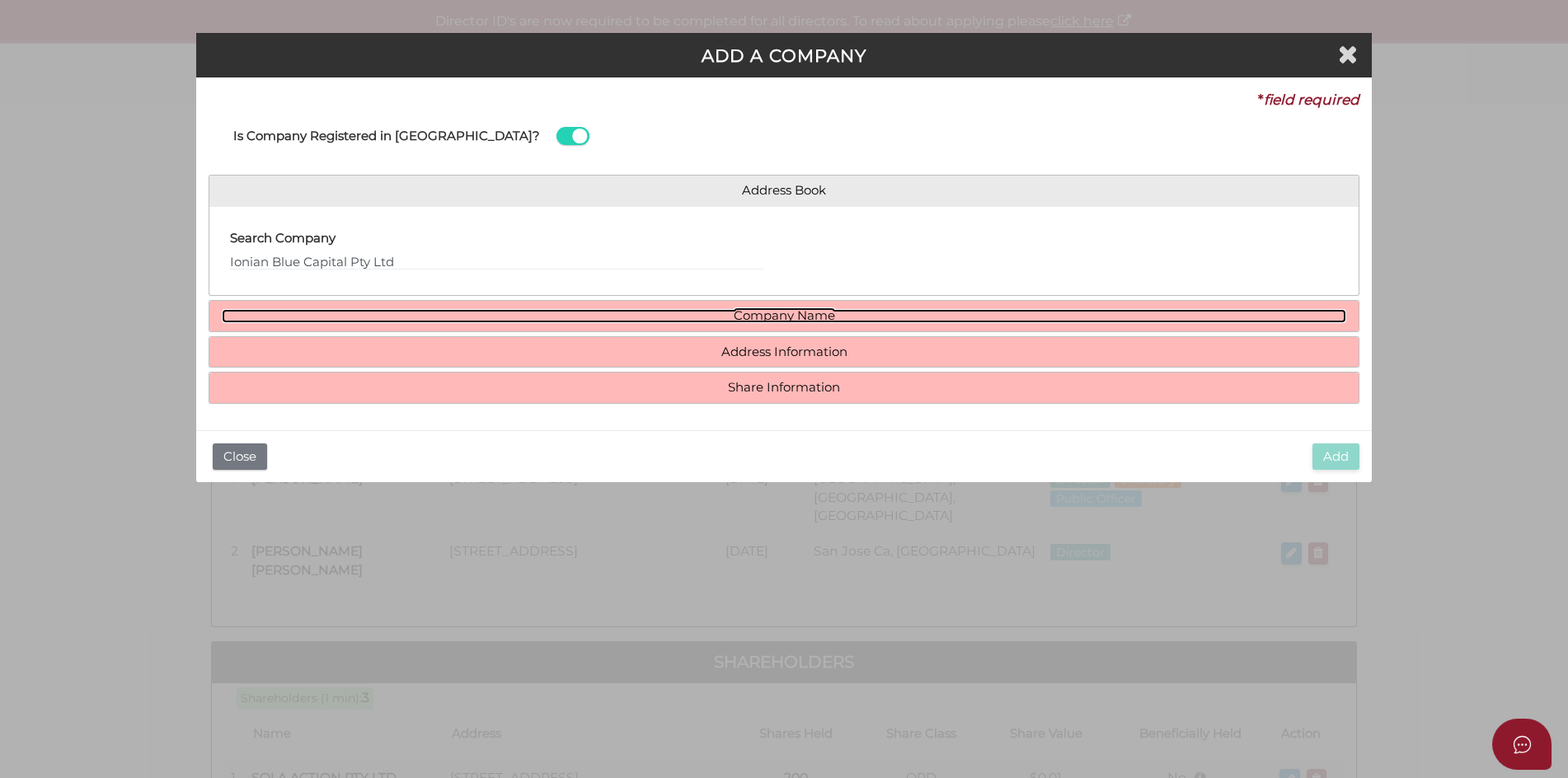
click at [784, 319] on link "Company Name" at bounding box center [784, 316] width 1125 height 14
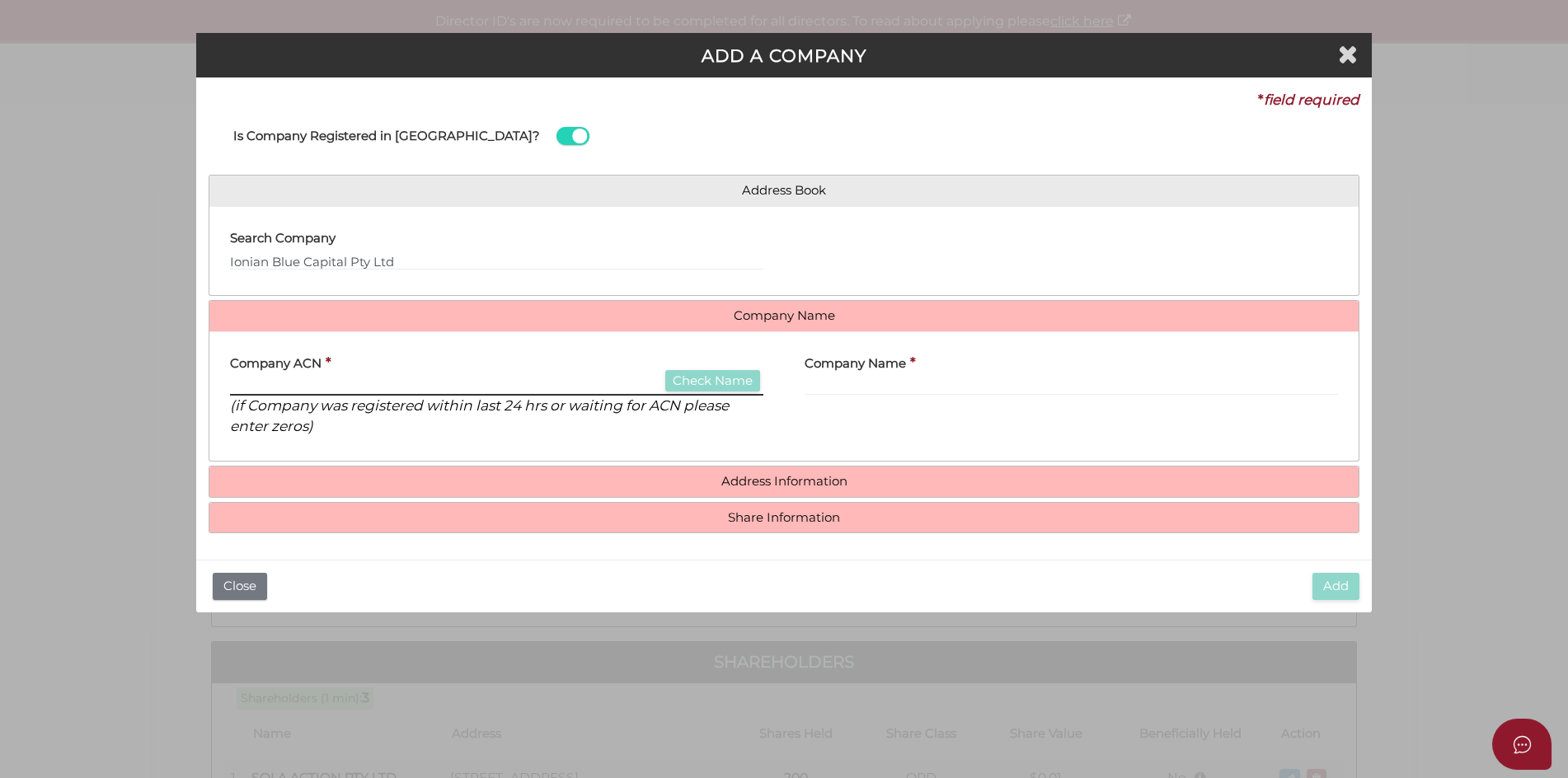
click at [282, 383] on input "text" at bounding box center [496, 386] width 533 height 18
type input "646350245"
click at [678, 375] on button "Check Name" at bounding box center [712, 381] width 95 height 22
type input "IONIAN BLUE CAPITAL PTY LTD"
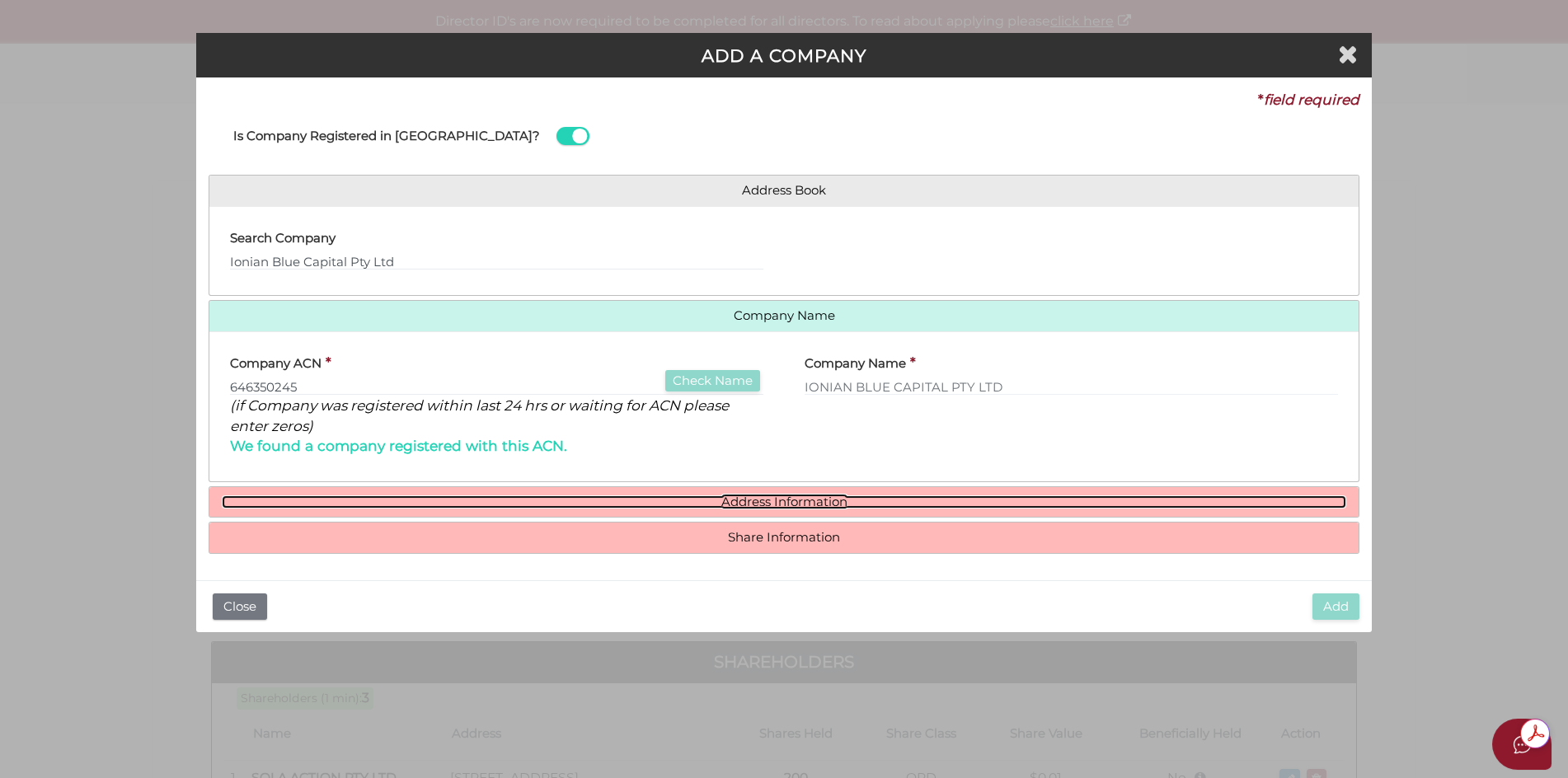
click at [745, 498] on link "Address Information" at bounding box center [784, 502] width 1125 height 14
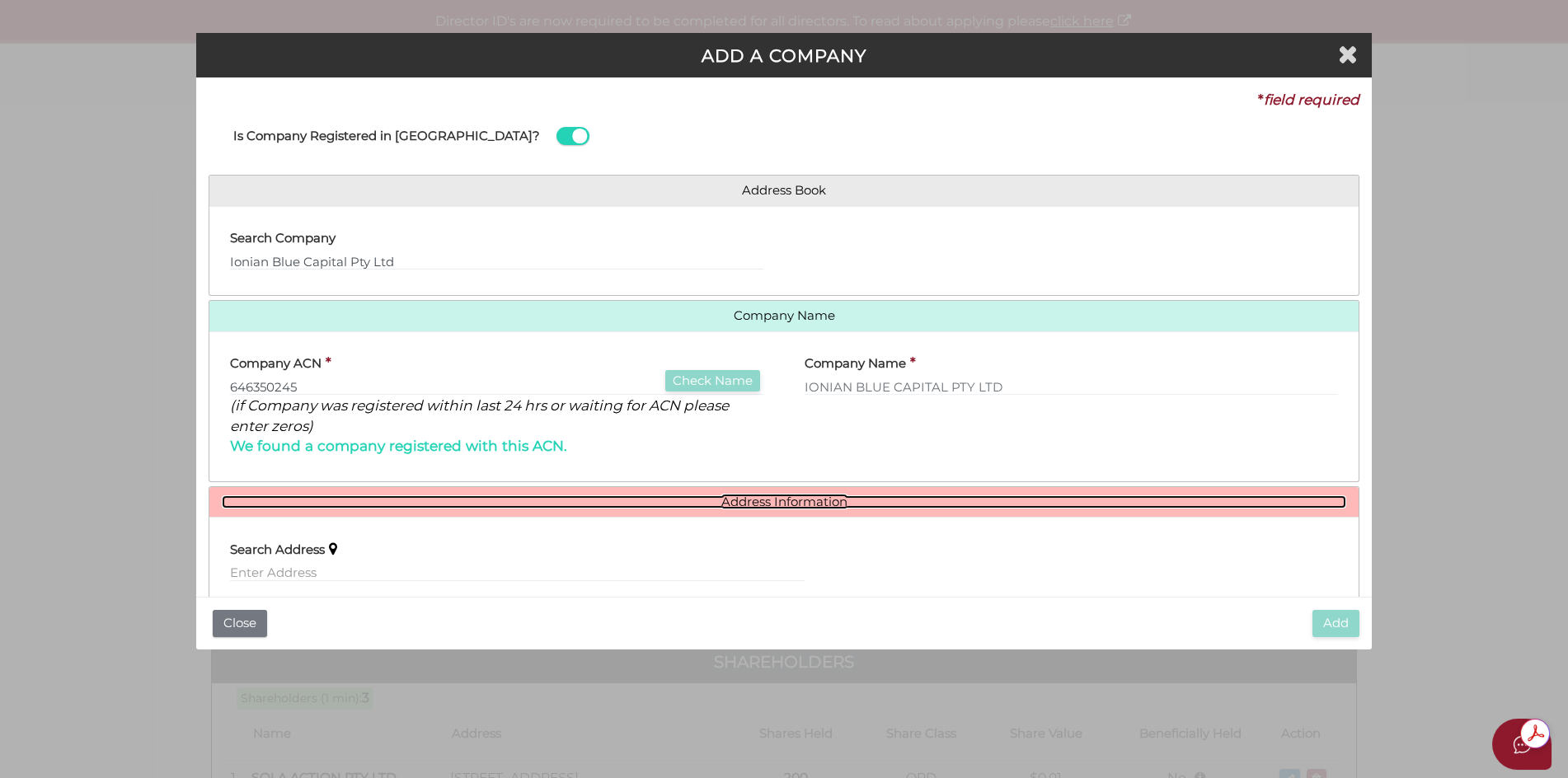
scroll to position [164, 0]
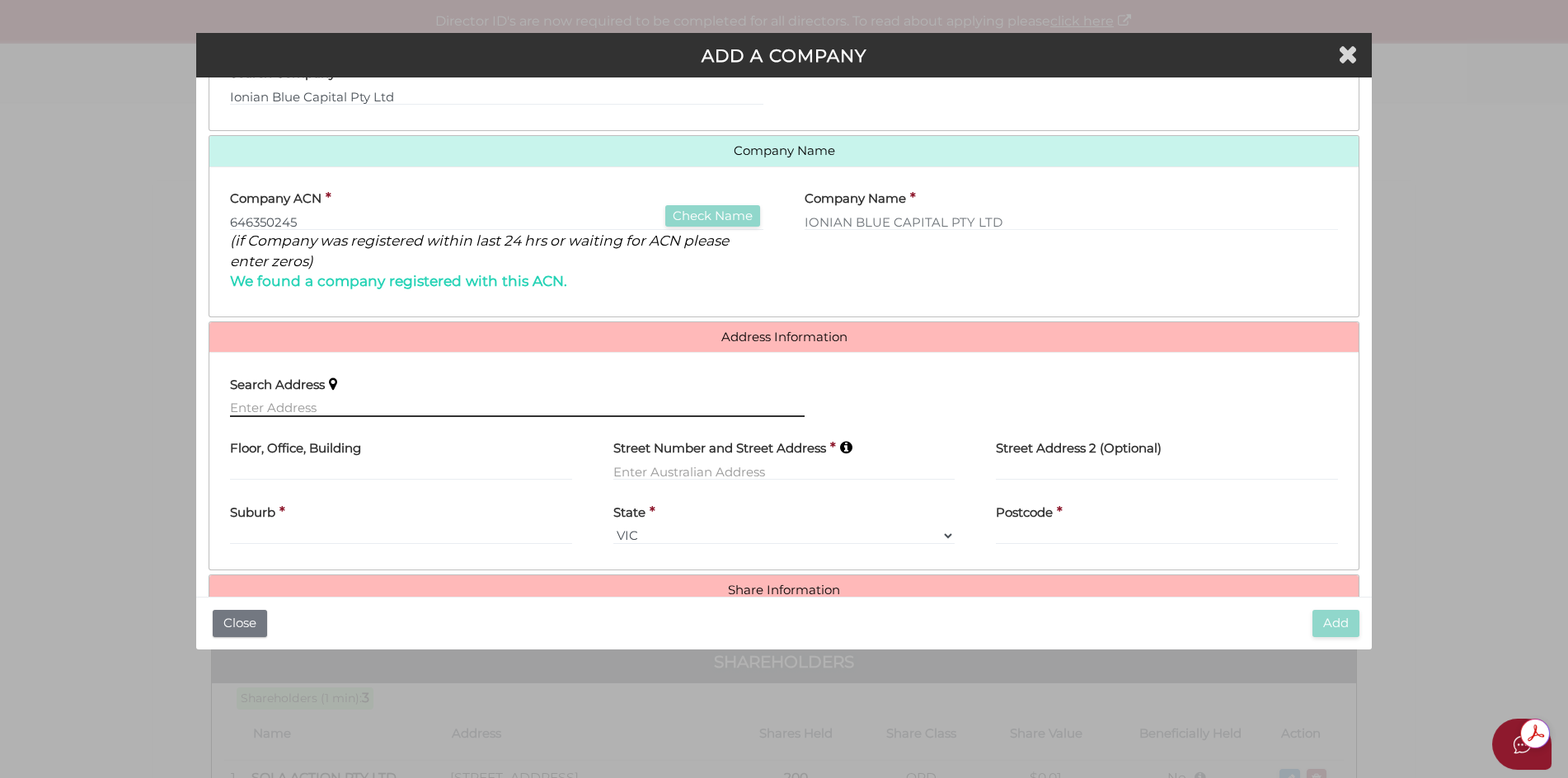
click at [244, 406] on input "text" at bounding box center [516, 407] width 574 height 18
type input "8 Queen Street, Mosman NSW, Australia"
type input "8 Queen Street"
type input "Mosman"
select select "[GEOGRAPHIC_DATA]"
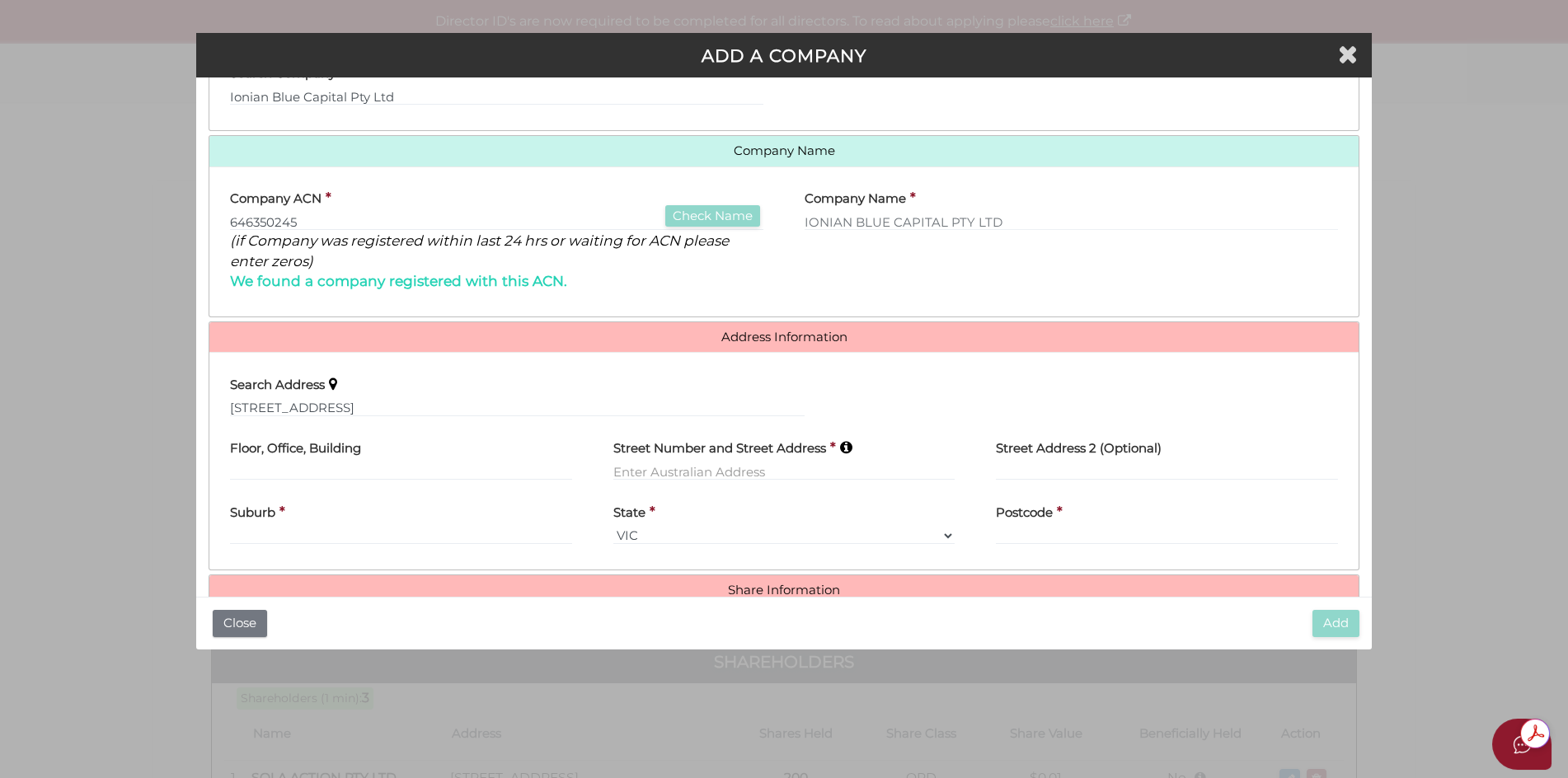
type input "2088"
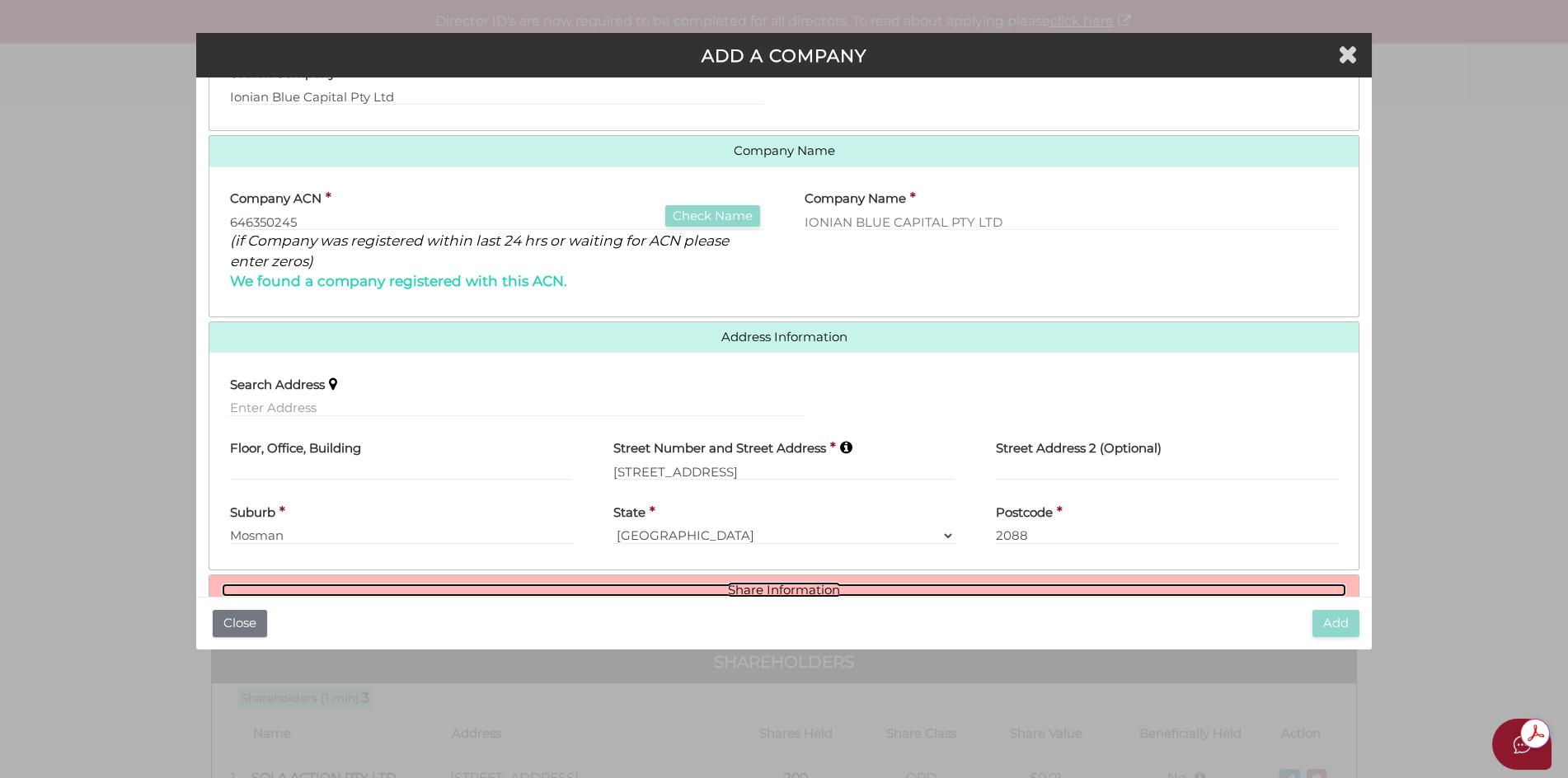
click at [800, 587] on link "Share Information" at bounding box center [784, 590] width 1125 height 14
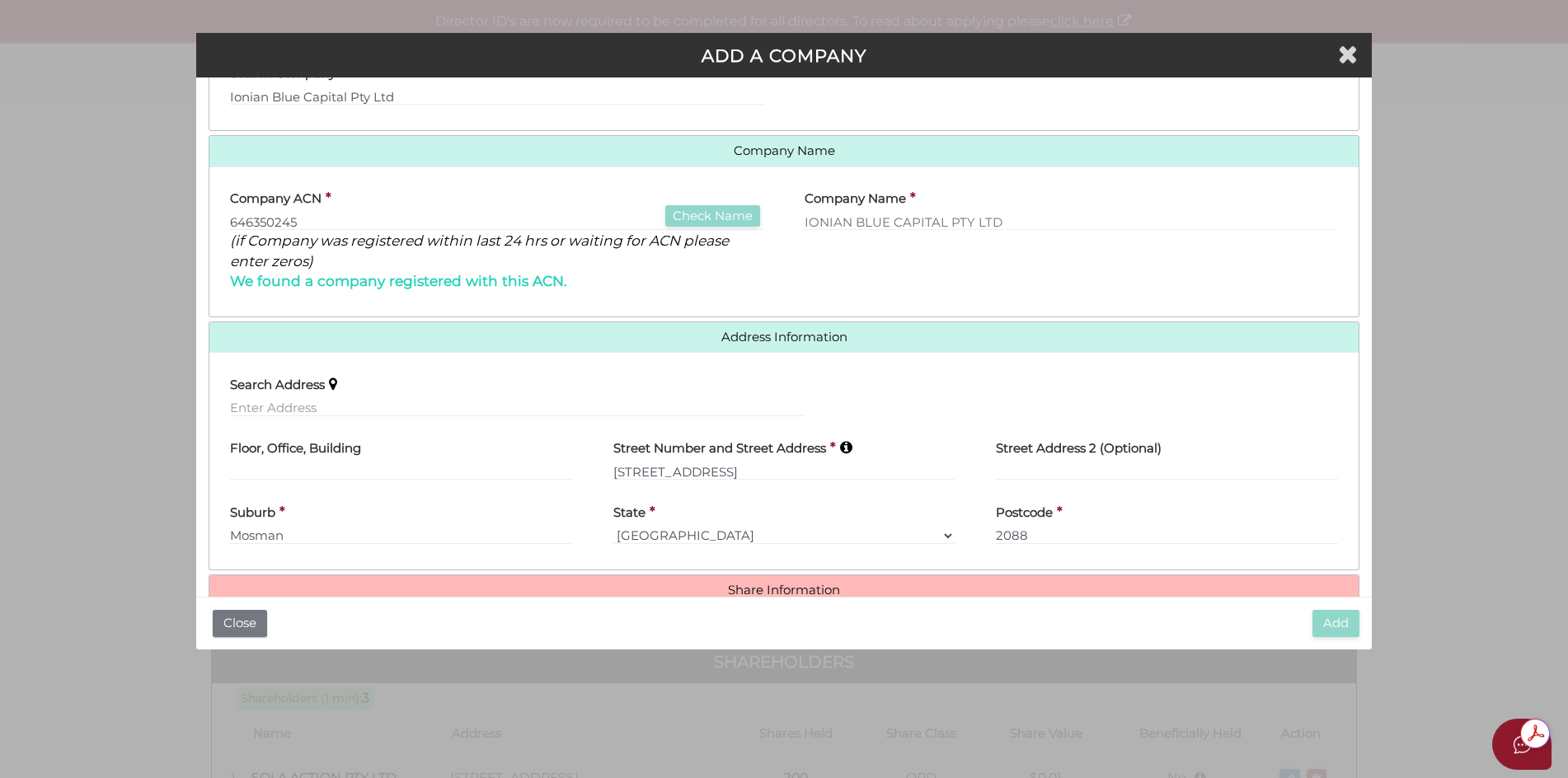
scroll to position [401, 0]
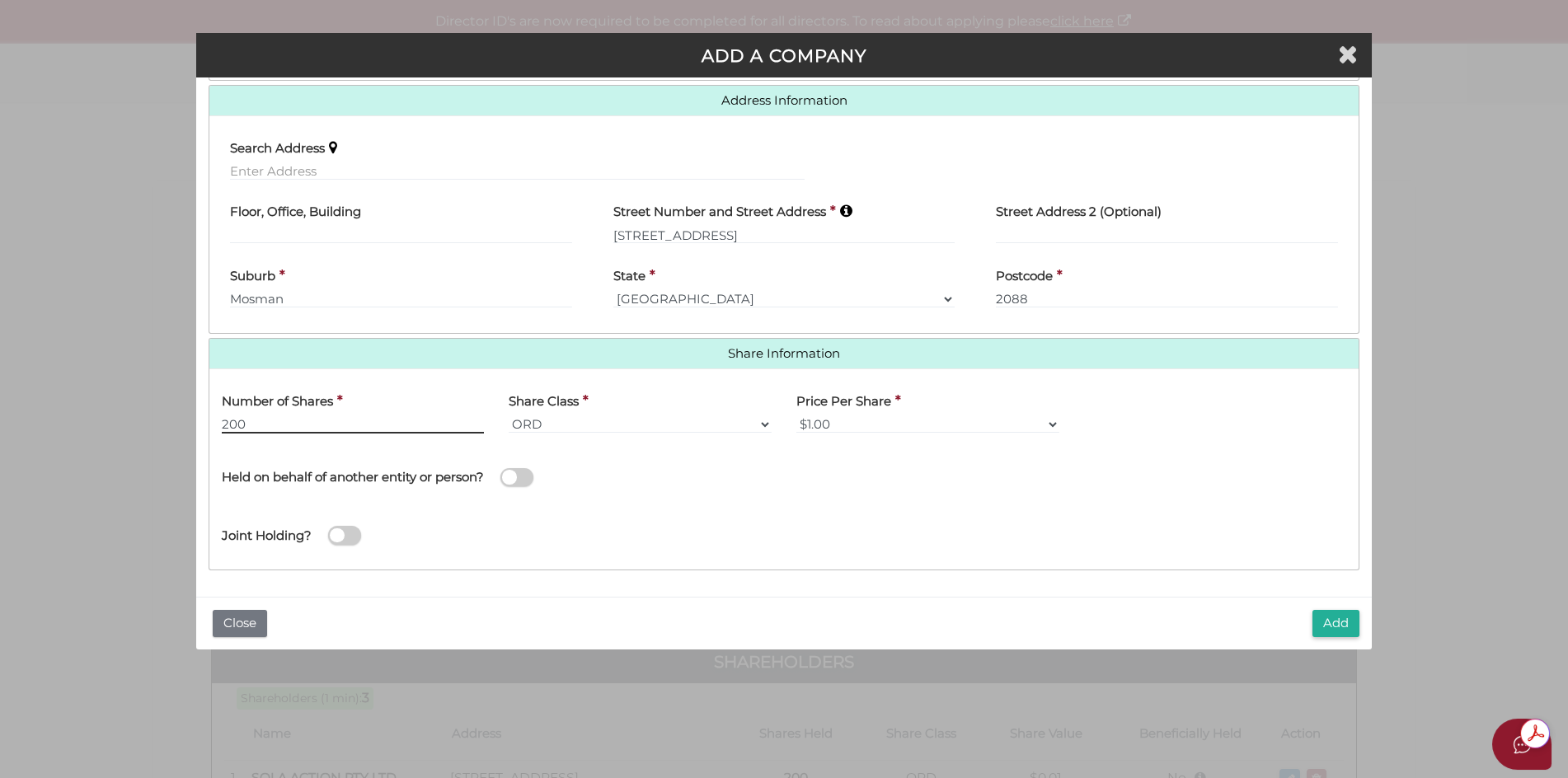
type input "200"
click at [1051, 422] on select "$1.00 $0.01 $0.001 $0.0001 $0.10 $0.50 $2.00 $5.00 $10.00 Other" at bounding box center [927, 424] width 263 height 18
select select "$0.01"
click at [796, 415] on select "$1.00 $0.01 $0.001 $0.0001 $0.10 $0.50 $2.00 $5.00 $10.00 Other" at bounding box center [927, 424] width 263 height 18
click at [507, 477] on span at bounding box center [516, 477] width 33 height 19
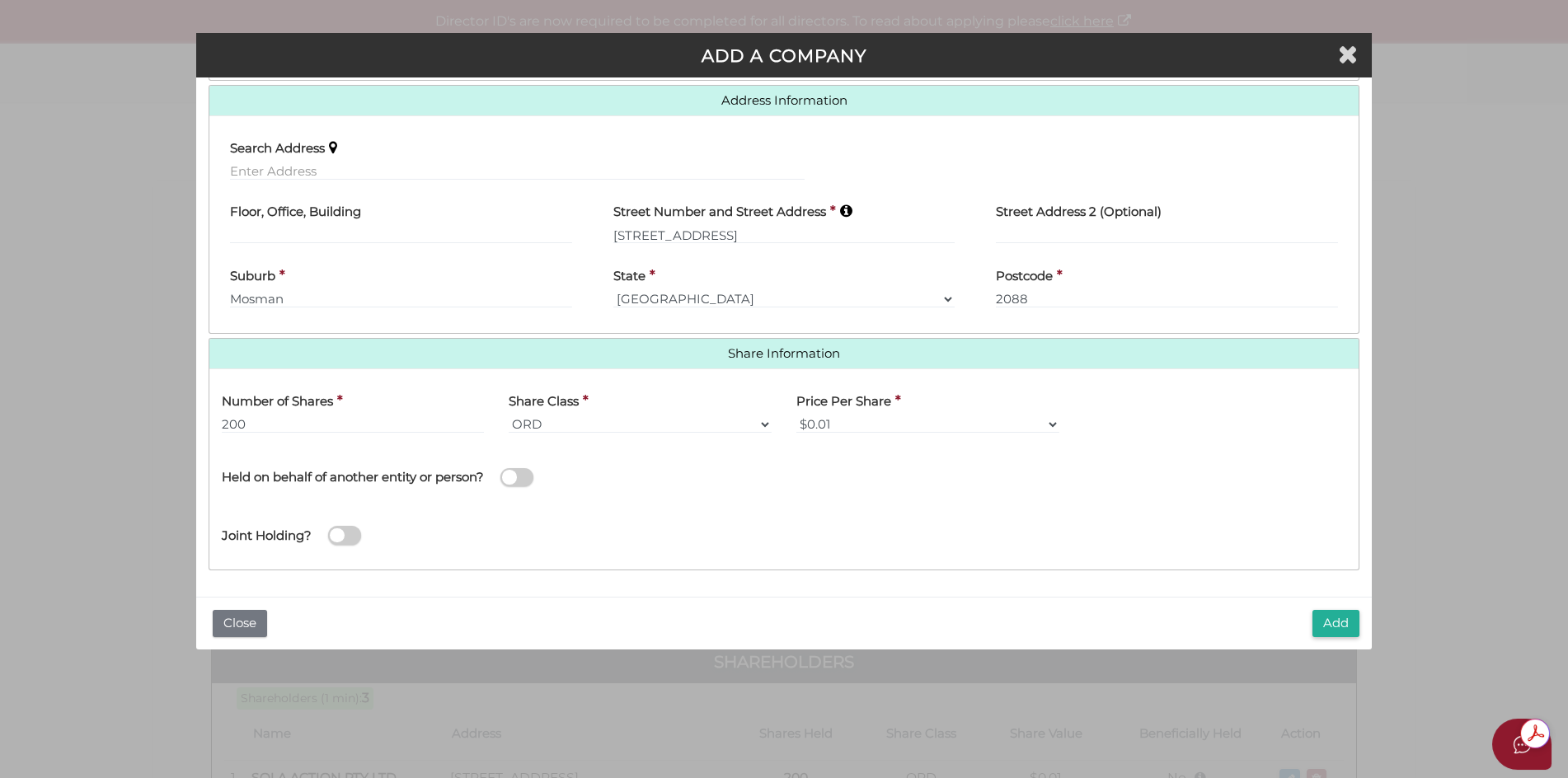
click at [0, 0] on input "checkbox" at bounding box center [0, 0] width 0 height 0
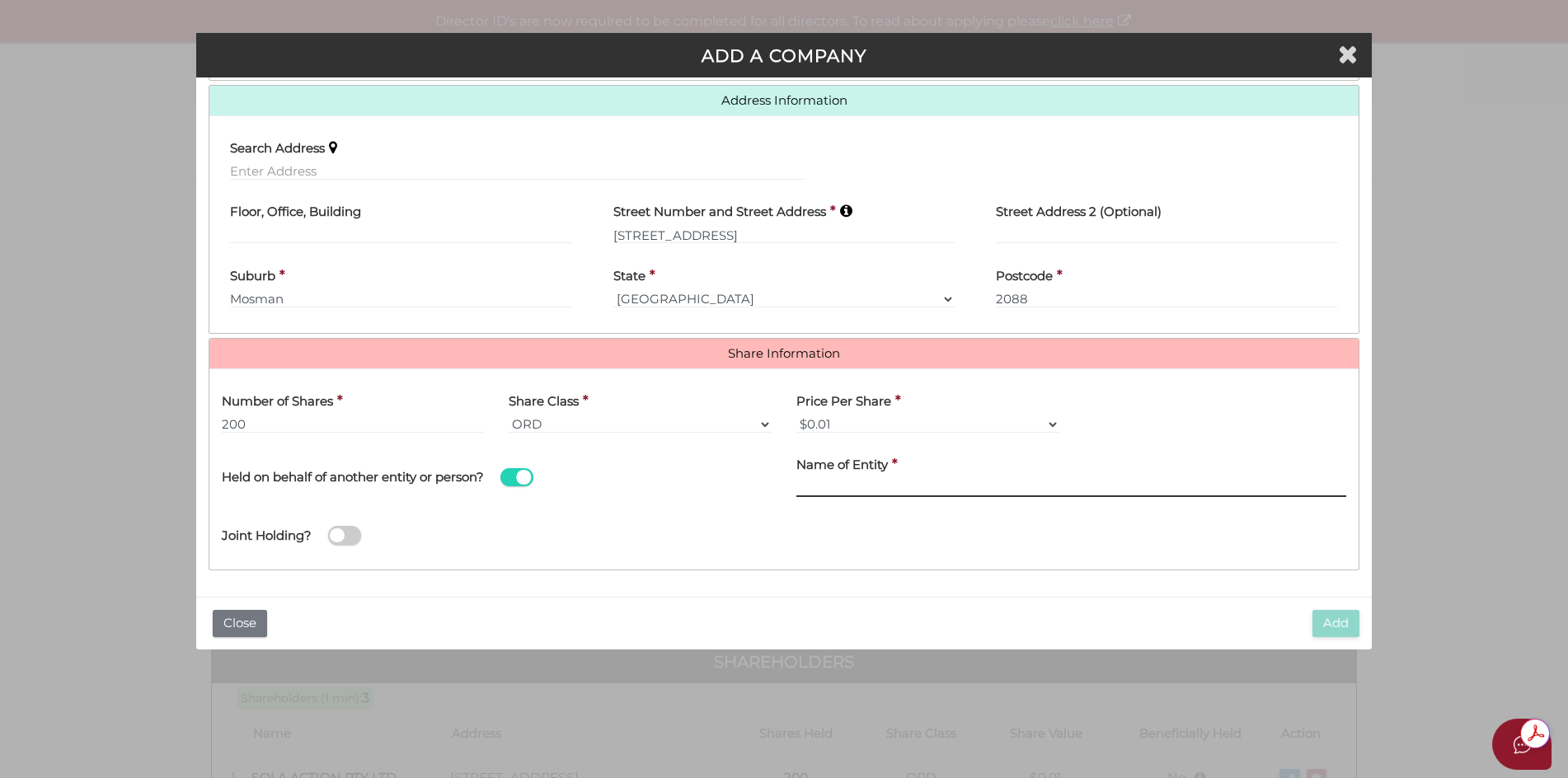
click at [817, 482] on input "text" at bounding box center [1070, 488] width 549 height 18
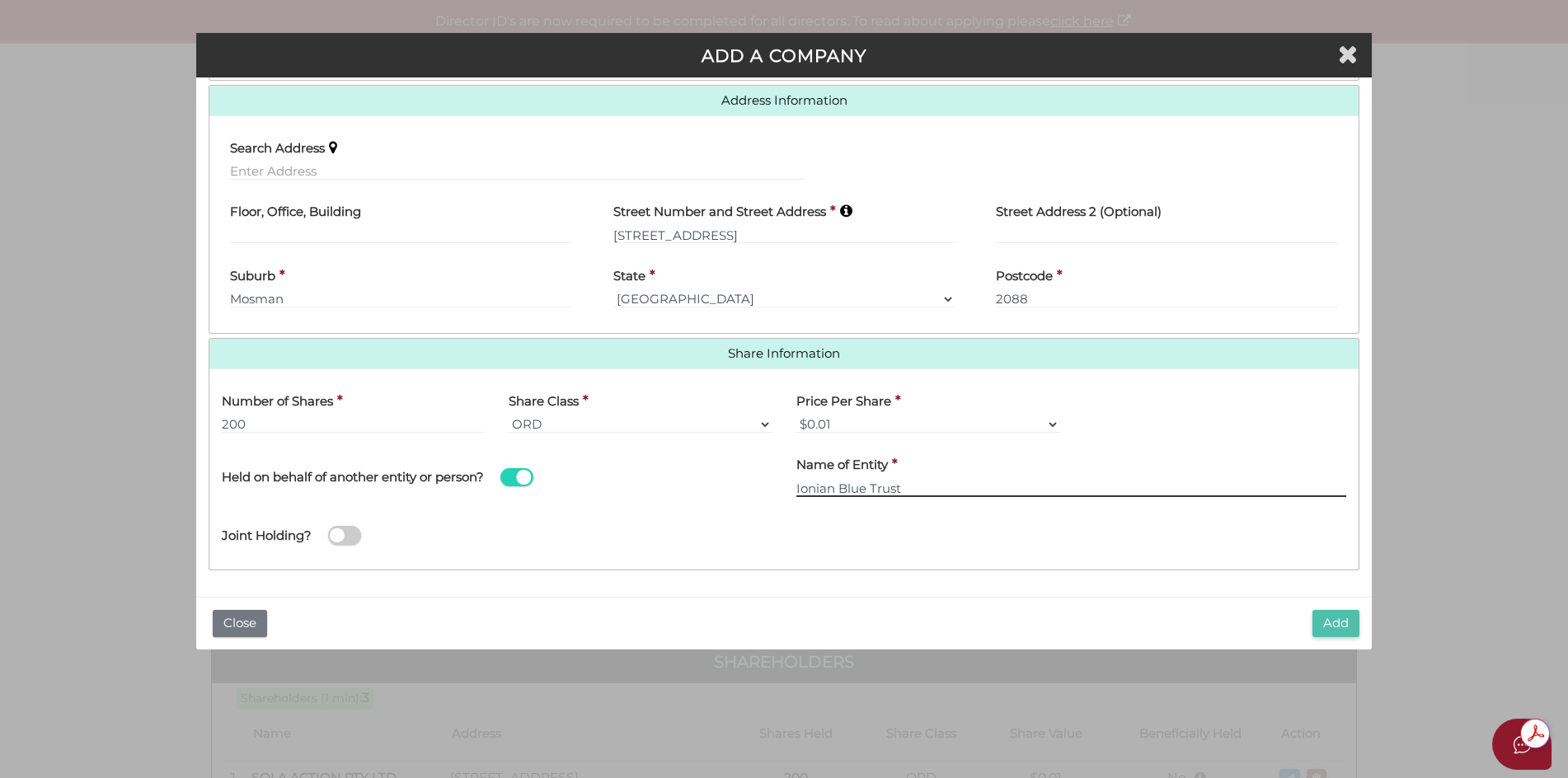
type input "Ionian Blue Trust"
click at [1349, 623] on button "Add" at bounding box center [1336, 623] width 47 height 27
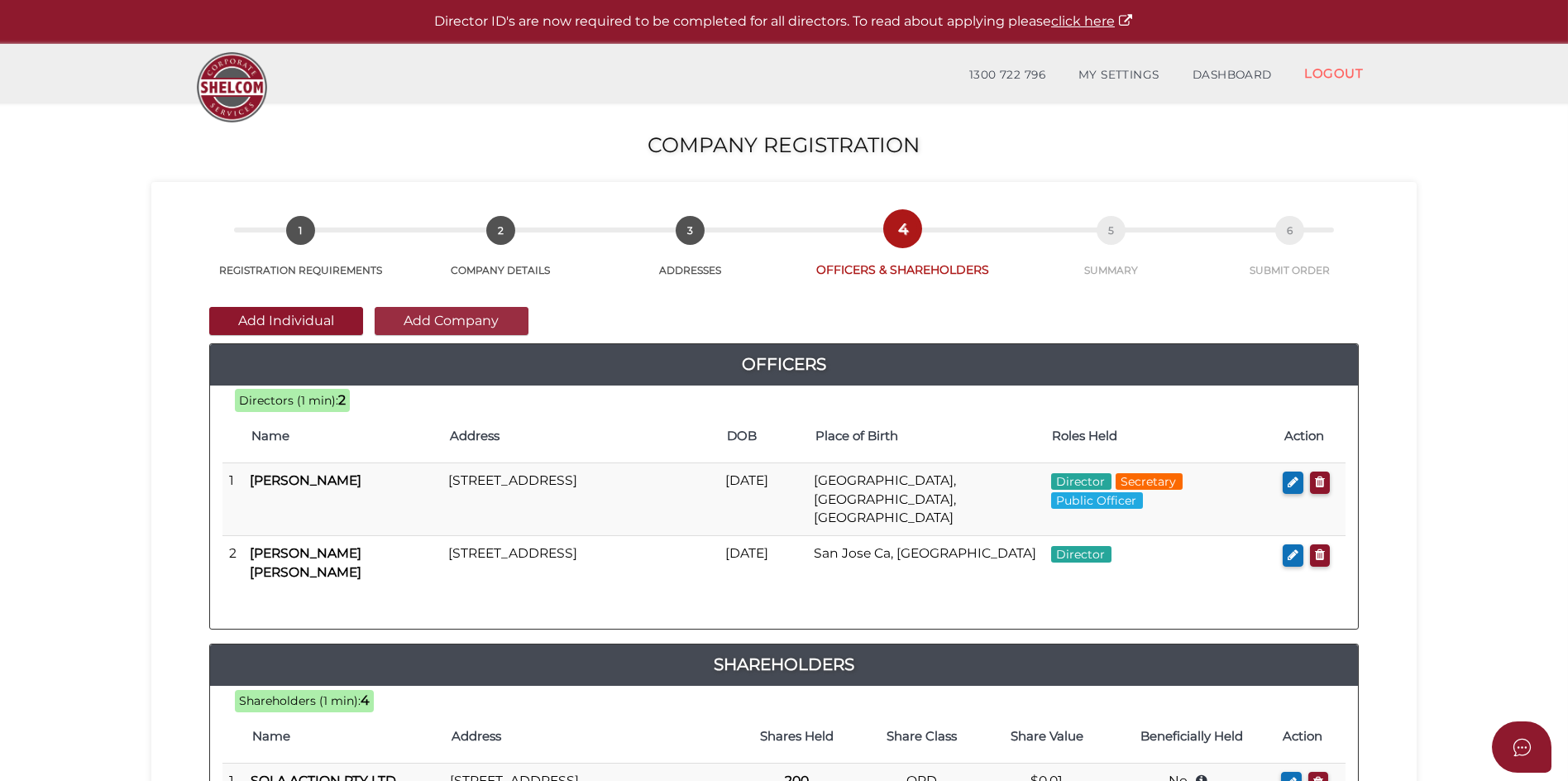
click at [468, 325] on button "Add Company" at bounding box center [452, 320] width 154 height 28
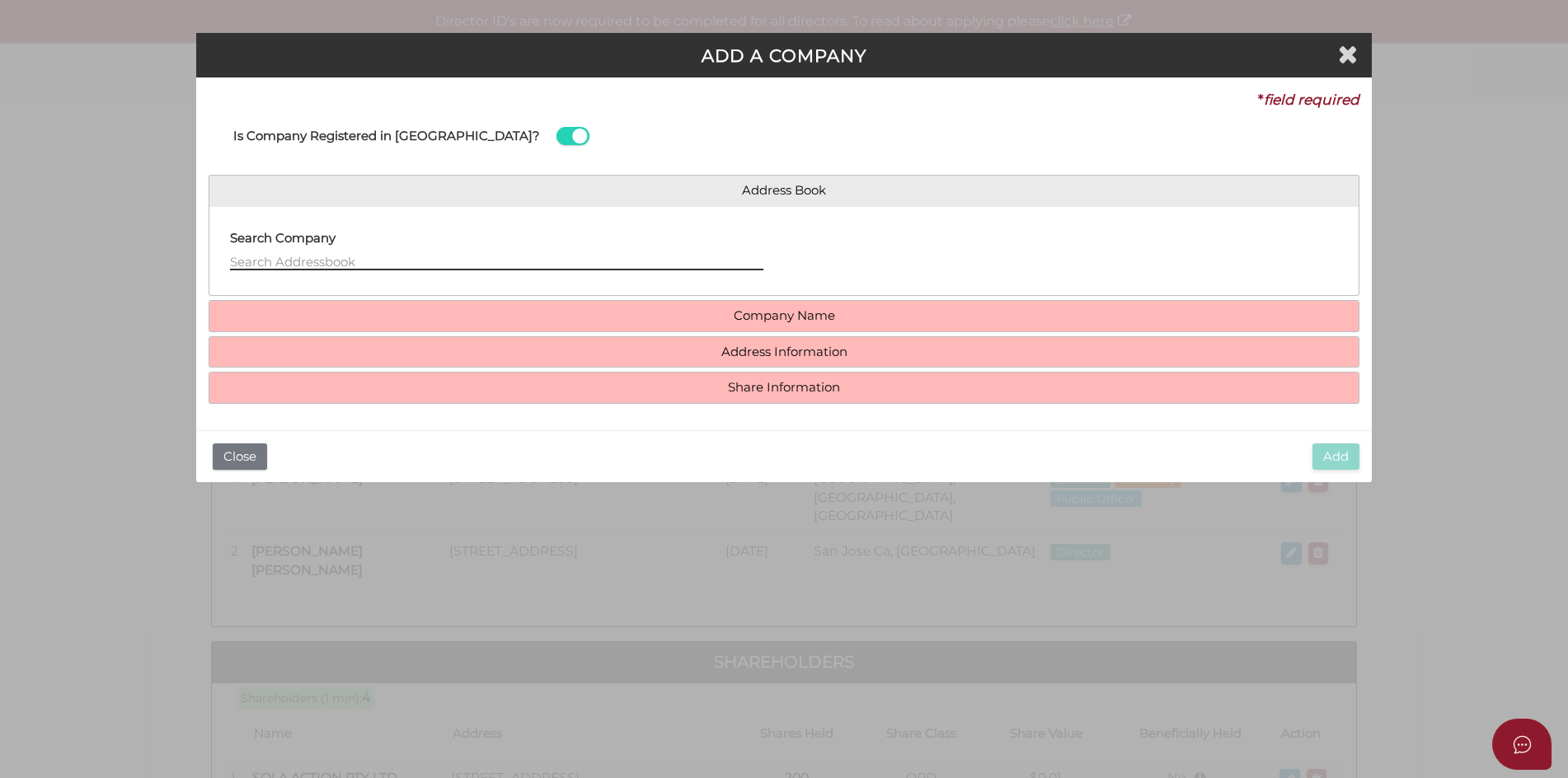
drag, startPoint x: 235, startPoint y: 259, endPoint x: 306, endPoint y: 317, distance: 91.7
click at [237, 259] on input "text" at bounding box center [496, 261] width 533 height 18
type input "Fesbov Pty Ltd"
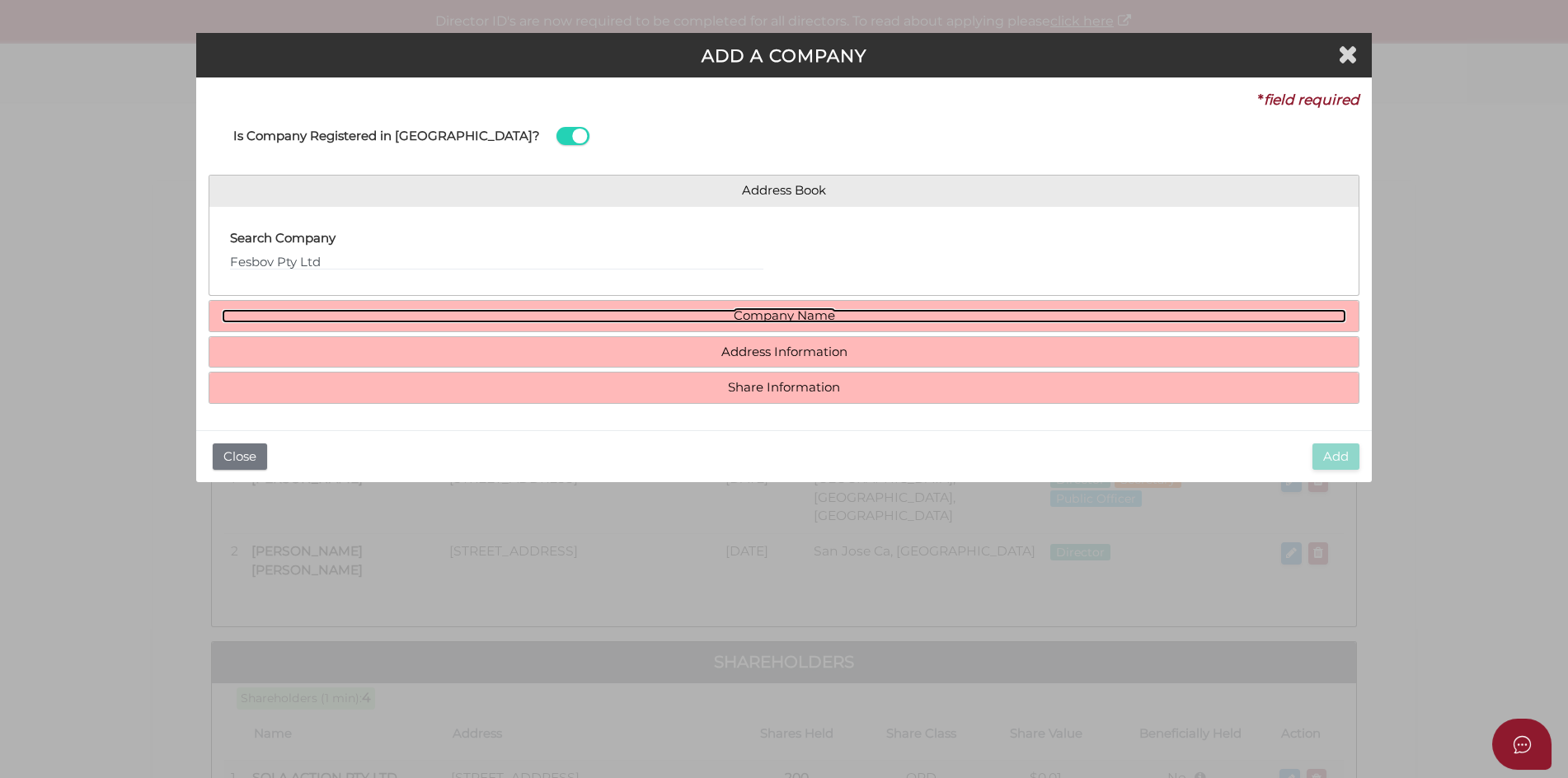
click at [784, 318] on link "Company Name" at bounding box center [784, 316] width 1125 height 14
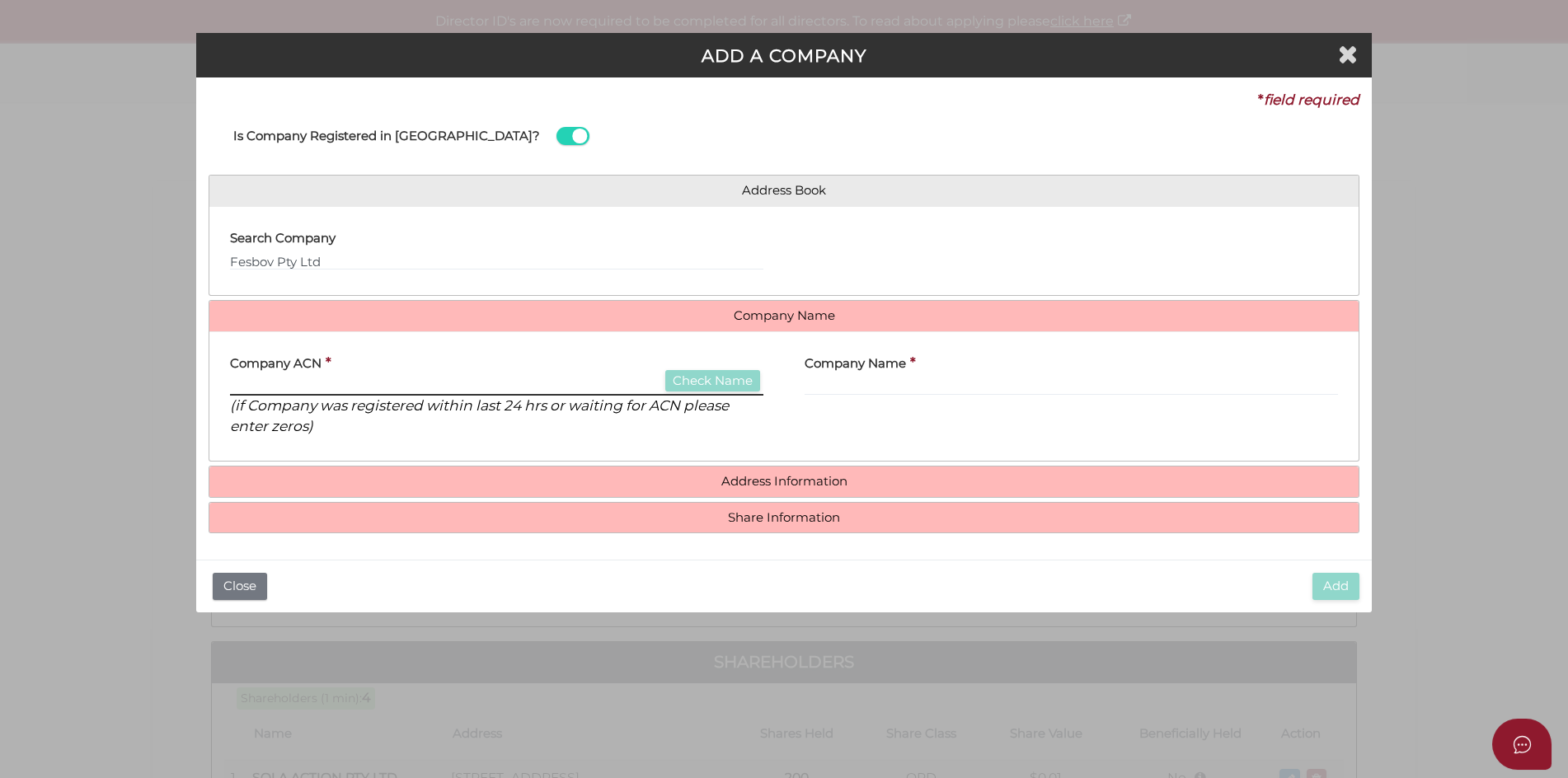
click at [247, 384] on input "text" at bounding box center [496, 386] width 533 height 18
type input "137172439"
click at [716, 383] on button "Check Name" at bounding box center [712, 381] width 95 height 22
type input "FESBOV PTY LTD"
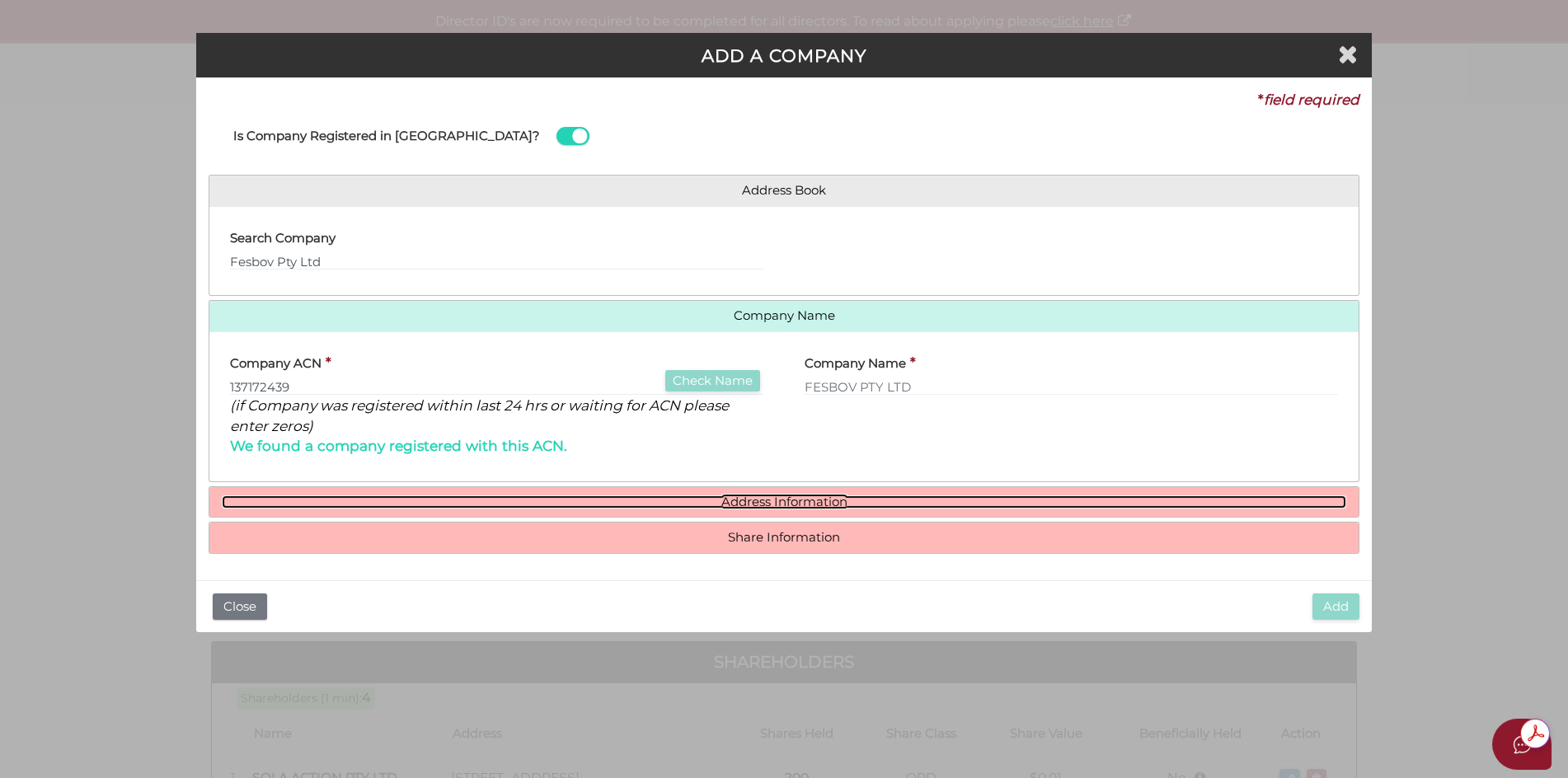
click at [796, 505] on link "Address Information" at bounding box center [784, 502] width 1125 height 14
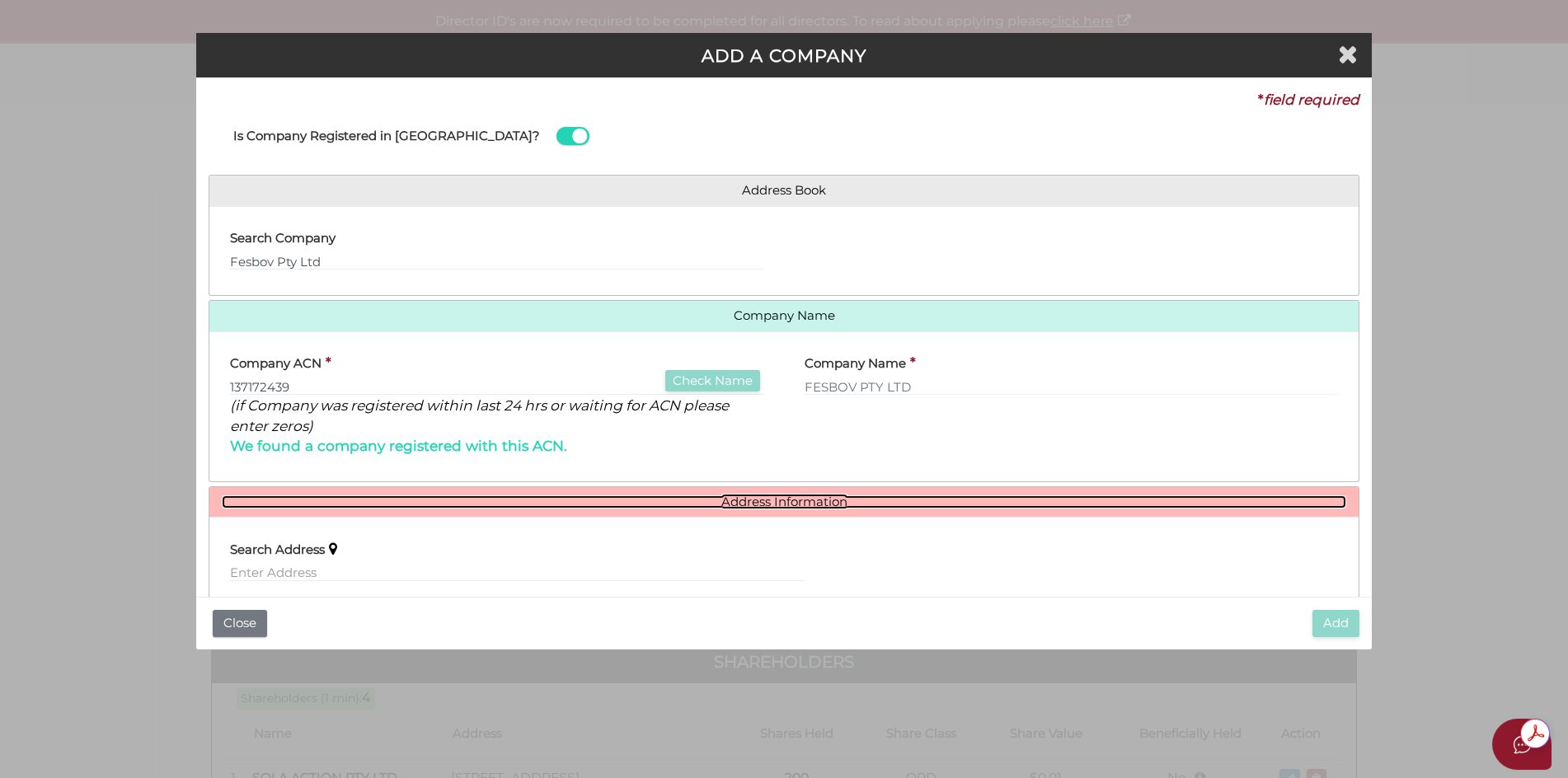
scroll to position [164, 0]
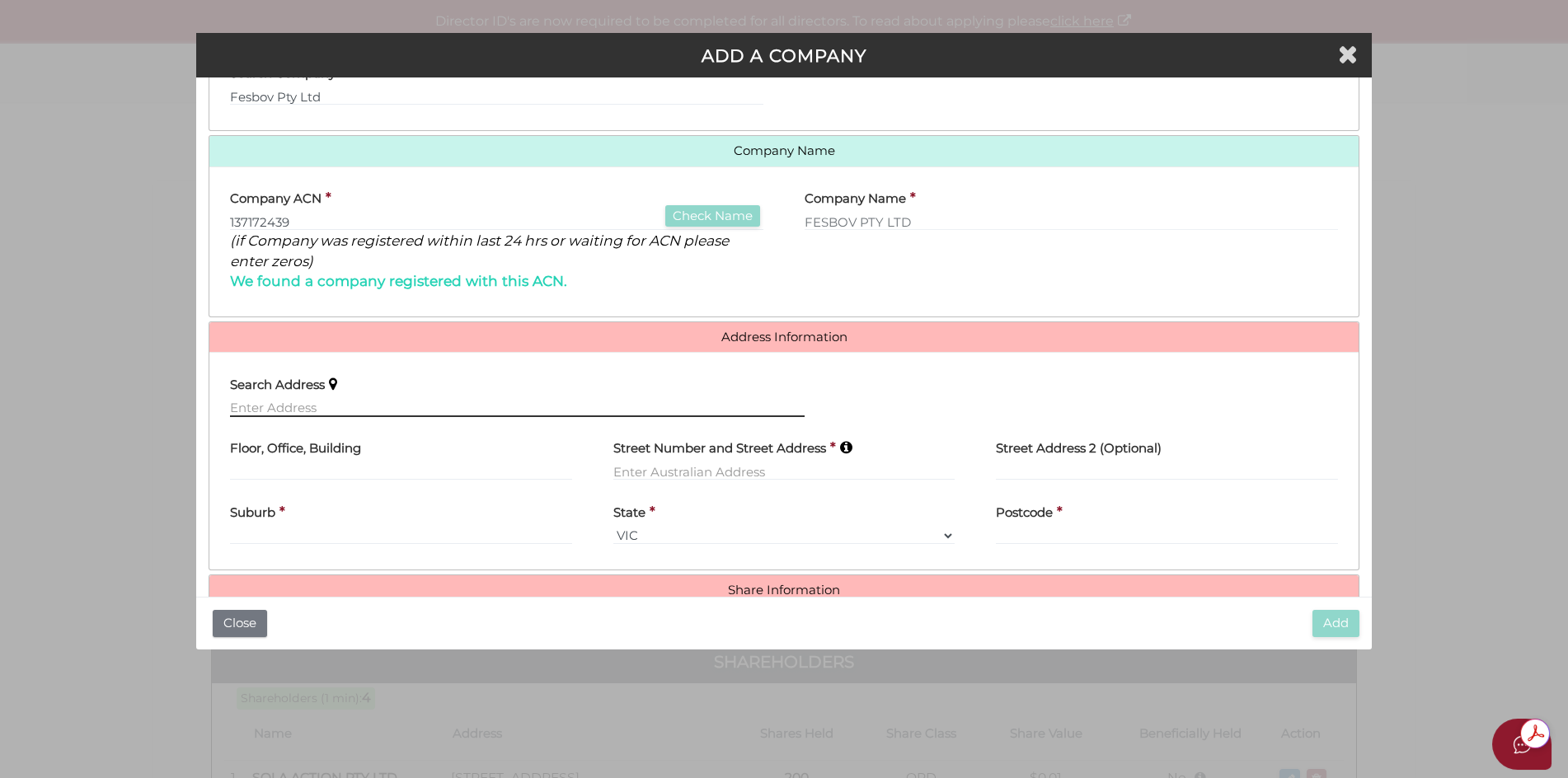
click at [247, 404] on input "text" at bounding box center [516, 407] width 574 height 18
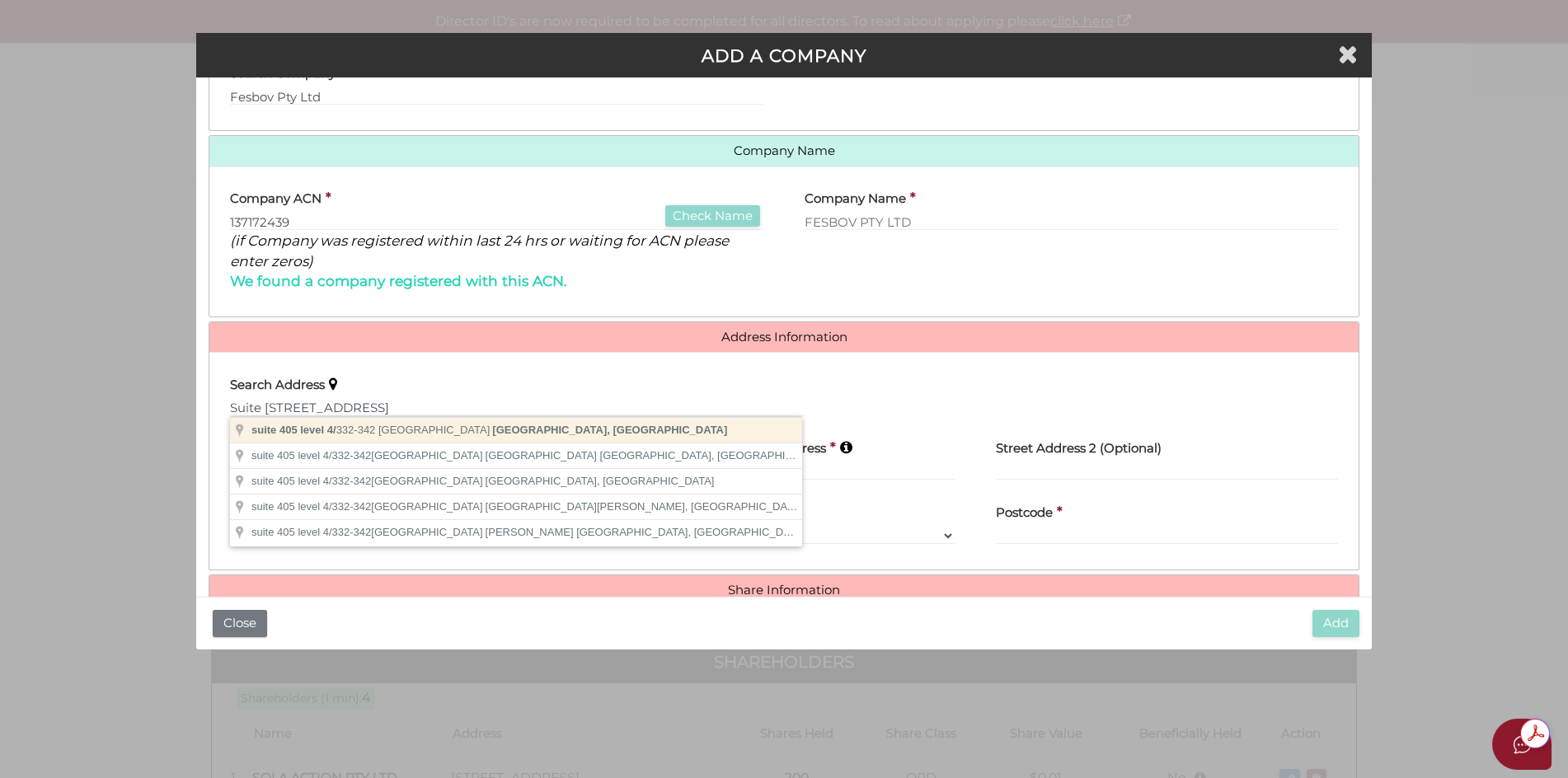
type input "suite 405 level [STREET_ADDRESS]"
type input "suite 405 level 4"
type input "[STREET_ADDRESS]"
type input "[GEOGRAPHIC_DATA]"
select select "[GEOGRAPHIC_DATA]"
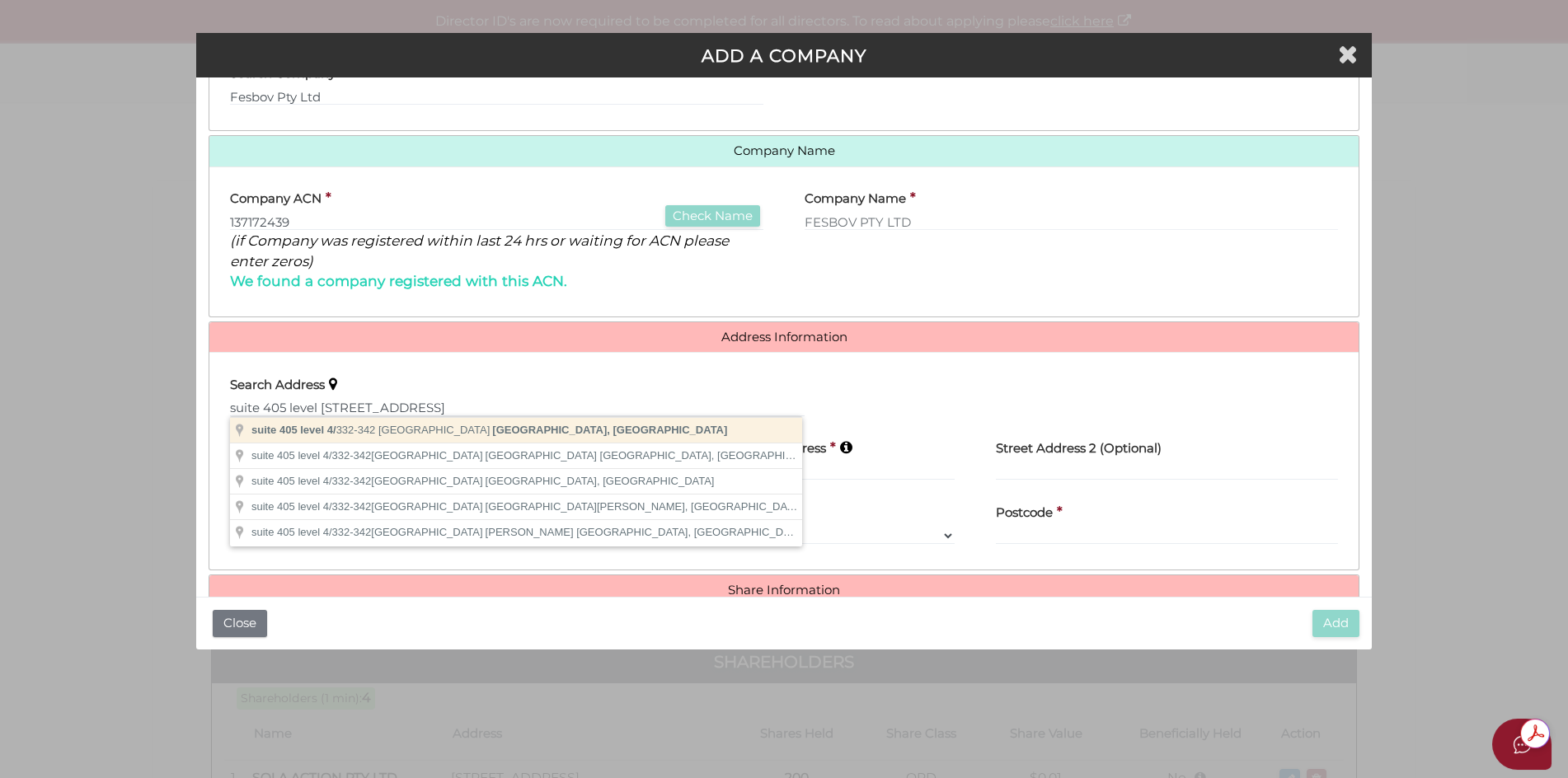
type input "2022"
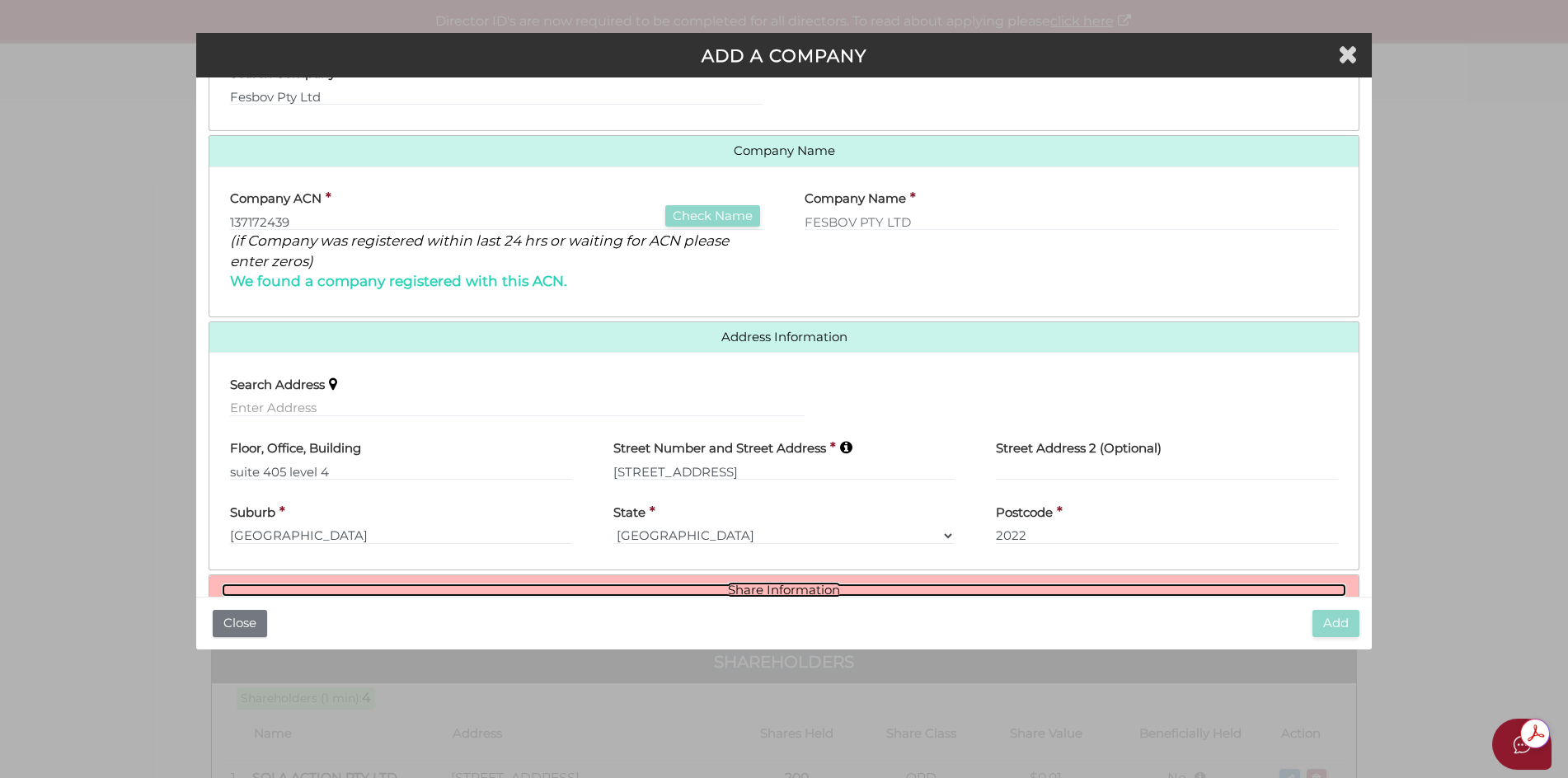
click at [755, 588] on link "Share Information" at bounding box center [784, 590] width 1125 height 14
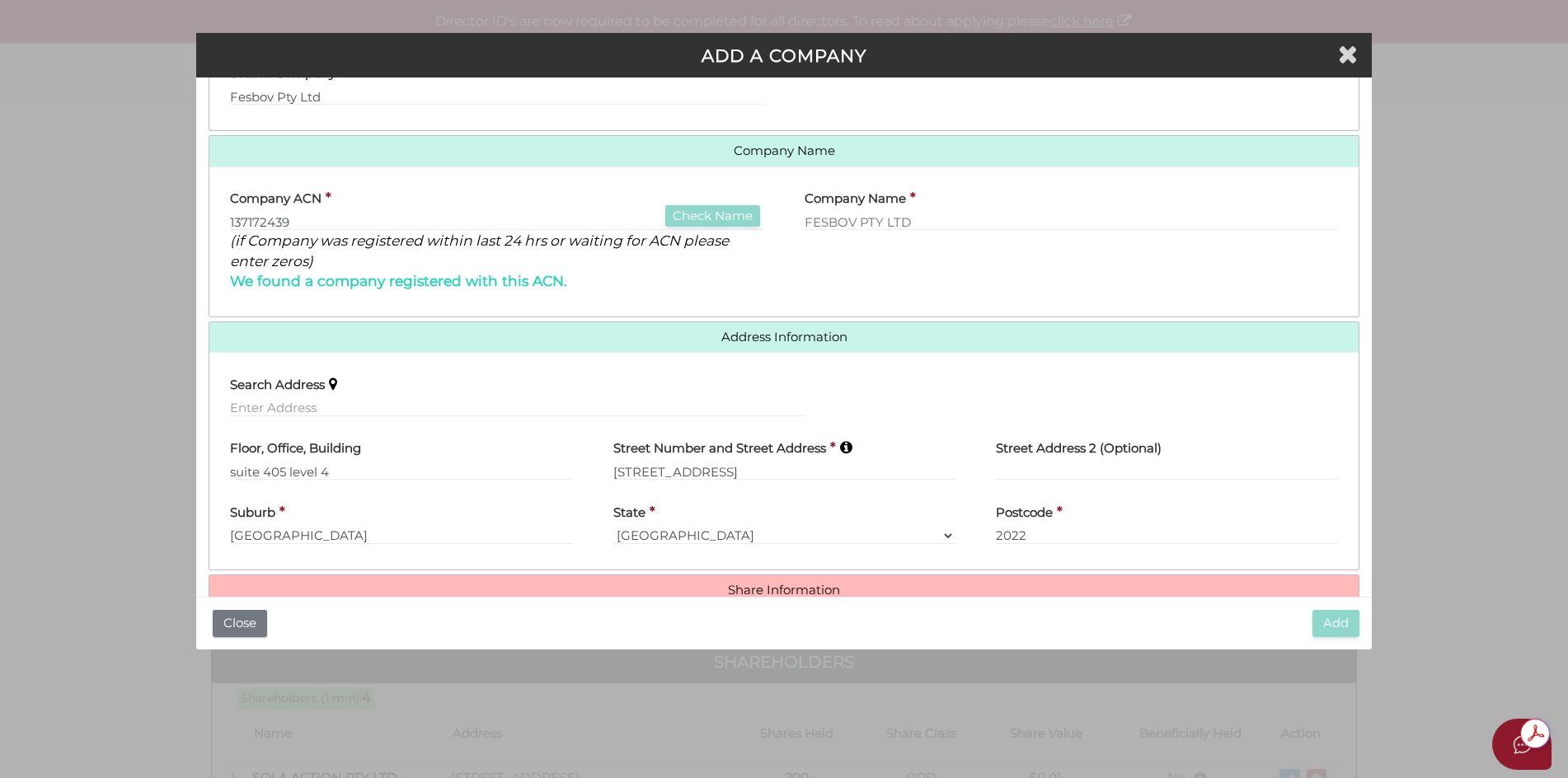
scroll to position [401, 0]
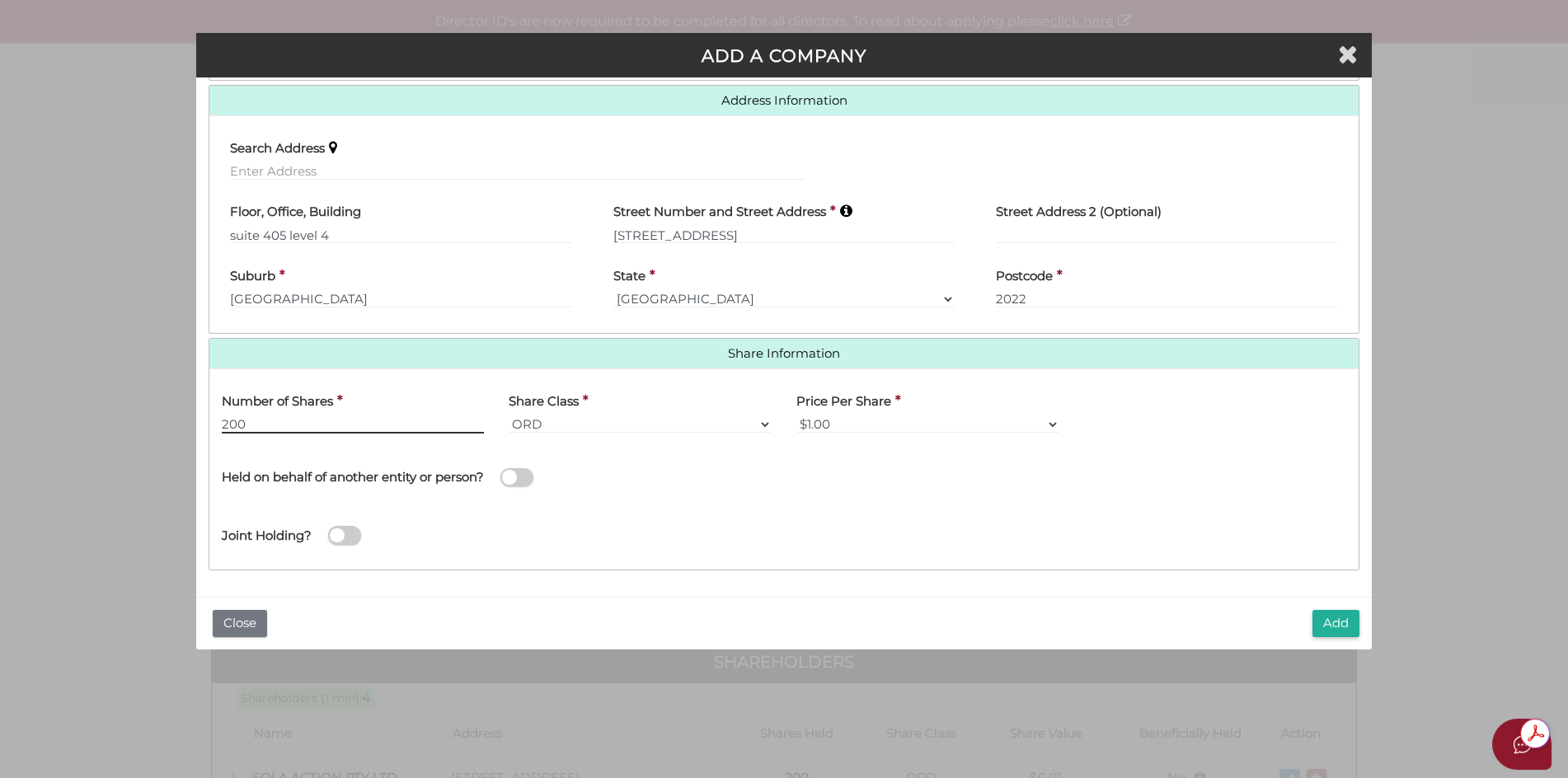
type input "200"
click at [1053, 424] on select "$1.00 $0.01 $0.001 $0.0001 $0.10 $0.50 $2.00 $5.00 $10.00 Other" at bounding box center [927, 424] width 263 height 18
select select "$0.01"
click at [796, 415] on select "$1.00 $0.01 $0.001 $0.0001 $0.10 $0.50 $2.00 $5.00 $10.00 Other" at bounding box center [927, 424] width 263 height 18
click at [505, 479] on span at bounding box center [516, 477] width 33 height 19
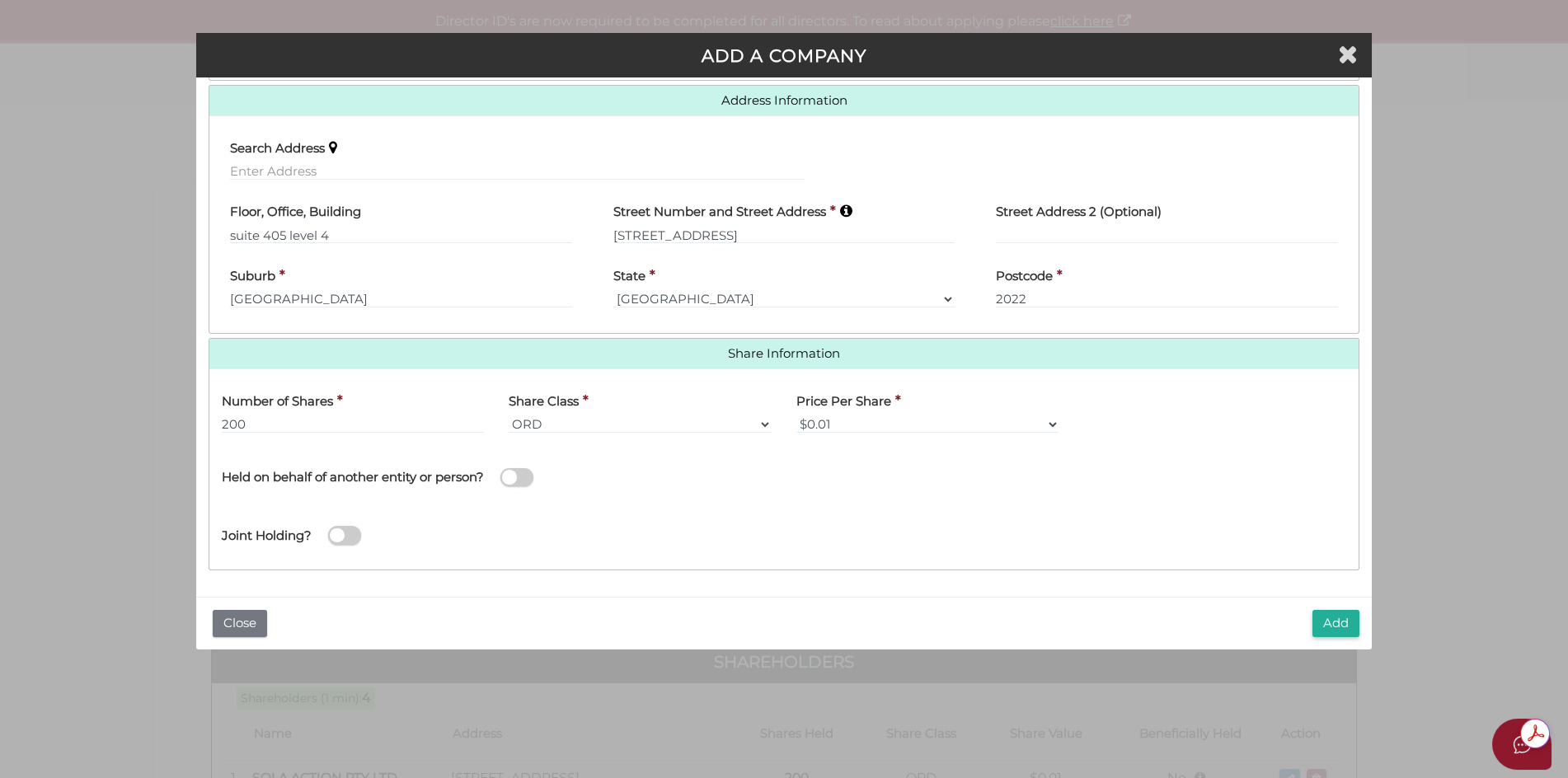
click at [0, 0] on input "checkbox" at bounding box center [0, 0] width 0 height 0
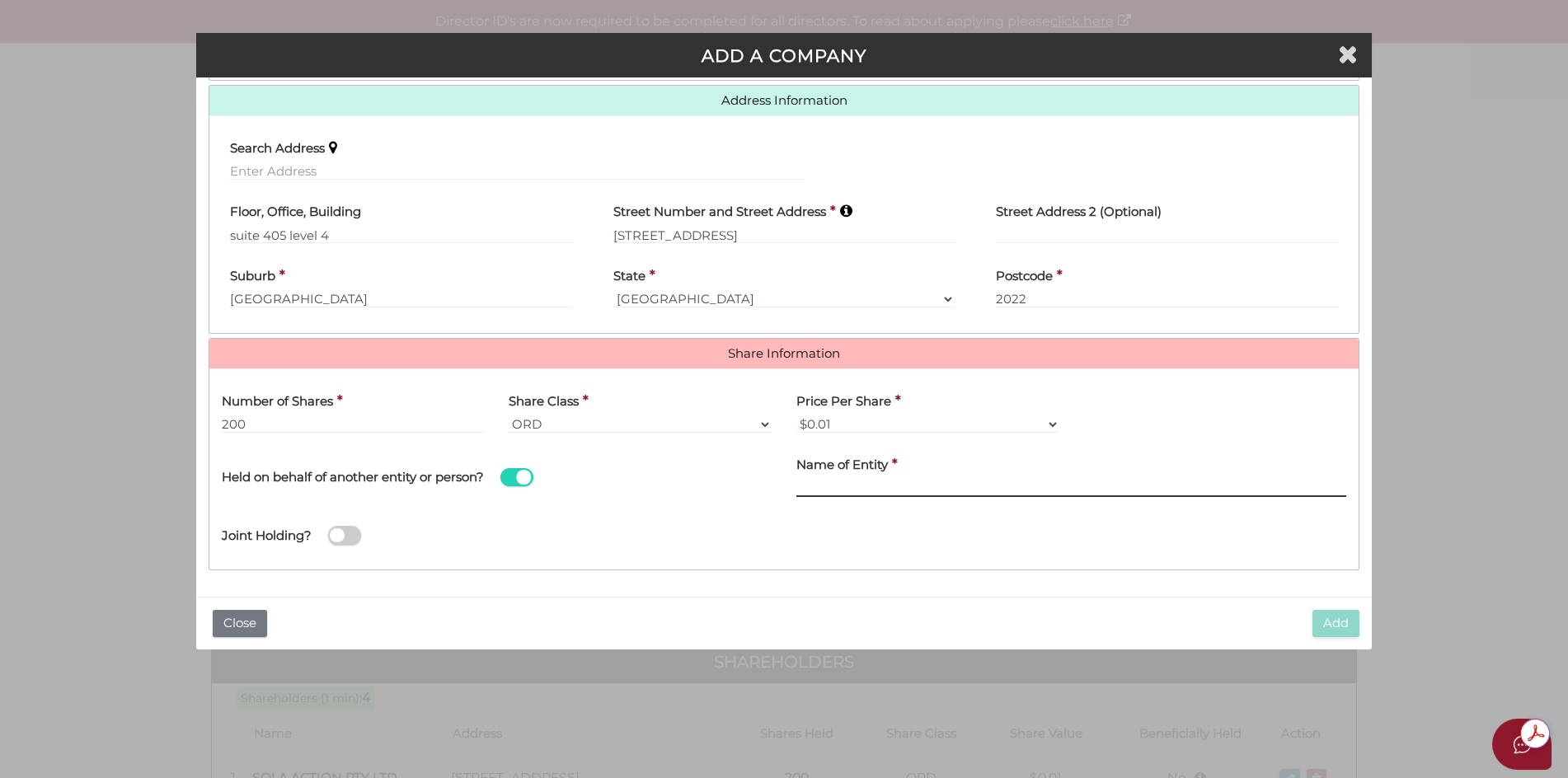
click at [816, 484] on input "text" at bounding box center [1070, 488] width 549 height 18
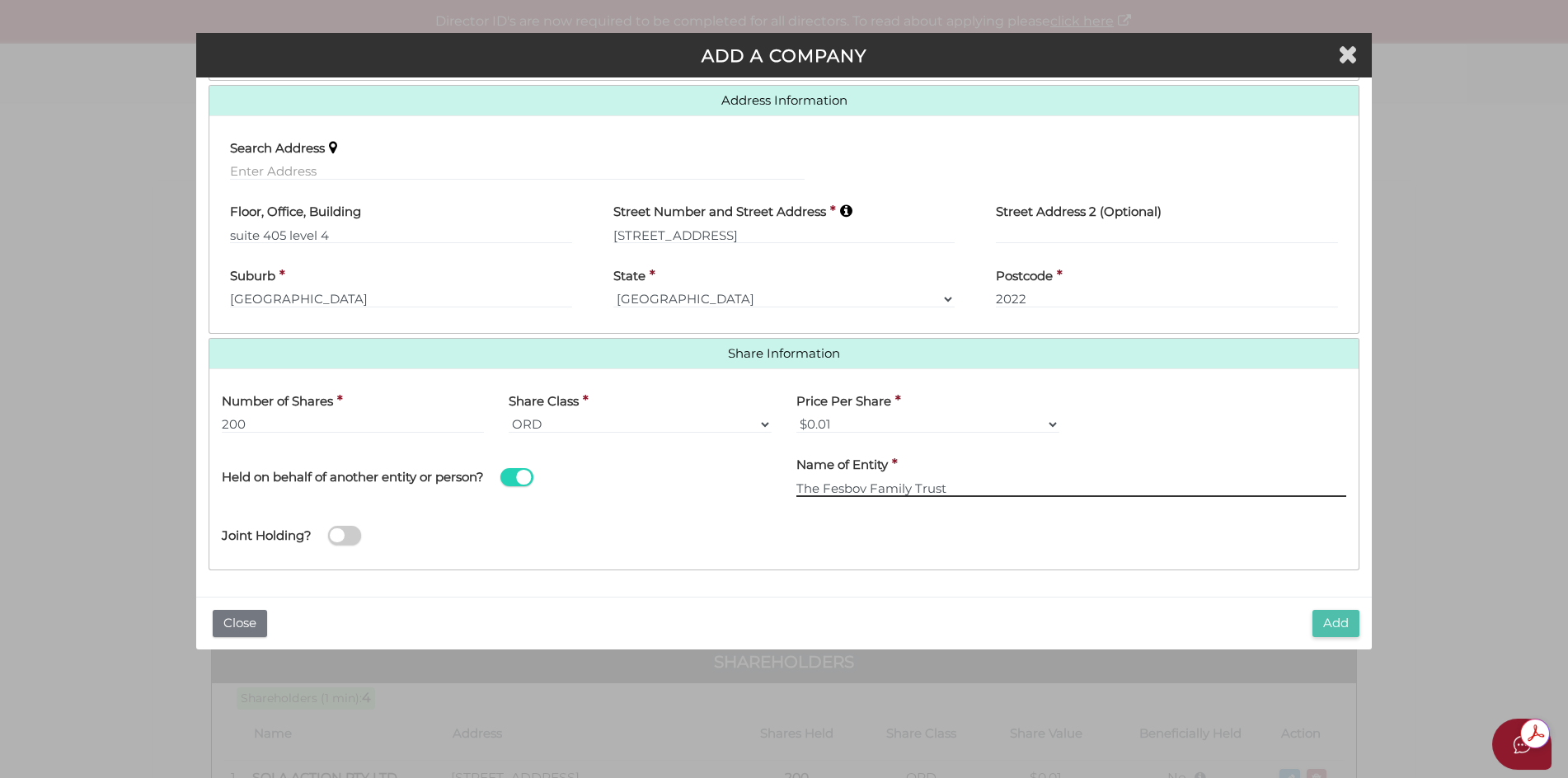
type input "The Fesbov Family Trust"
click at [1339, 620] on button "Add" at bounding box center [1336, 623] width 47 height 27
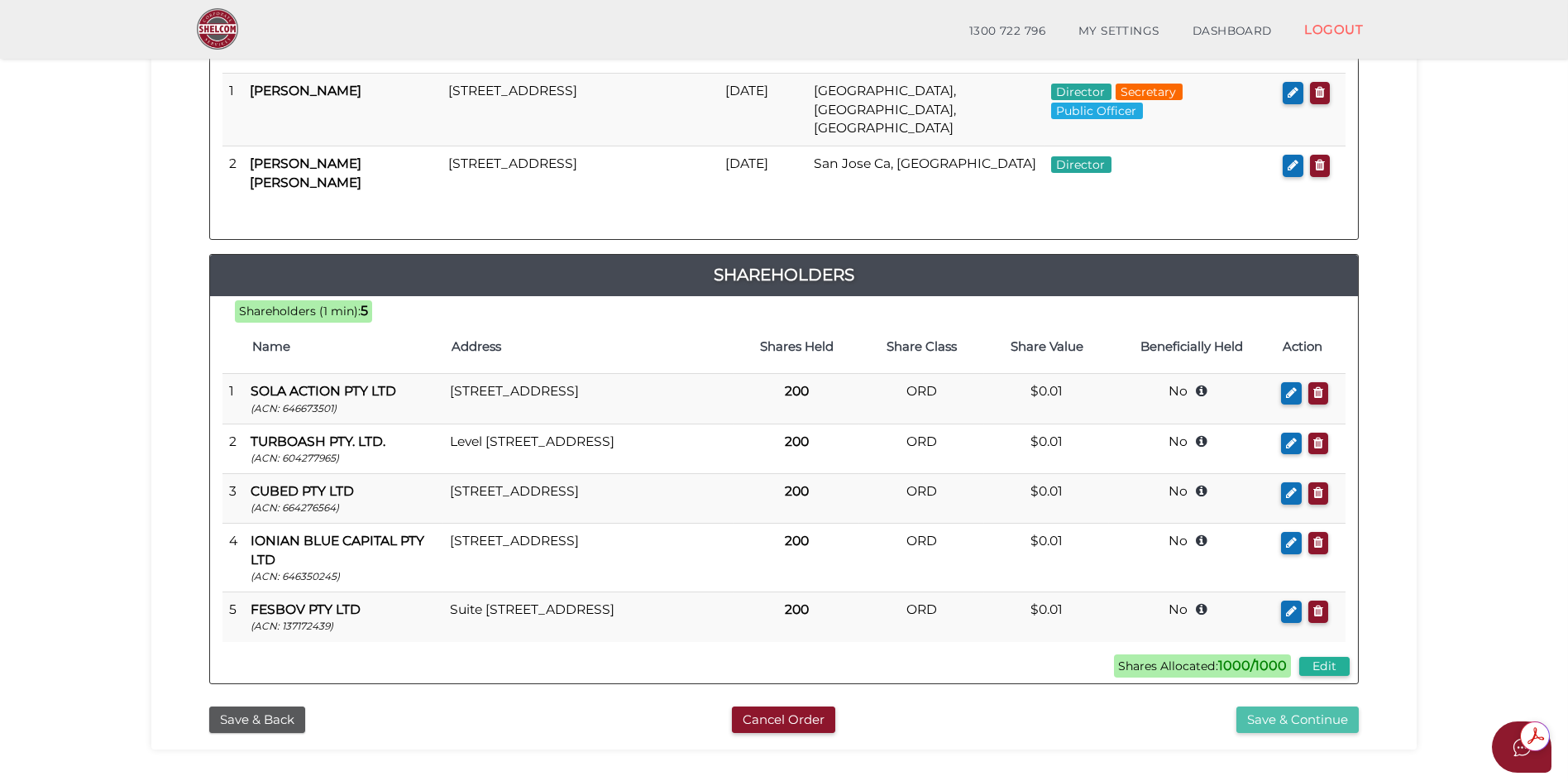
click at [1290, 720] on button "Save & Continue" at bounding box center [1297, 720] width 123 height 27
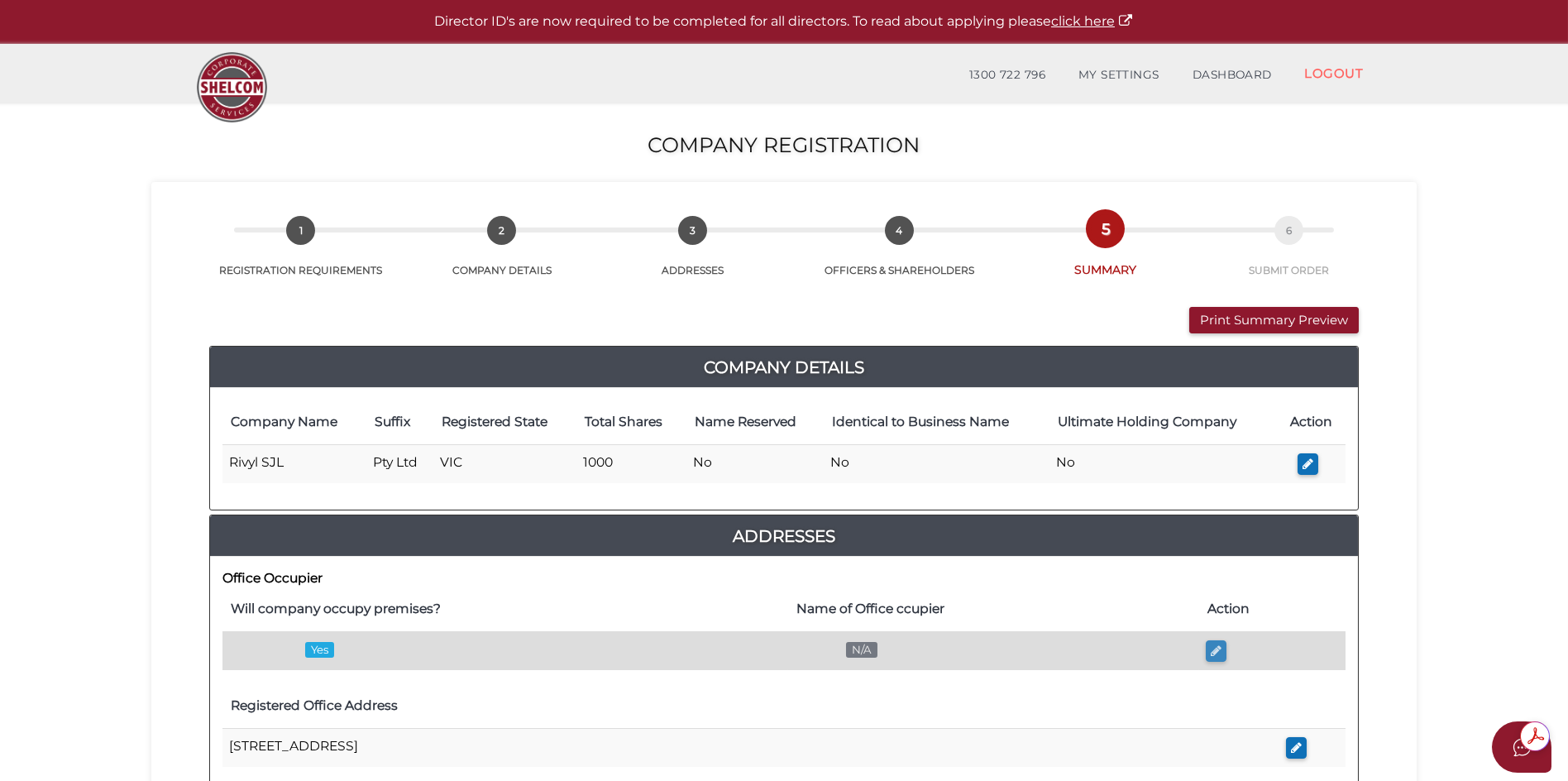
click at [1221, 655] on icon "button" at bounding box center [1216, 651] width 11 height 13
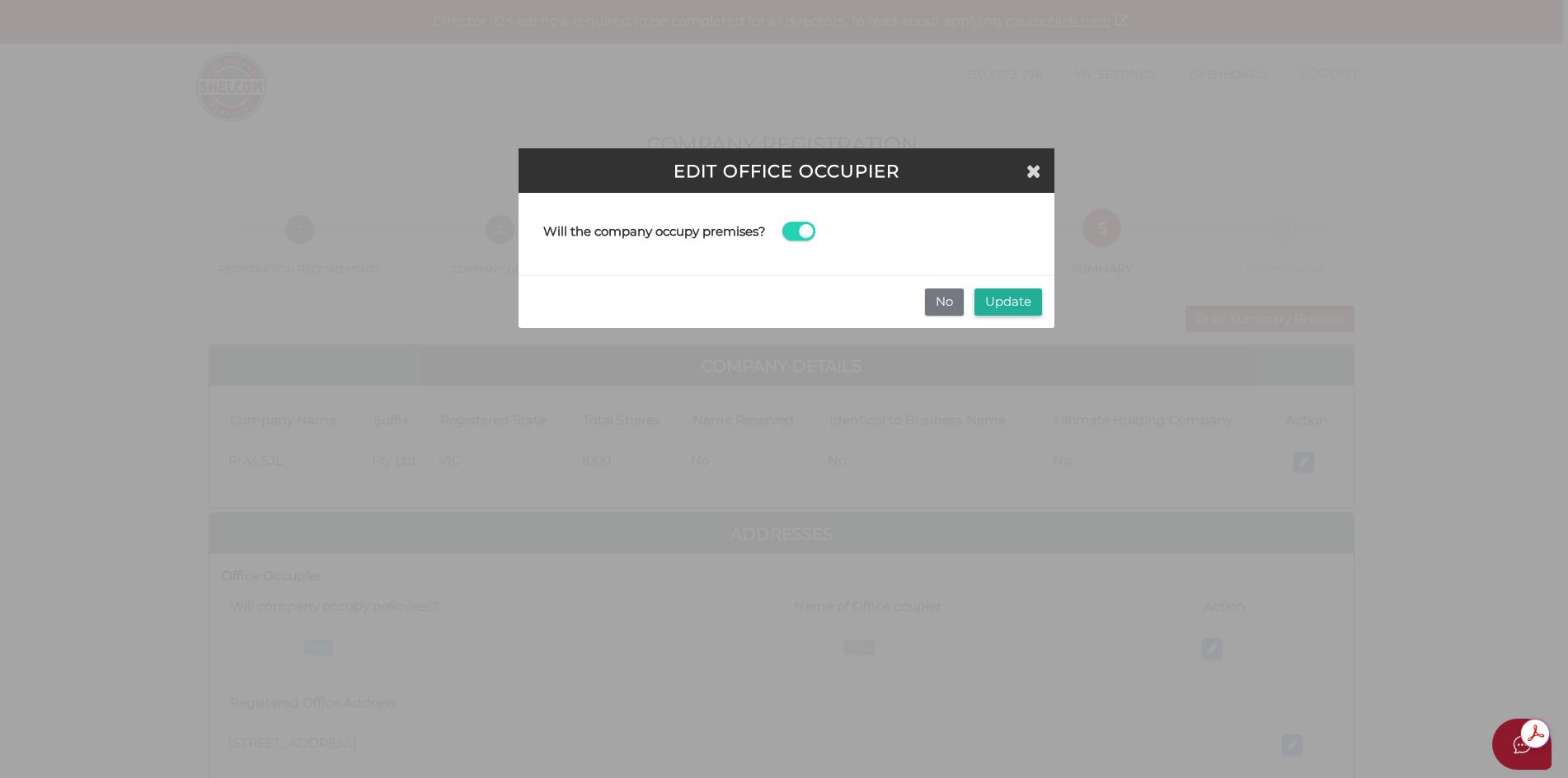
click at [801, 236] on span at bounding box center [798, 230] width 33 height 19
click at [0, 0] on input "checkbox" at bounding box center [0, 0] width 0 height 0
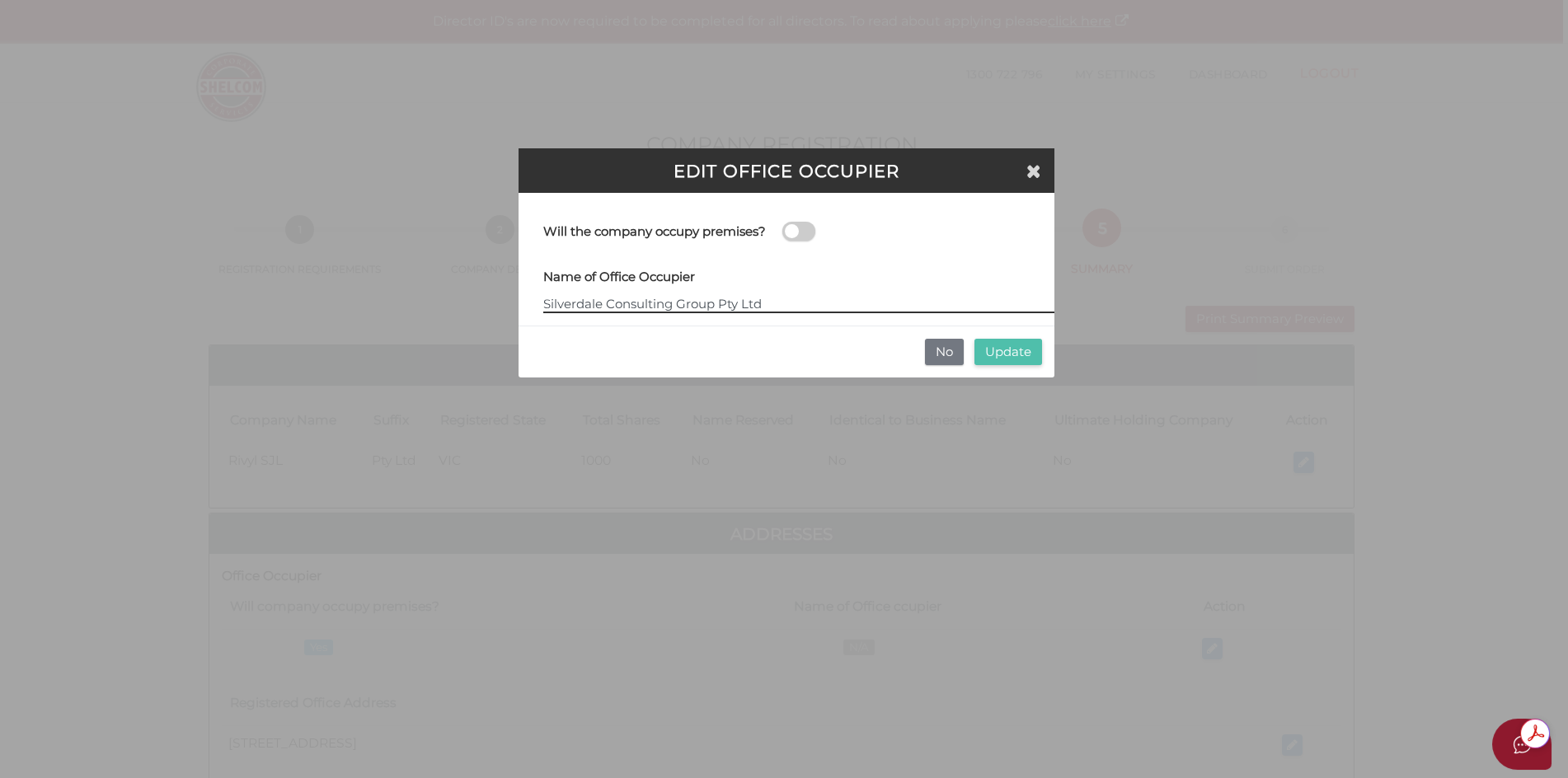
type input "Silverdale Consulting Group Pty Ltd"
click at [1015, 357] on button "Update" at bounding box center [1008, 352] width 68 height 27
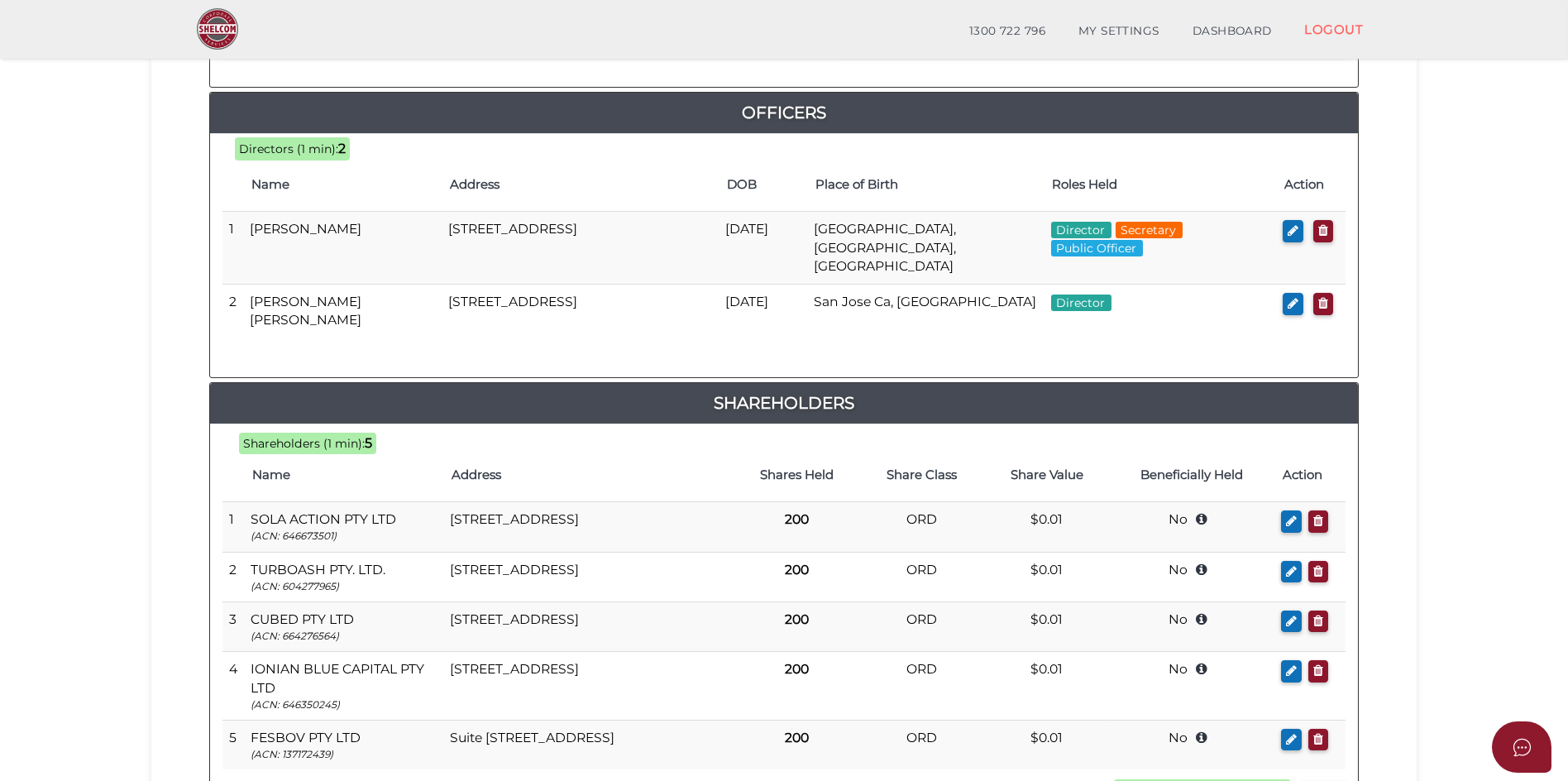
scroll to position [827, 0]
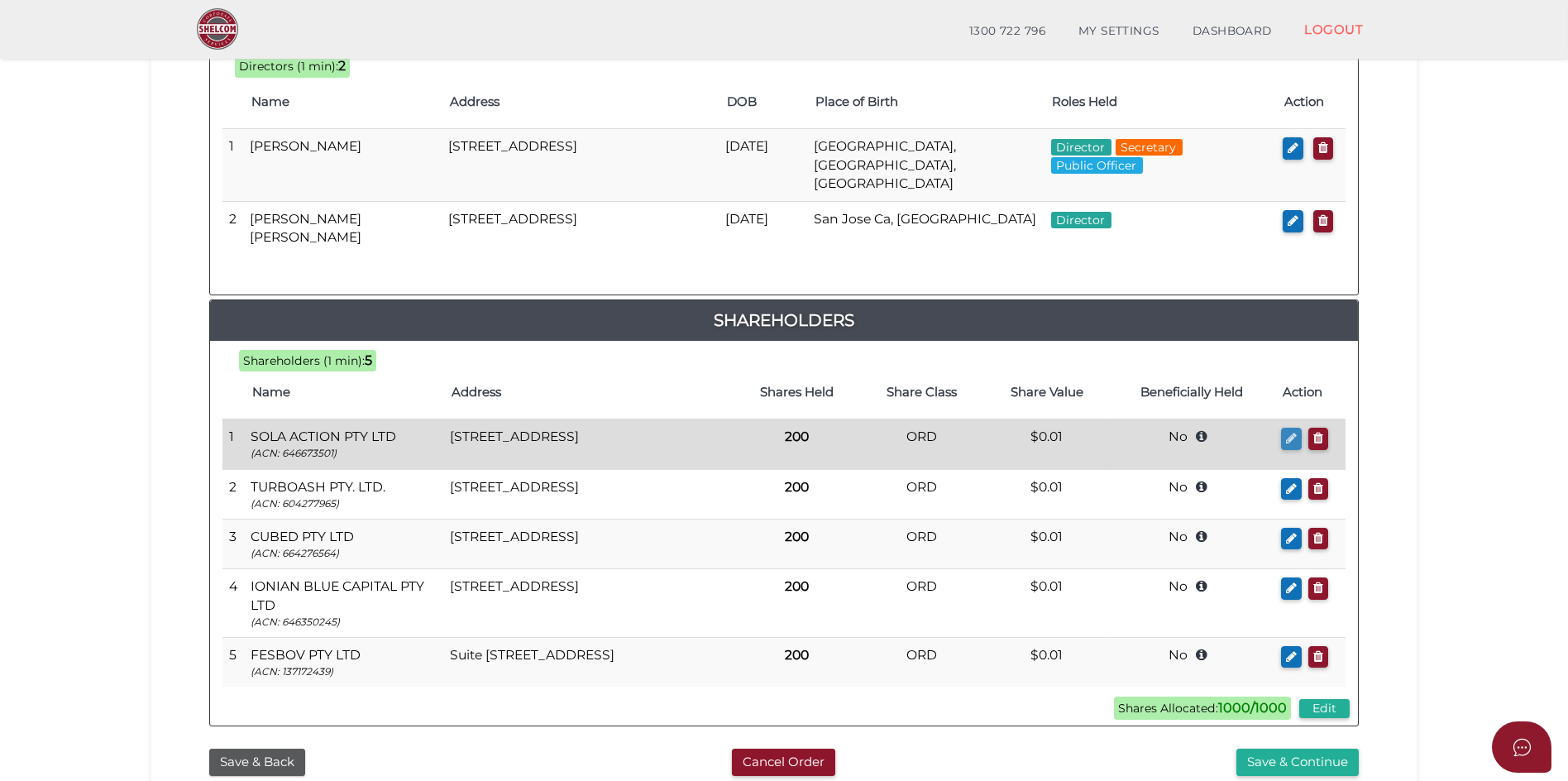
click at [1286, 432] on icon "button" at bounding box center [1291, 438] width 11 height 13
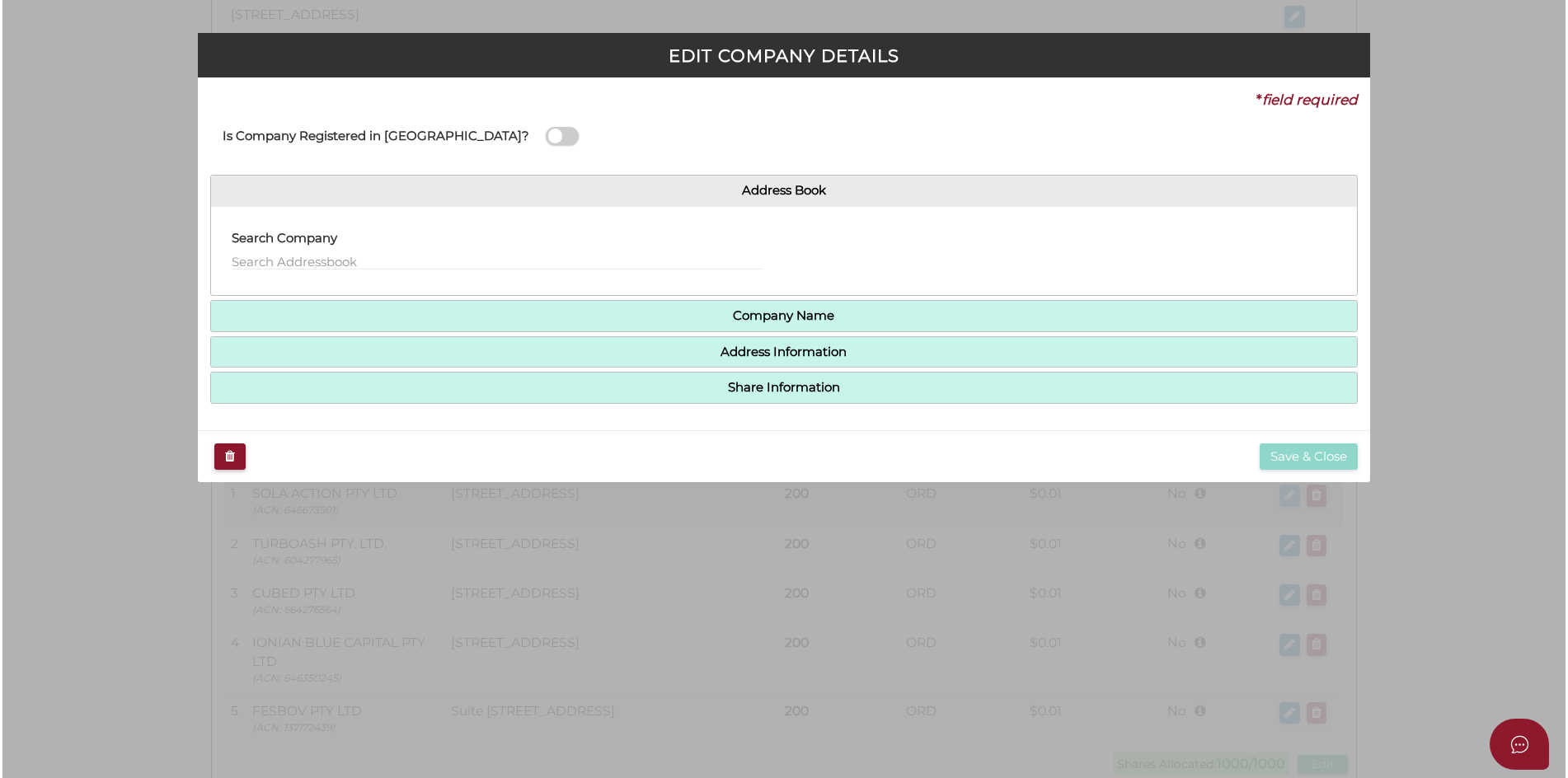
scroll to position [0, 0]
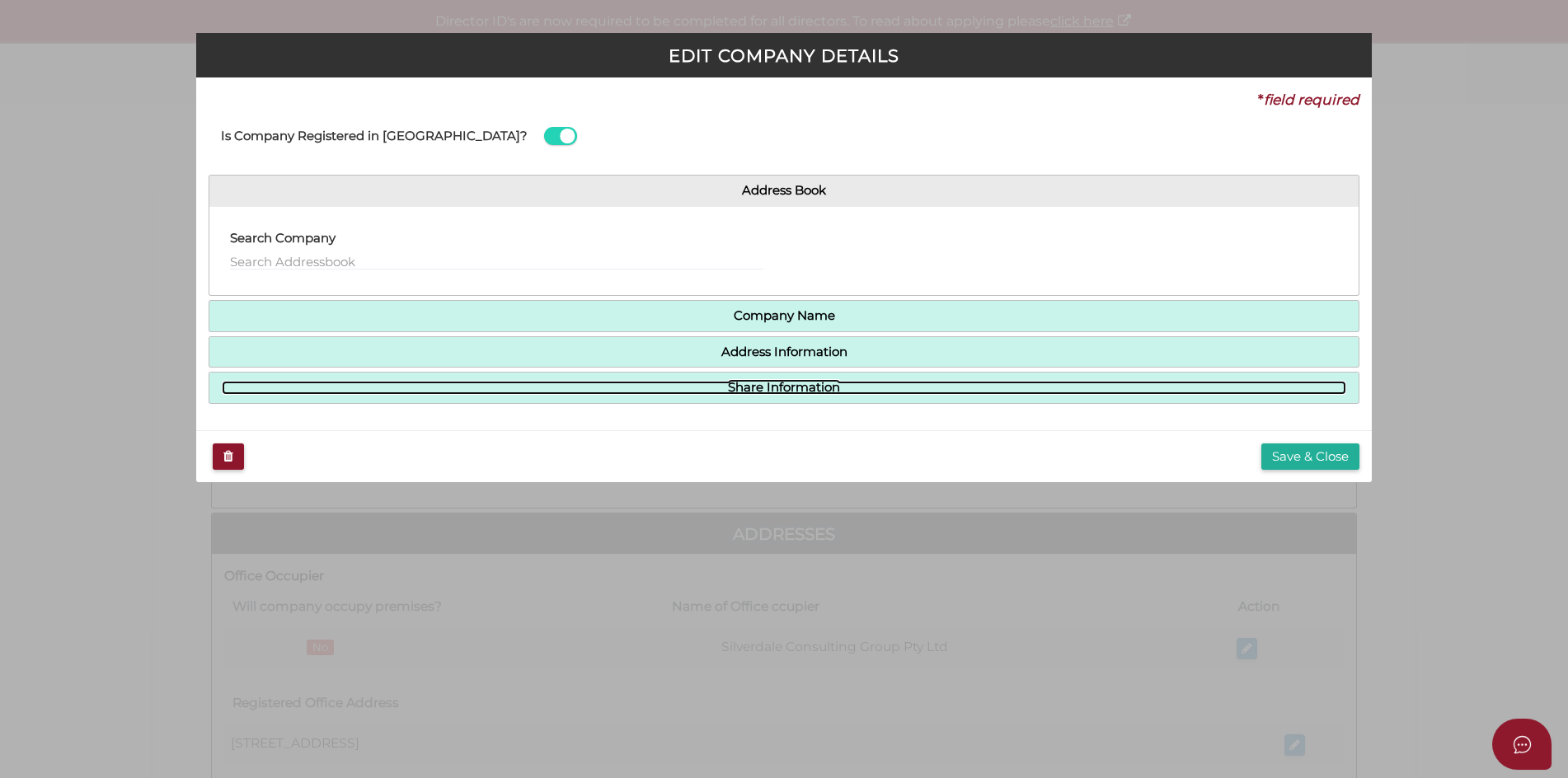
click at [802, 394] on link "Share Information" at bounding box center [784, 388] width 1125 height 14
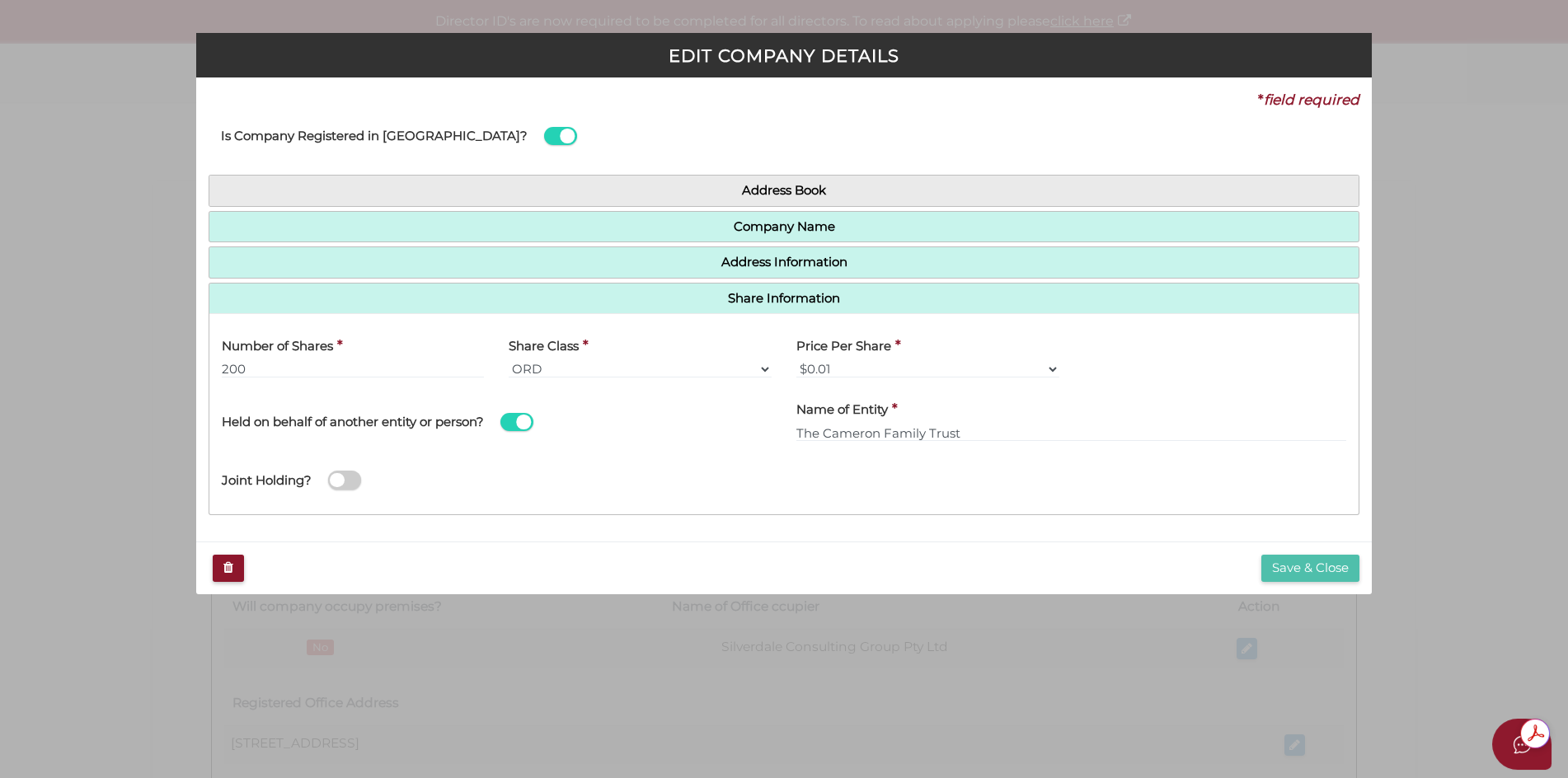
click at [1317, 565] on button "Save & Close" at bounding box center [1310, 568] width 98 height 27
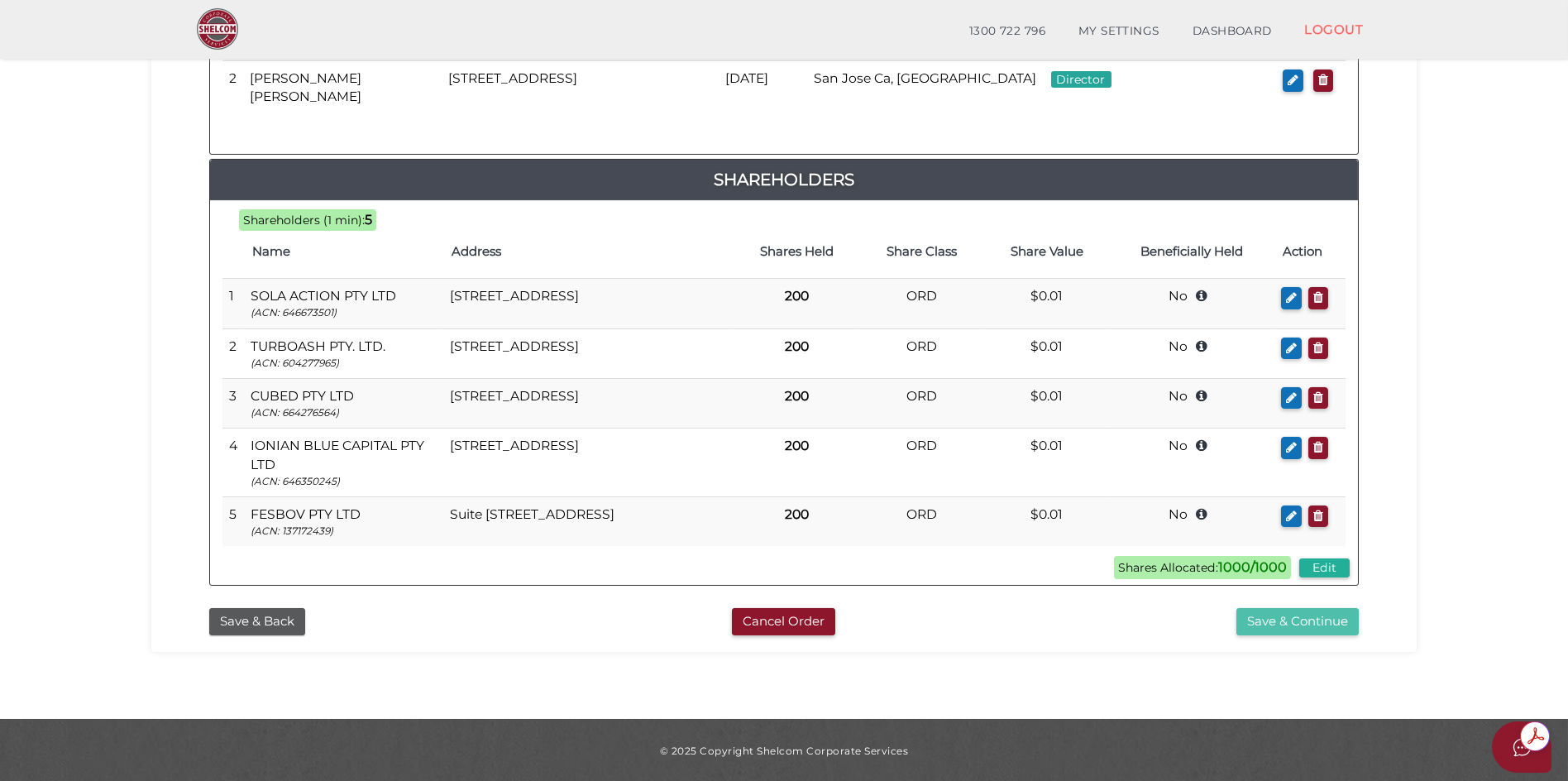
click at [1292, 618] on button "Save & Continue" at bounding box center [1297, 621] width 123 height 27
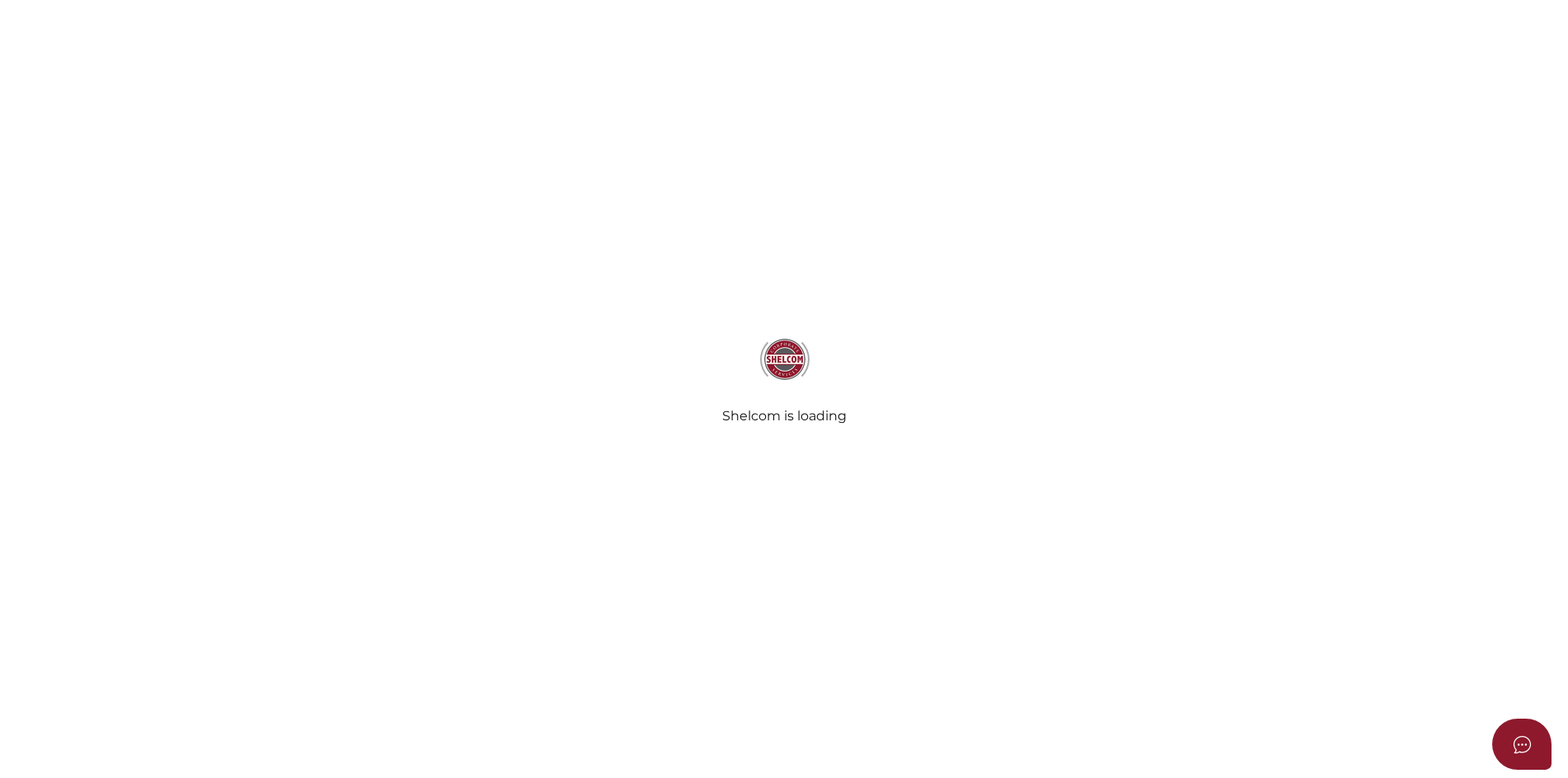
select select "No Binding"
select select "No"
radio input "true"
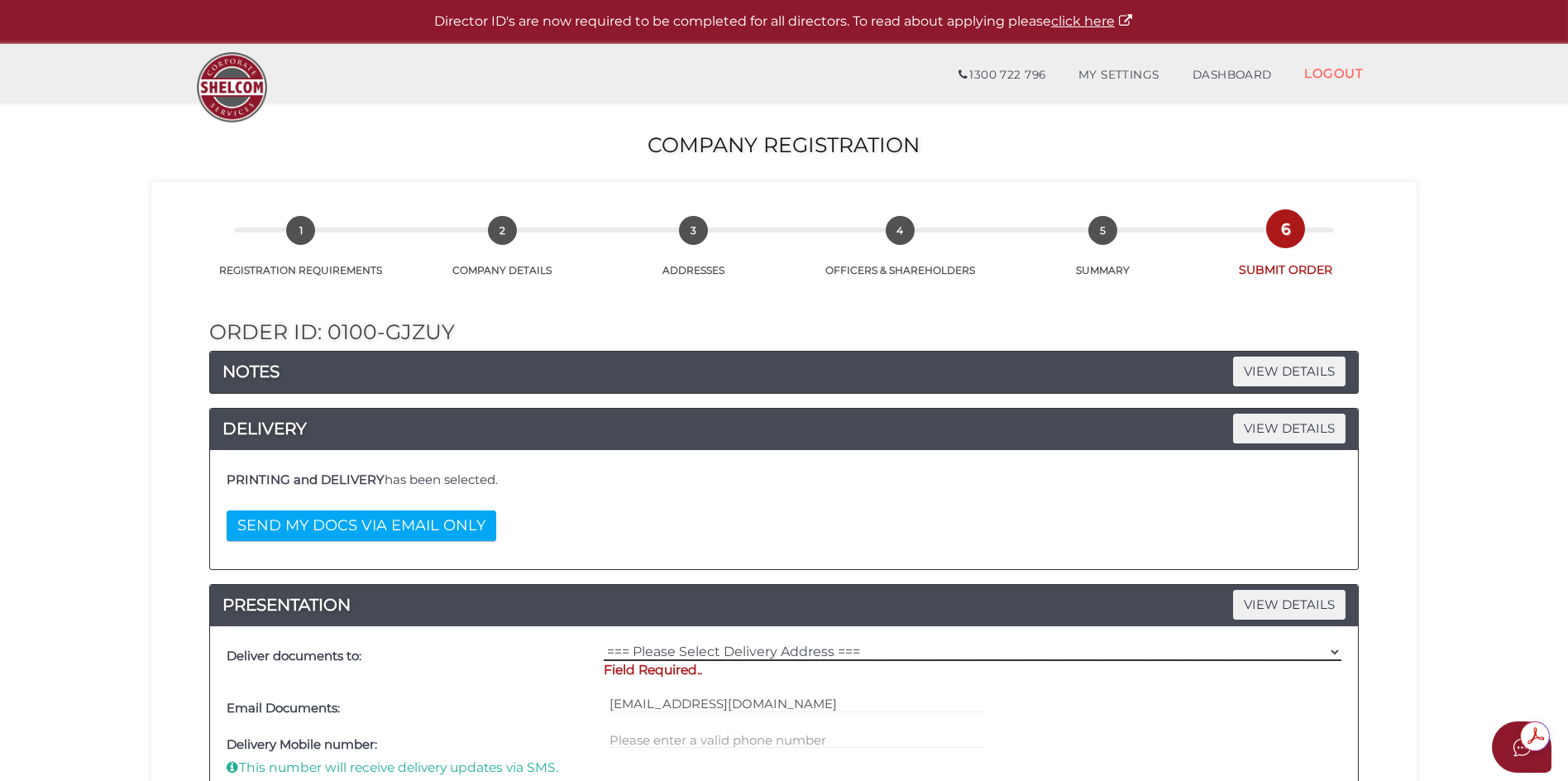
click at [675, 651] on select "=== Please Select Delivery Address === (User Address - [PERSON_NAME] DI CENSO) …" at bounding box center [972, 652] width 738 height 18
select select "0"
click at [603, 643] on select "=== Please Select Delivery Address === (User Address - [PERSON_NAME] DI CENSO) …" at bounding box center [972, 652] width 738 height 18
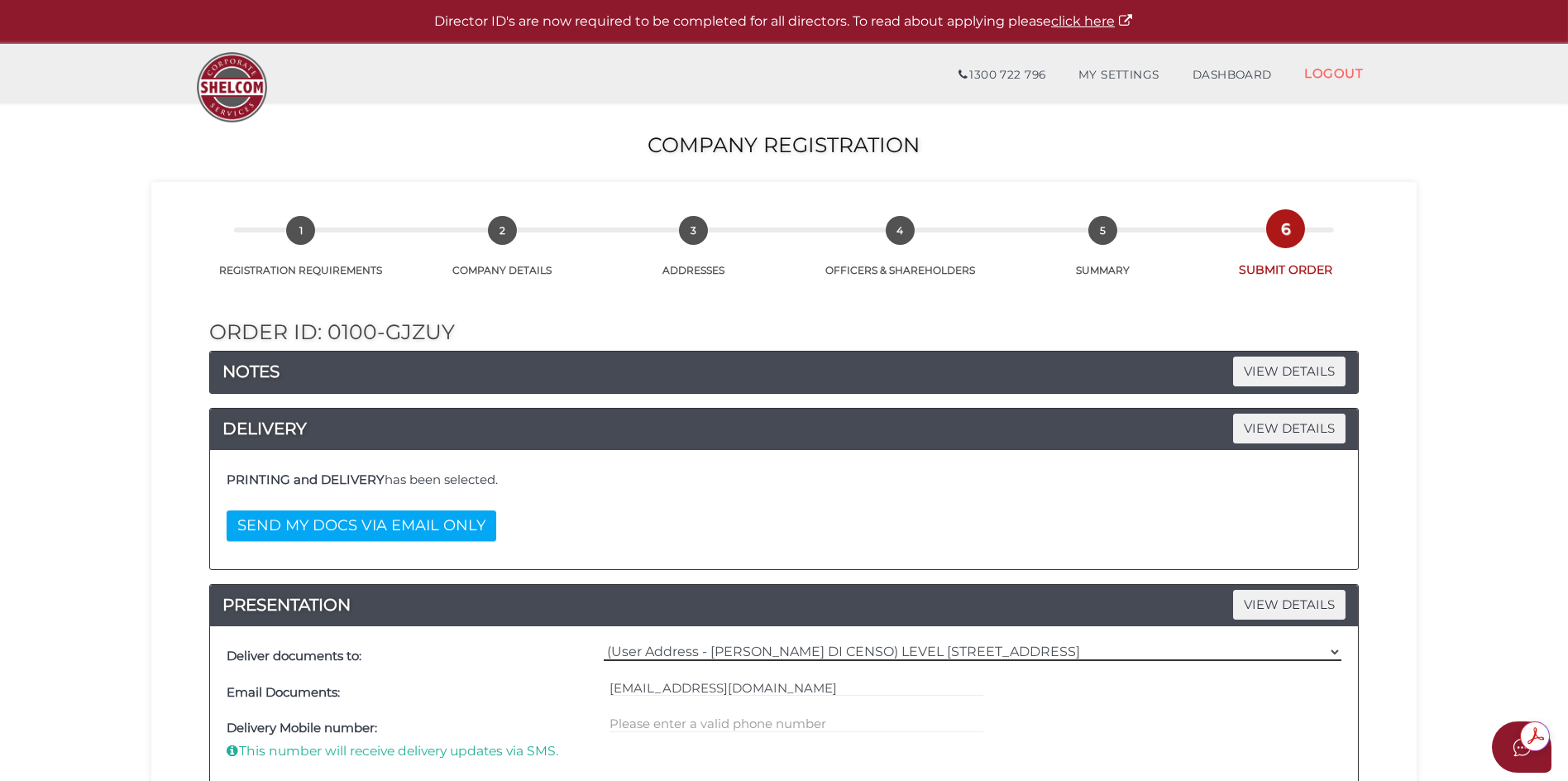
scroll to position [165, 0]
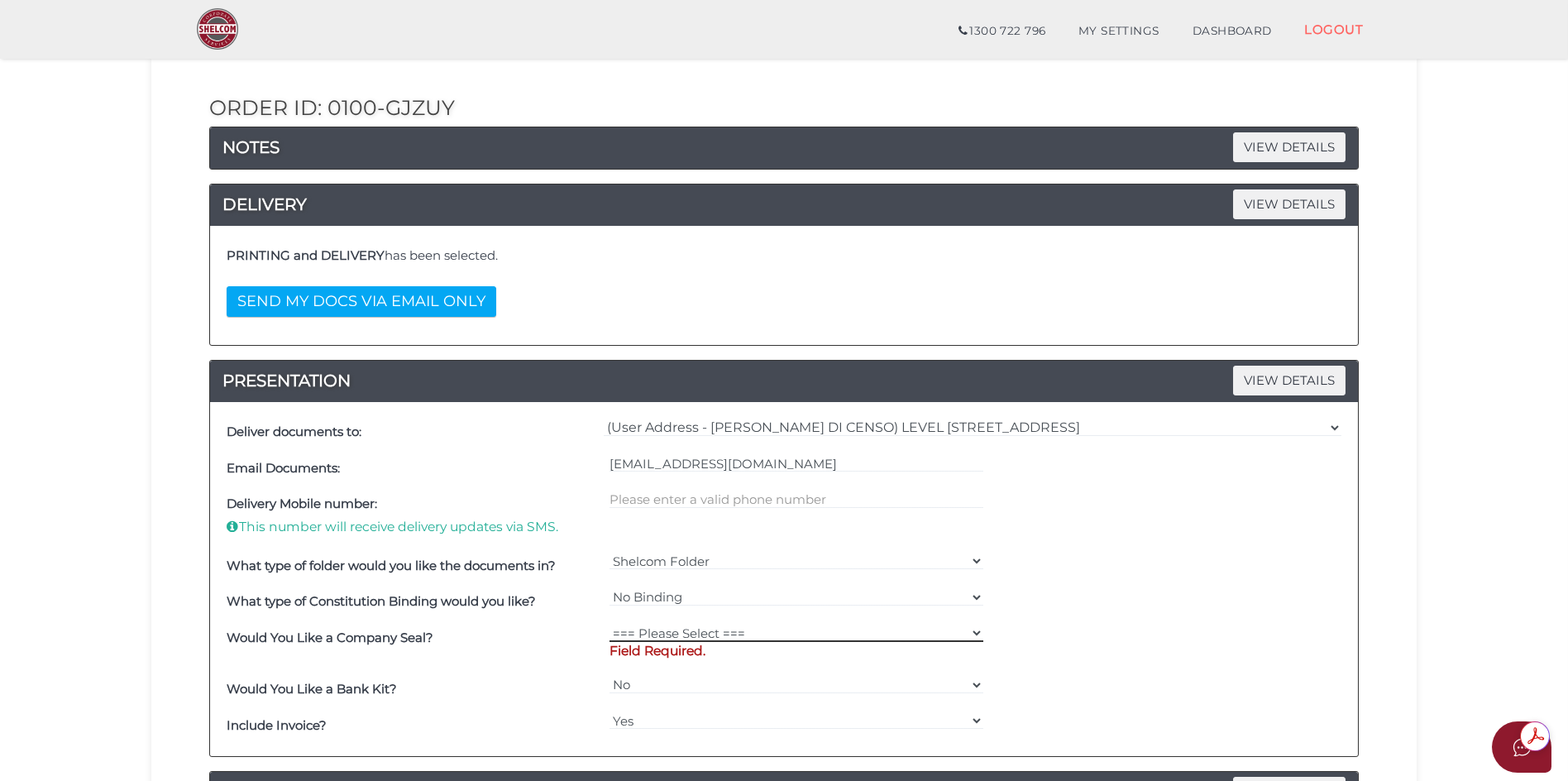
click at [678, 635] on select "=== Please Select === Fold Seal $50 No Seal" at bounding box center [797, 633] width 375 height 18
select select "0"
click at [610, 624] on select "=== Please Select === Fold Seal $50 No Seal" at bounding box center [797, 633] width 375 height 18
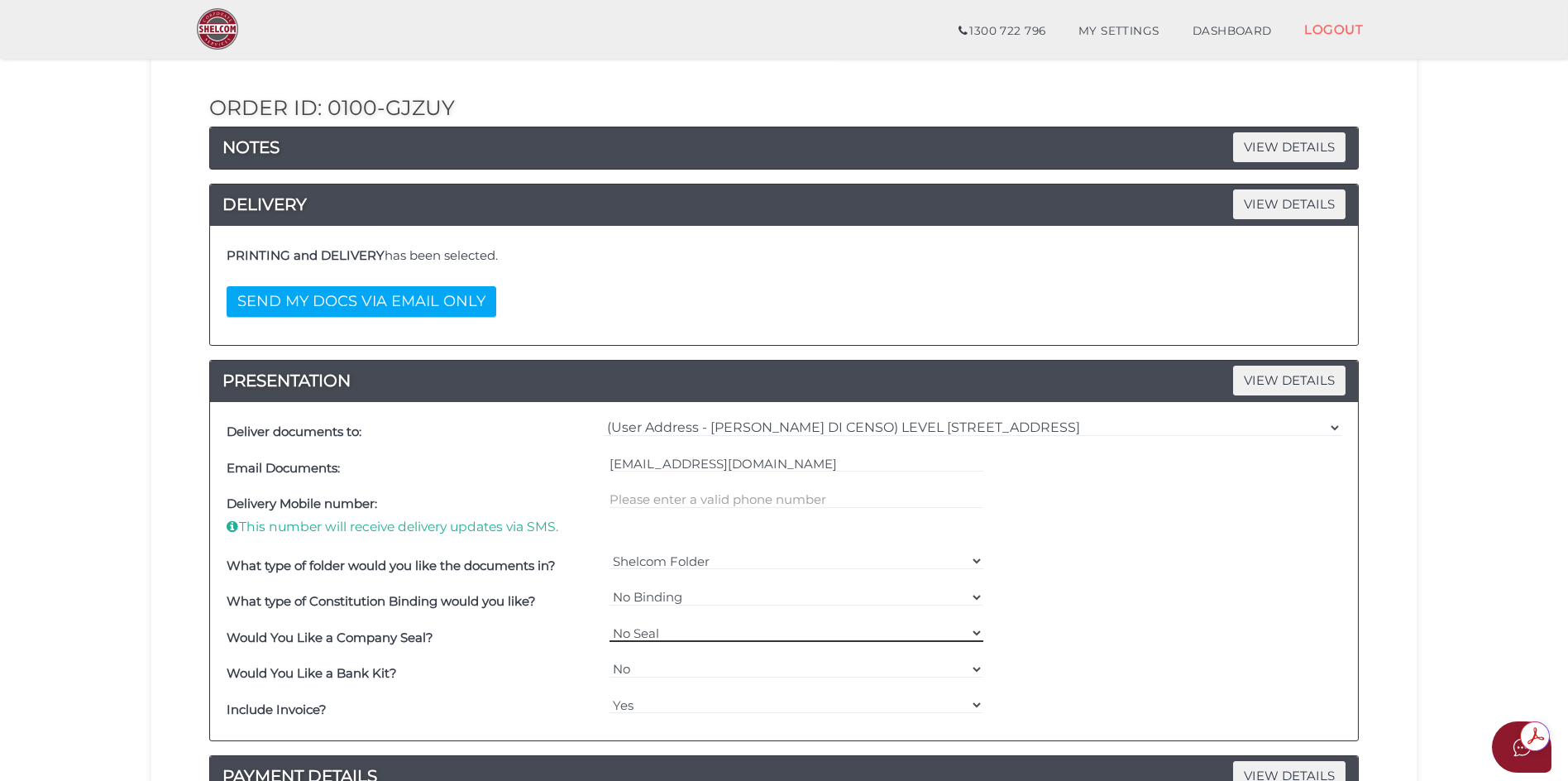
scroll to position [413, 0]
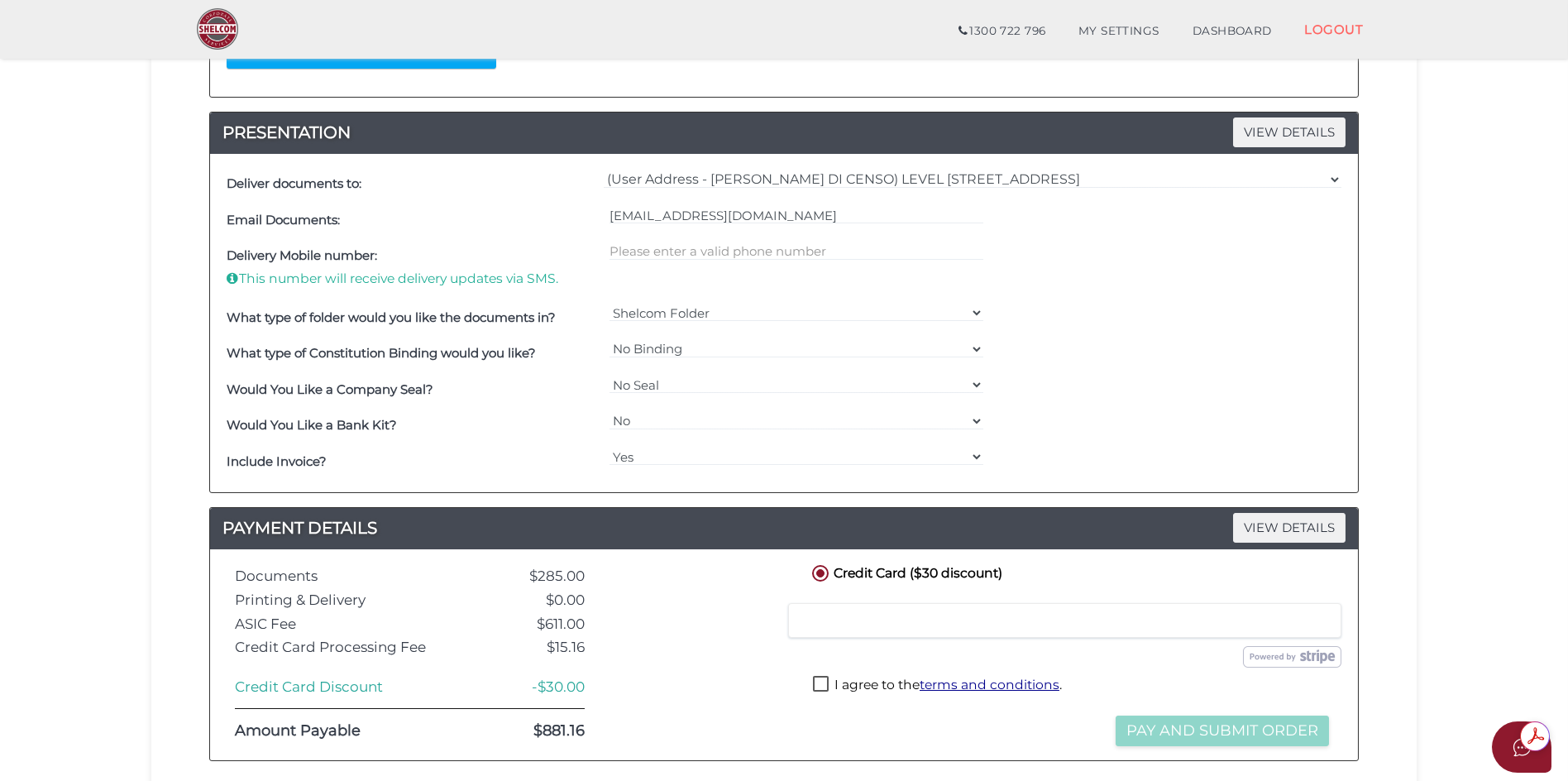
drag, startPoint x: 824, startPoint y: 682, endPoint x: 837, endPoint y: 693, distance: 17.0
click at [823, 682] on label "I agree to the terms and conditions ." at bounding box center [938, 686] width 249 height 21
checkbox input "true"
click at [1187, 730] on button "Pay and Submit Order" at bounding box center [1222, 731] width 213 height 30
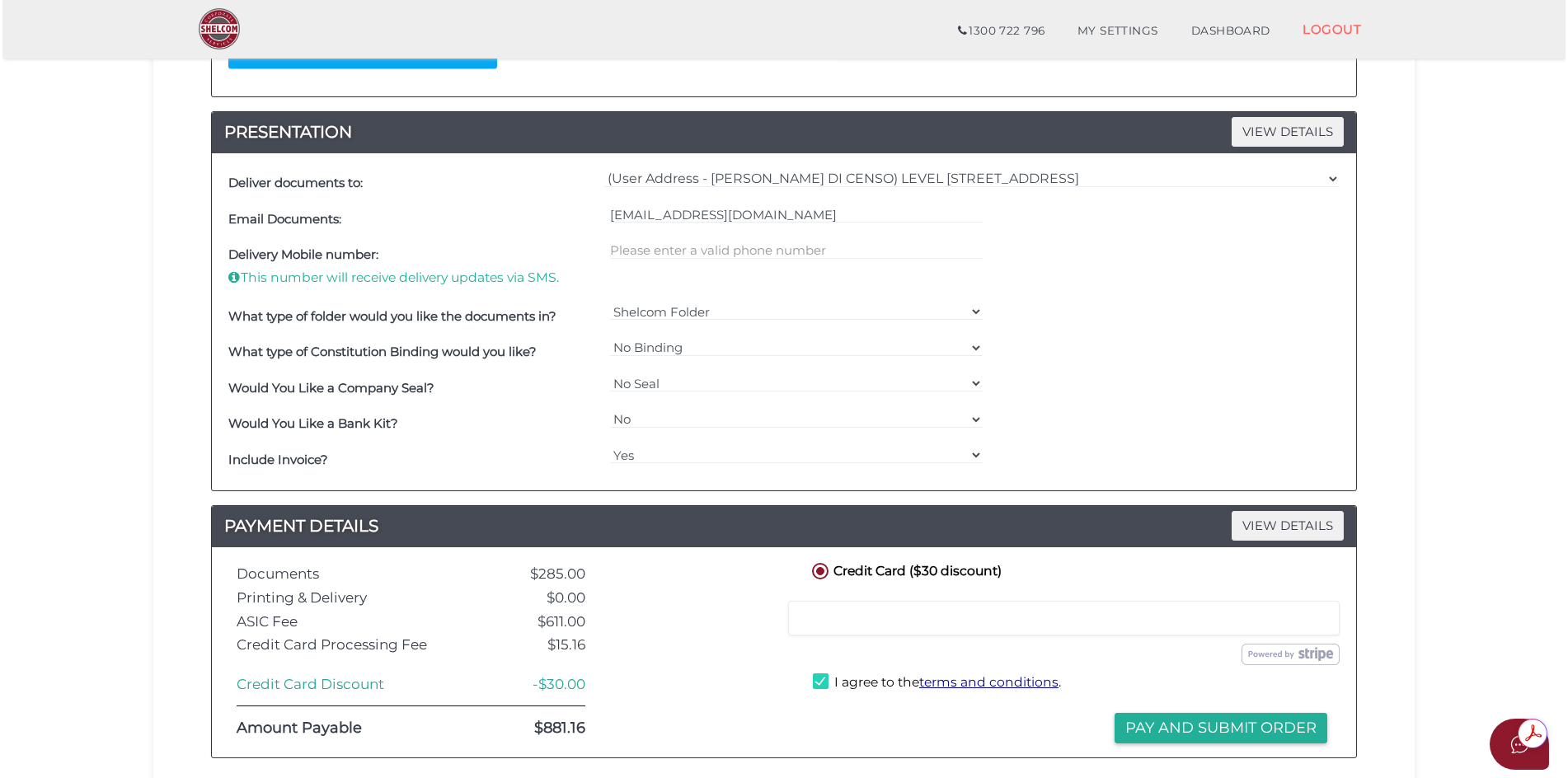
scroll to position [0, 0]
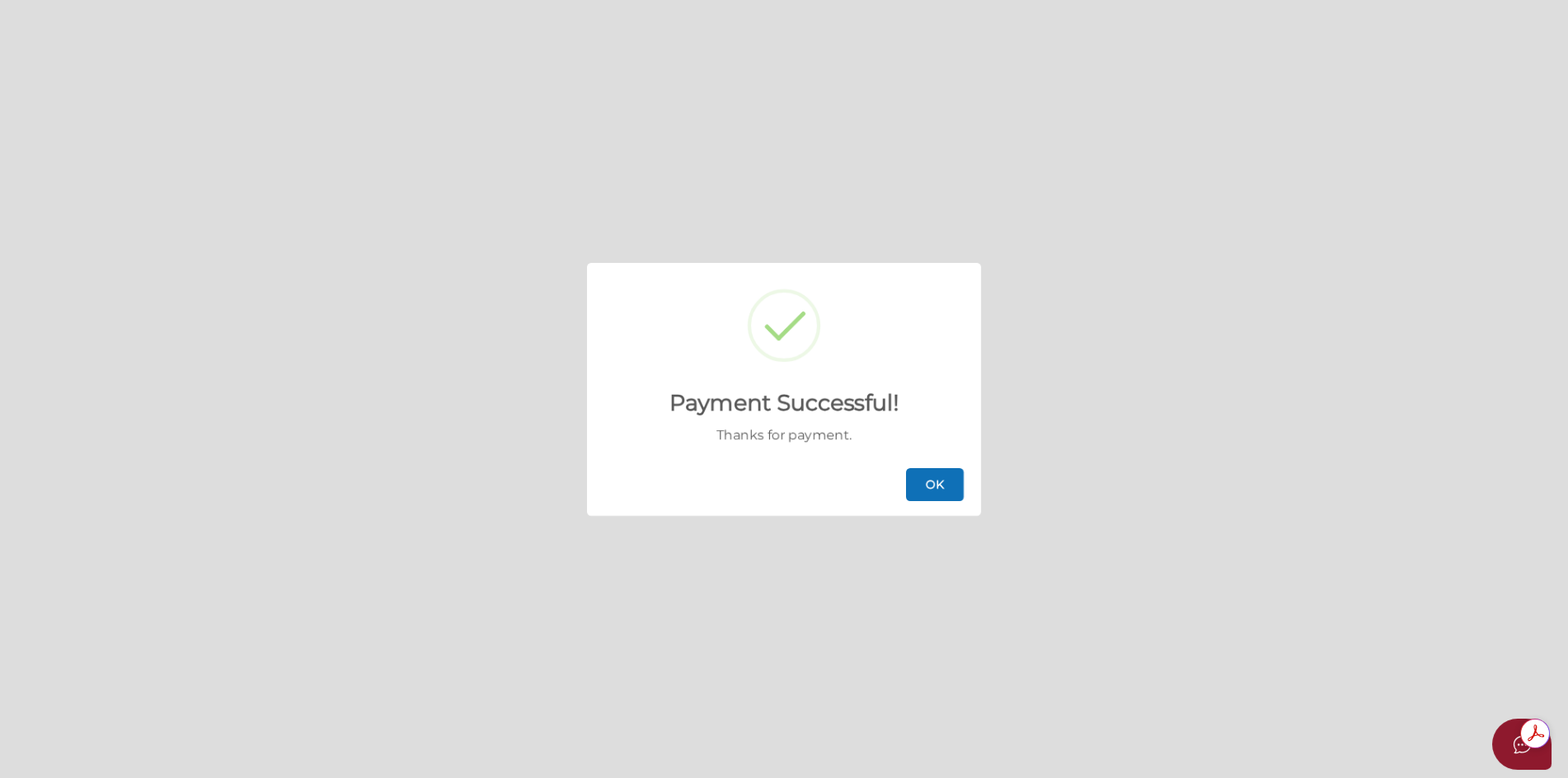
click at [930, 481] on button "OK" at bounding box center [935, 484] width 58 height 33
